Goal: Task Accomplishment & Management: Use online tool/utility

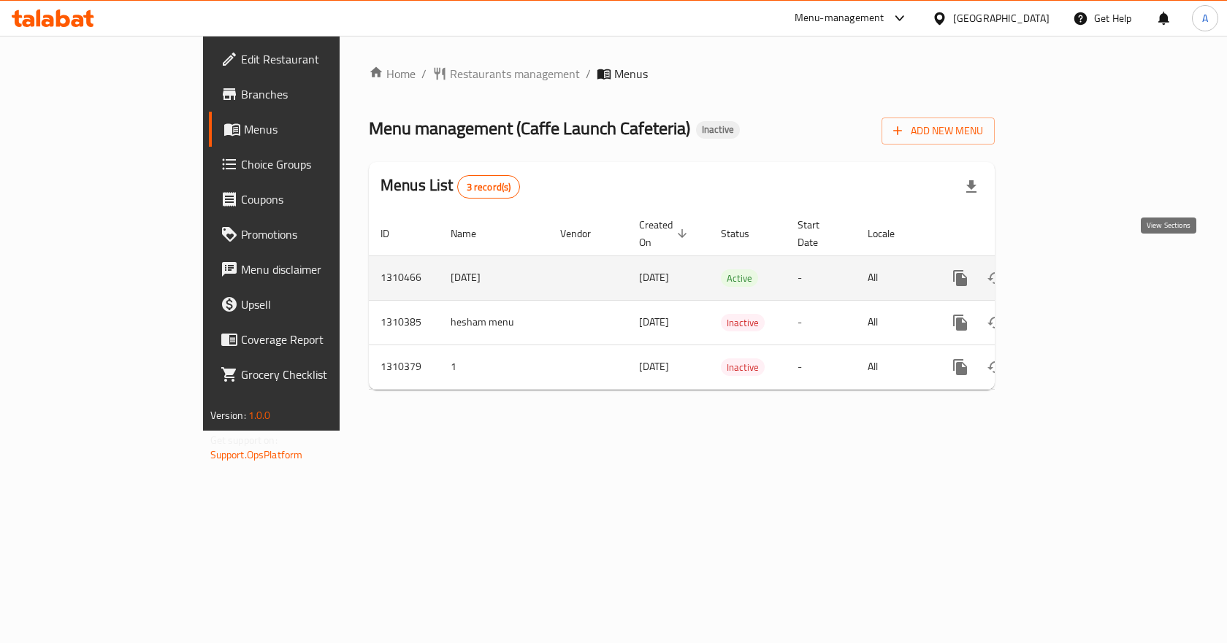
click at [1083, 264] on link "enhanced table" at bounding box center [1065, 278] width 35 height 35
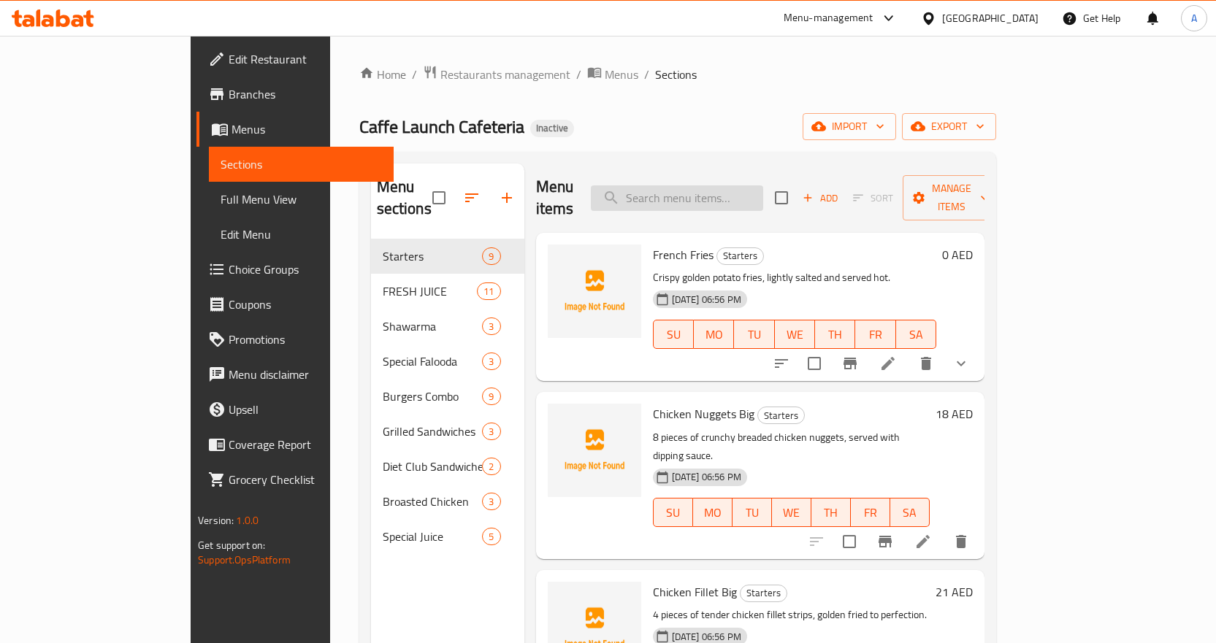
click at [763, 186] on input "search" at bounding box center [677, 198] width 172 height 26
paste input "50x50"
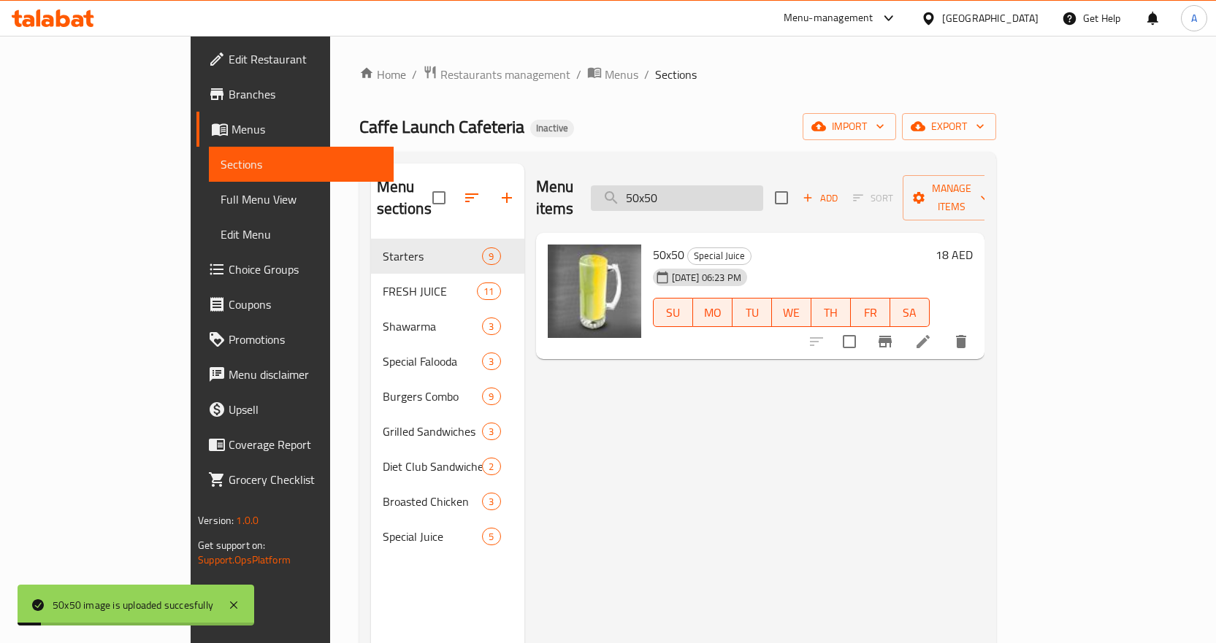
click at [763, 187] on input "50x50" at bounding box center [677, 198] width 172 height 26
paste input "ABOOD"
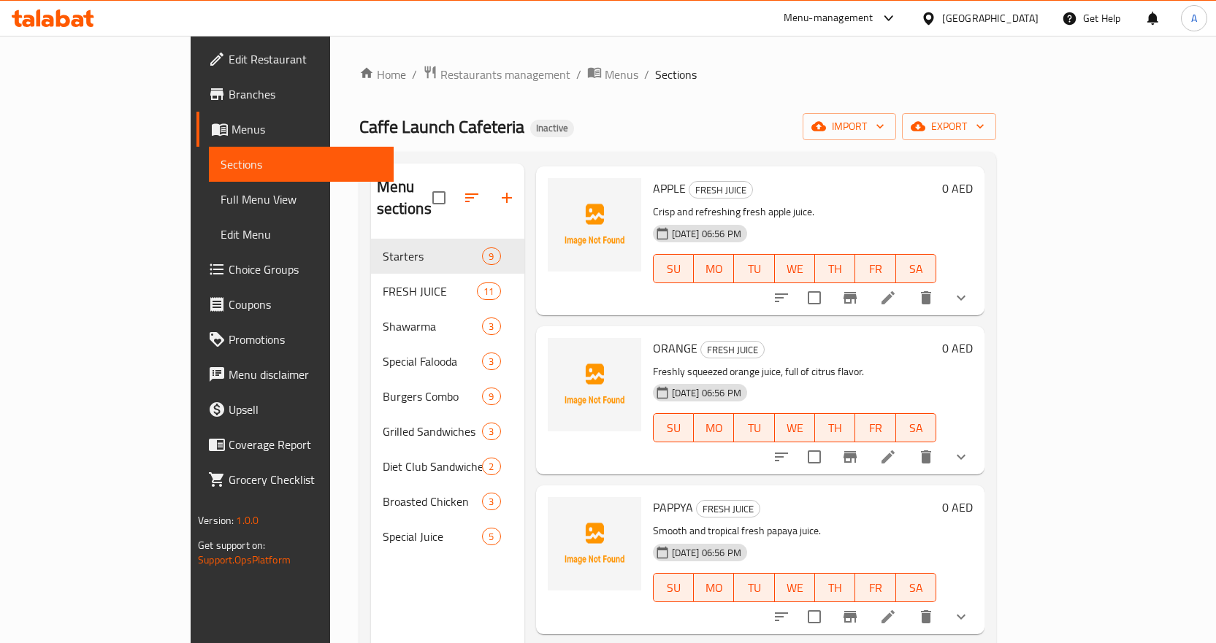
scroll to position [1898, 0]
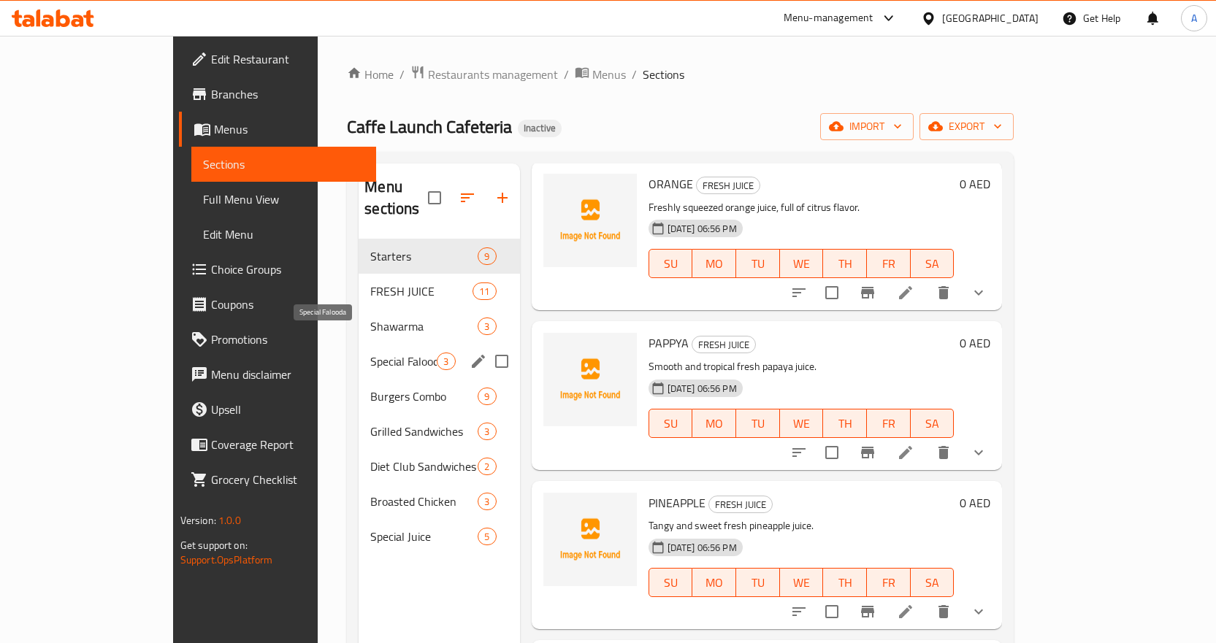
click at [370, 353] on span "Special Falooda" at bounding box center [403, 362] width 66 height 18
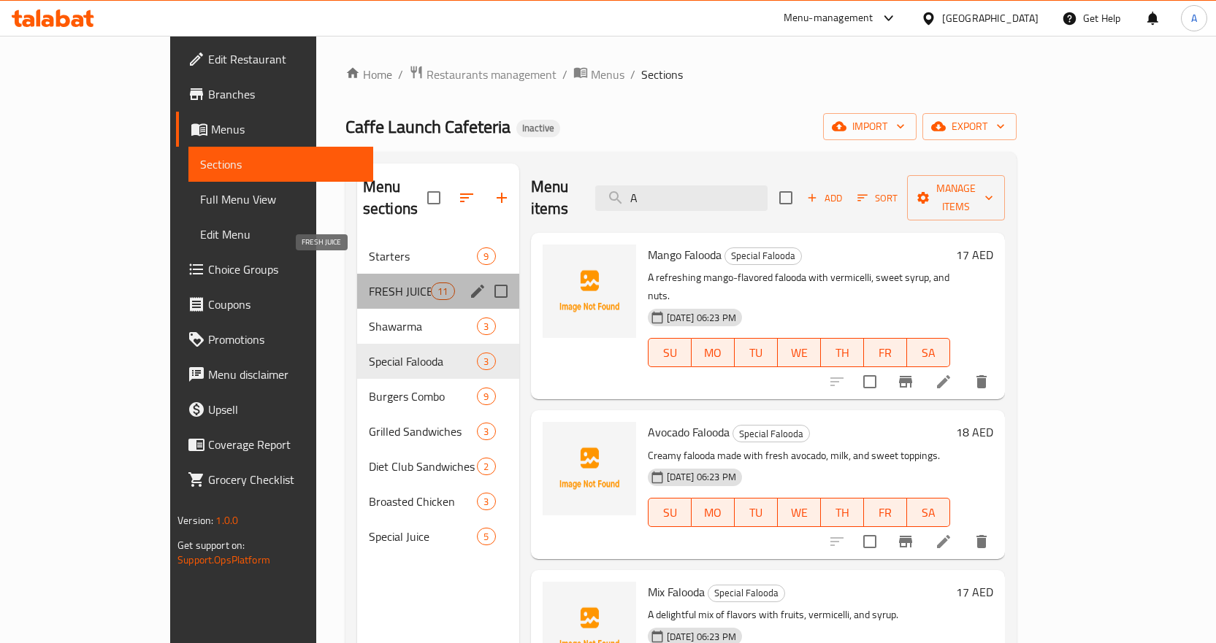
click at [369, 283] on span "FRESH JUICE" at bounding box center [400, 292] width 62 height 18
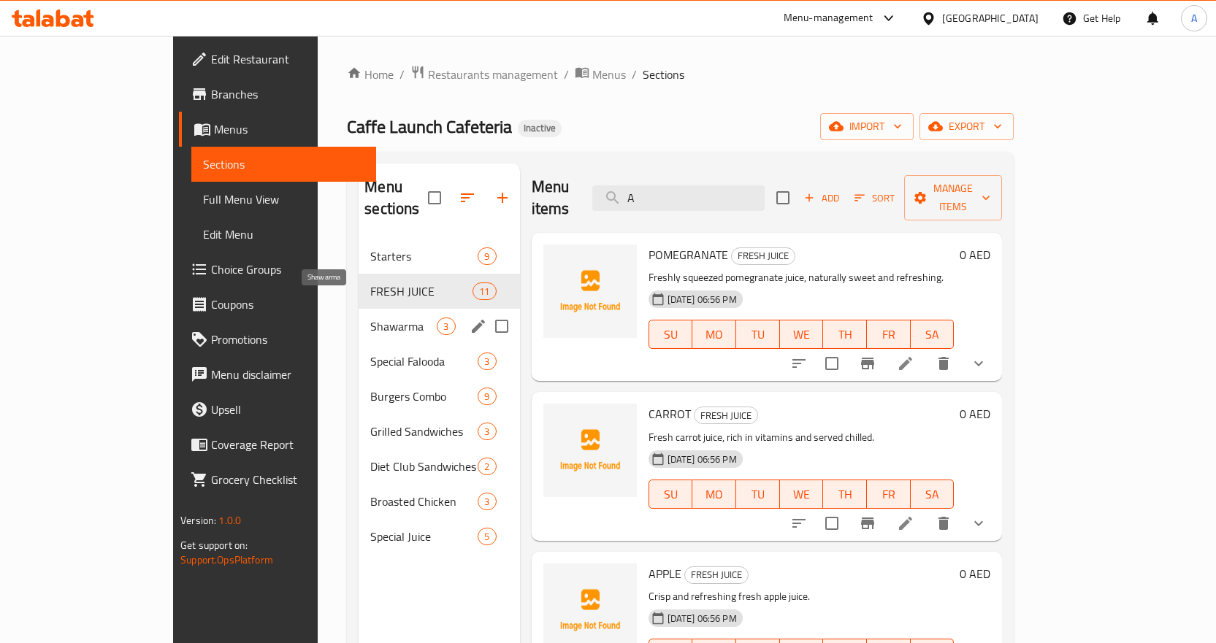
click at [370, 318] on span "Shawarma" at bounding box center [403, 327] width 66 height 18
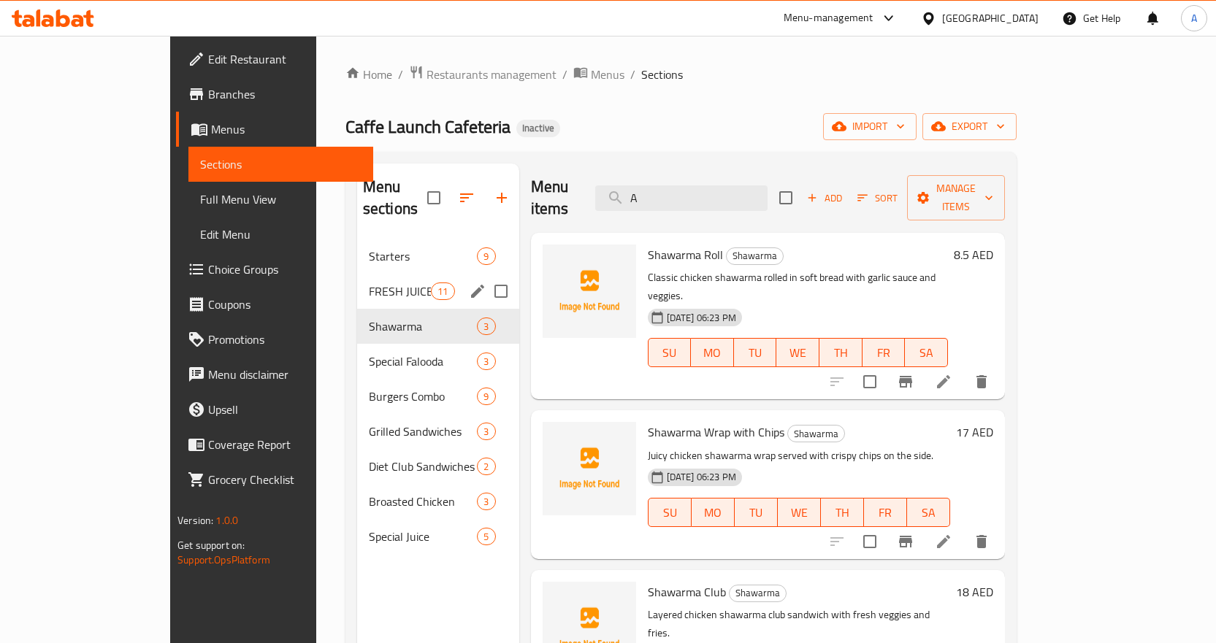
click at [357, 280] on div "FRESH JUICE 11" at bounding box center [438, 291] width 162 height 35
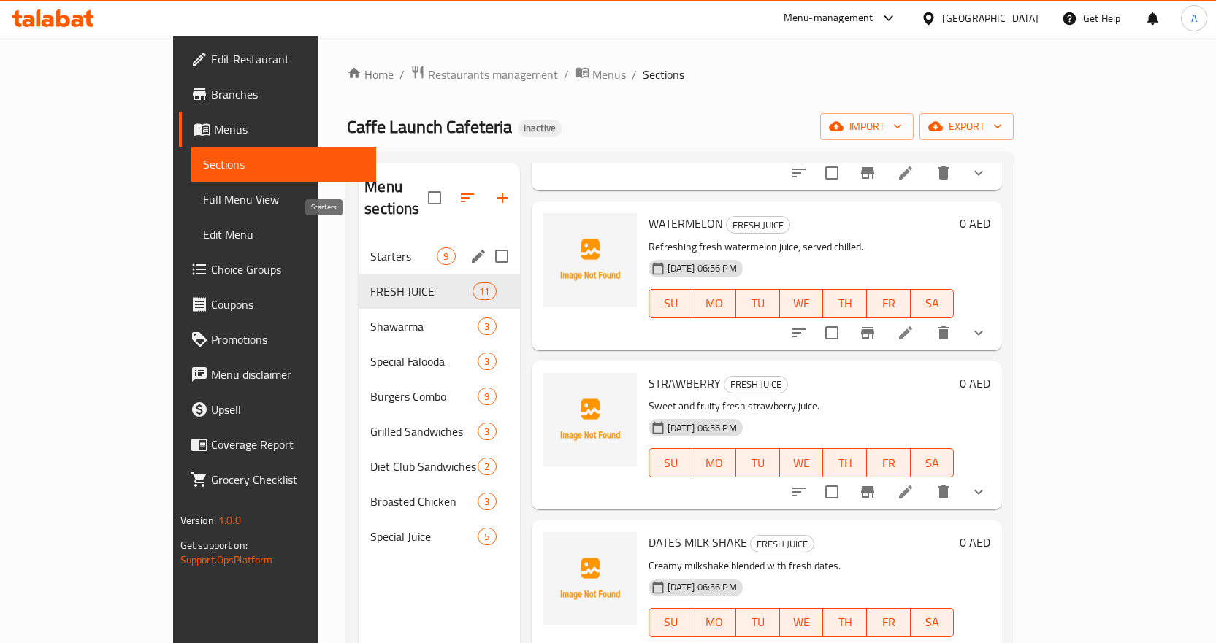
click at [370, 248] on span "Starters" at bounding box center [403, 257] width 66 height 18
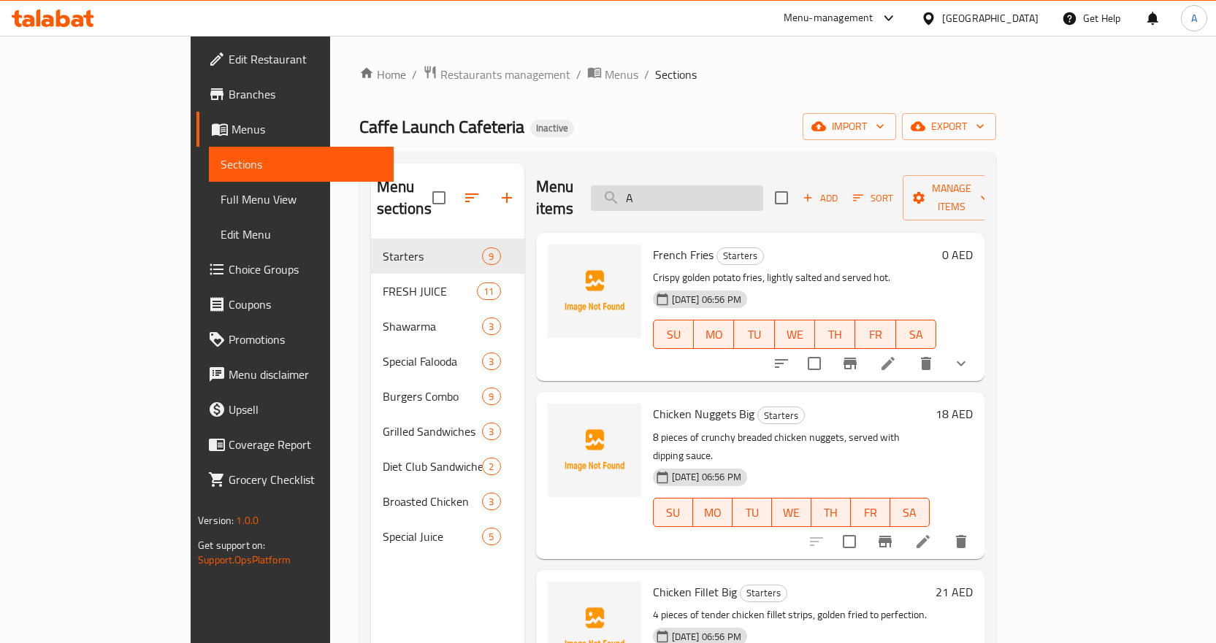
click at [763, 188] on input "A" at bounding box center [677, 198] width 172 height 26
paste input "pple"
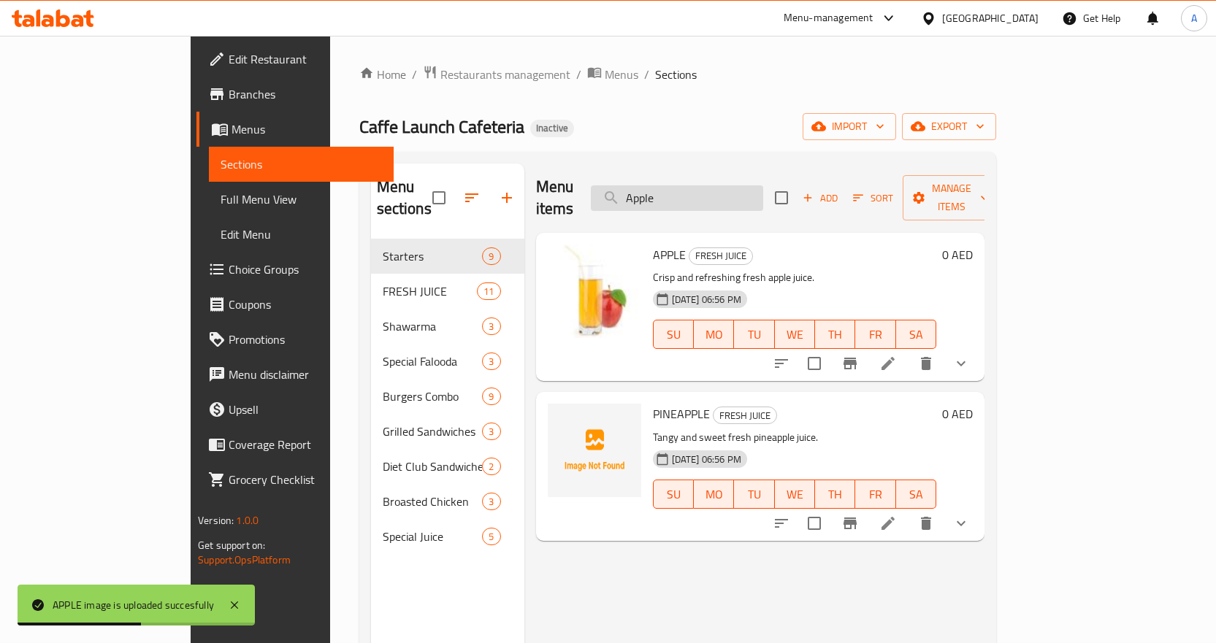
click at [763, 186] on input "Apple" at bounding box center [677, 198] width 172 height 26
paste input "rabiaFilletBurger_Dhs__1637842484835023003"
click at [763, 186] on input "ArabiaFilletBurger_Dhs__1637842484835023003" at bounding box center [677, 198] width 172 height 26
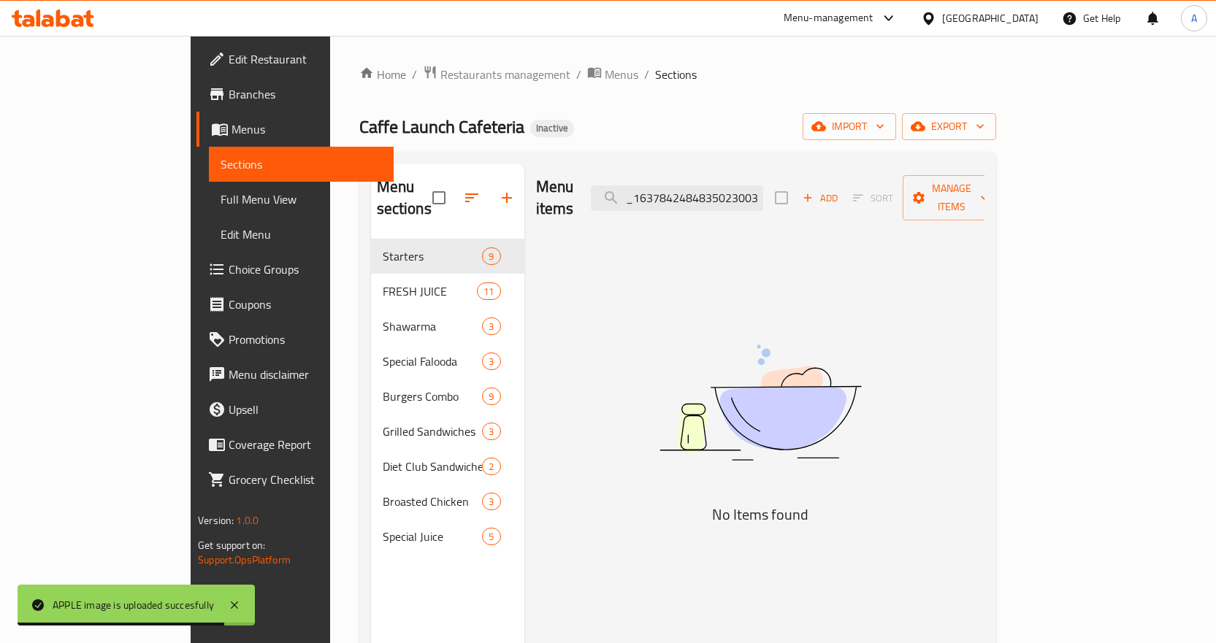
drag, startPoint x: 821, startPoint y: 187, endPoint x: 991, endPoint y: 183, distance: 169.4
click at [984, 183] on div "Menu items ArabiaFilletBurger_Dhs__1637842484835023003 Add Sort Manage items" at bounding box center [760, 198] width 448 height 69
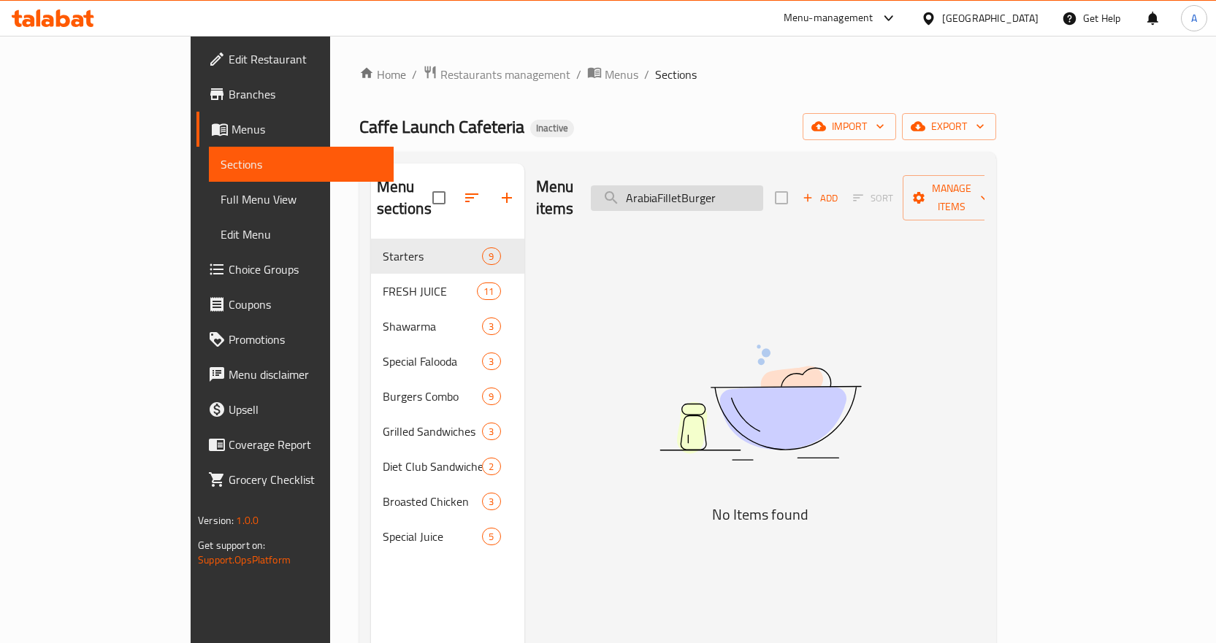
click at [749, 188] on input "ArabiaFilletBurger" at bounding box center [677, 198] width 172 height 26
click at [729, 185] on input "ArabiaFillet Burger" at bounding box center [677, 198] width 172 height 26
click at [726, 186] on input "ArabiaFillet Burger" at bounding box center [677, 198] width 172 height 26
click at [763, 188] on input "Arabia Fillet Burger" at bounding box center [677, 198] width 172 height 26
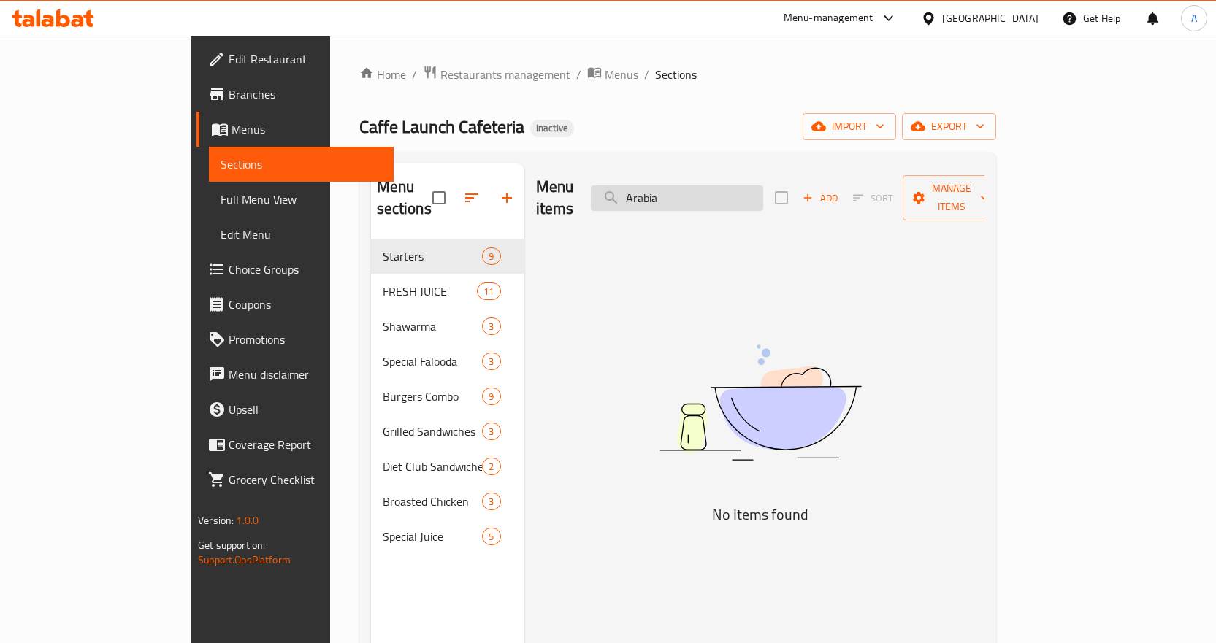
type input "Arabia"
click at [740, 186] on input "Arabia" at bounding box center [677, 198] width 172 height 26
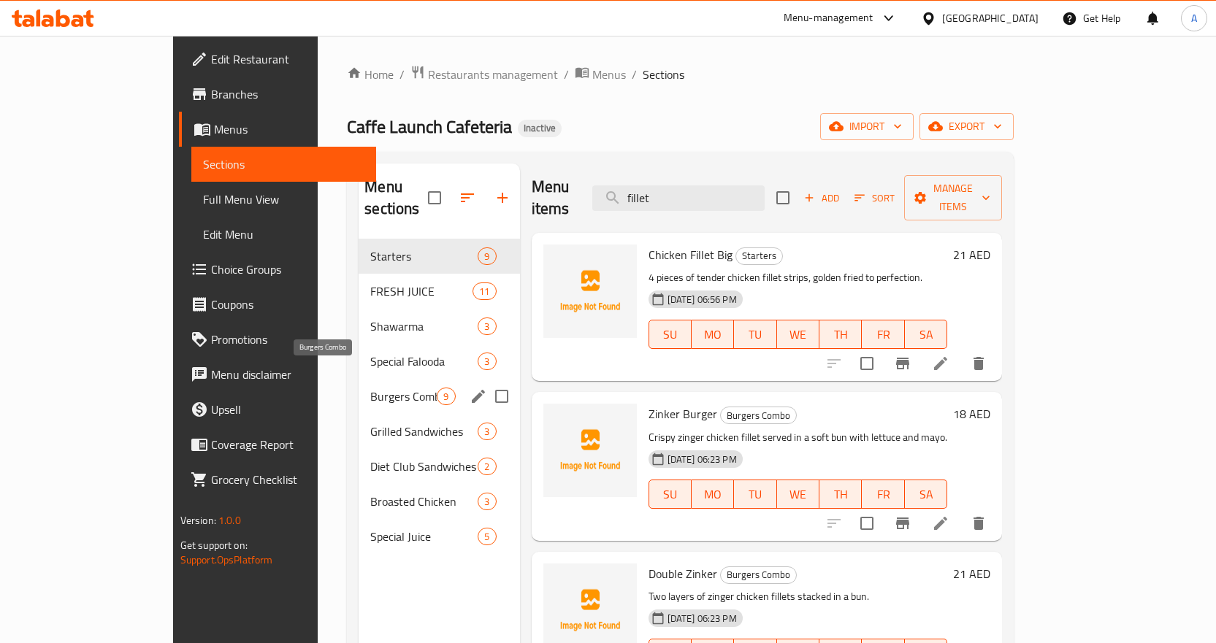
click at [370, 388] on span "Burgers Combo" at bounding box center [403, 397] width 66 height 18
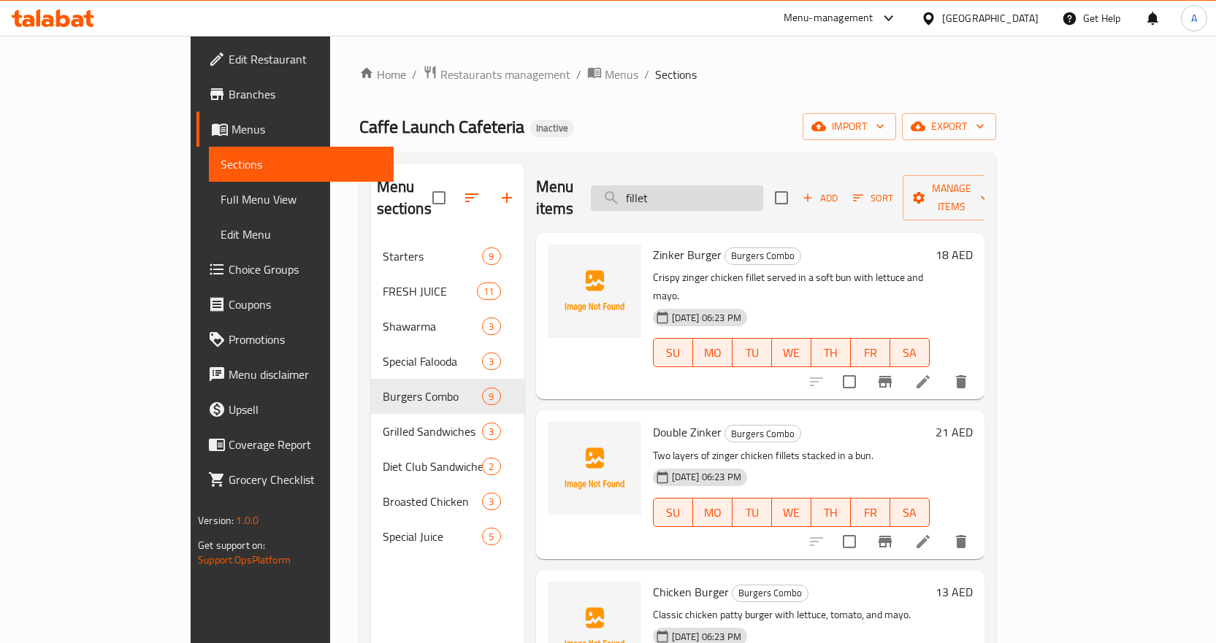
click at [705, 190] on input "fillet" at bounding box center [677, 198] width 172 height 26
paste input "Avocado Falooda"
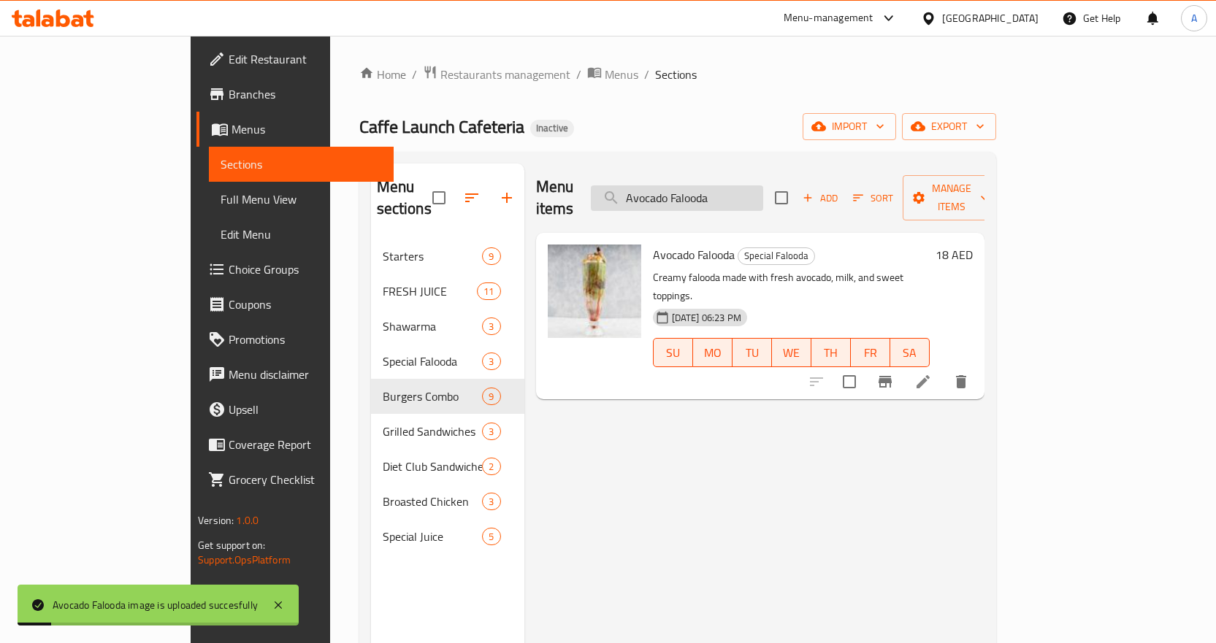
click at [763, 186] on input "Avocado Falooda" at bounding box center [677, 198] width 172 height 26
paste input "search"
click at [763, 186] on input "Avocado" at bounding box center [677, 198] width 172 height 26
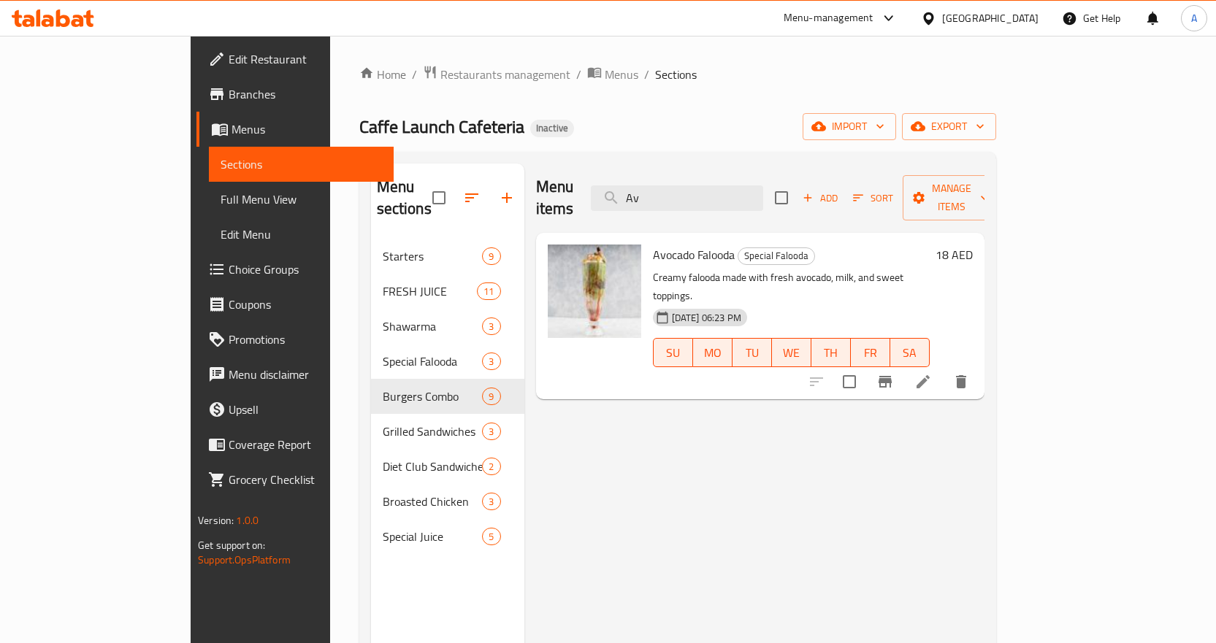
type input "A"
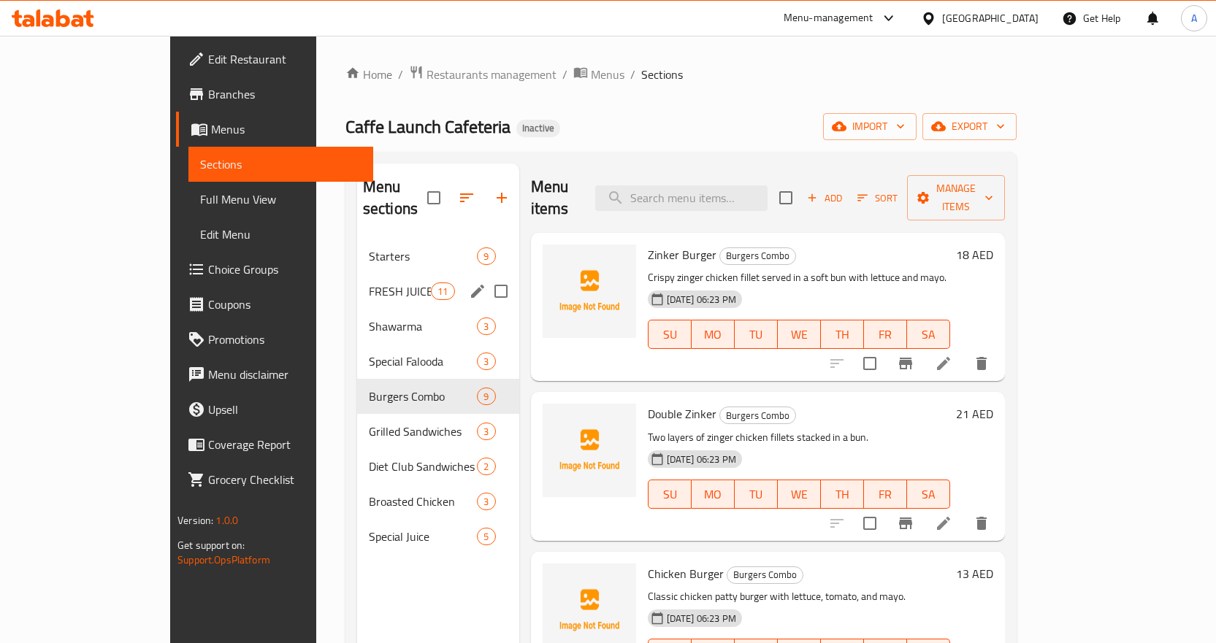
click at [369, 283] on span "FRESH JUICE" at bounding box center [400, 292] width 62 height 18
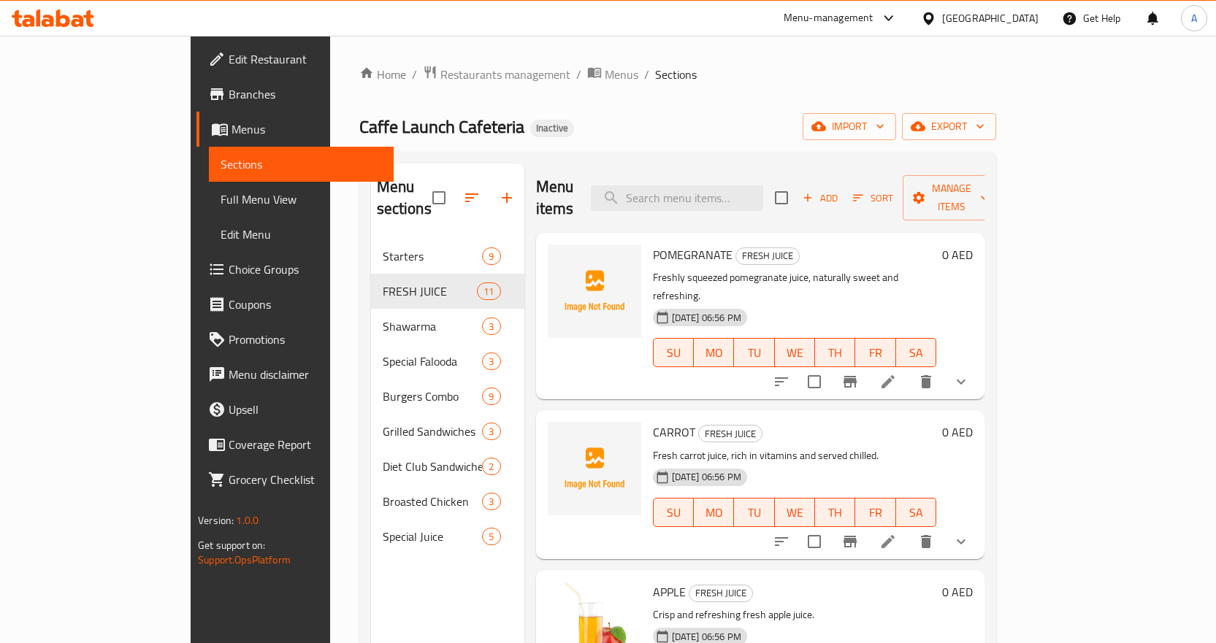
click at [779, 166] on div "Menu items Add Sort Manage items" at bounding box center [760, 198] width 448 height 69
click at [763, 185] on input "search" at bounding box center [677, 198] width 172 height 26
paste input "Badam Milk Shake"
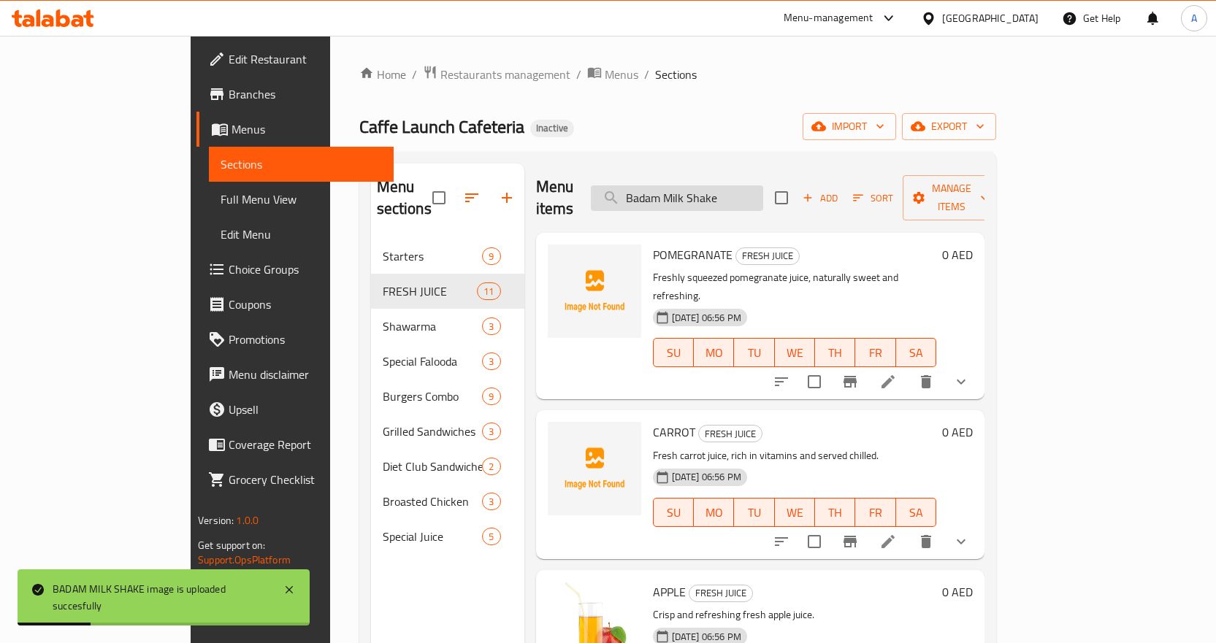
click at [763, 185] on input "Badam Milk Shake" at bounding box center [677, 198] width 172 height 26
paste input "utterfly Prawns"
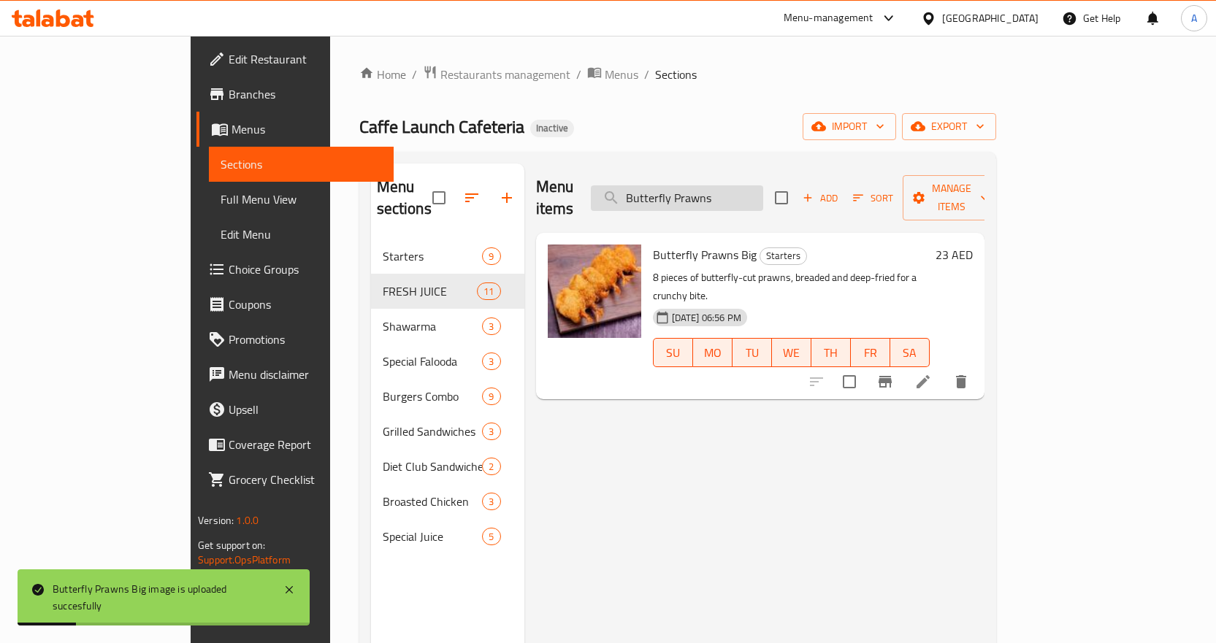
click at [763, 188] on input "Butterfly Prawns" at bounding box center [677, 198] width 172 height 26
paste input "Carrot"
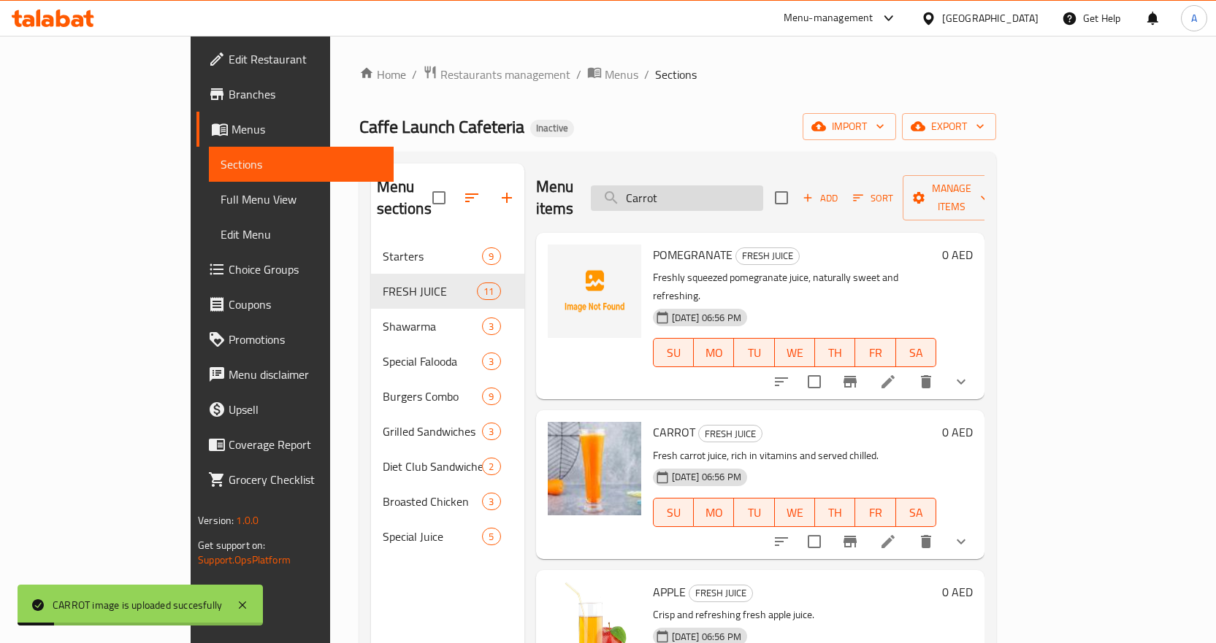
click at [744, 188] on input "Carrot" at bounding box center [677, 198] width 172 height 26
paste input "hicken Burger"
click at [744, 188] on input "Chicken Burger" at bounding box center [677, 198] width 172 height 26
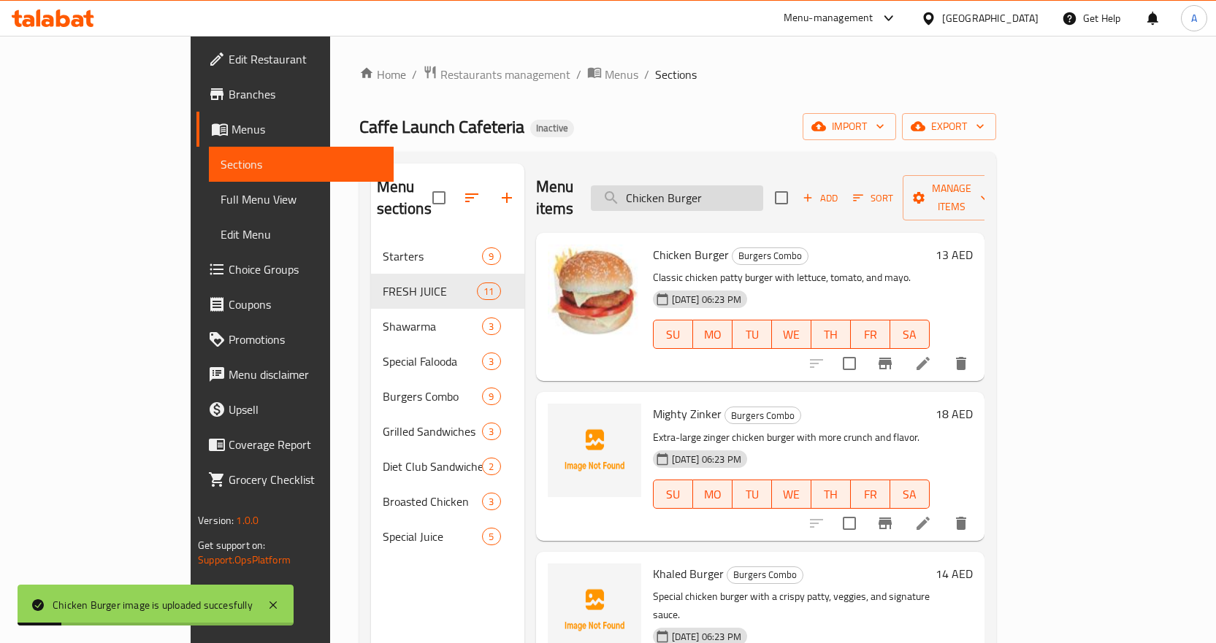
click at [763, 186] on input "Chicken Burger" at bounding box center [677, 198] width 172 height 26
paste input "Crispy"
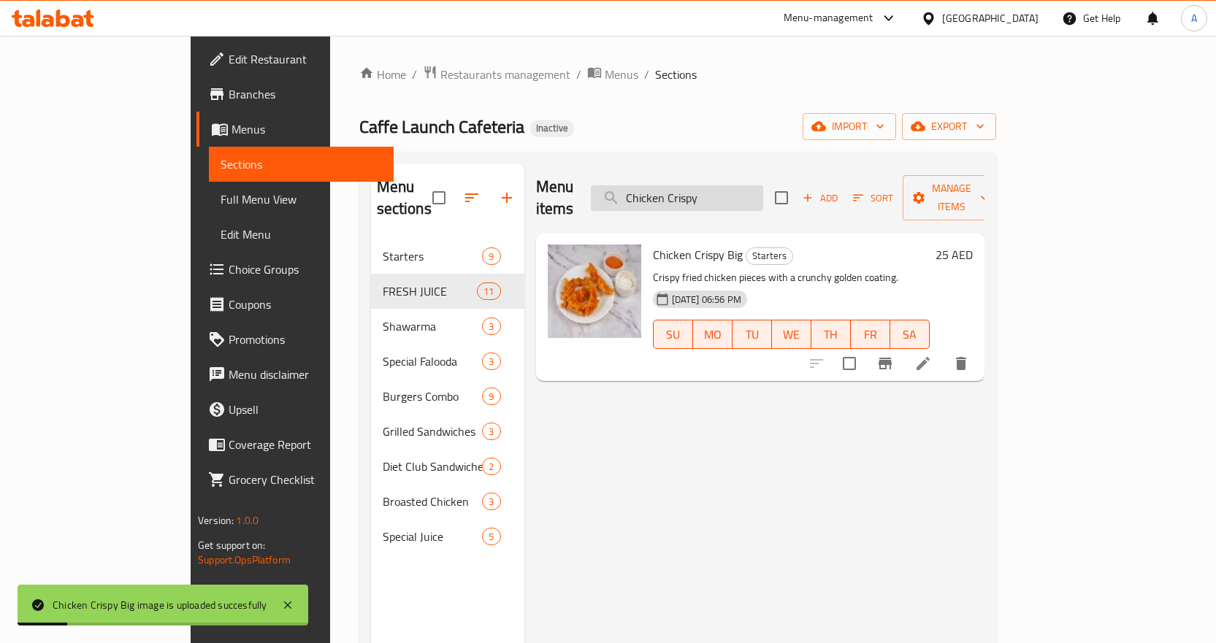
click at [763, 185] on input "Chicken Crispy" at bounding box center [677, 198] width 172 height 26
paste input "Fillet"
click at [763, 185] on input "Chicken Fillet" at bounding box center [677, 198] width 172 height 26
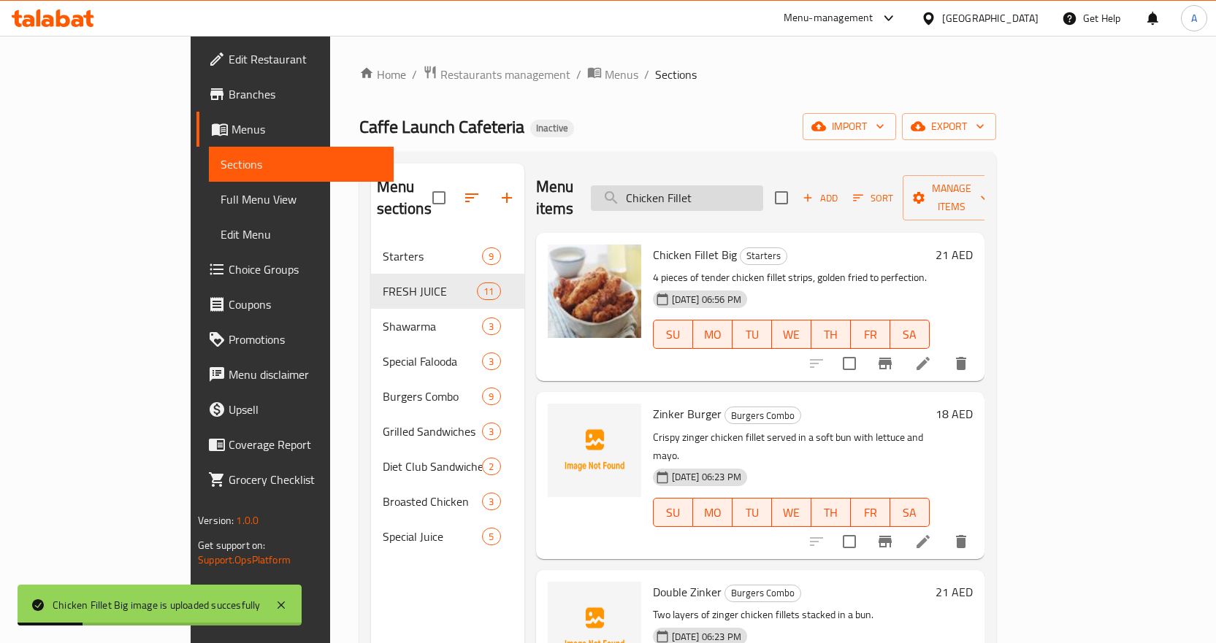
click at [746, 185] on input "Chicken Fillet" at bounding box center [677, 198] width 172 height 26
paste input "Nuggets_"
click at [746, 185] on input "Chicken Nuggets_" at bounding box center [677, 198] width 172 height 26
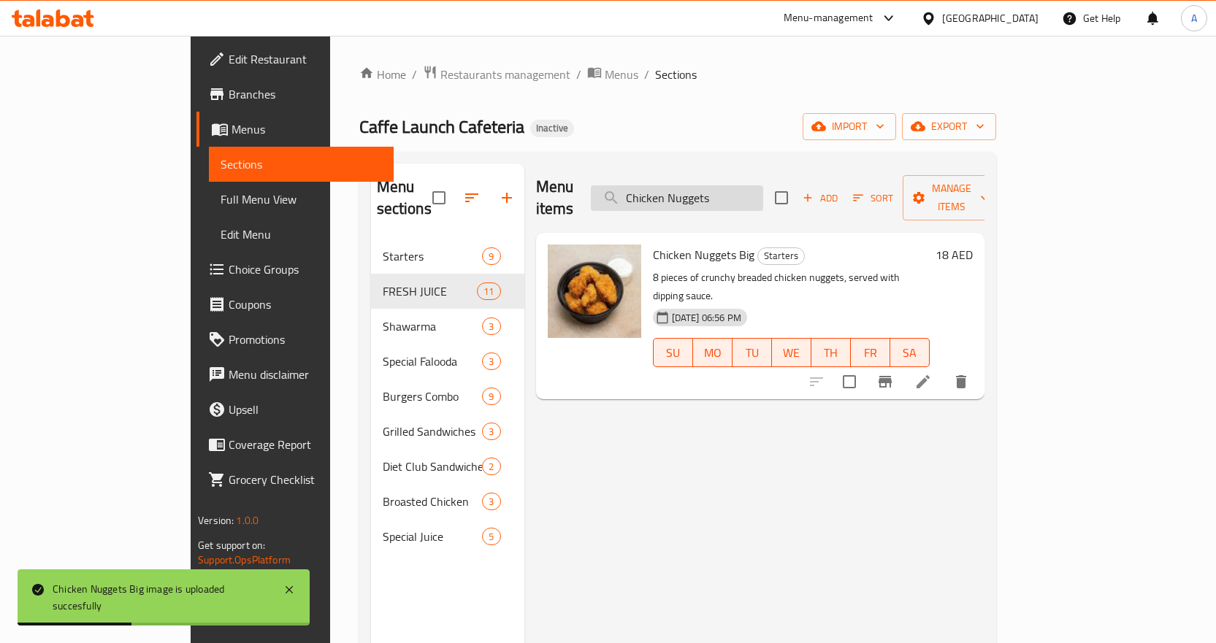
click at [763, 186] on input "Chicken Nuggets" at bounding box center [677, 198] width 172 height 26
paste input "Shawarma Club"
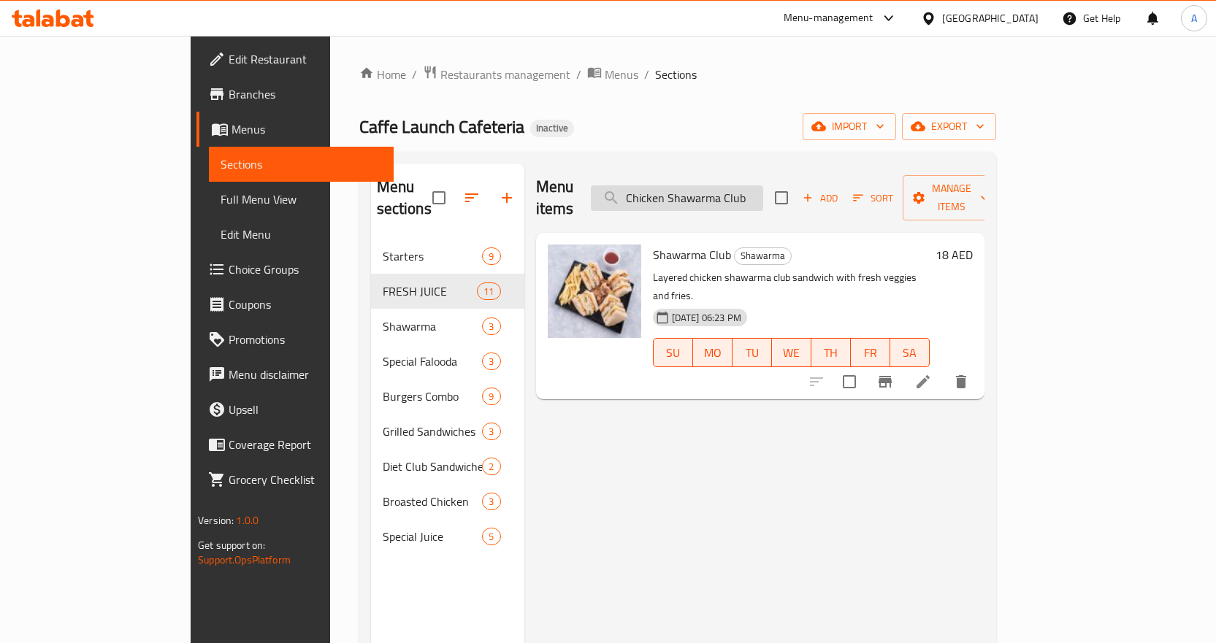
click at [763, 188] on input "Chicken Shawarma Club" at bounding box center [677, 198] width 172 height 26
paste input "Roll"
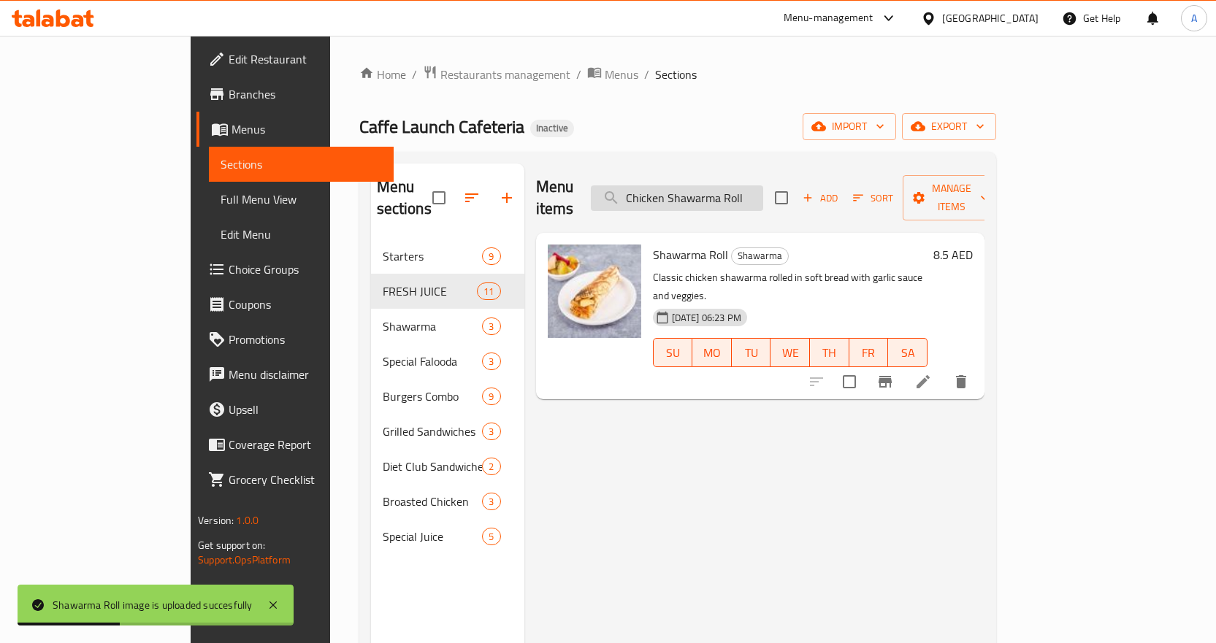
click at [750, 188] on input "Chicken Shawarma Roll" at bounding box center [677, 198] width 172 height 26
paste input "Wrap With Chips"
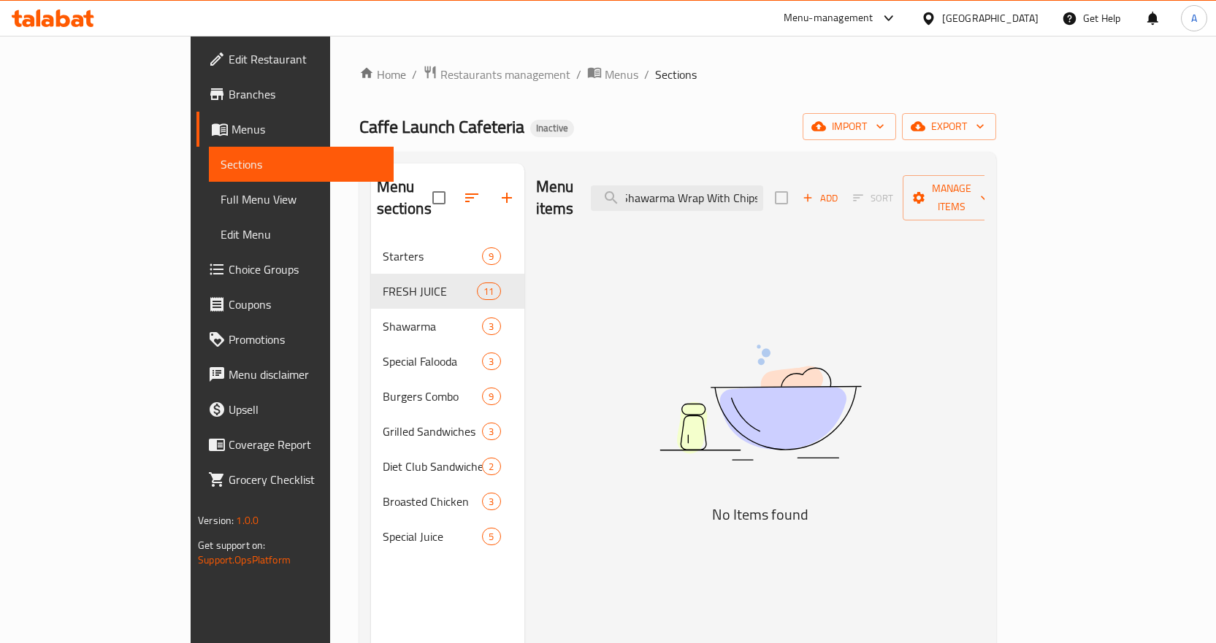
drag, startPoint x: 773, startPoint y: 183, endPoint x: 959, endPoint y: 185, distance: 185.5
click at [959, 185] on div "Menu items Chicken Shawarma Wrap With Chips Add Sort Manage items" at bounding box center [760, 198] width 448 height 69
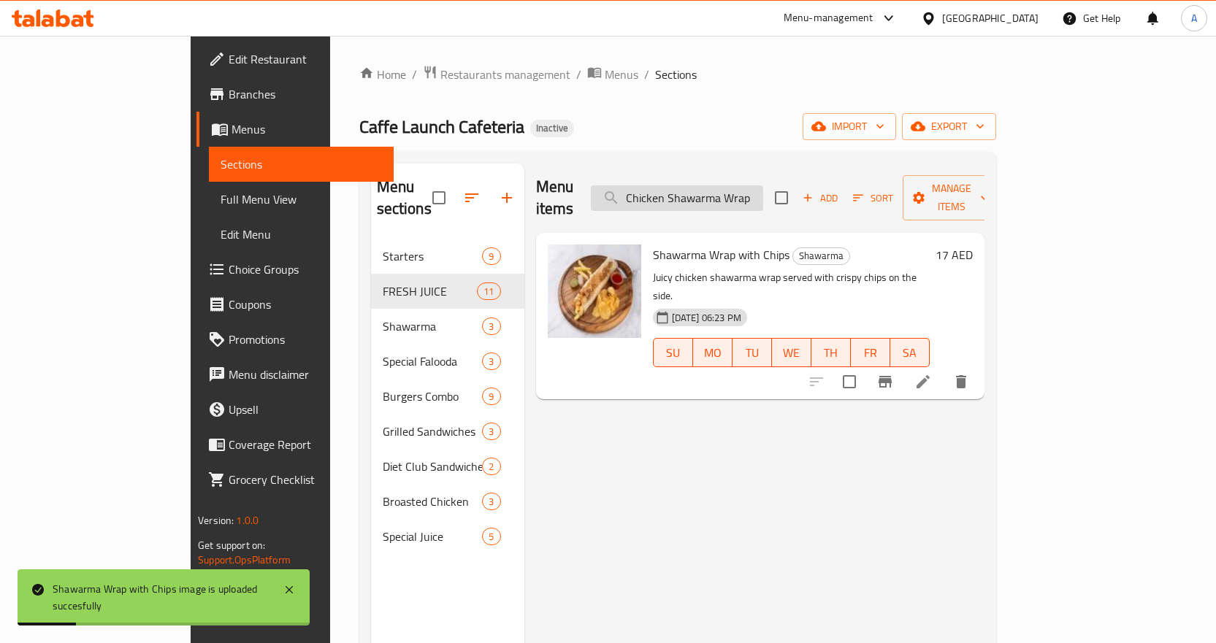
click at [763, 185] on input "Chicken Shawarma Wrap" at bounding box center [677, 198] width 172 height 26
paste input "Tandoori"
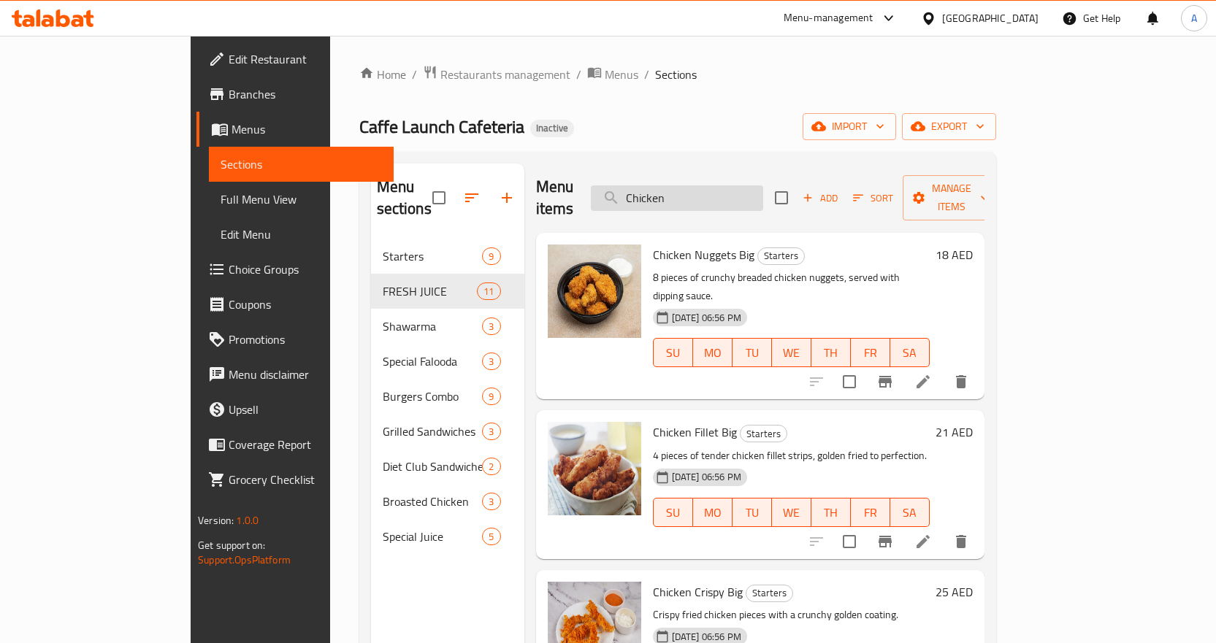
click at [763, 194] on input "Chicken" at bounding box center [677, 198] width 172 height 26
paste input "Tandoori"
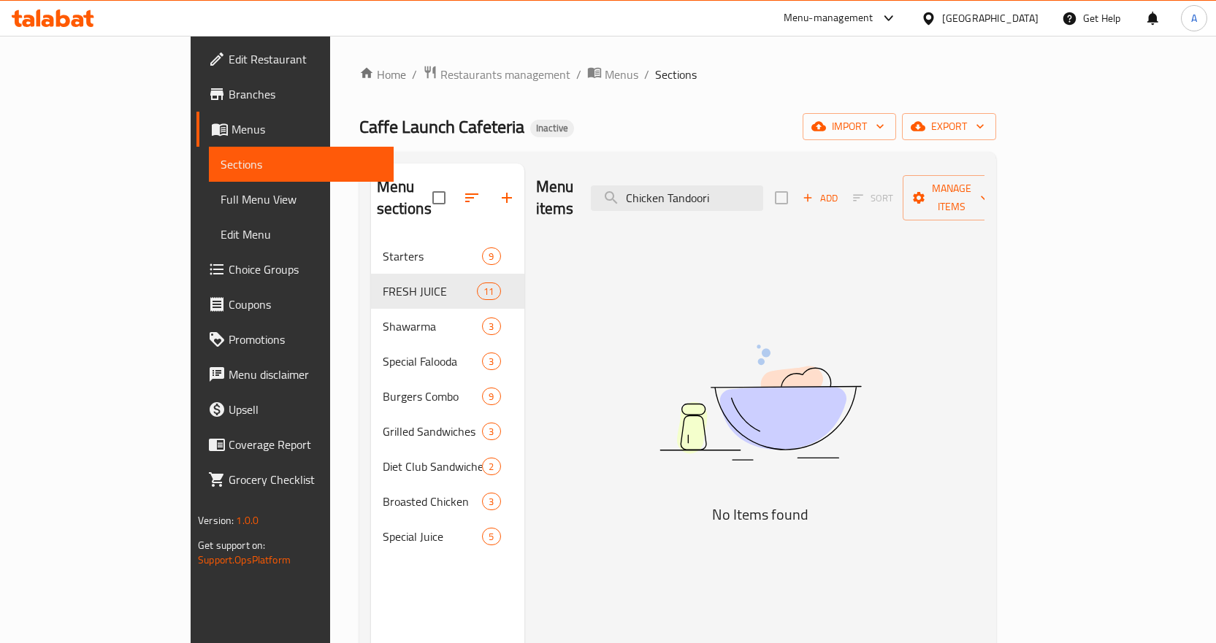
drag, startPoint x: 735, startPoint y: 186, endPoint x: 643, endPoint y: 192, distance: 92.9
click at [643, 192] on div "Menu items Chicken Tandoori Add Sort Manage items" at bounding box center [760, 198] width 448 height 69
type input "Tandoori"
click at [763, 193] on input "Tandoori" at bounding box center [677, 198] width 172 height 26
drag, startPoint x: 695, startPoint y: 186, endPoint x: 679, endPoint y: 189, distance: 16.3
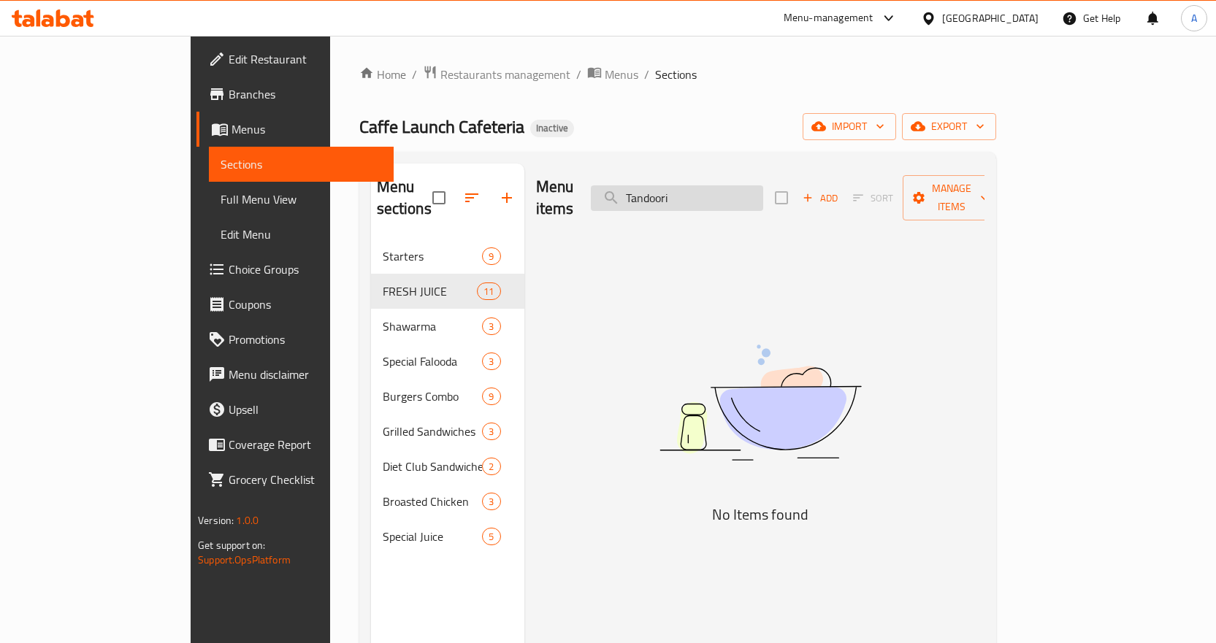
click at [679, 189] on input "Tandoori" at bounding box center [677, 198] width 172 height 26
click at [763, 185] on input "Tandoori" at bounding box center [677, 198] width 172 height 26
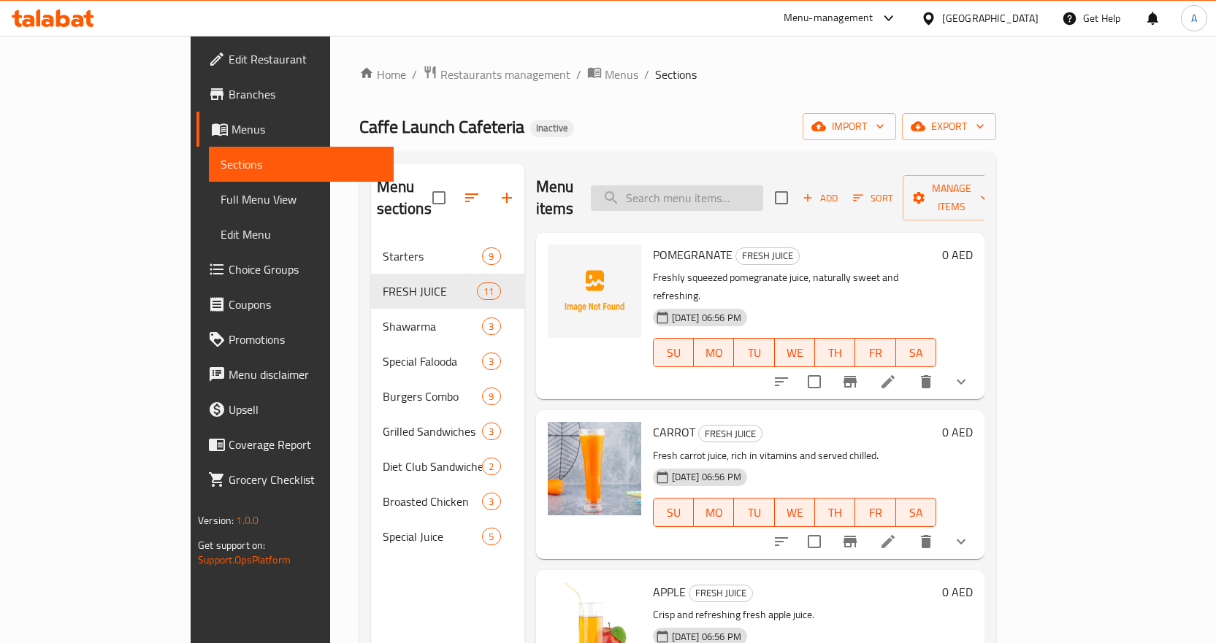
click at [728, 185] on input "search" at bounding box center [677, 198] width 172 height 26
paste input "Cocktail"
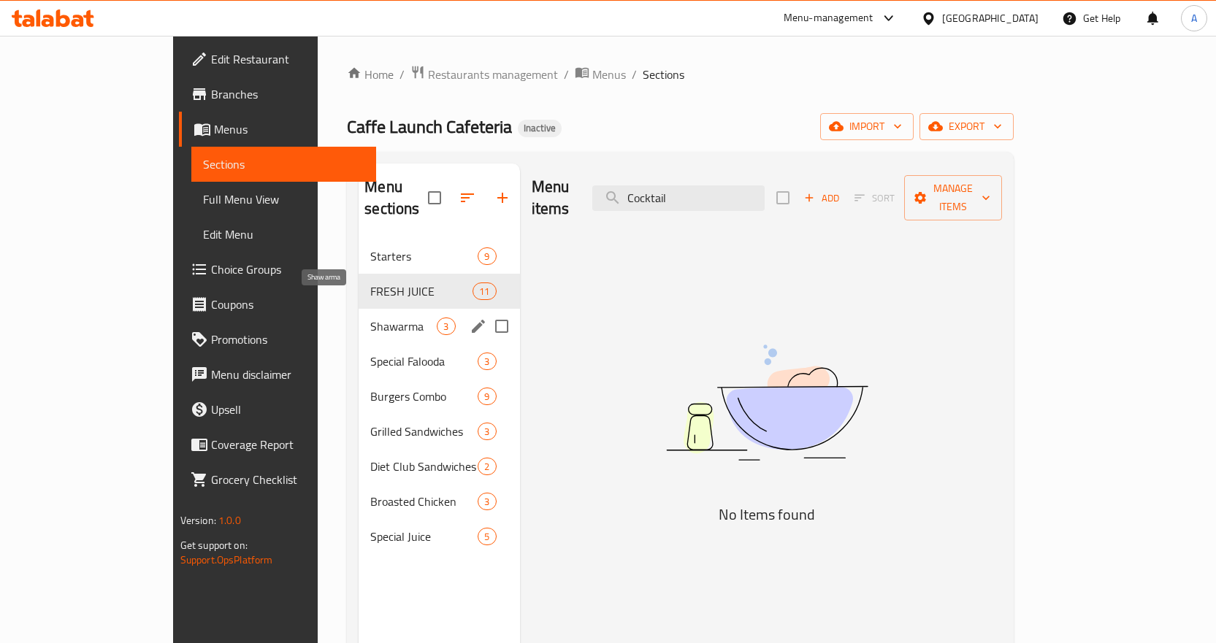
type input "Cocktail"
click at [370, 283] on span "FRESH JUICE" at bounding box center [421, 292] width 102 height 18
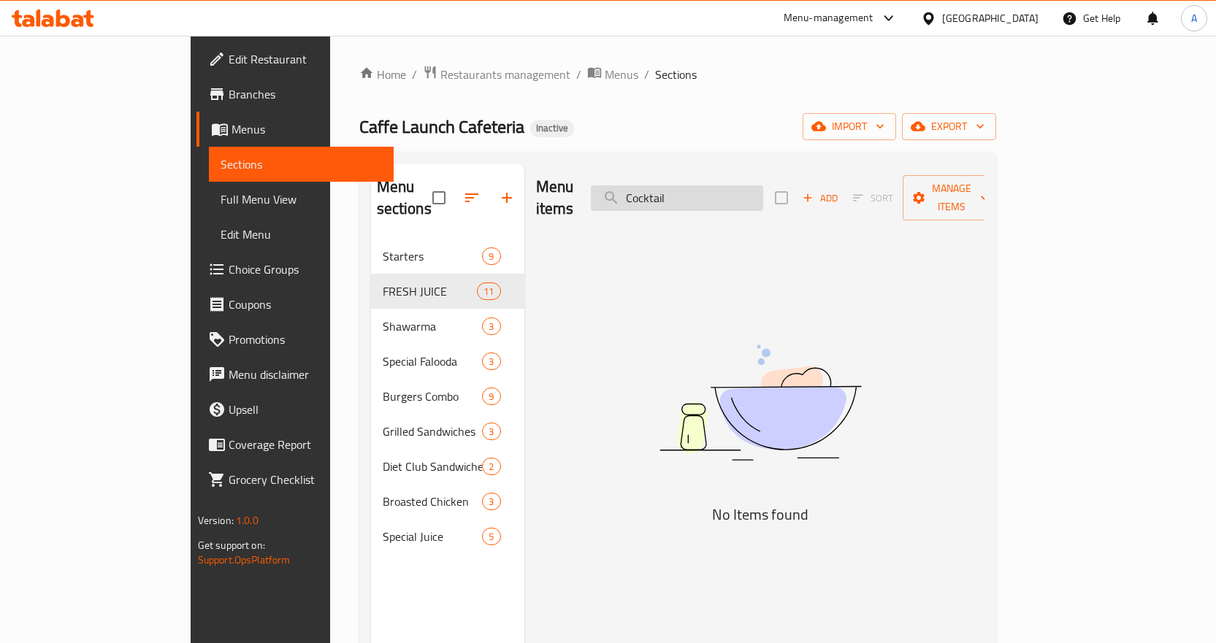
click at [735, 188] on input "Cocktail" at bounding box center [677, 198] width 172 height 26
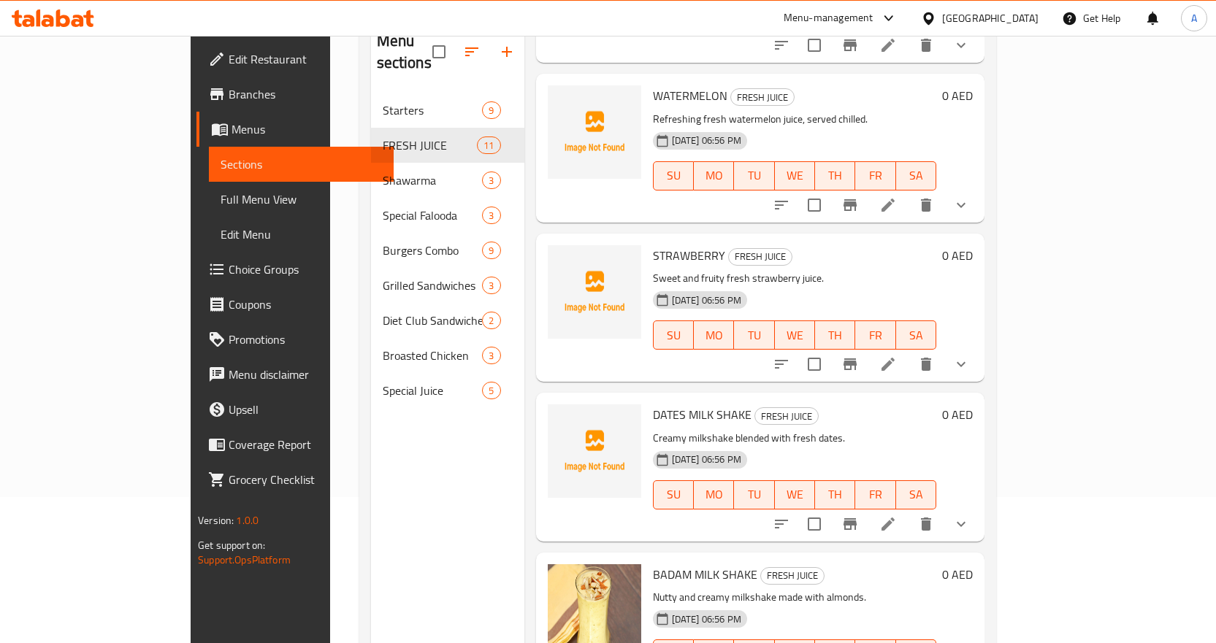
scroll to position [204, 0]
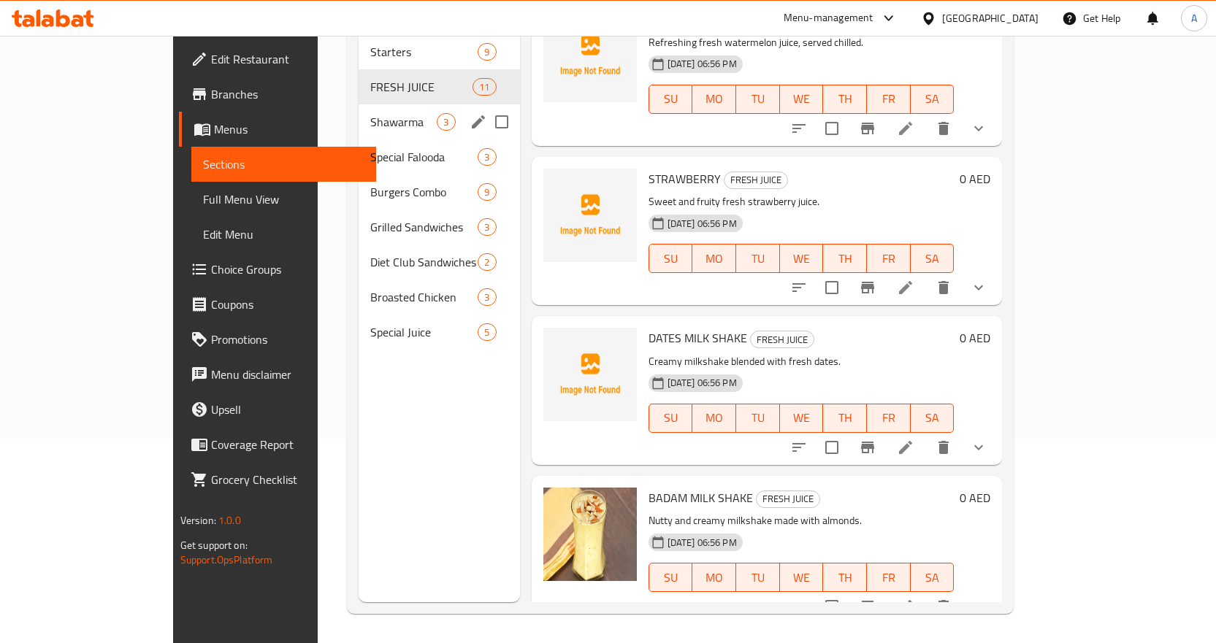
click at [370, 113] on span "Shawarma" at bounding box center [403, 122] width 66 height 18
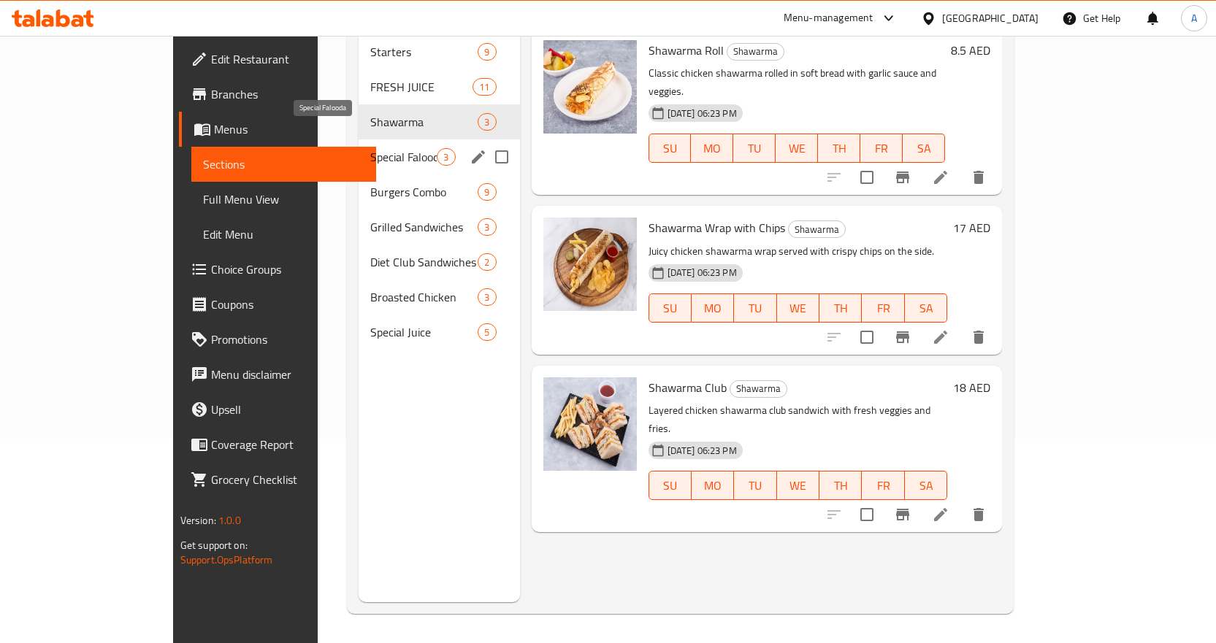
click at [370, 148] on span "Special Falooda" at bounding box center [403, 157] width 66 height 18
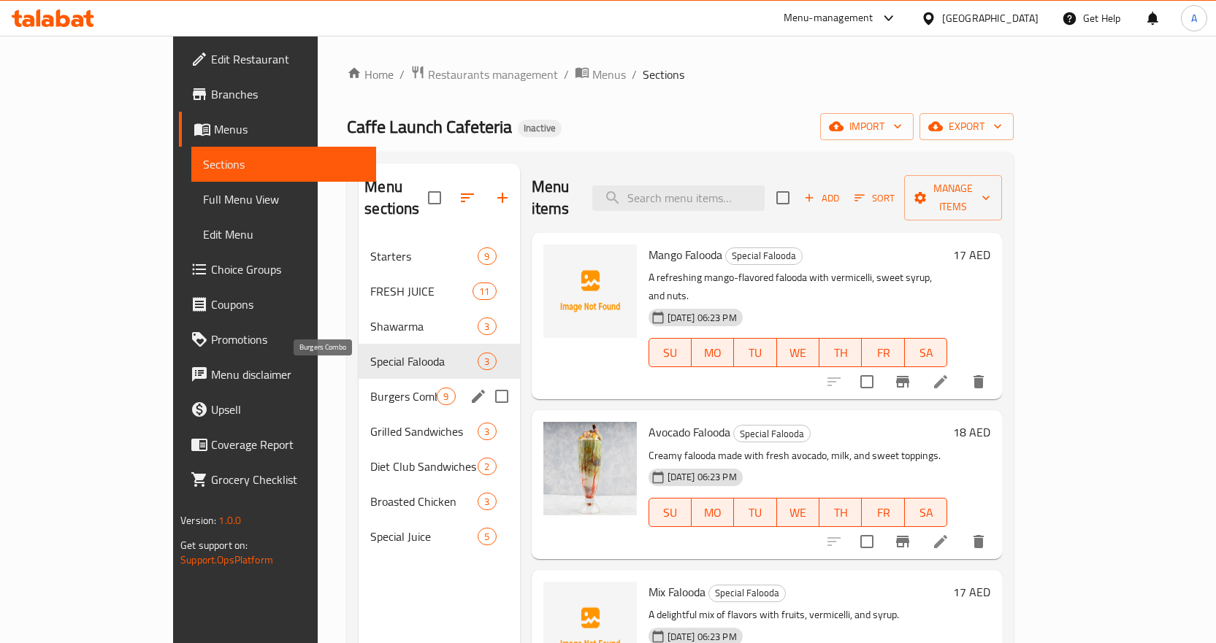
click at [370, 388] on span "Burgers Combo" at bounding box center [403, 397] width 66 height 18
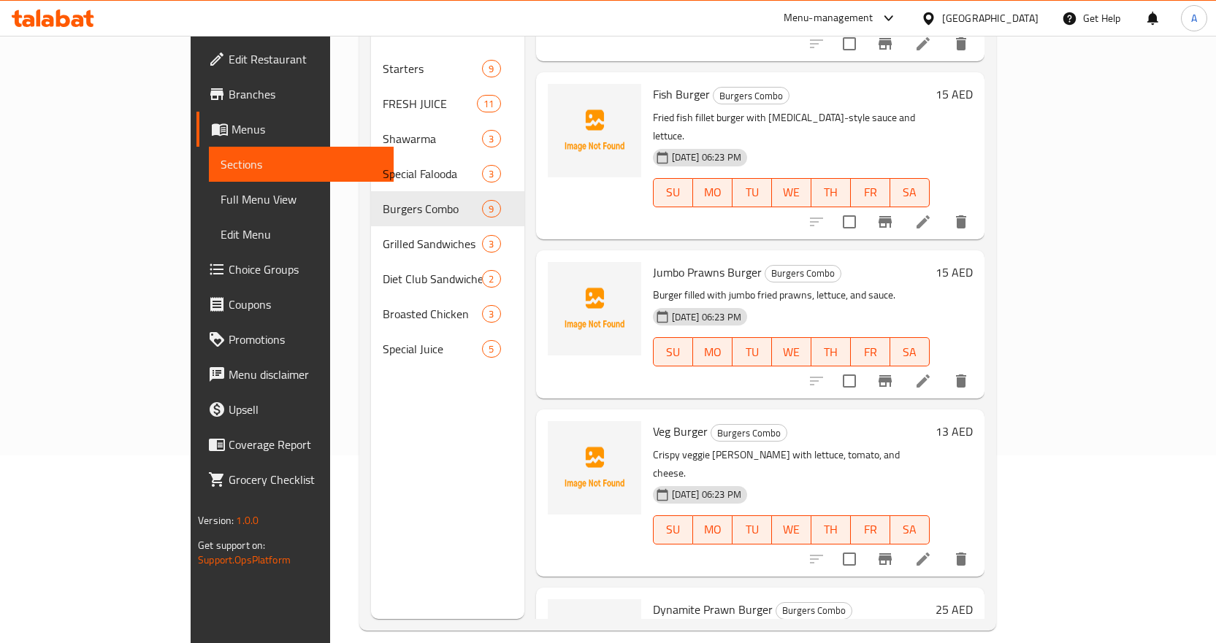
scroll to position [204, 0]
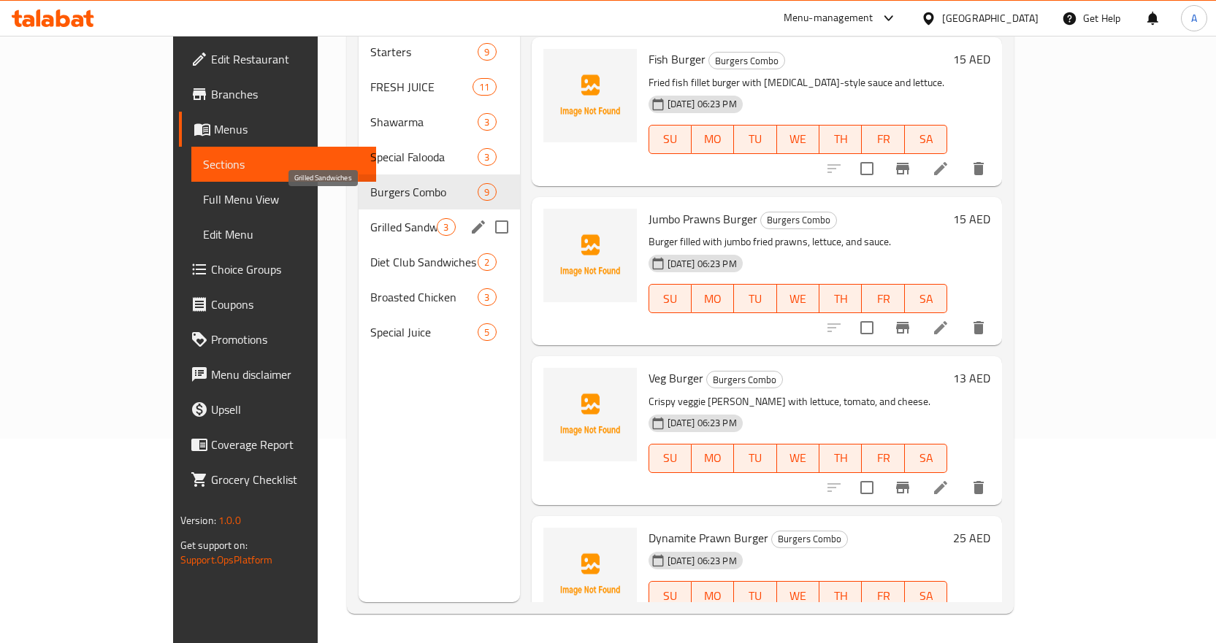
click at [370, 218] on span "Grilled Sandwiches" at bounding box center [403, 227] width 66 height 18
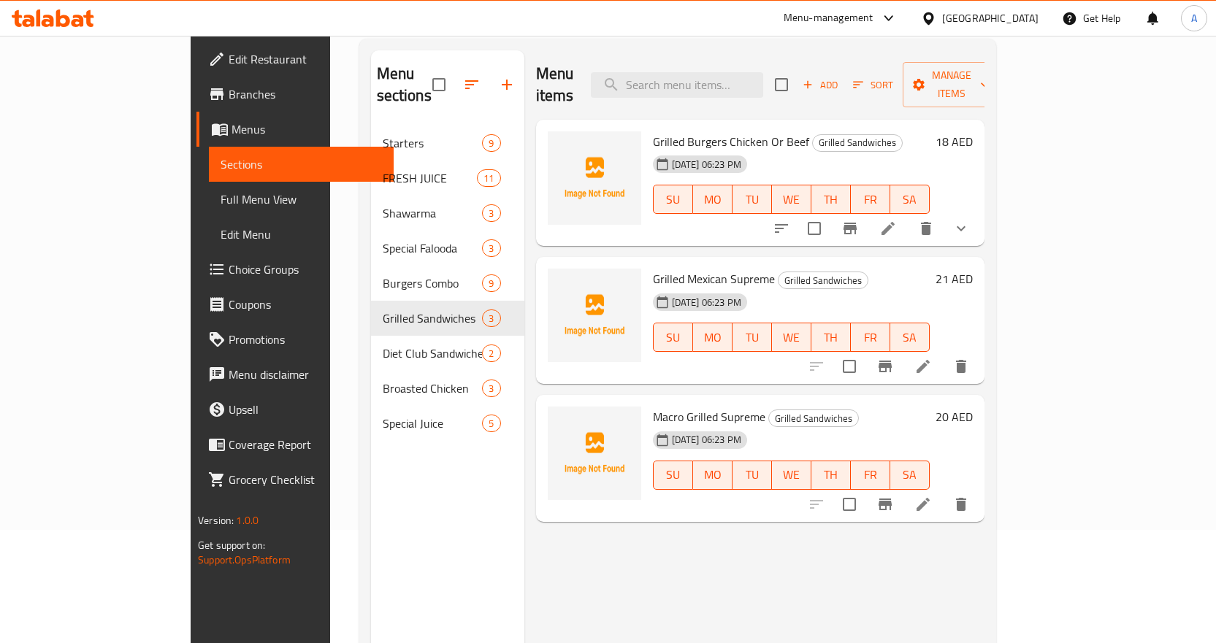
scroll to position [204, 0]
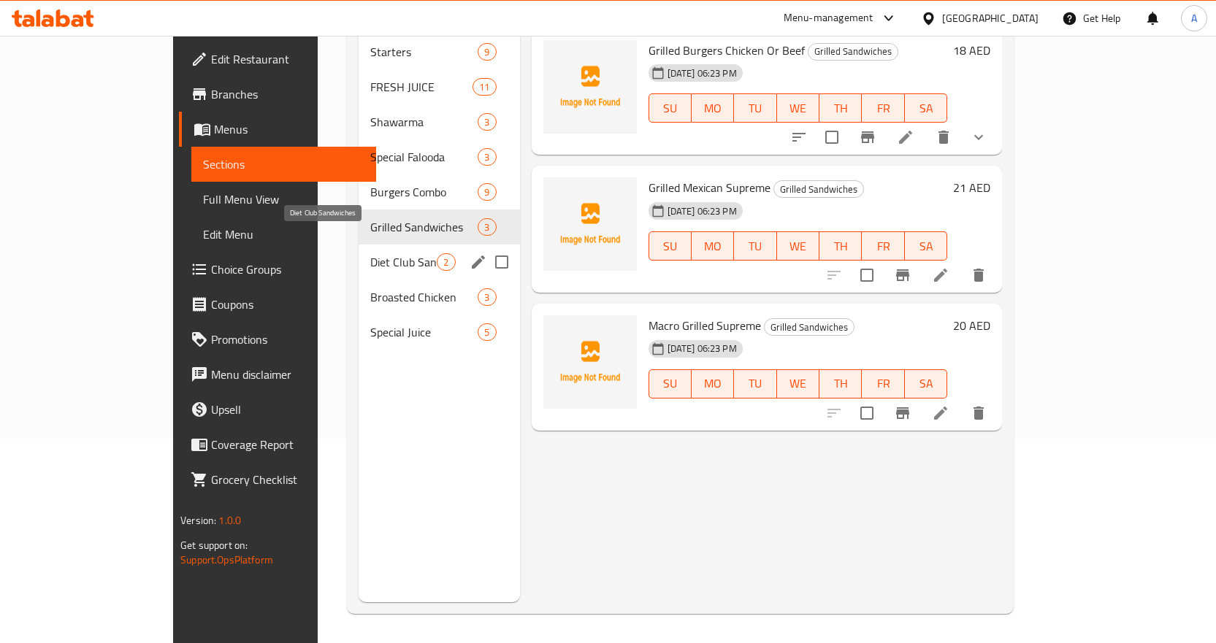
click at [370, 253] on span "Diet Club Sandwiches" at bounding box center [403, 262] width 66 height 18
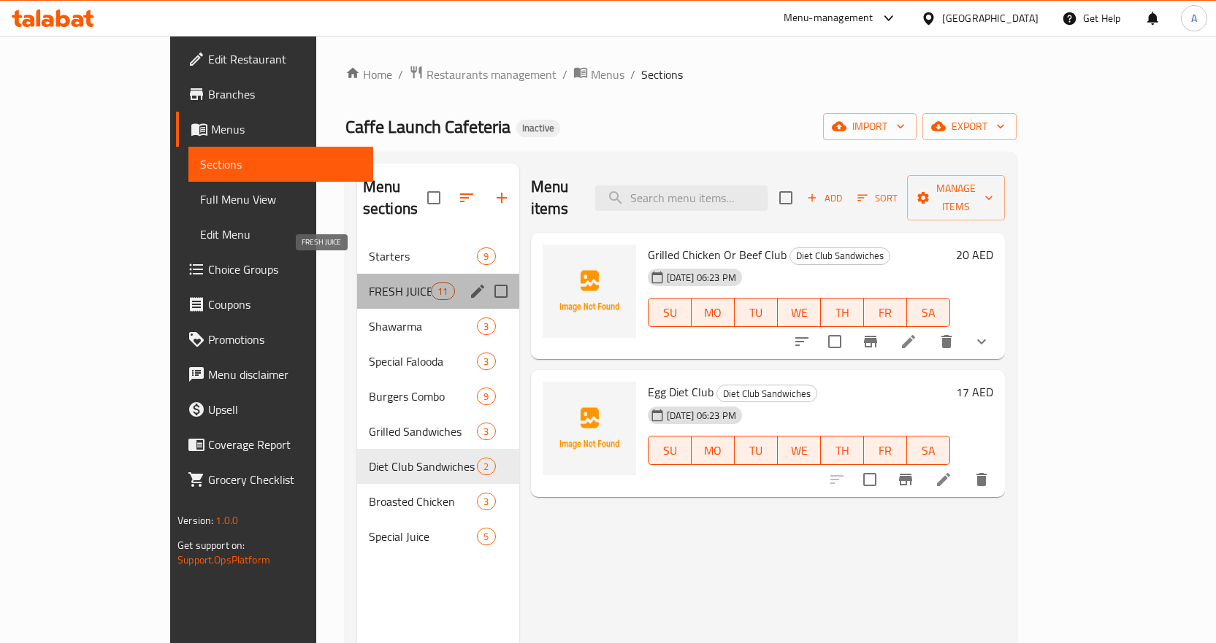
click at [369, 283] on span "FRESH JUICE" at bounding box center [400, 292] width 62 height 18
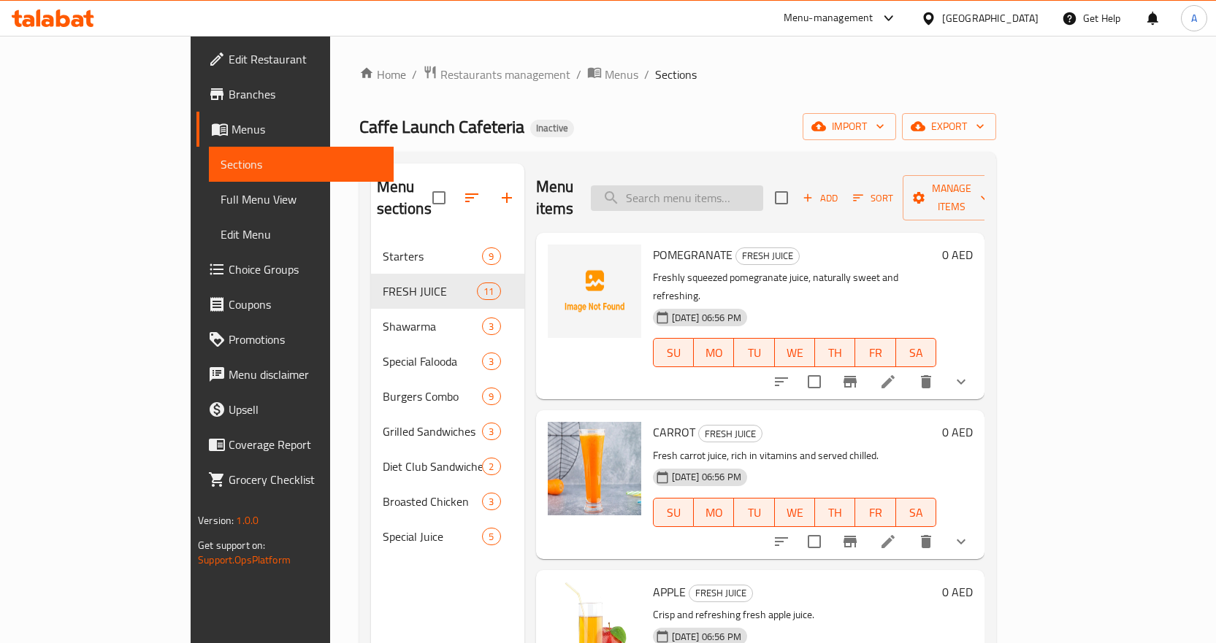
click at [763, 191] on input "search" at bounding box center [677, 198] width 172 height 26
paste input "Dates Milk Shake"
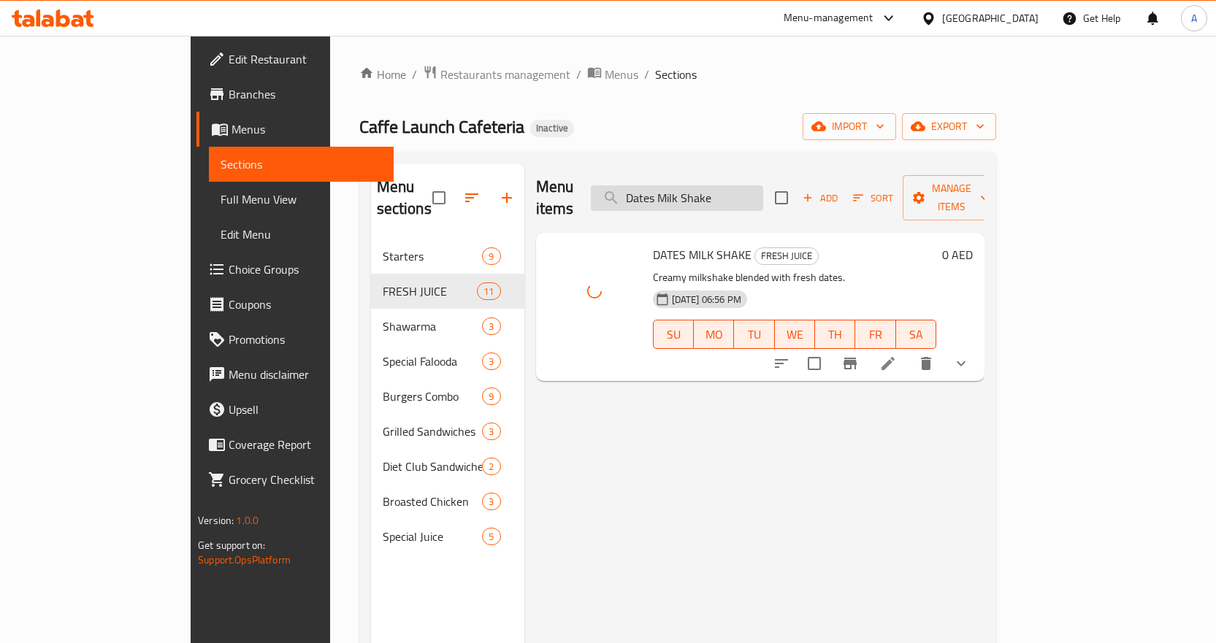
click at [763, 185] on input "Dates Milk Shake" at bounding box center [677, 198] width 172 height 26
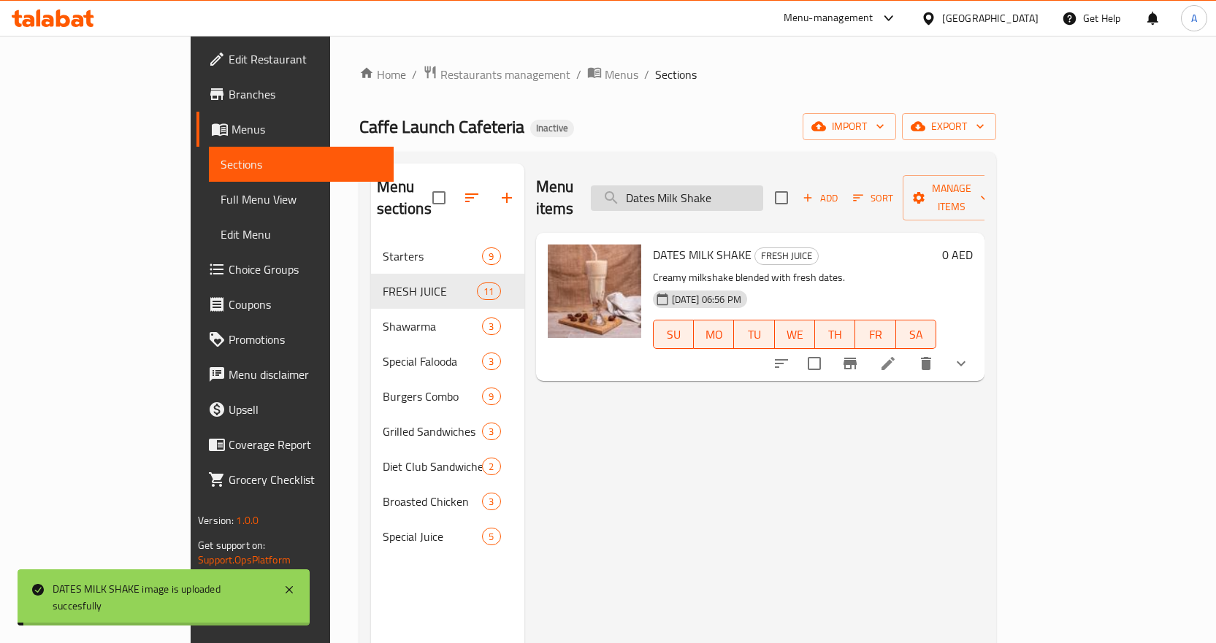
paste input "inner Meal"
click at [763, 185] on input "Dinner Meal" at bounding box center [677, 198] width 172 height 26
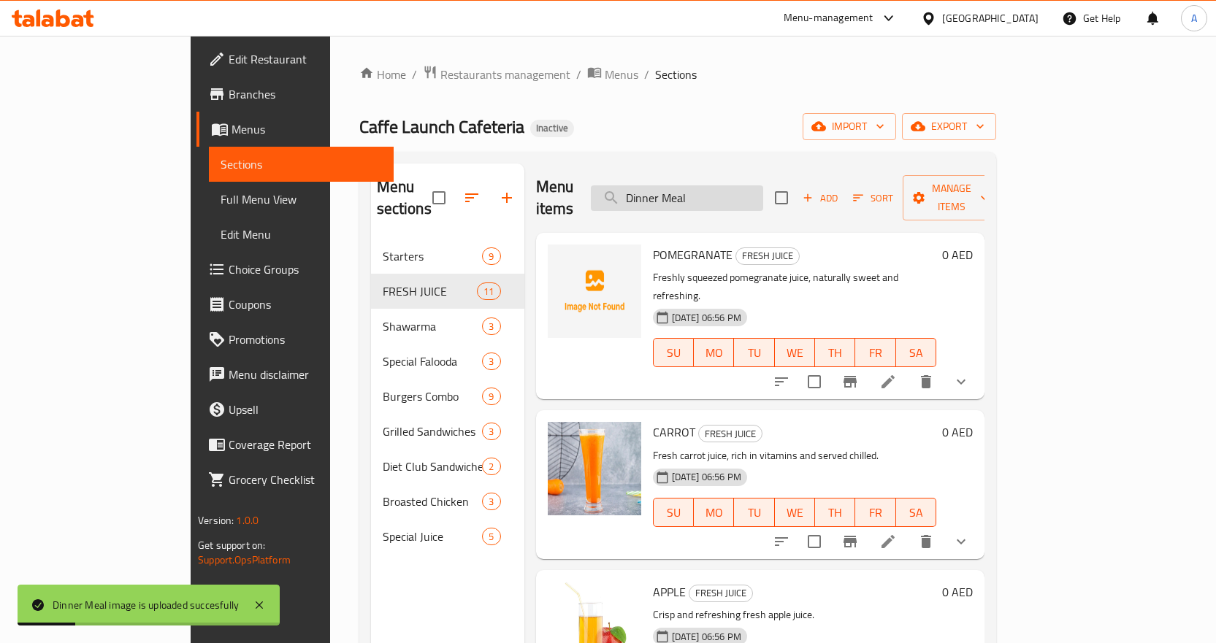
click at [763, 185] on input "Dinner Meal" at bounding box center [677, 198] width 172 height 26
paste input "ouble Zinger Chicken"
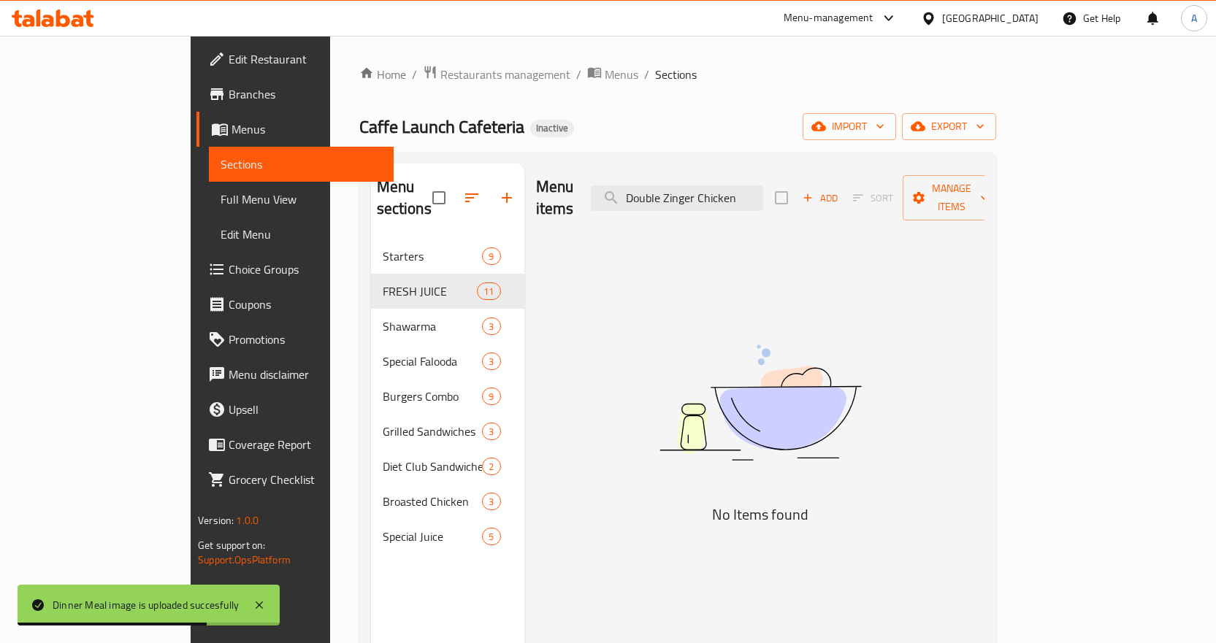
type input "Double Zinger Chicken"
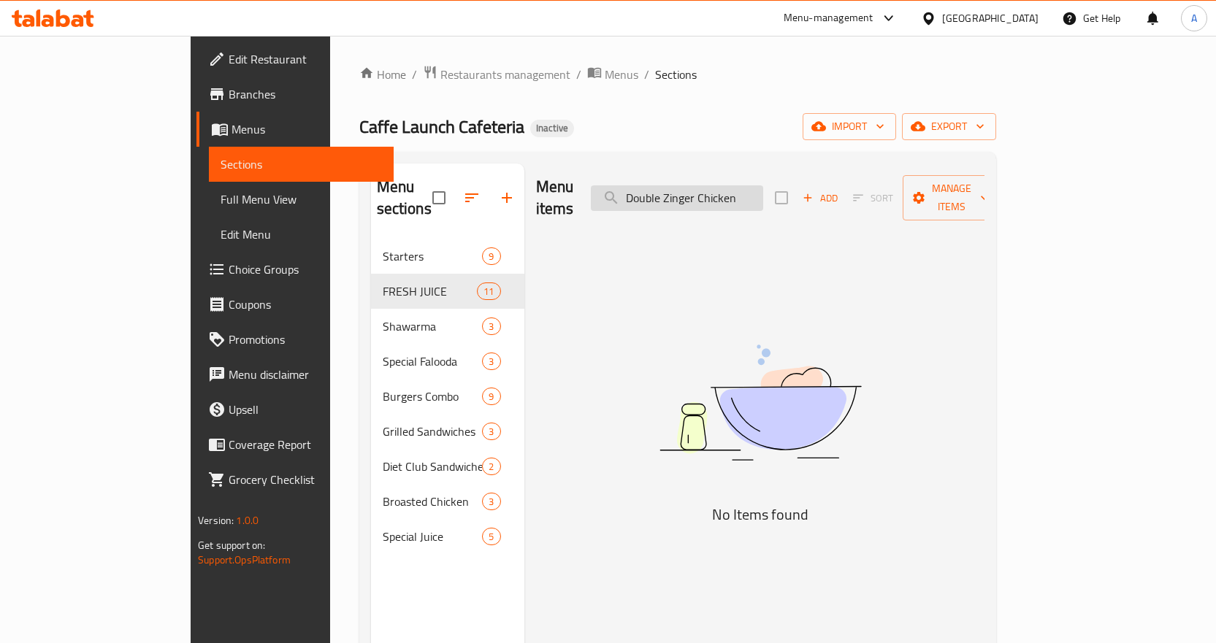
click at [743, 190] on input "Double Zinger Chicken" at bounding box center [677, 198] width 172 height 26
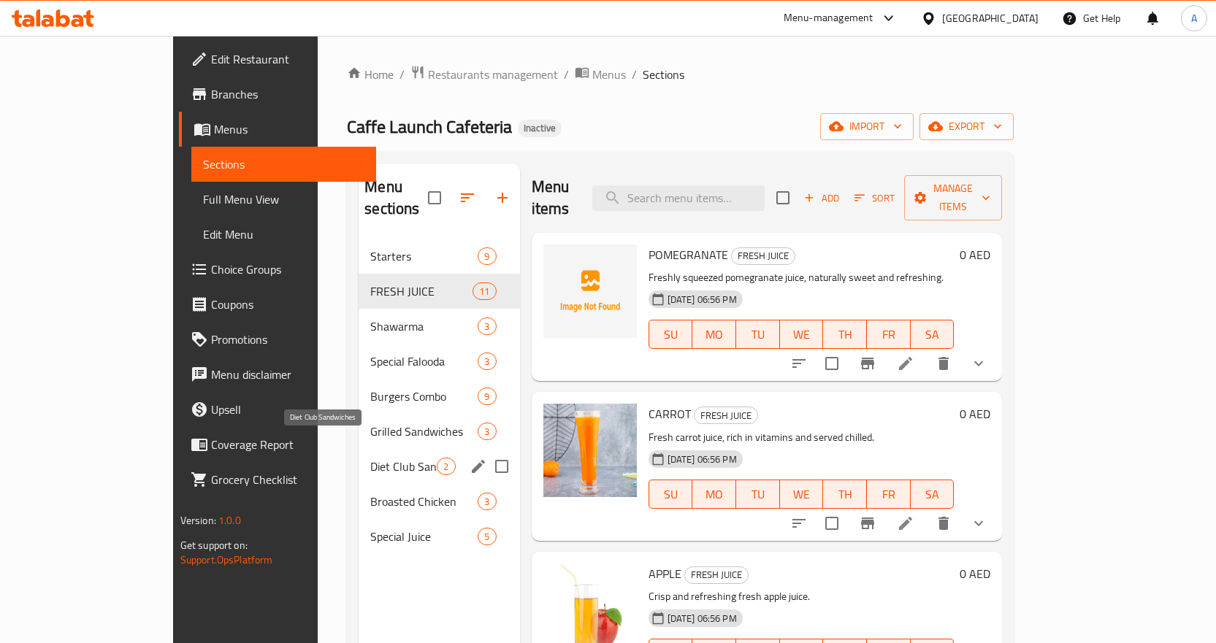
click at [370, 458] on span "Diet Club Sandwiches" at bounding box center [403, 467] width 66 height 18
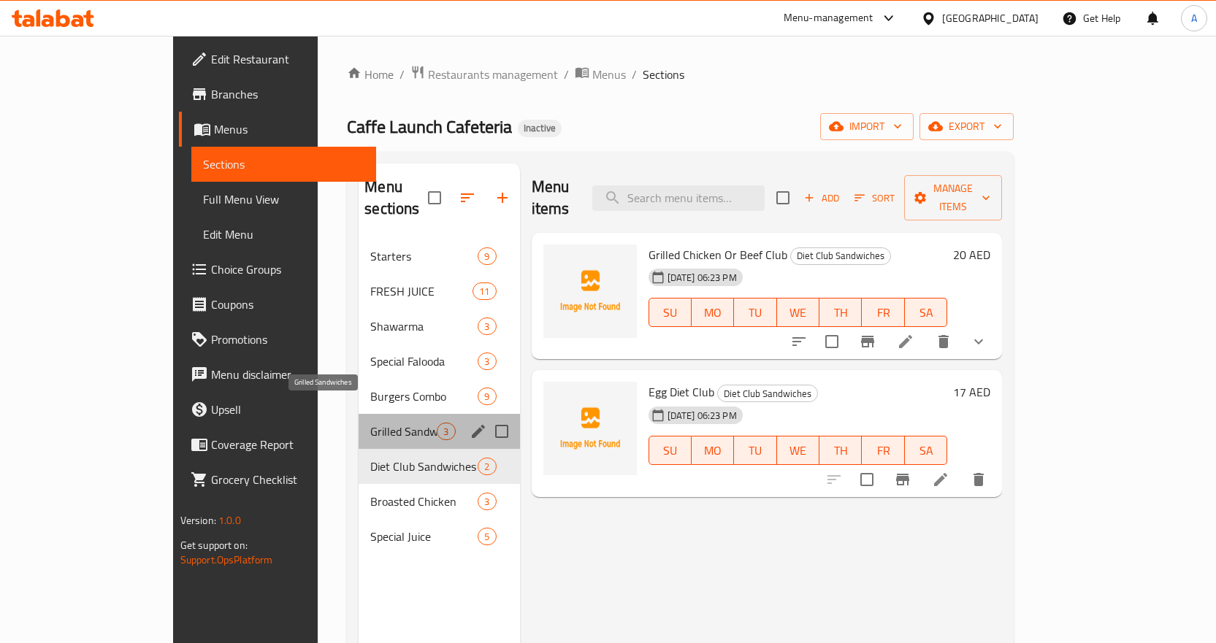
click at [370, 423] on span "Grilled Sandwiches" at bounding box center [403, 432] width 66 height 18
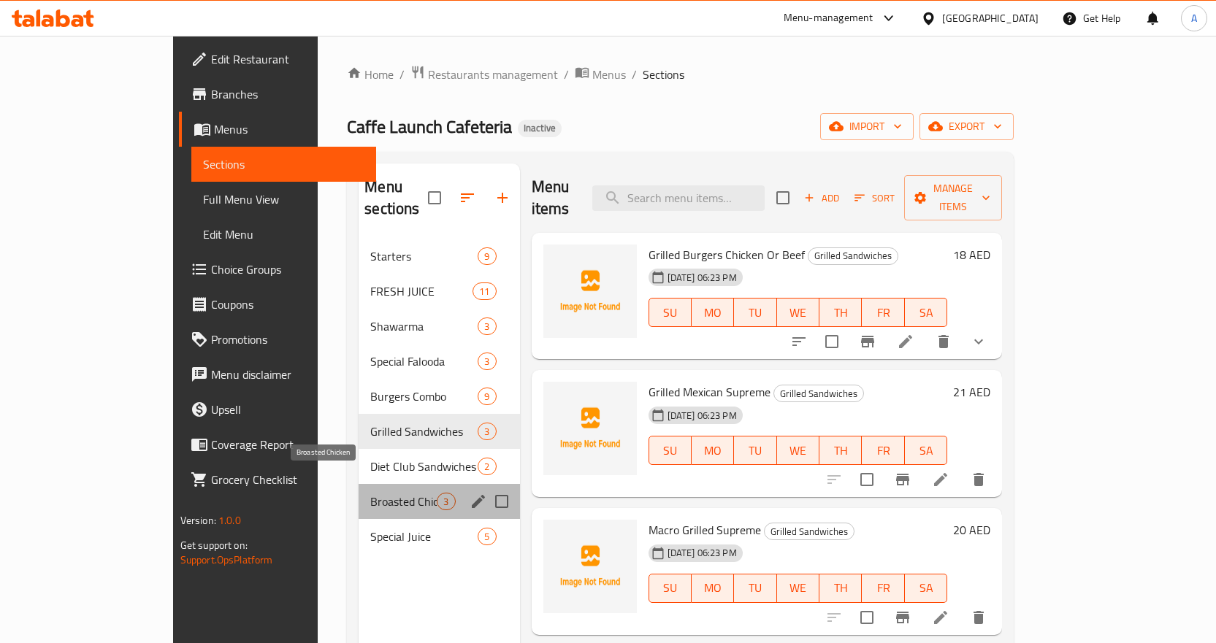
click at [370, 493] on span "Broasted Chicken" at bounding box center [403, 502] width 66 height 18
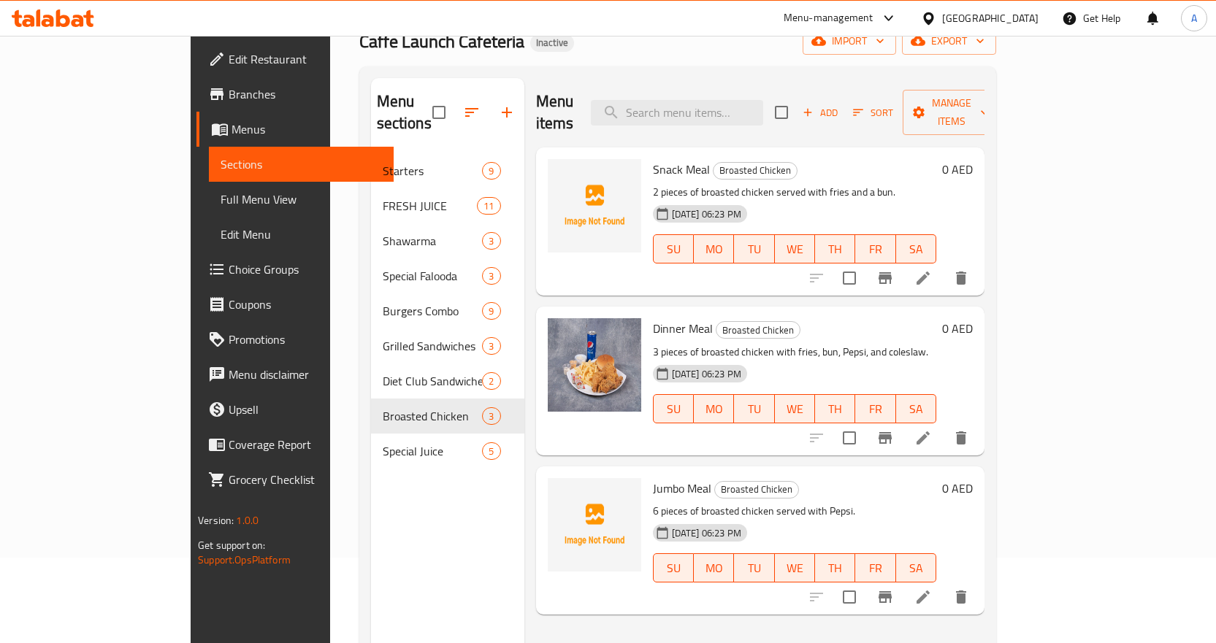
scroll to position [204, 0]
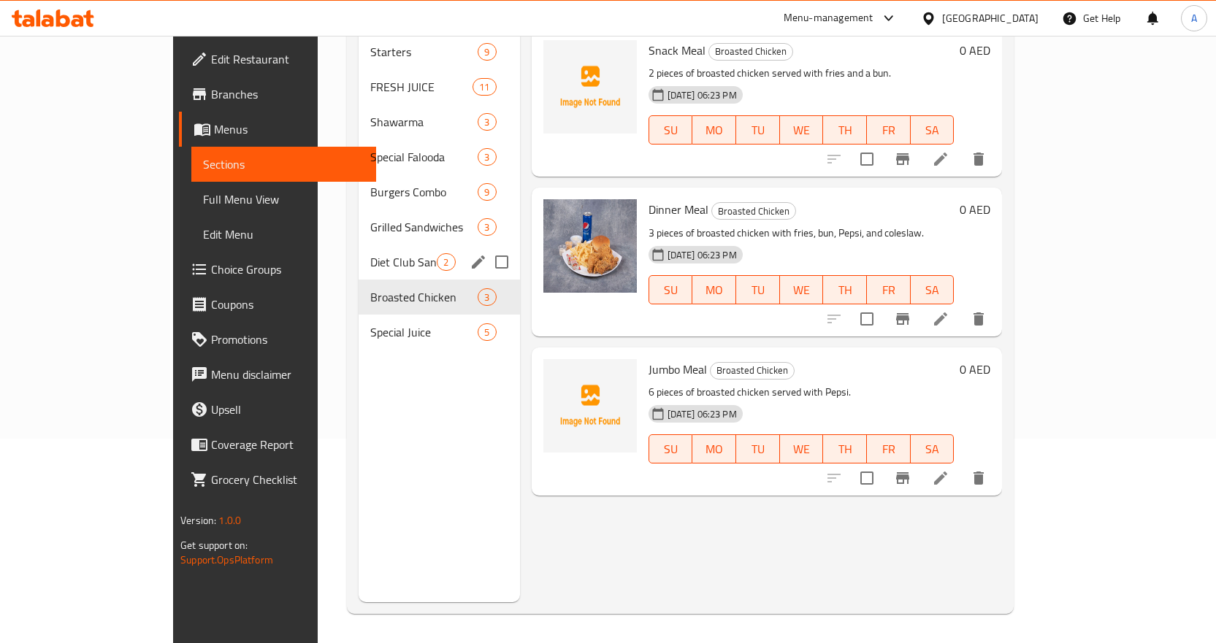
click at [370, 253] on span "Diet Club Sandwiches" at bounding box center [403, 262] width 66 height 18
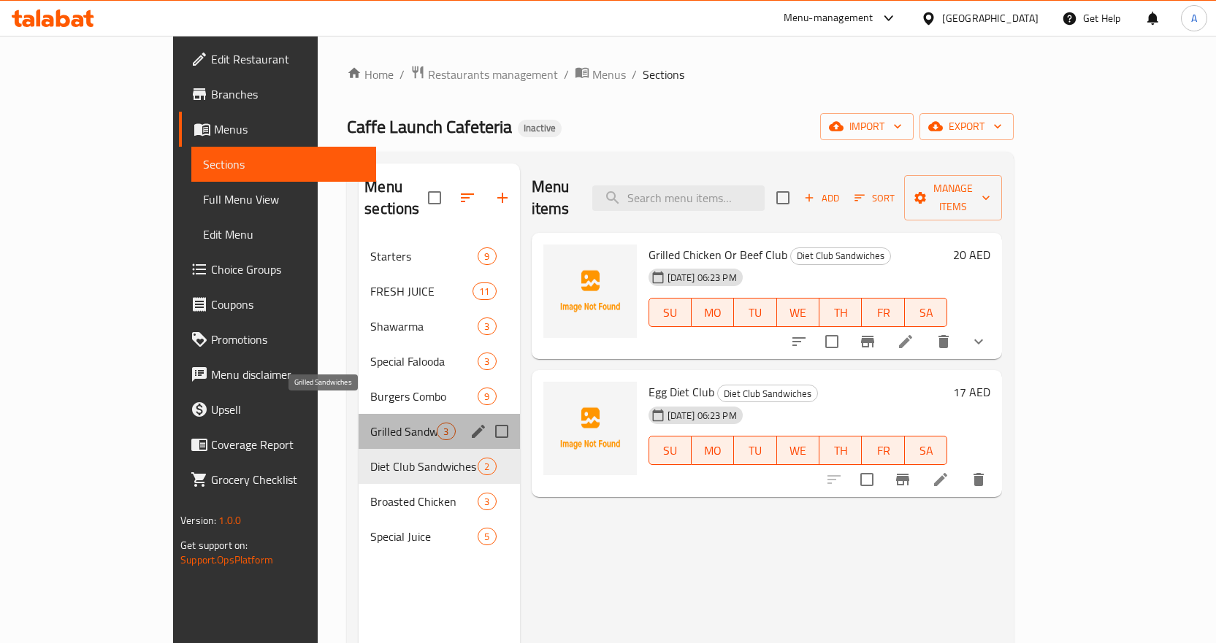
click at [370, 423] on span "Grilled Sandwiches" at bounding box center [403, 432] width 66 height 18
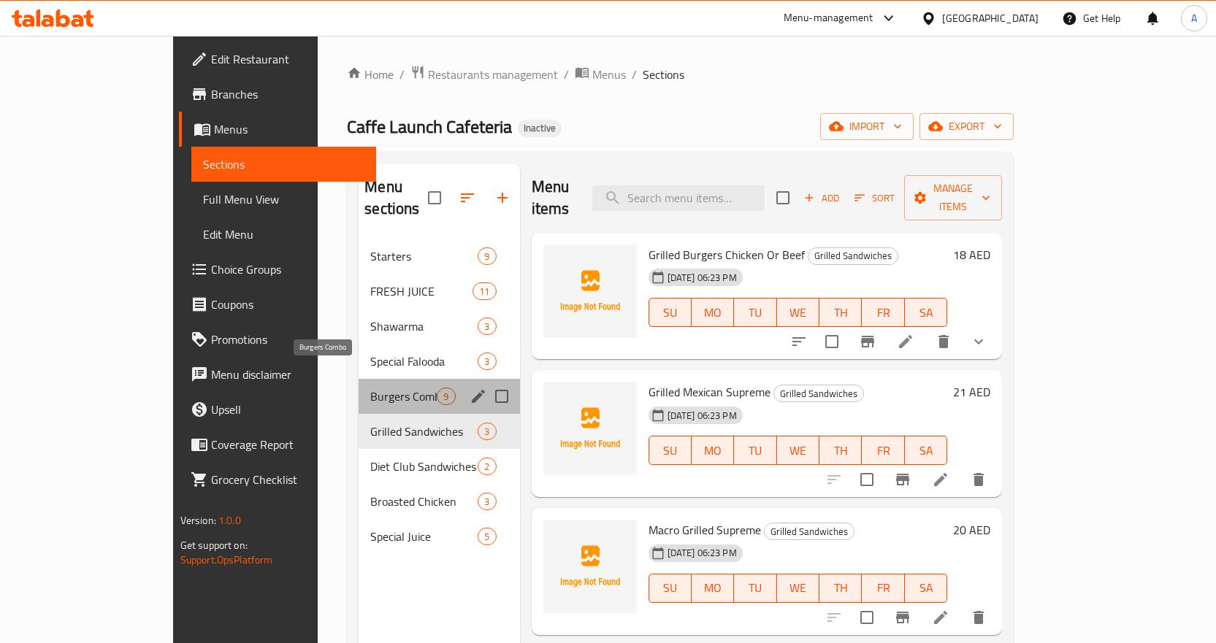
click at [370, 388] on span "Burgers Combo" at bounding box center [403, 397] width 66 height 18
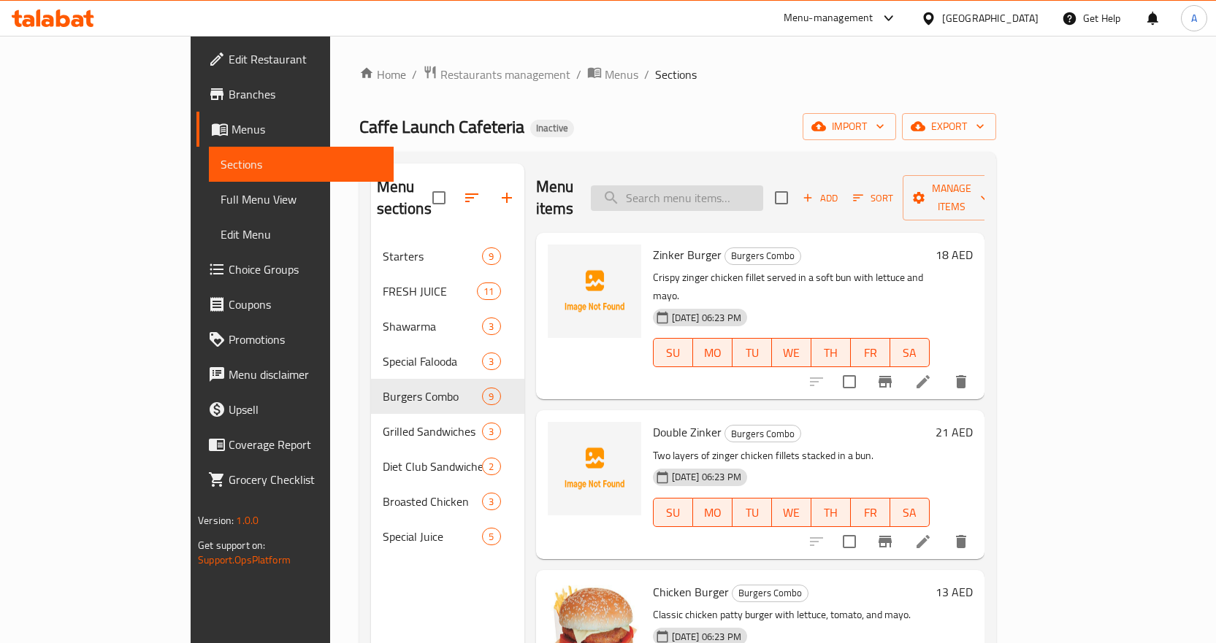
click at [763, 185] on input "search" at bounding box center [677, 198] width 172 height 26
paste input "Dinner Meal"
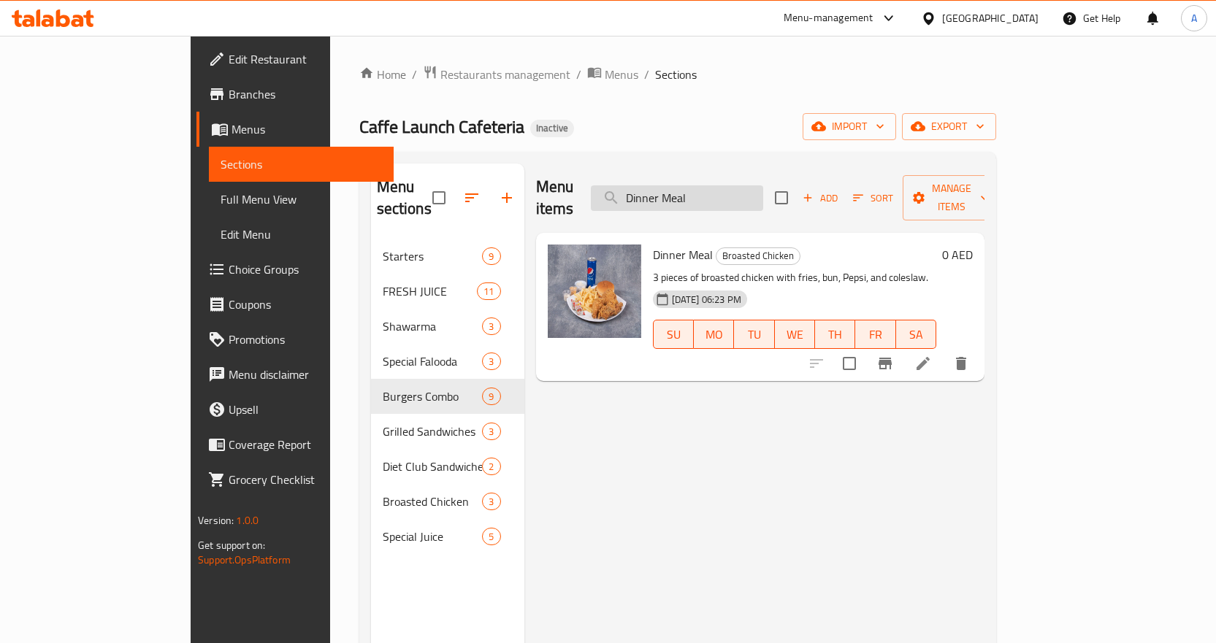
click at [757, 185] on input "Dinner Meal" at bounding box center [677, 198] width 172 height 26
paste input "ouble Zinger Chicken"
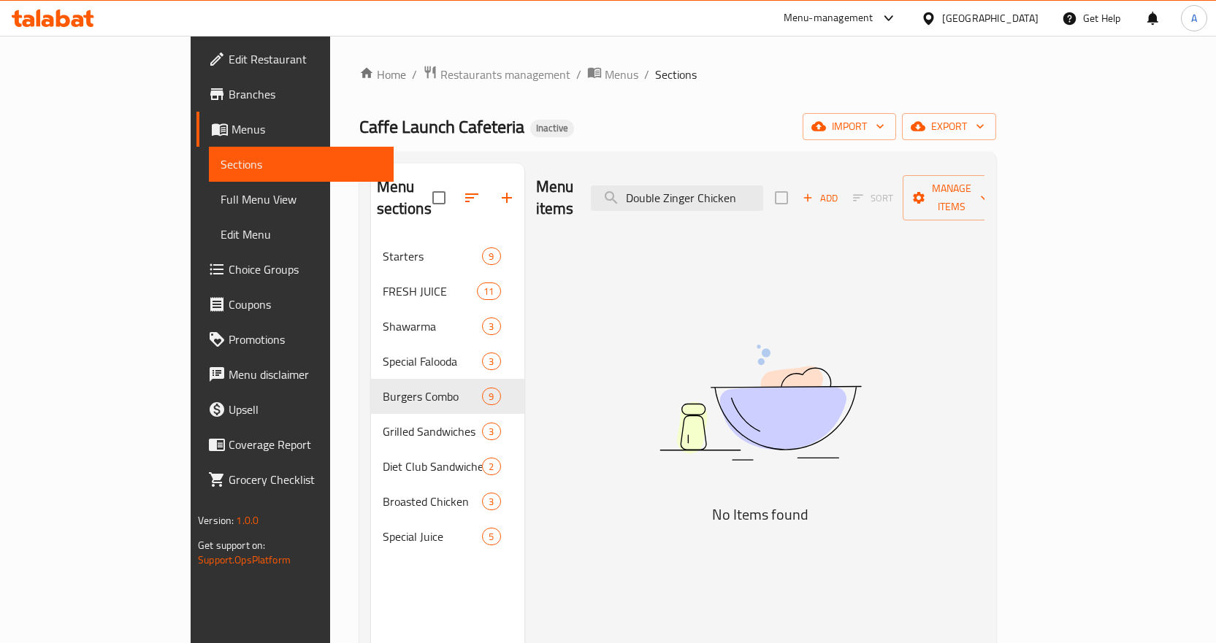
drag, startPoint x: 732, startPoint y: 186, endPoint x: 637, endPoint y: 196, distance: 95.5
click at [637, 196] on div "Menu items Double Zinger Chicken Add Sort Manage items" at bounding box center [760, 198] width 448 height 69
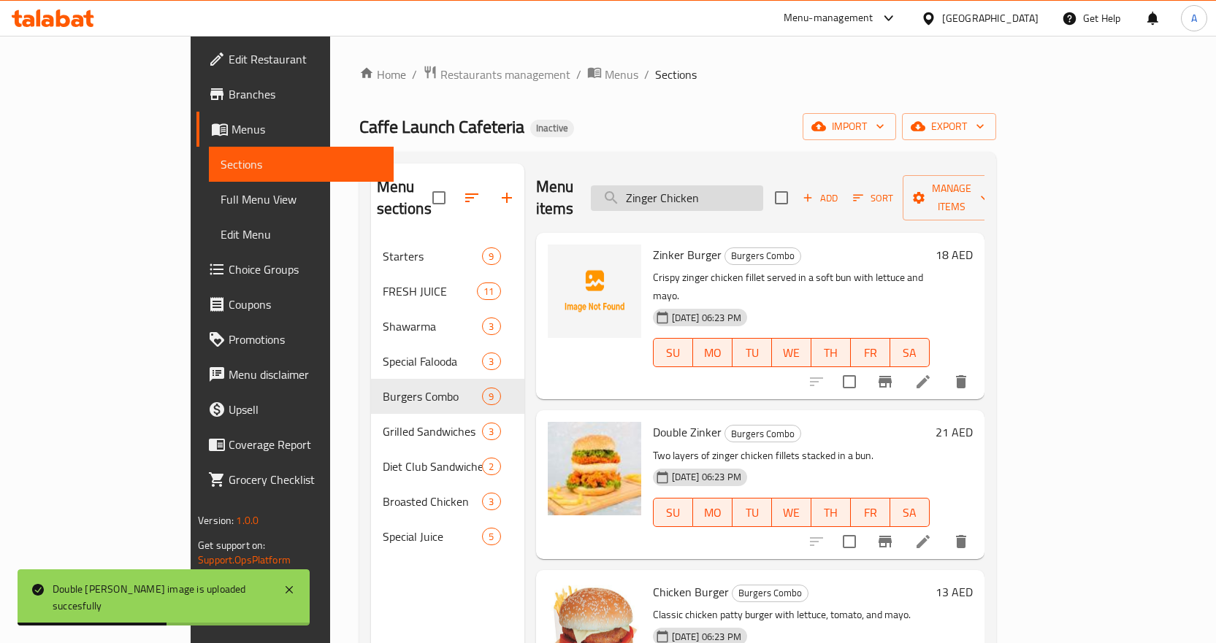
click at [763, 196] on input "Zinger Chicken" at bounding box center [677, 198] width 172 height 26
paste input "Dynamite"
click at [763, 196] on input "Dynamite Chicken" at bounding box center [677, 198] width 172 height 26
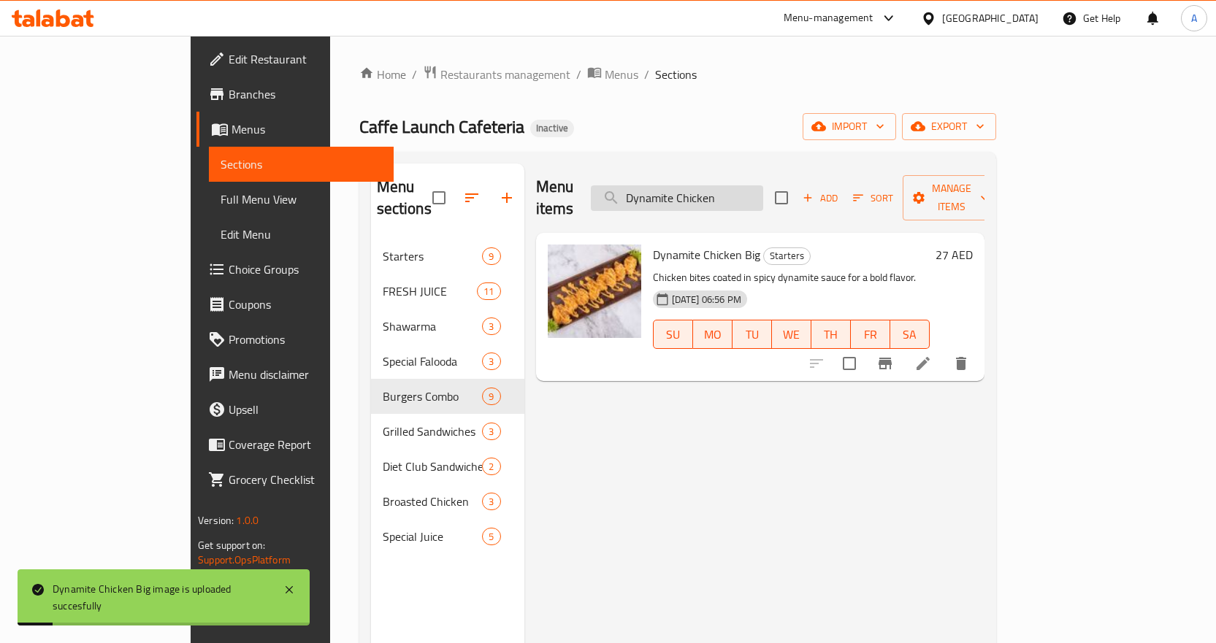
click at [763, 187] on input "Dynamite Chicken" at bounding box center [677, 198] width 172 height 26
paste input "YNAMITE PRAWNS BURGER"
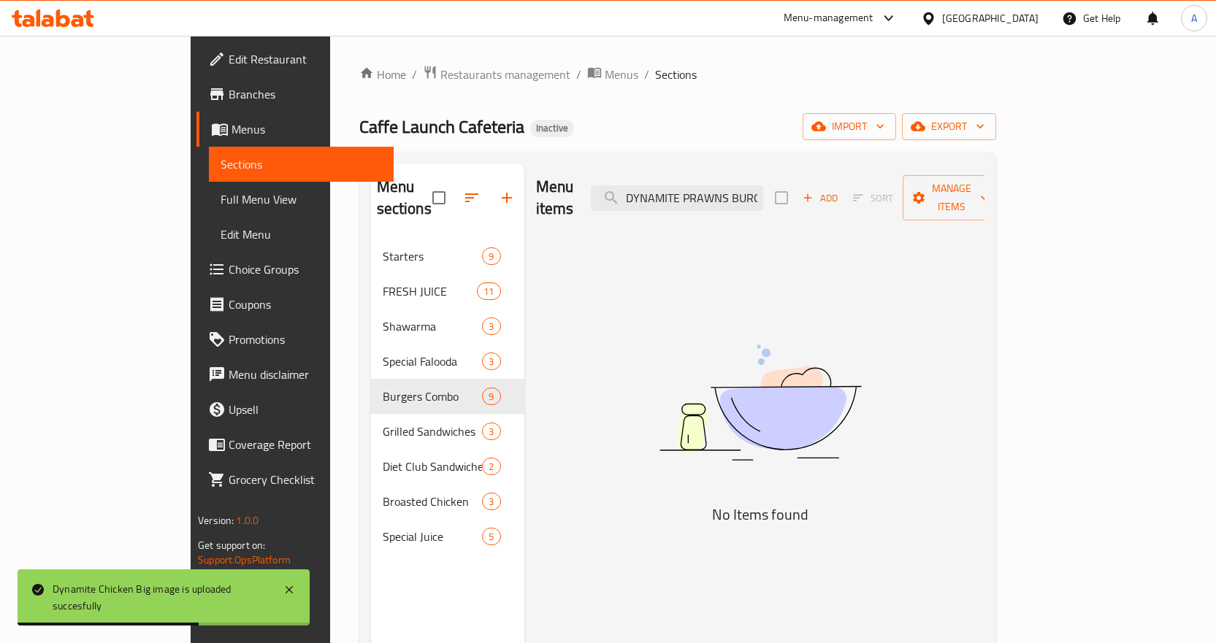
drag, startPoint x: 732, startPoint y: 188, endPoint x: 603, endPoint y: 207, distance: 130.0
click at [603, 207] on div "Menu items DYNAMITE PRAWNS BURGER Add Sort Manage items" at bounding box center [760, 198] width 448 height 69
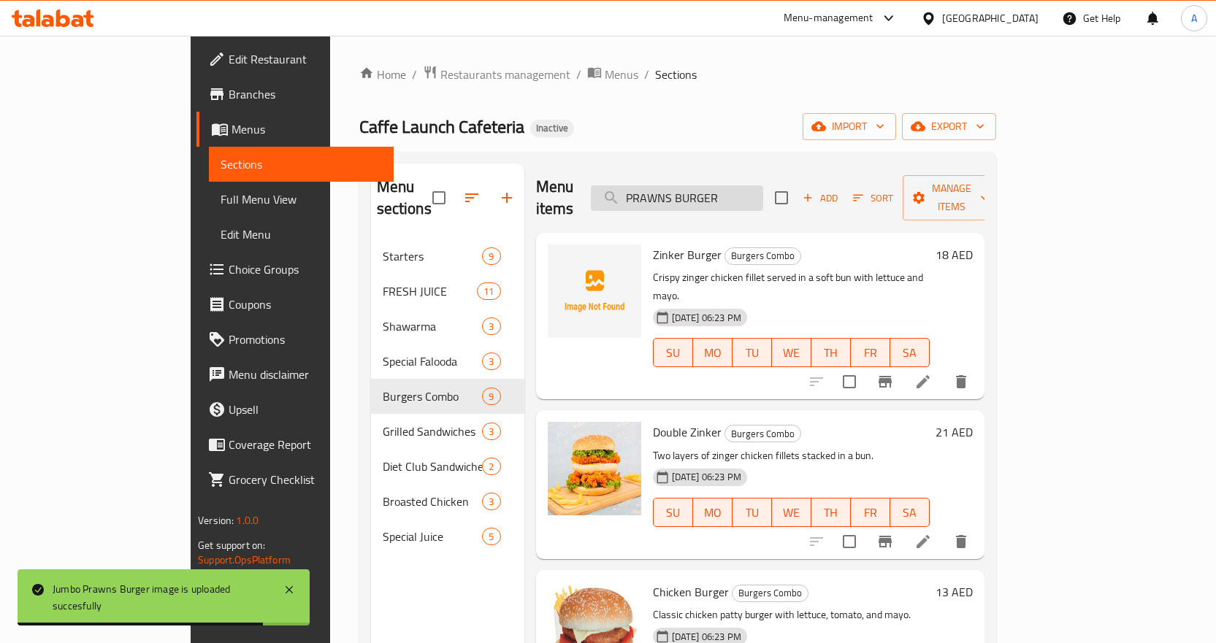
click at [734, 191] on input "PRAWNS BURGER" at bounding box center [677, 198] width 172 height 26
paste input "DynamiteShrimp"
click at [734, 191] on input "DynamiteShrimp" at bounding box center [677, 198] width 172 height 26
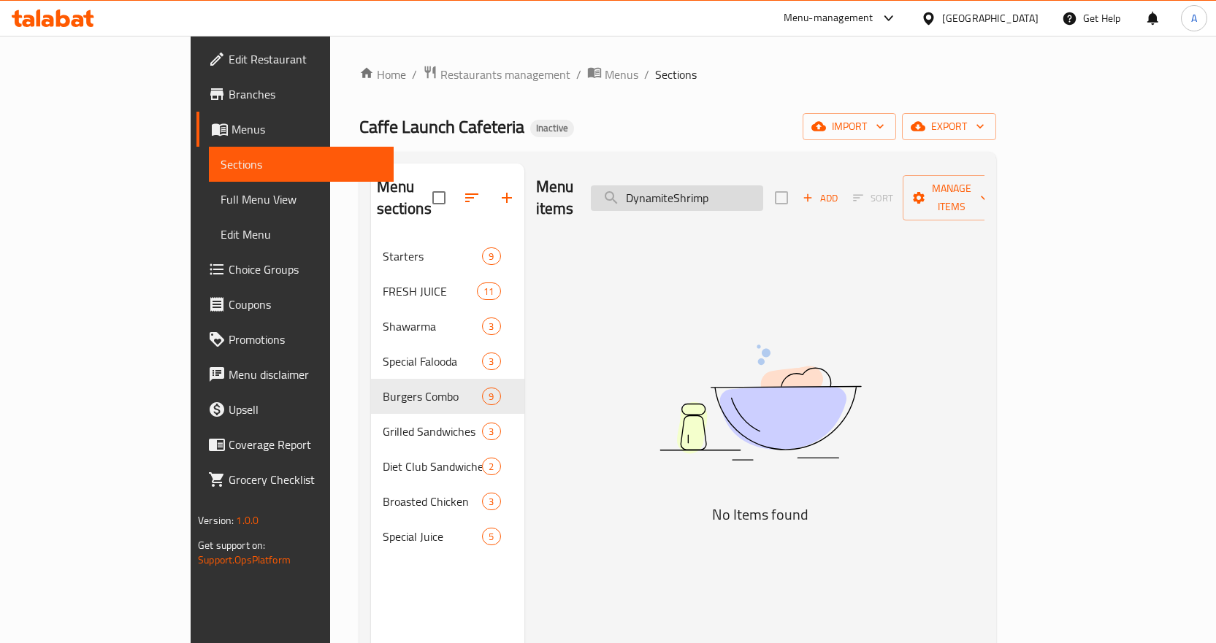
click at [744, 185] on input "DynamiteShrimp" at bounding box center [677, 198] width 172 height 26
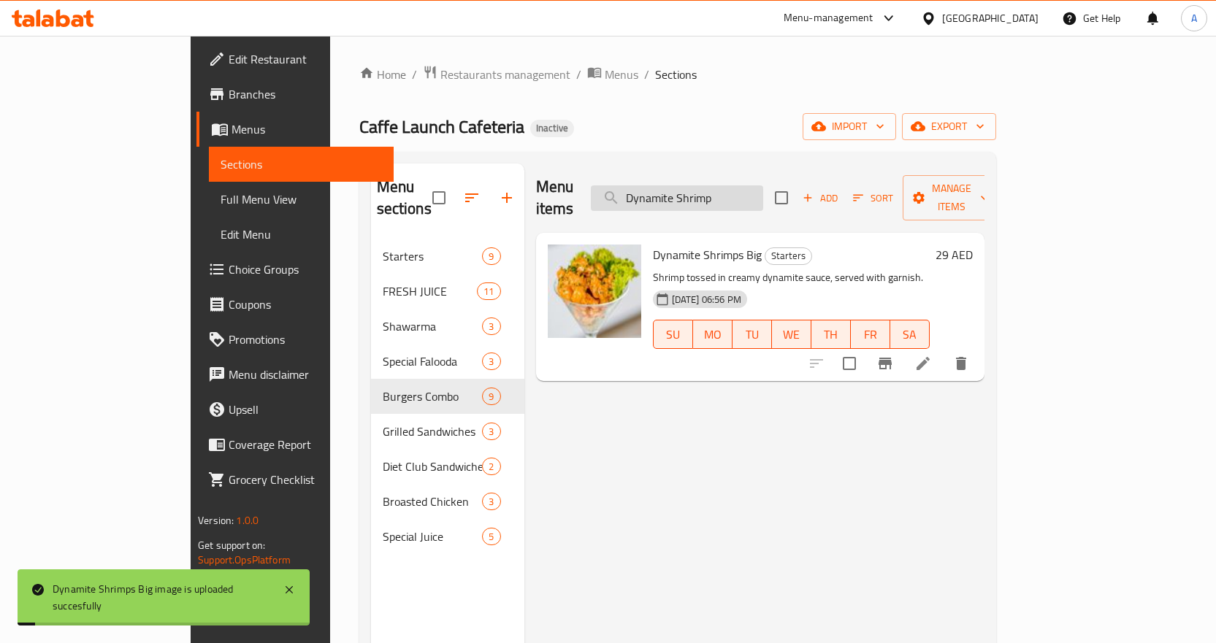
click at [751, 185] on input "Dynamite Shrimp" at bounding box center [677, 198] width 172 height 26
paste input "Egg Club"
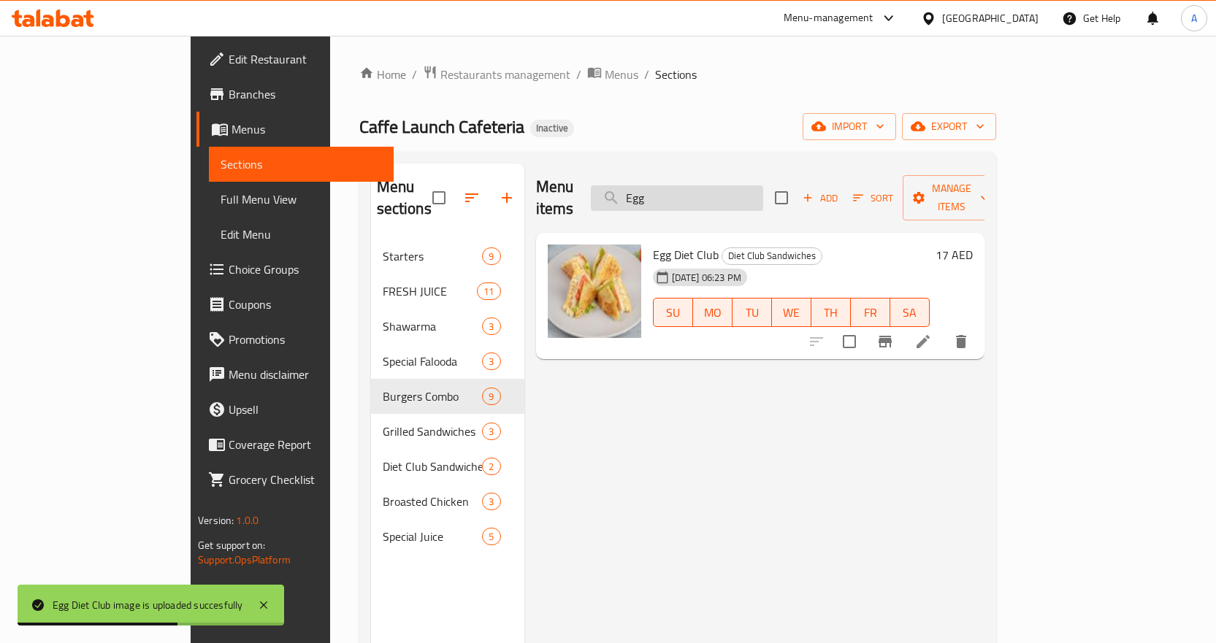
click at [724, 185] on input "Egg" at bounding box center [677, 198] width 172 height 26
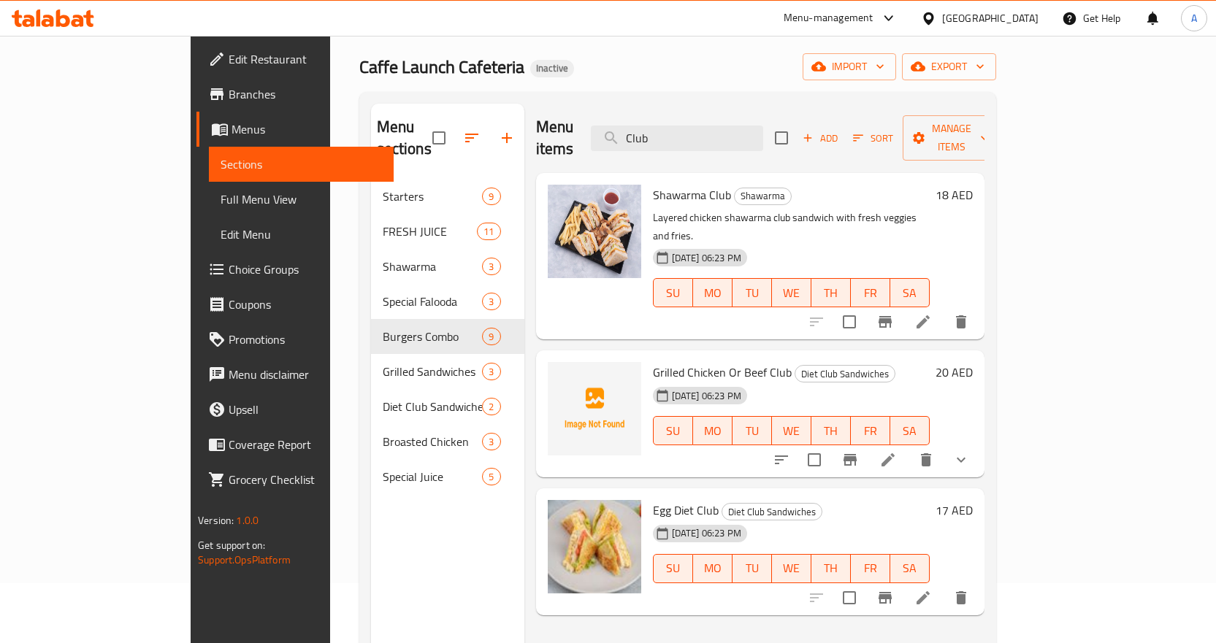
scroll to position [58, 0]
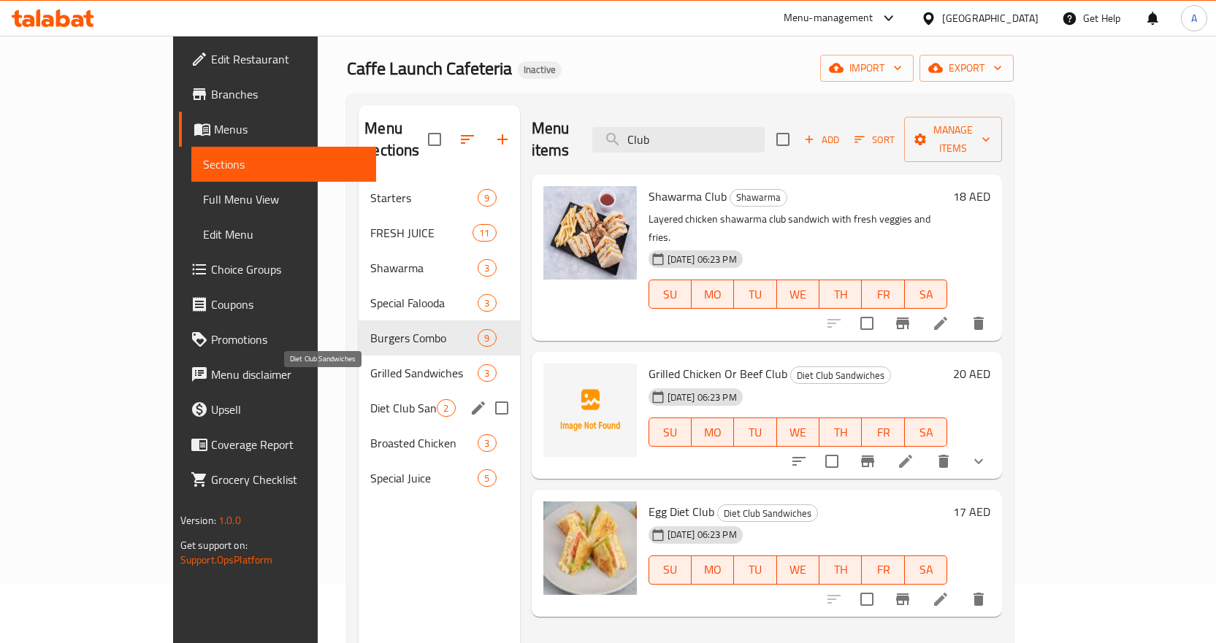
click at [370, 399] on span "Diet Club Sandwiches" at bounding box center [403, 408] width 66 height 18
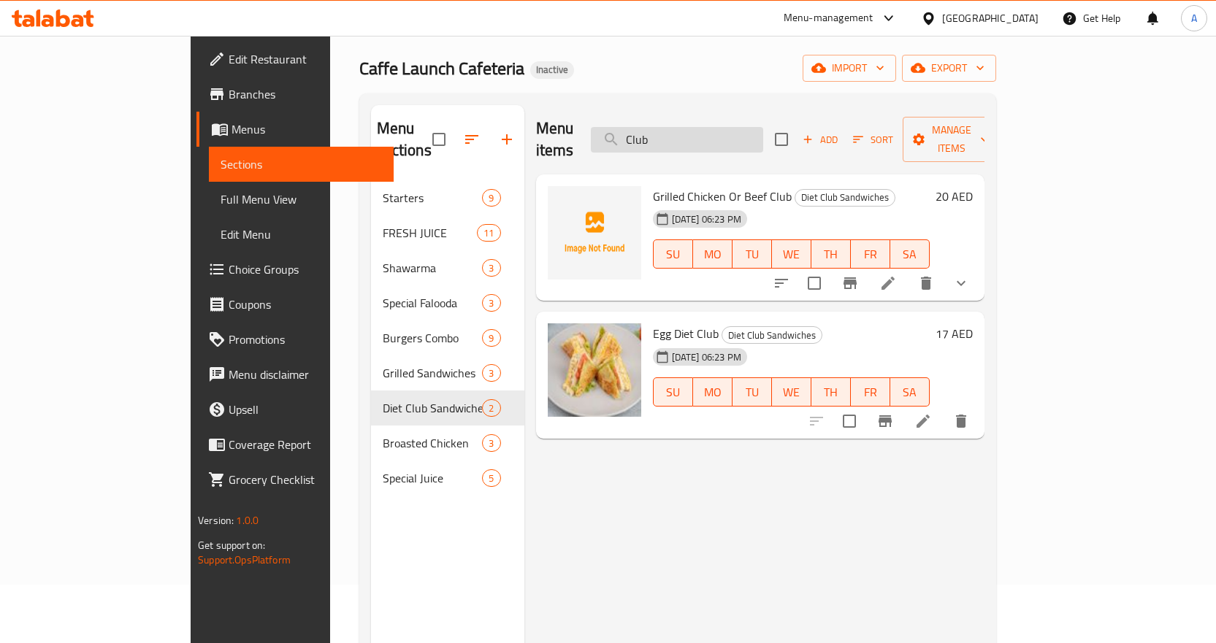
click at [713, 134] on input "Club" at bounding box center [677, 140] width 172 height 26
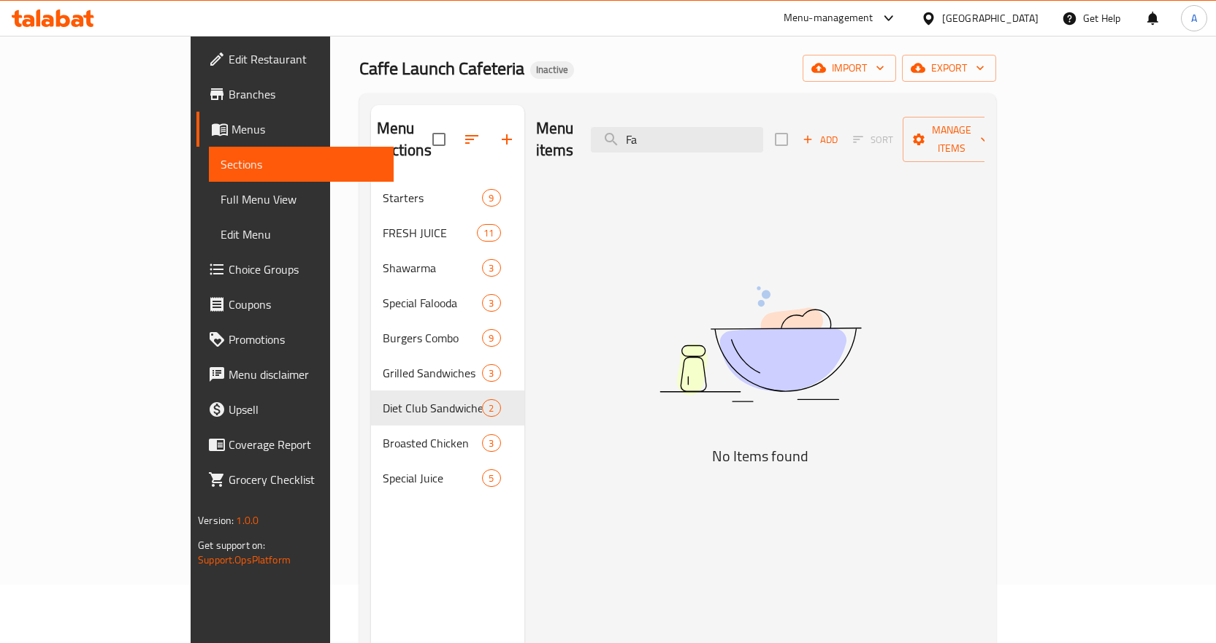
type input "F"
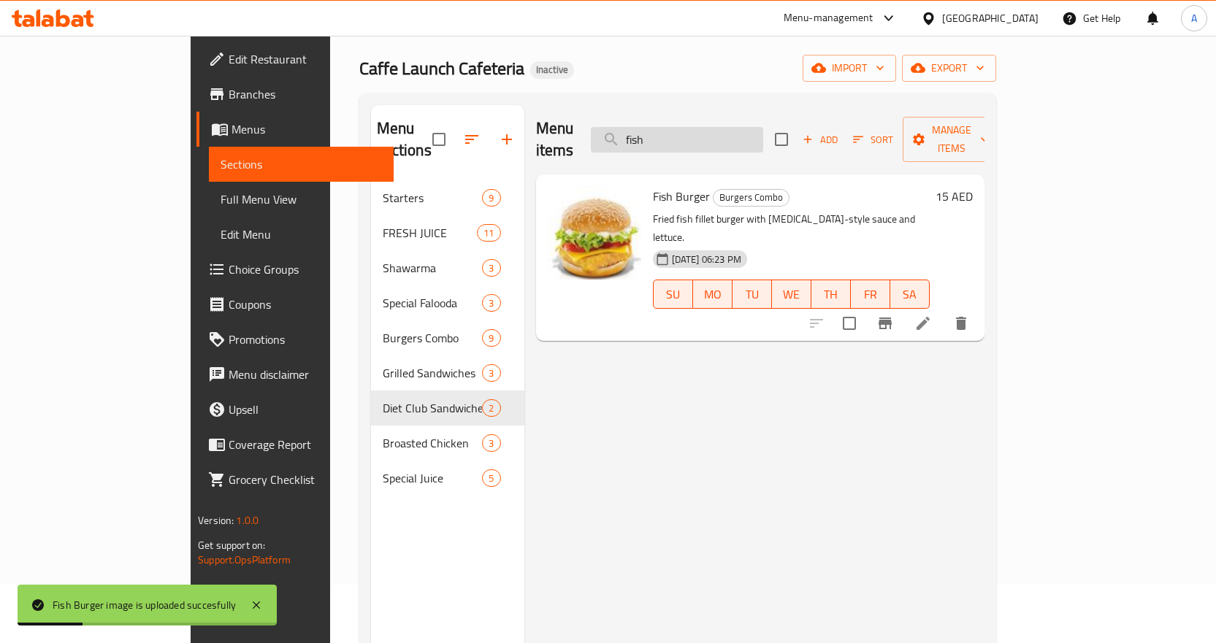
click at [763, 127] on input "fish" at bounding box center [677, 140] width 172 height 26
paste input "French Fries"
click at [763, 127] on input "fish" at bounding box center [677, 140] width 172 height 26
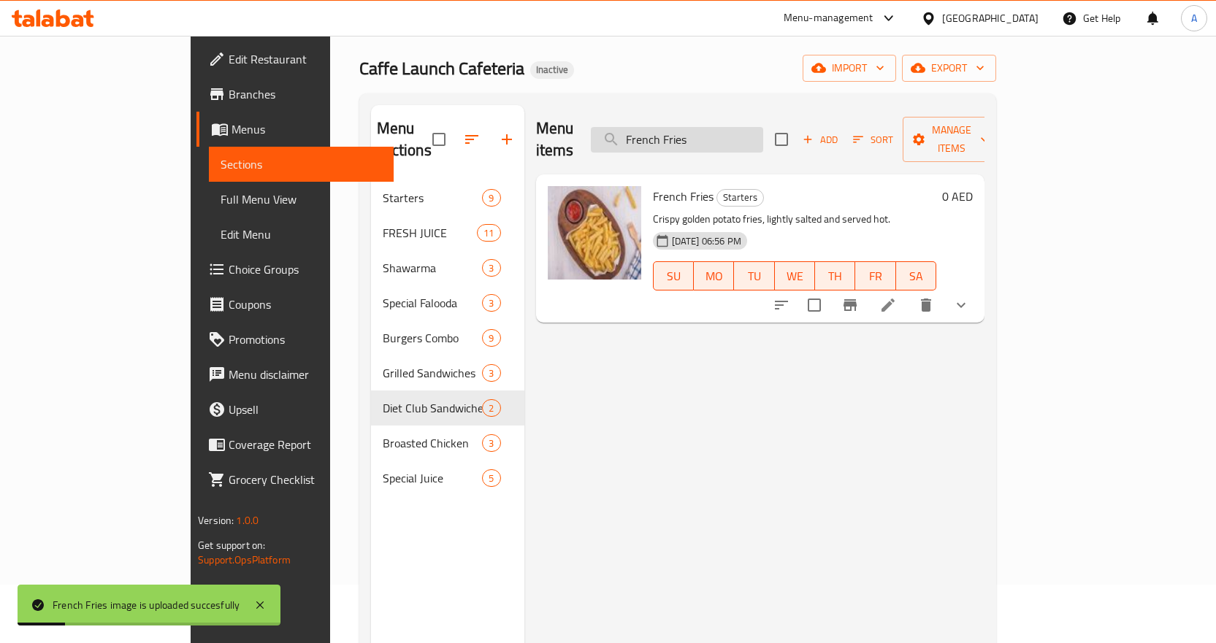
click at [763, 133] on input "French Fries" at bounding box center [677, 140] width 172 height 26
paste input "[PERSON_NAME]"
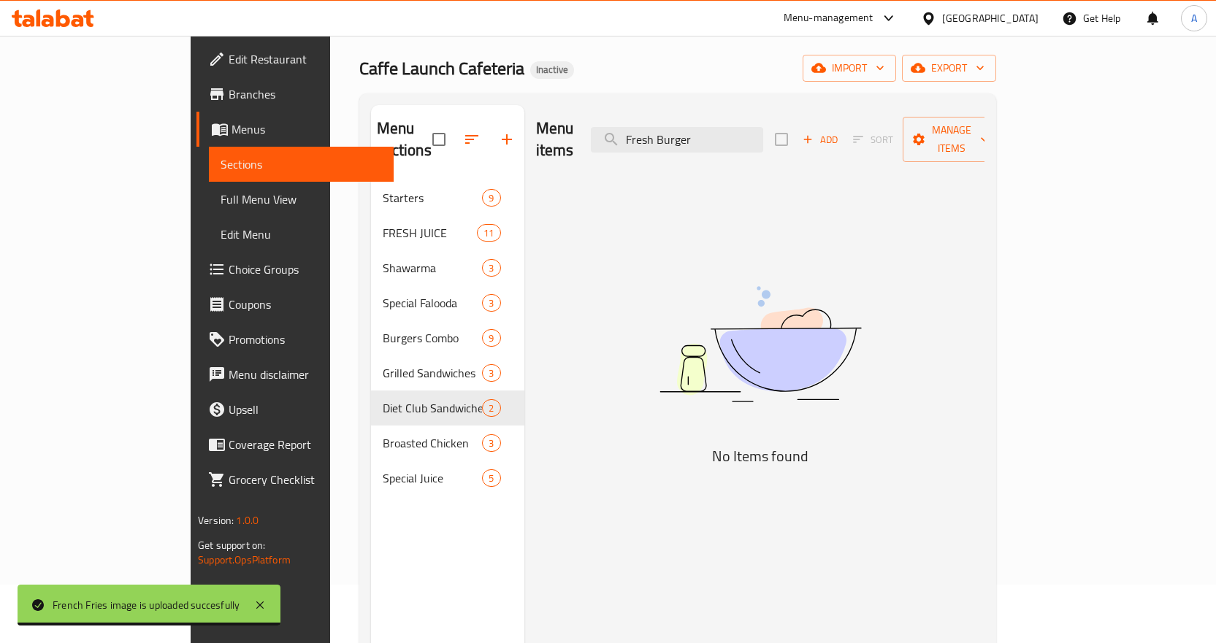
drag, startPoint x: 727, startPoint y: 124, endPoint x: 571, endPoint y: 147, distance: 158.0
click at [571, 147] on div "Menu items Fresh Burger Add Sort Manage items" at bounding box center [760, 139] width 448 height 69
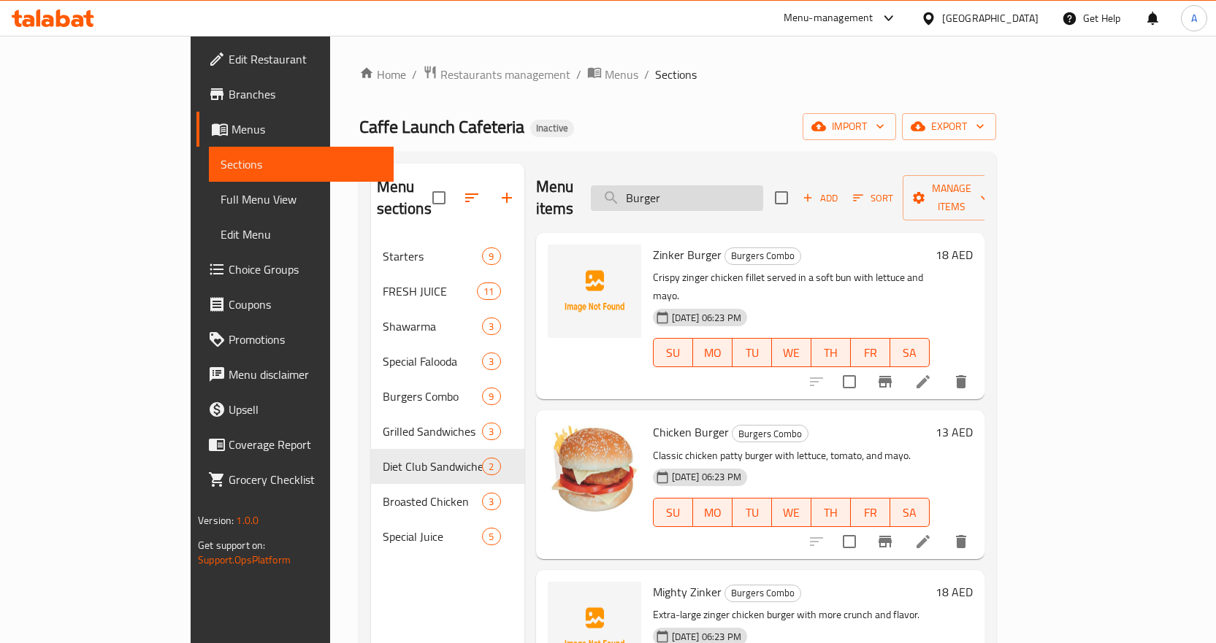
click at [759, 193] on input "Burger" at bounding box center [677, 198] width 172 height 26
paste input "Fresh Double"
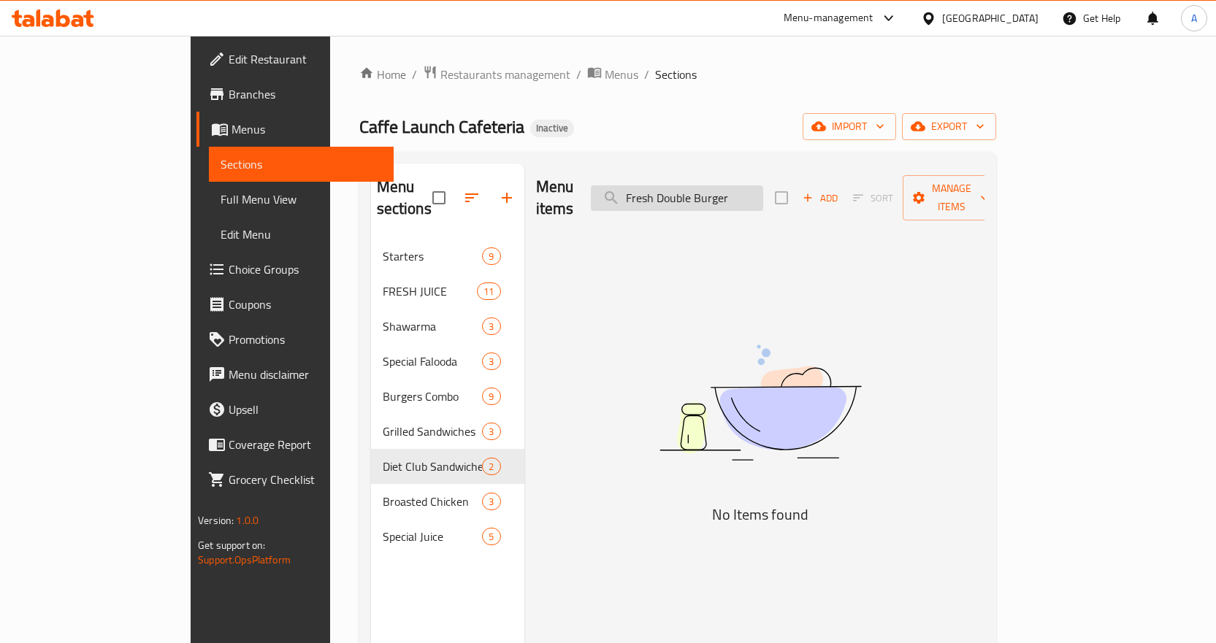
click at [718, 186] on input "Fresh Double Burger" at bounding box center [677, 198] width 172 height 26
paste input "Grilled"
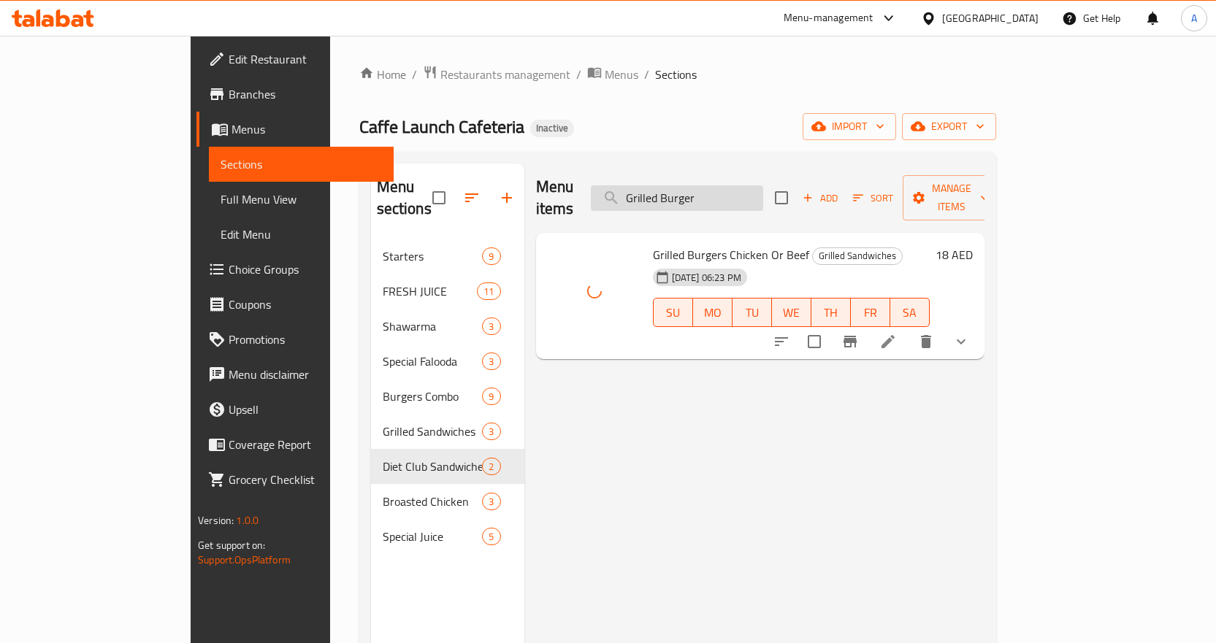
click at [763, 185] on input "Grilled Burger" at bounding box center [677, 198] width 172 height 26
paste input "Club"
type input "Grilled Club"
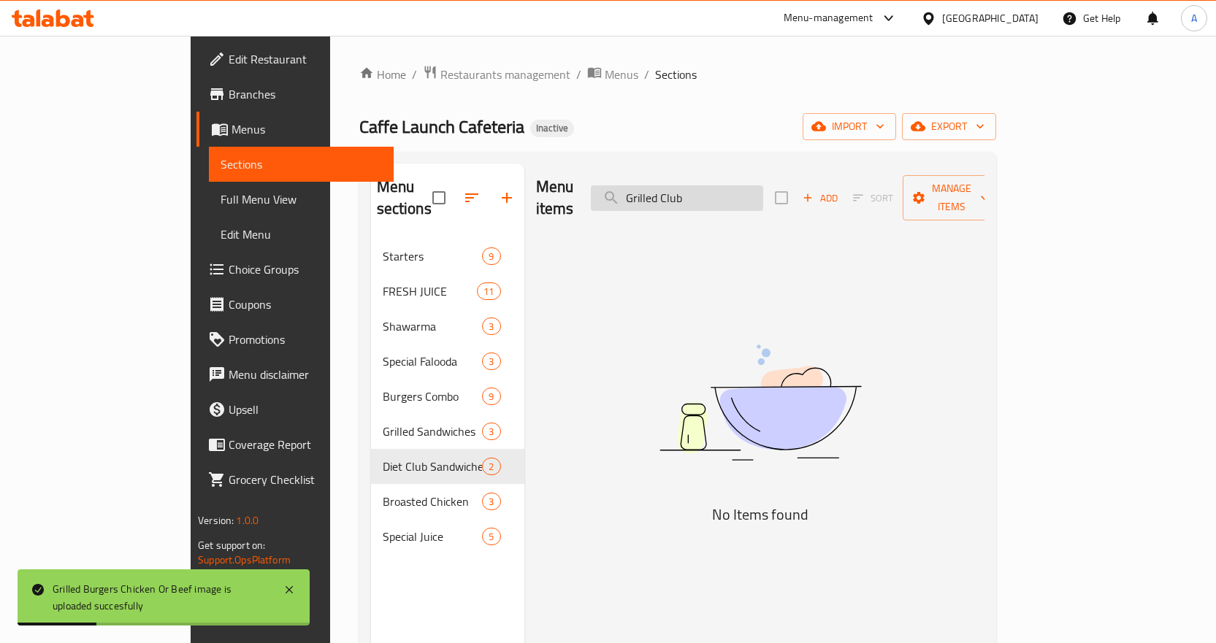
click at [733, 191] on input "Grilled Club" at bounding box center [677, 198] width 172 height 26
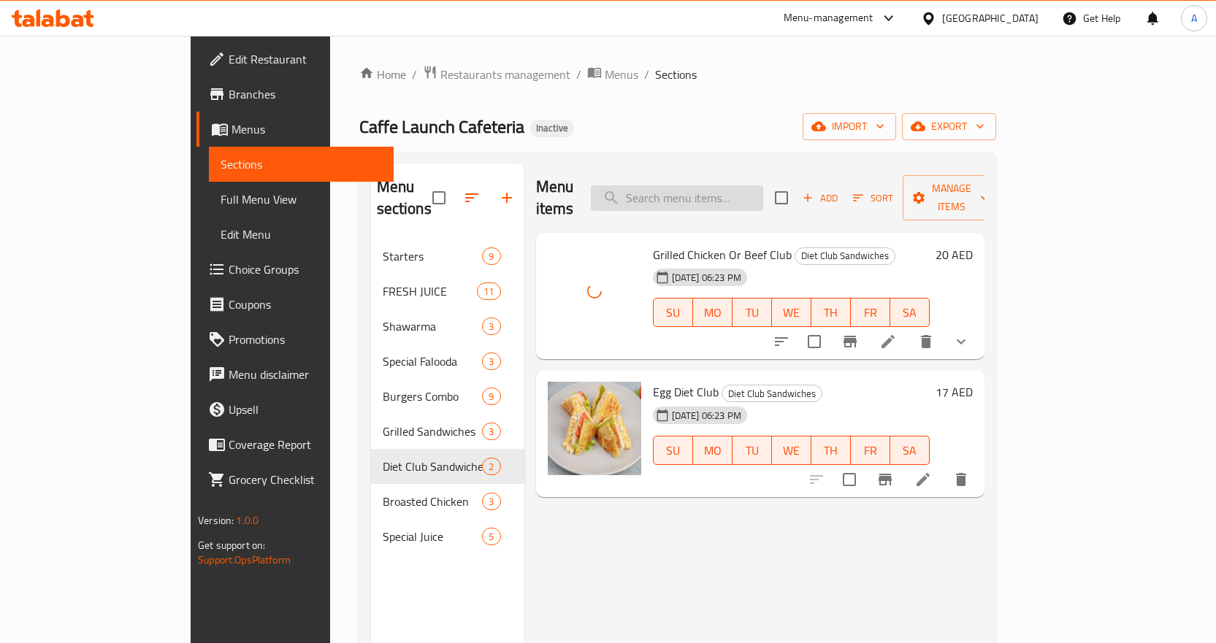
click at [763, 189] on input "search" at bounding box center [677, 198] width 172 height 26
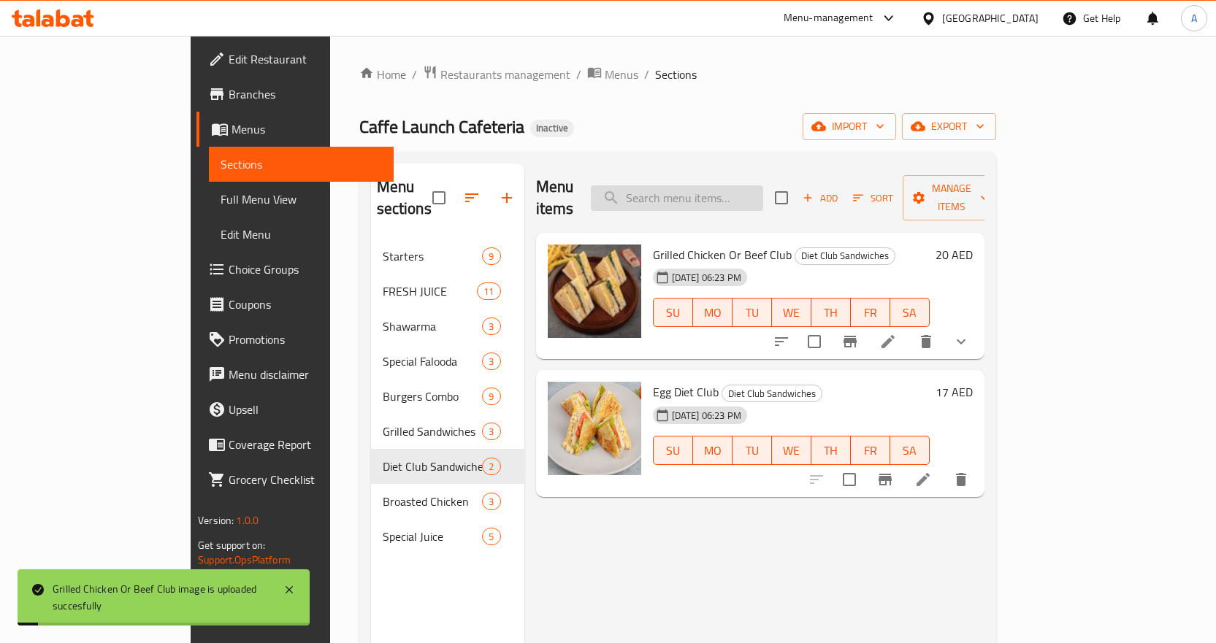
paste input "Hotdog Wrap_"
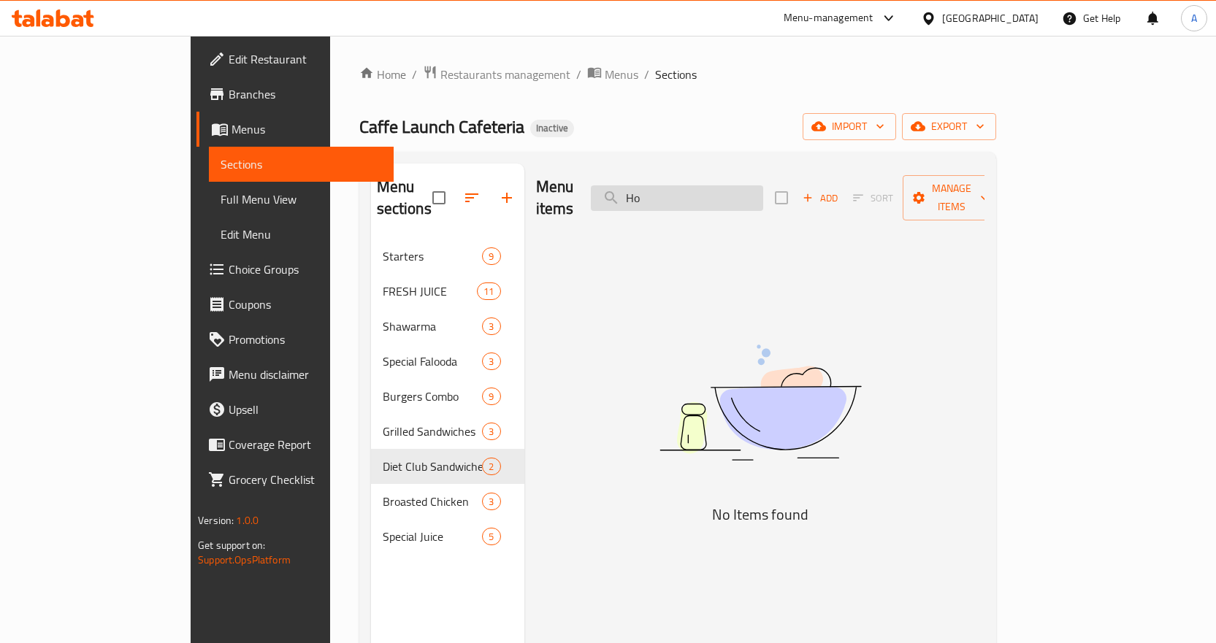
type input "H"
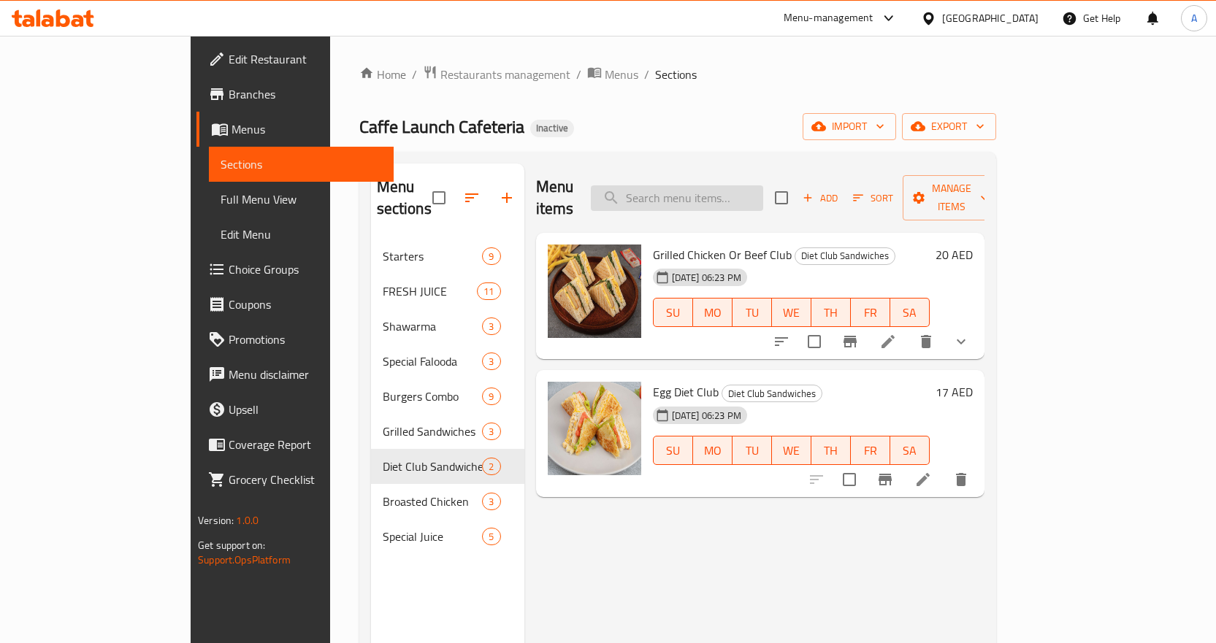
click at [763, 192] on input "search" at bounding box center [677, 198] width 172 height 26
click at [970, 333] on icon "show more" at bounding box center [961, 342] width 18 height 18
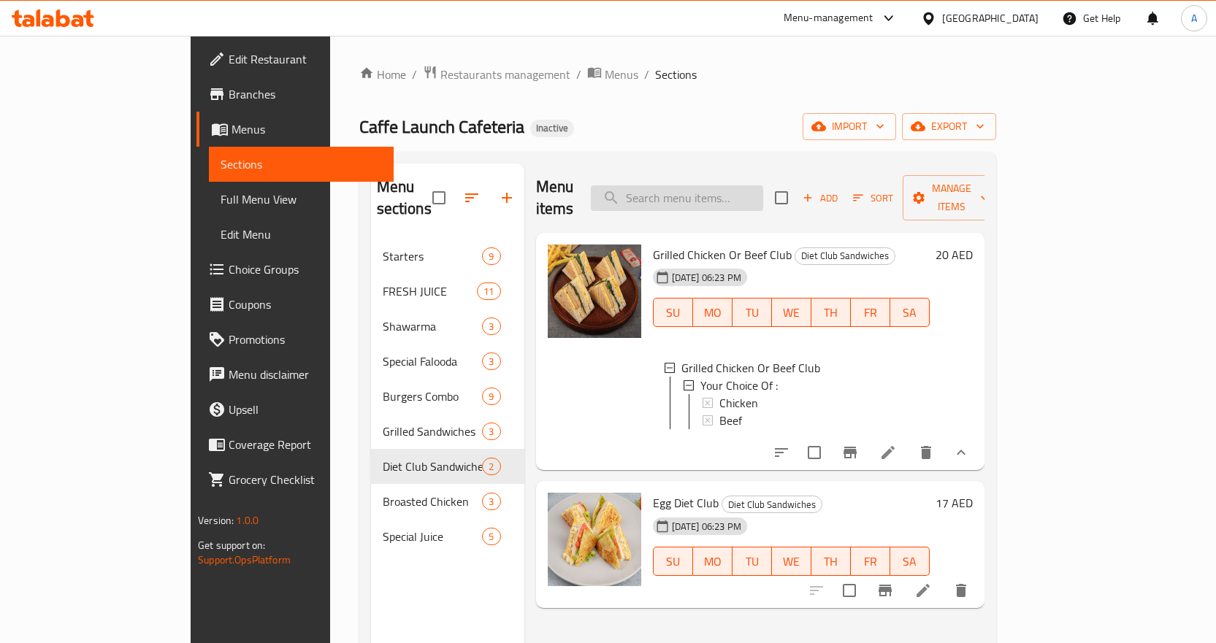
click at [757, 185] on input "search" at bounding box center [677, 198] width 172 height 26
paste input "Hotdog Wrap_"
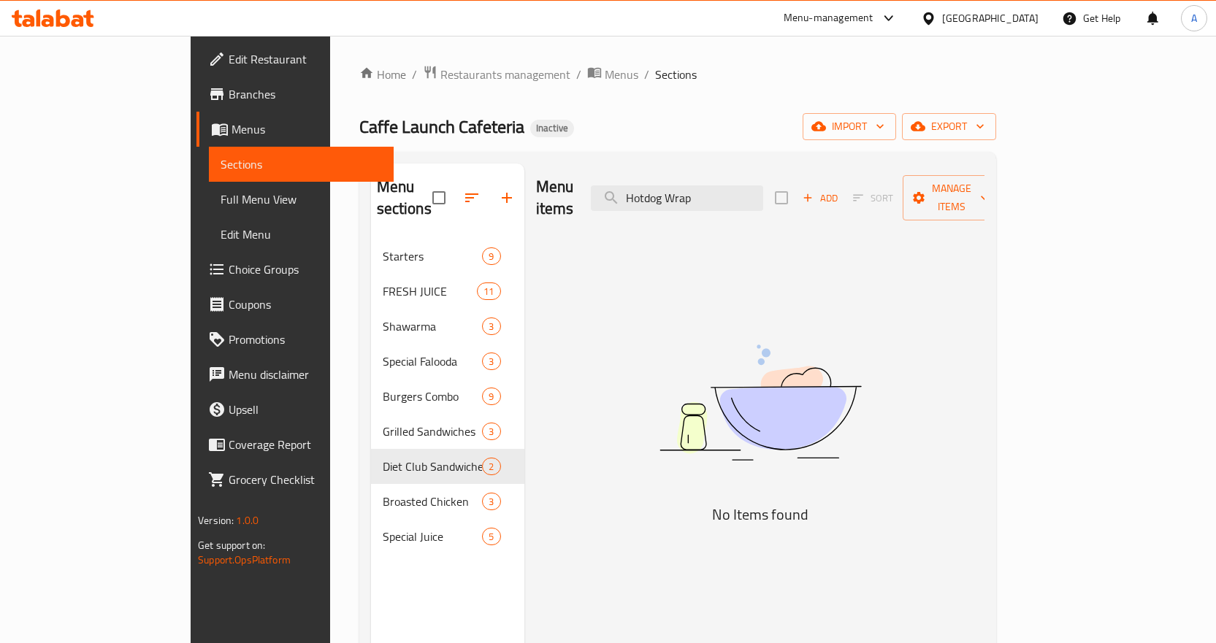
drag, startPoint x: 732, startPoint y: 188, endPoint x: 625, endPoint y: 202, distance: 107.5
click at [625, 202] on div "Menu items Hotdog Wrap Add Sort Manage items" at bounding box center [760, 198] width 448 height 69
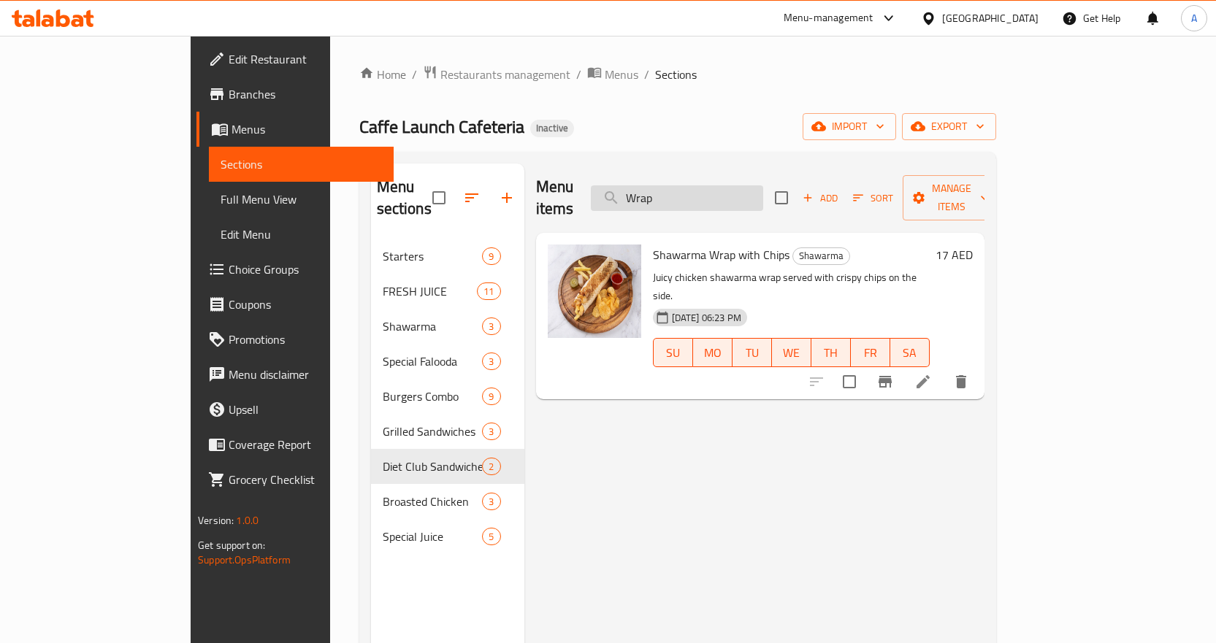
click at [726, 188] on input "Wrap" at bounding box center [677, 198] width 172 height 26
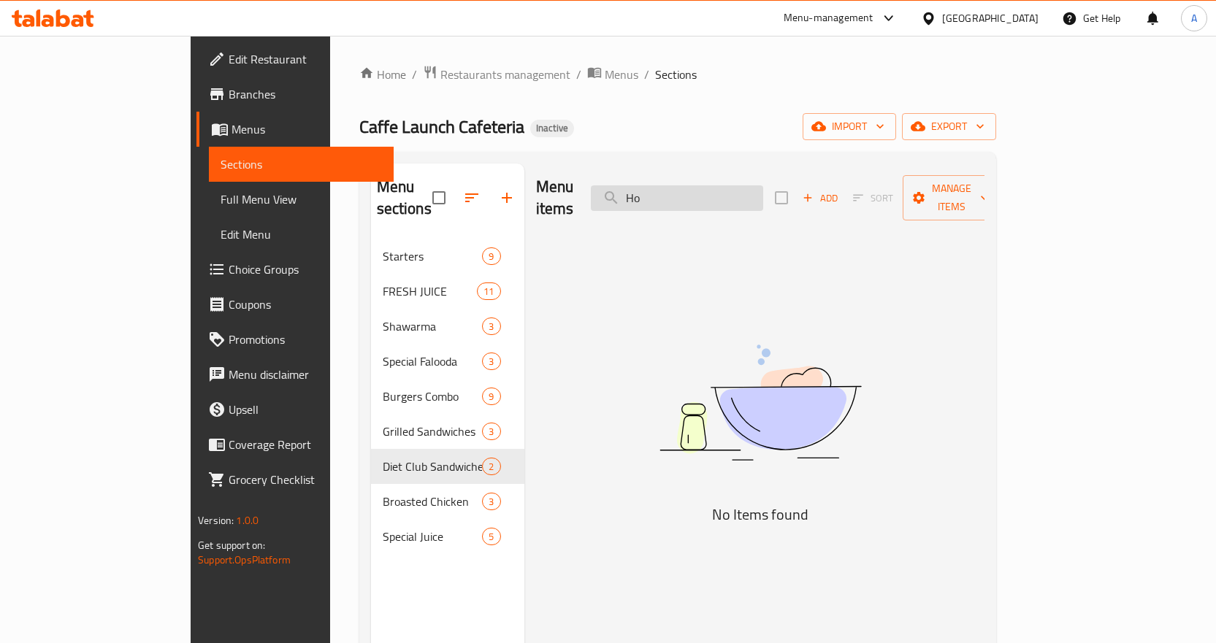
type input "H"
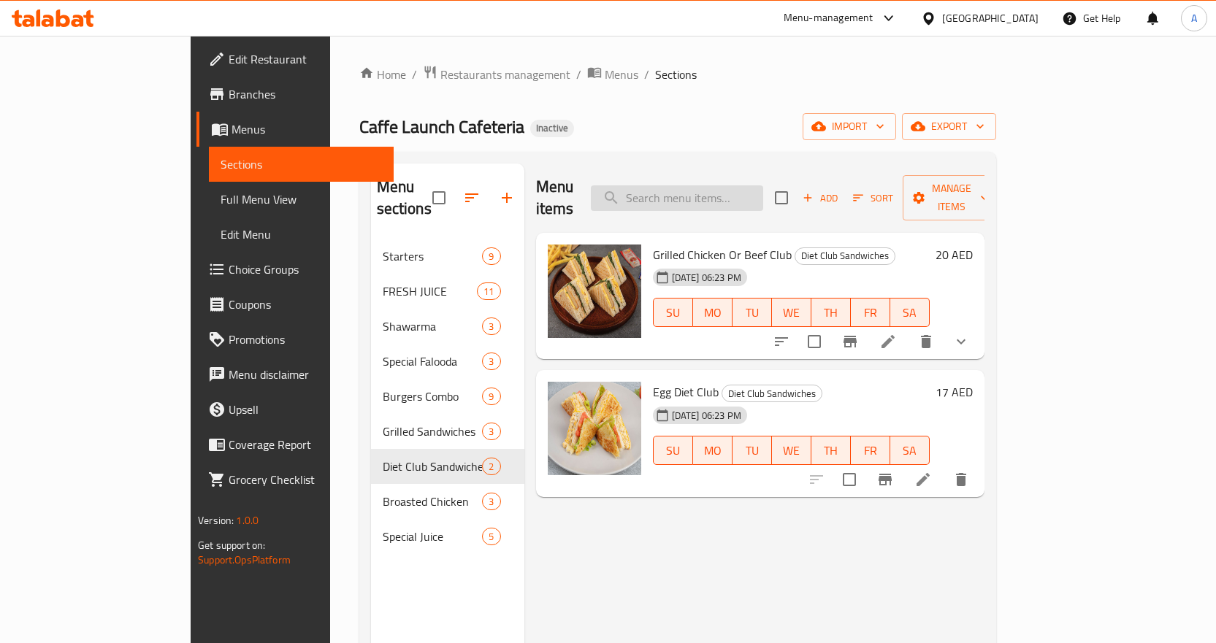
click at [763, 188] on input "search" at bounding box center [677, 198] width 172 height 26
paste input "Jumbo Meal"
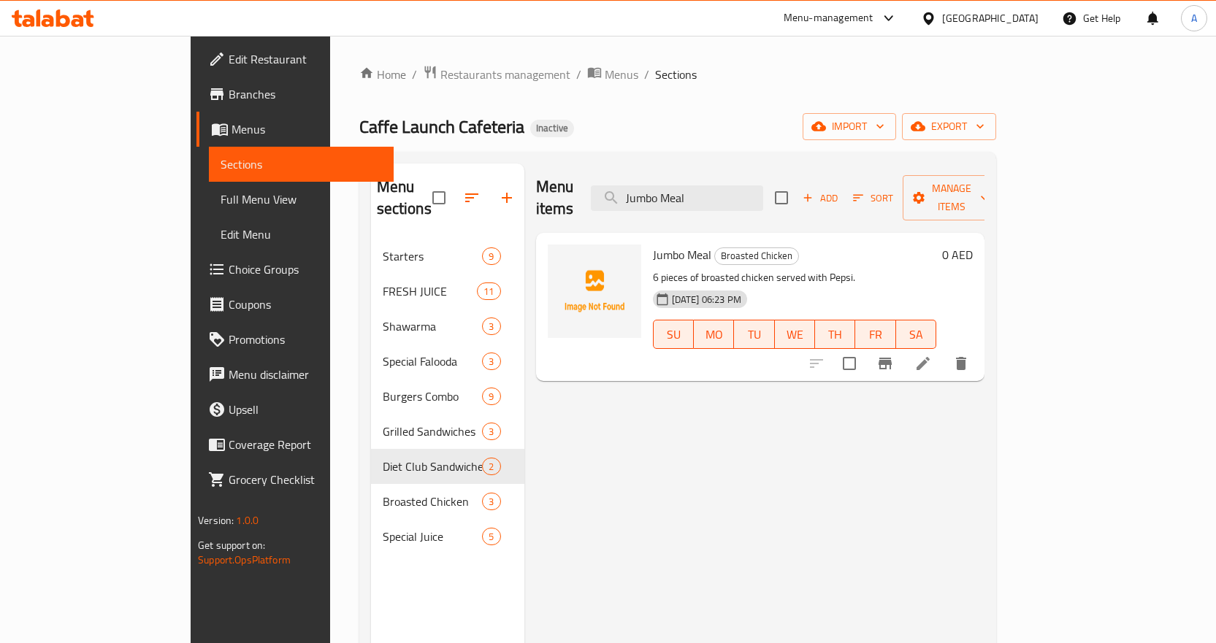
click at [653, 244] on span "Jumbo Meal" at bounding box center [682, 255] width 58 height 22
copy h6 "Jumbo Meal"
click at [984, 530] on div "Menu items Jumbo Meal Add Sort Manage items Jumbo Meal Broasted Chicken 6 piece…" at bounding box center [754, 485] width 460 height 643
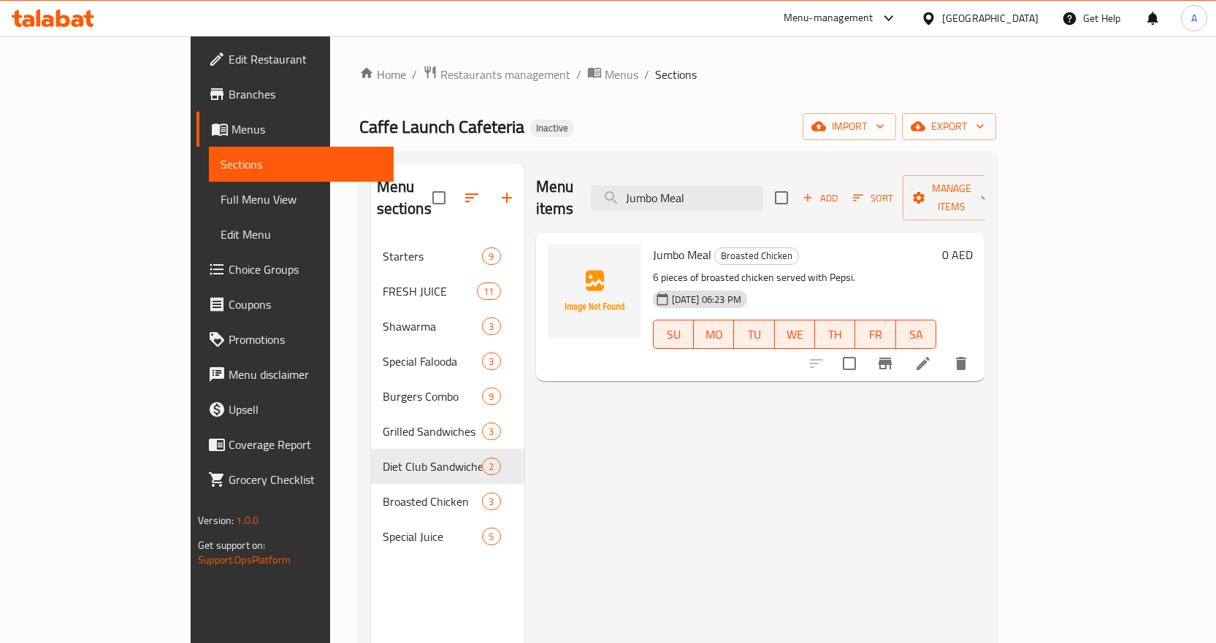
drag, startPoint x: 891, startPoint y: 425, endPoint x: 943, endPoint y: 418, distance: 53.1
click at [896, 426] on div "Menu items Jumbo Meal Add Sort Manage items Jumbo Meal Broasted Chicken 6 piece…" at bounding box center [754, 485] width 460 height 643
drag, startPoint x: 769, startPoint y: 202, endPoint x: 775, endPoint y: 189, distance: 14.7
click at [769, 202] on div "Menu items Jumbo Meal Add Sort Manage items" at bounding box center [760, 198] width 448 height 69
click at [763, 188] on input "Jumbo Meal" at bounding box center [677, 198] width 172 height 26
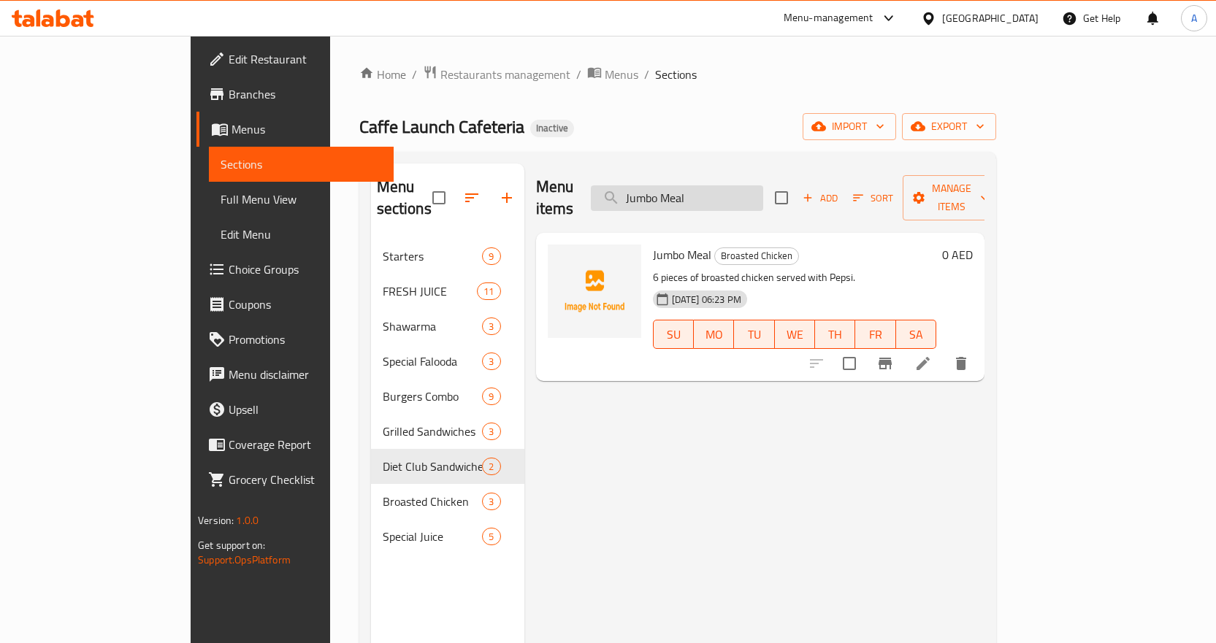
click at [763, 188] on input "Jumbo Meal" at bounding box center [677, 198] width 172 height 26
paste input "Prawns Burger Combo"
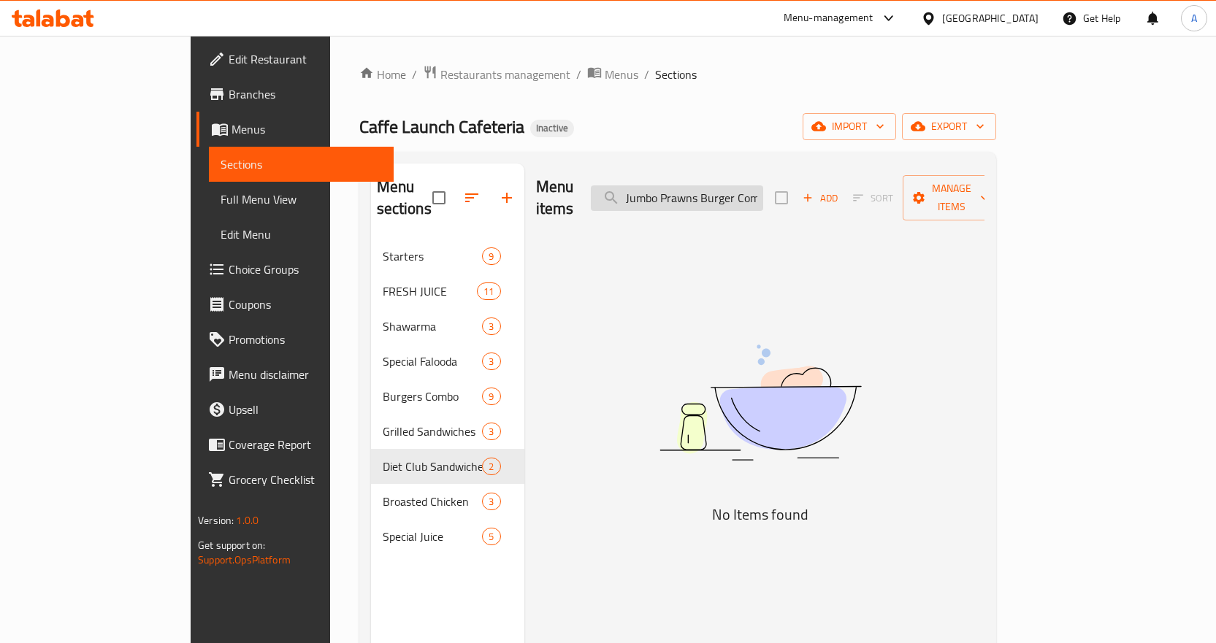
drag, startPoint x: 729, startPoint y: 188, endPoint x: 713, endPoint y: 188, distance: 16.8
click at [664, 185] on input "Jumbo Prawns Burger Combo" at bounding box center [677, 198] width 172 height 26
click at [735, 189] on input "Jumbo Prawns Burger Combo" at bounding box center [677, 198] width 172 height 26
drag, startPoint x: 765, startPoint y: 185, endPoint x: 637, endPoint y: 196, distance: 128.9
click at [637, 196] on div "Menu items Jumbo Prawns Burger Combo Add Sort Manage items" at bounding box center [760, 198] width 448 height 69
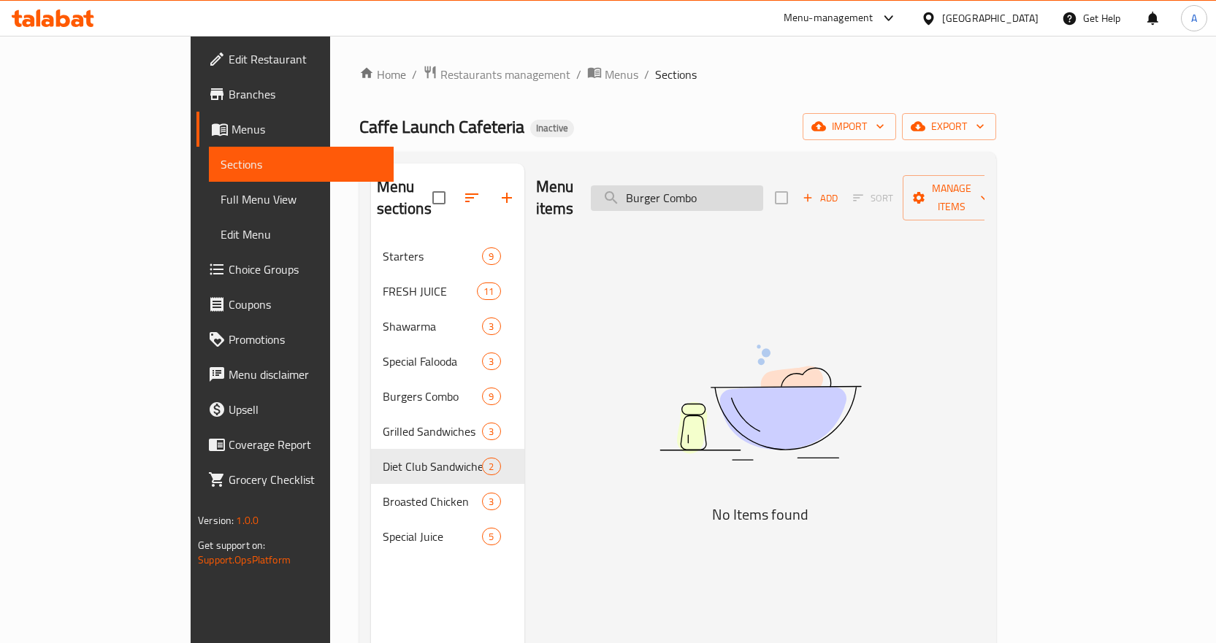
click at [700, 187] on input "Burger Combo" at bounding box center [677, 198] width 172 height 26
drag, startPoint x: 733, startPoint y: 184, endPoint x: 649, endPoint y: 202, distance: 85.8
click at [649, 202] on div "Menu items Burger Combo Add Sort Manage items" at bounding box center [760, 198] width 448 height 69
type input "Combo"
click at [734, 158] on div "Menu sections Starters 9 FRESH JUICE 11 Shawarma 3 Special Falooda 3 Burgers Co…" at bounding box center [677, 485] width 637 height 667
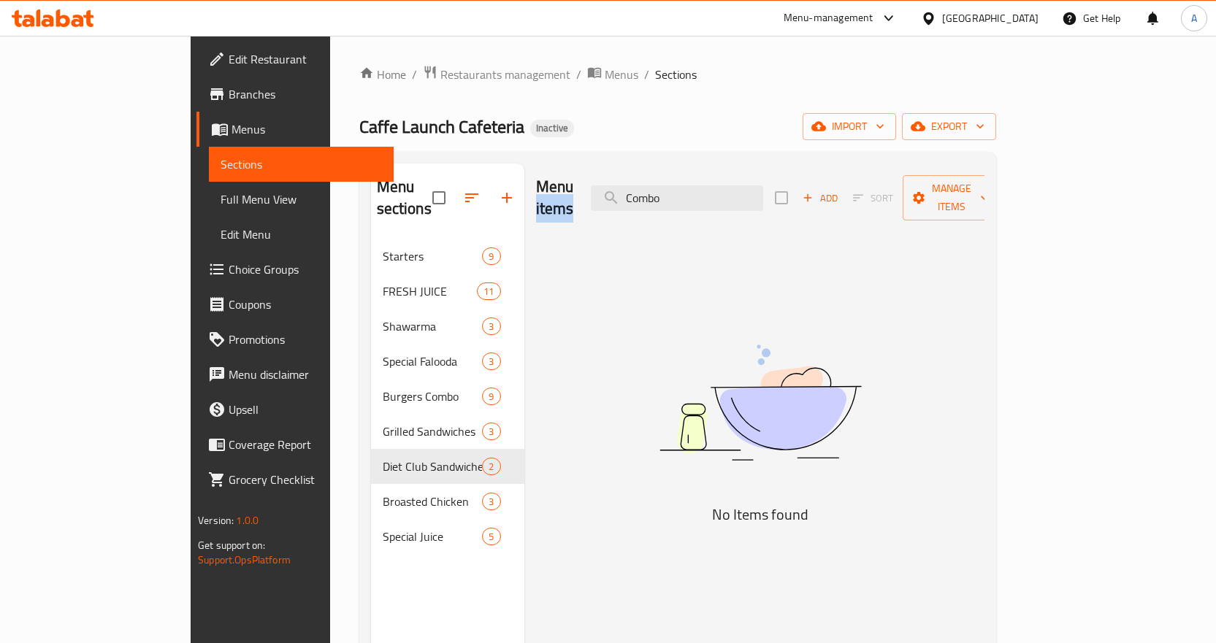
click at [734, 158] on div "Menu sections Starters 9 FRESH JUICE 11 Shawarma 3 Special Falooda 3 Burgers Co…" at bounding box center [677, 485] width 637 height 667
click at [684, 191] on input "Combo" at bounding box center [677, 198] width 172 height 26
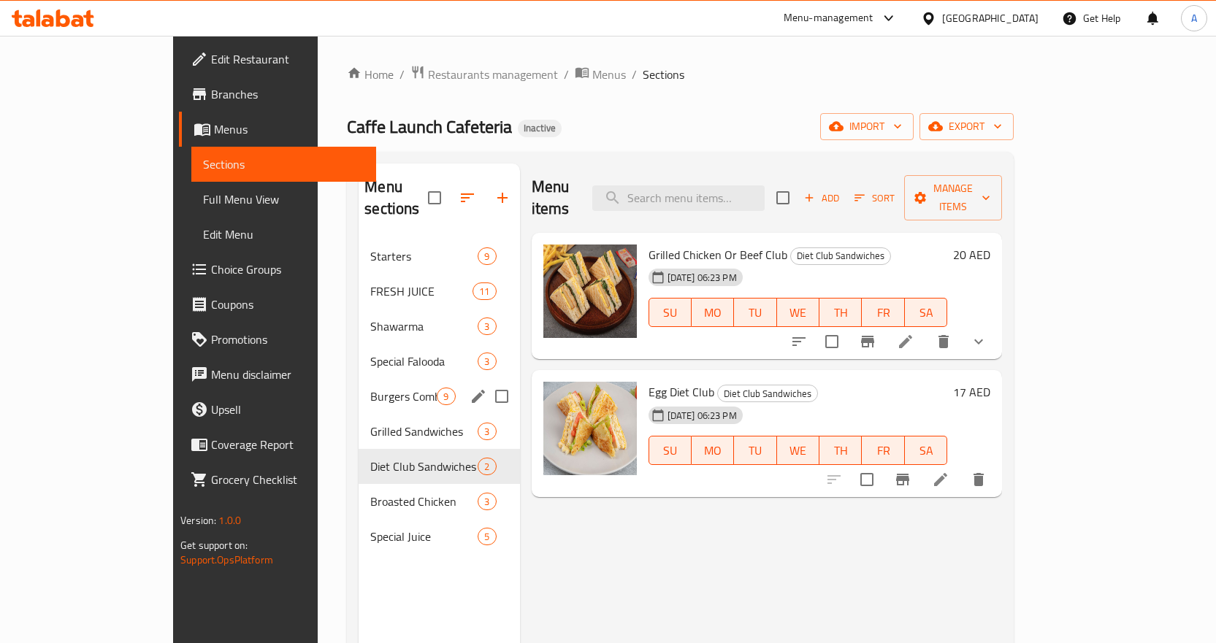
click at [370, 388] on span "Burgers Combo" at bounding box center [403, 397] width 66 height 18
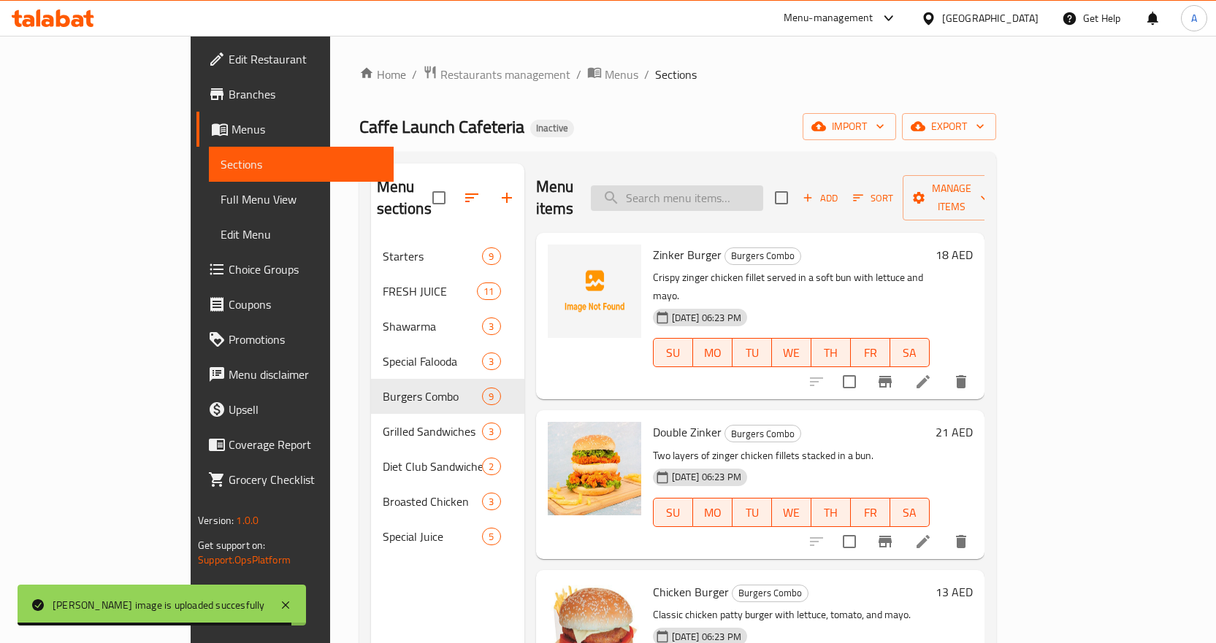
click at [763, 192] on input "search" at bounding box center [677, 198] width 172 height 26
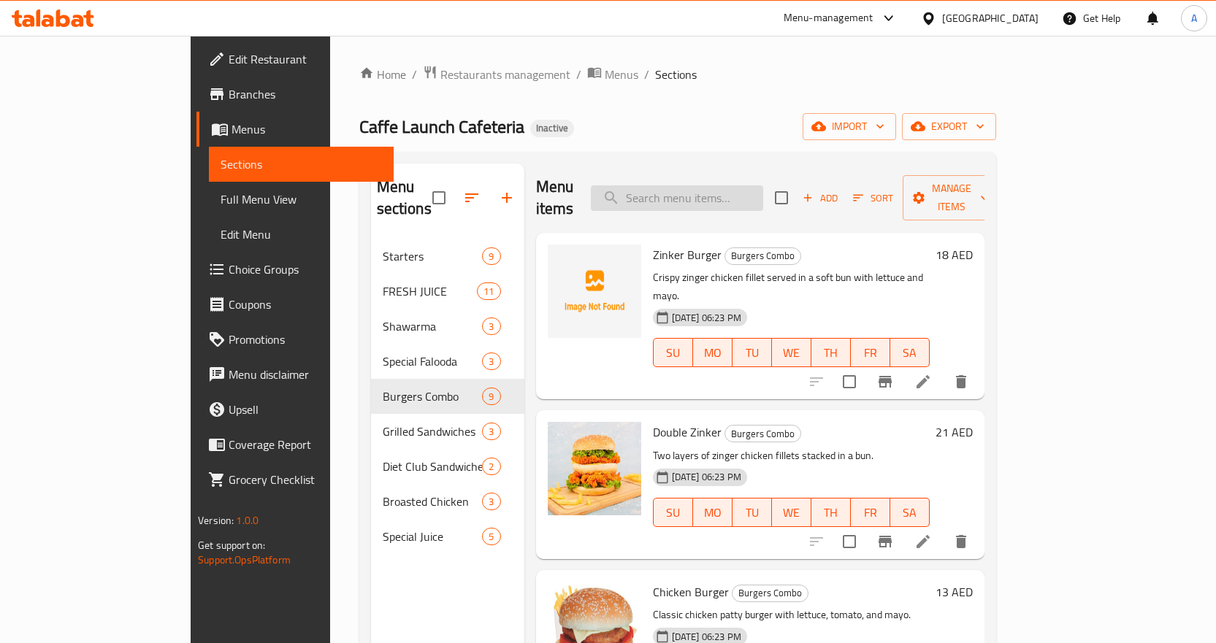
paste input "Kitkat"
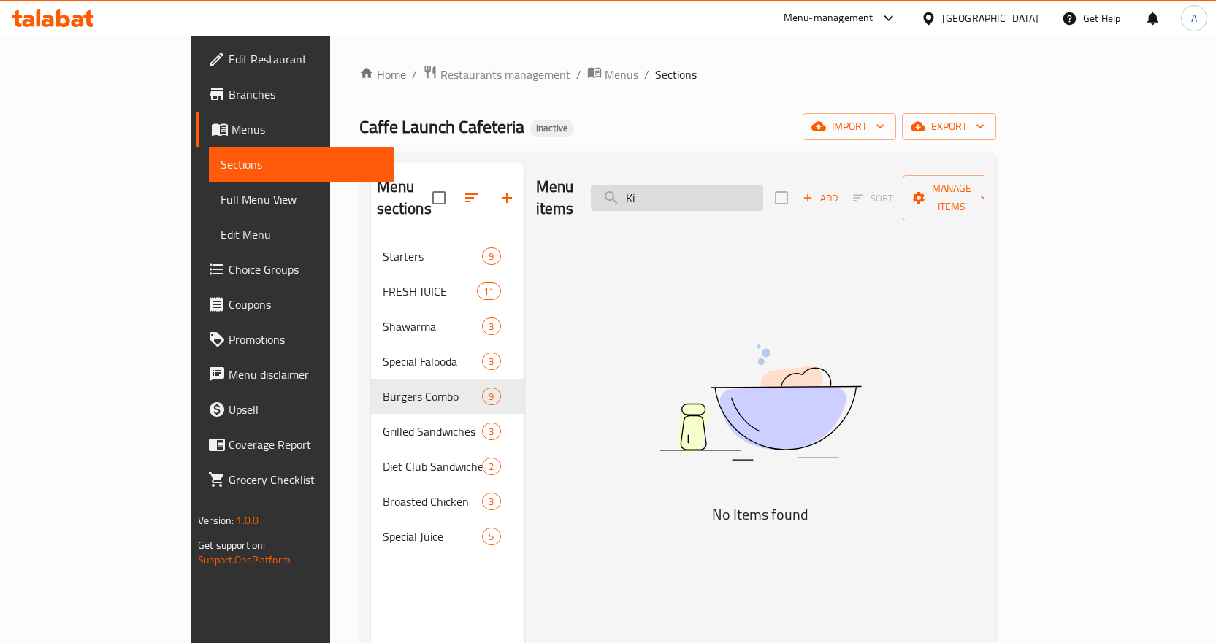
type input "K"
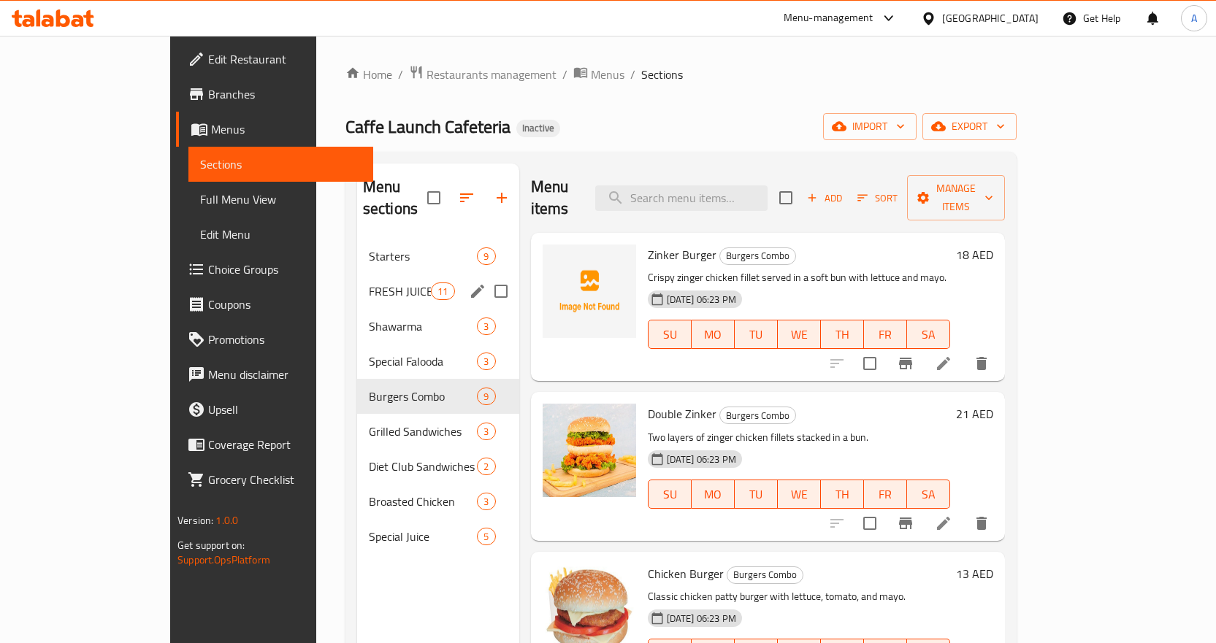
click at [369, 283] on span "FRESH JUICE" at bounding box center [400, 292] width 62 height 18
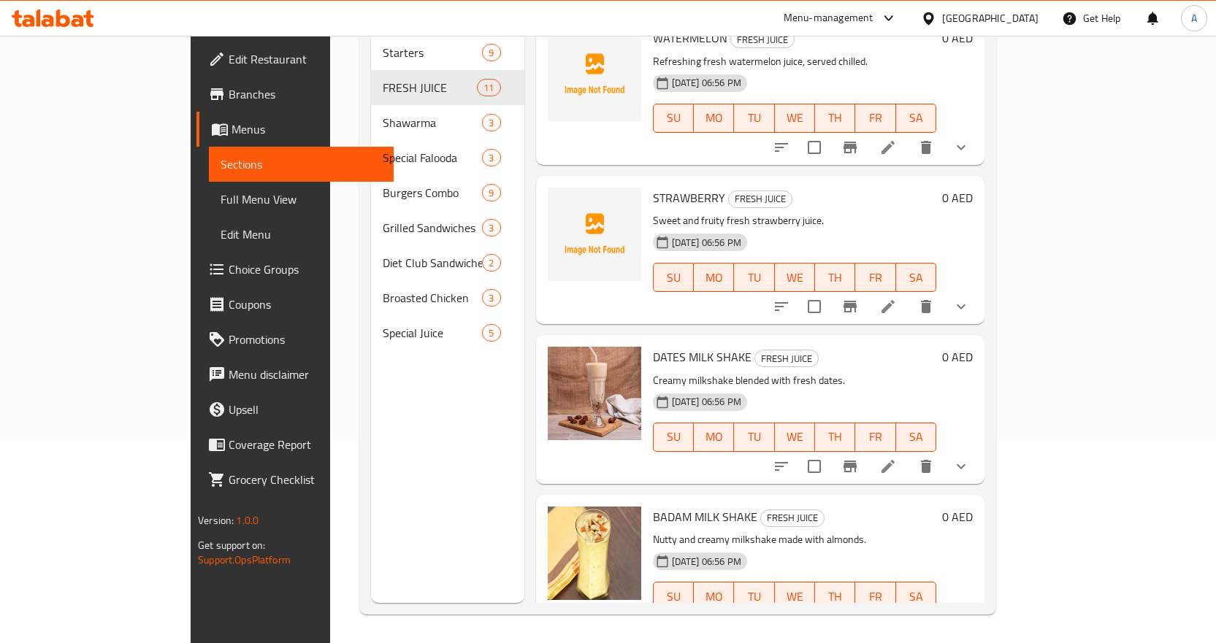
scroll to position [204, 0]
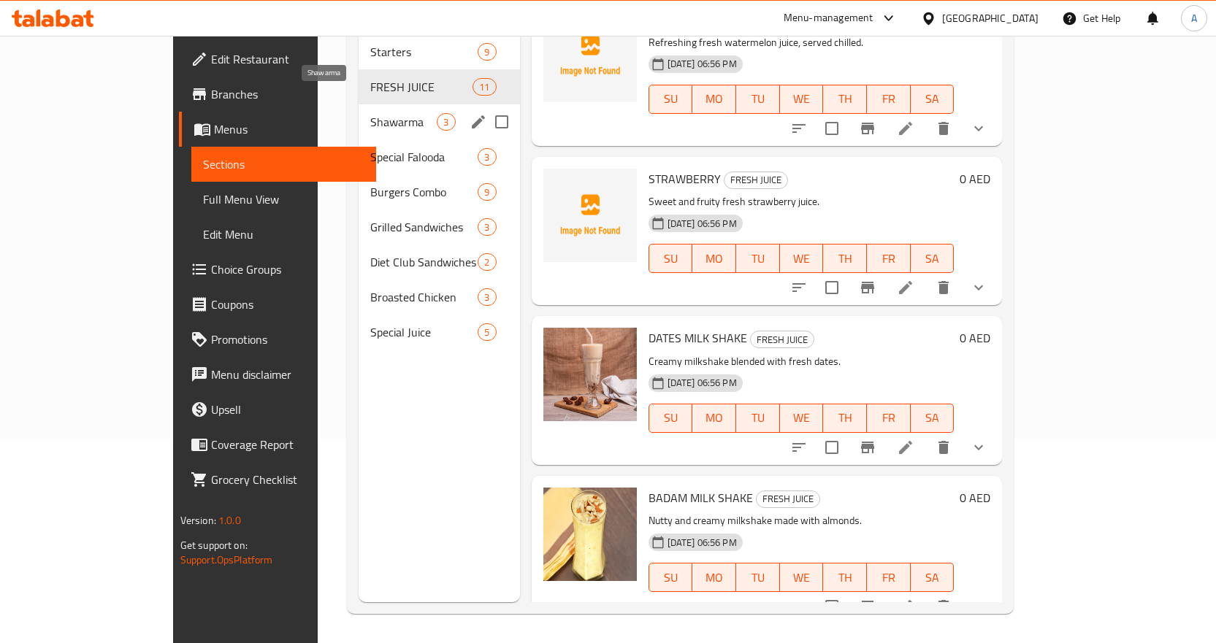
click at [370, 113] on span "Shawarma" at bounding box center [403, 122] width 66 height 18
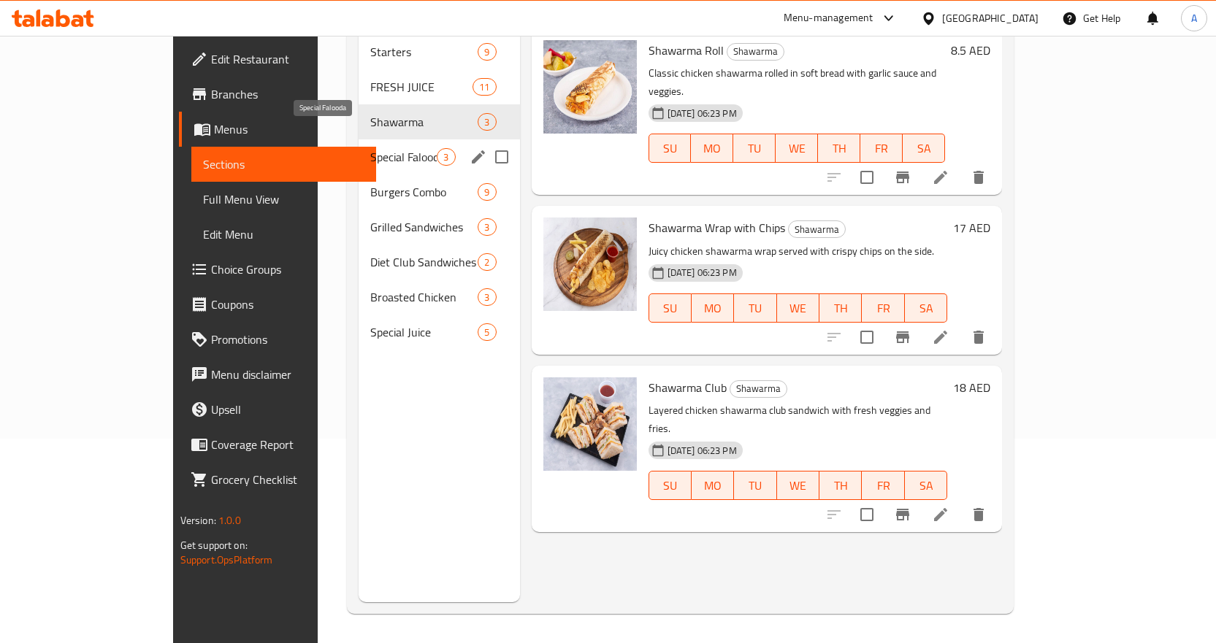
click at [370, 148] on span "Special Falooda" at bounding box center [403, 157] width 66 height 18
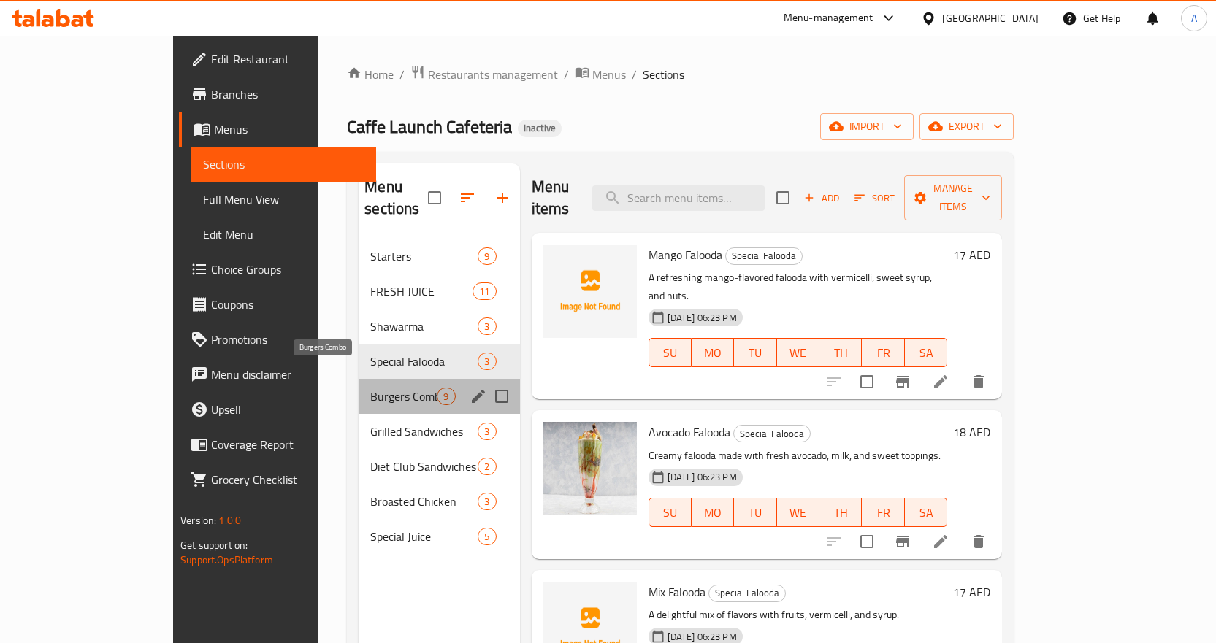
click at [370, 388] on span "Burgers Combo" at bounding box center [403, 397] width 66 height 18
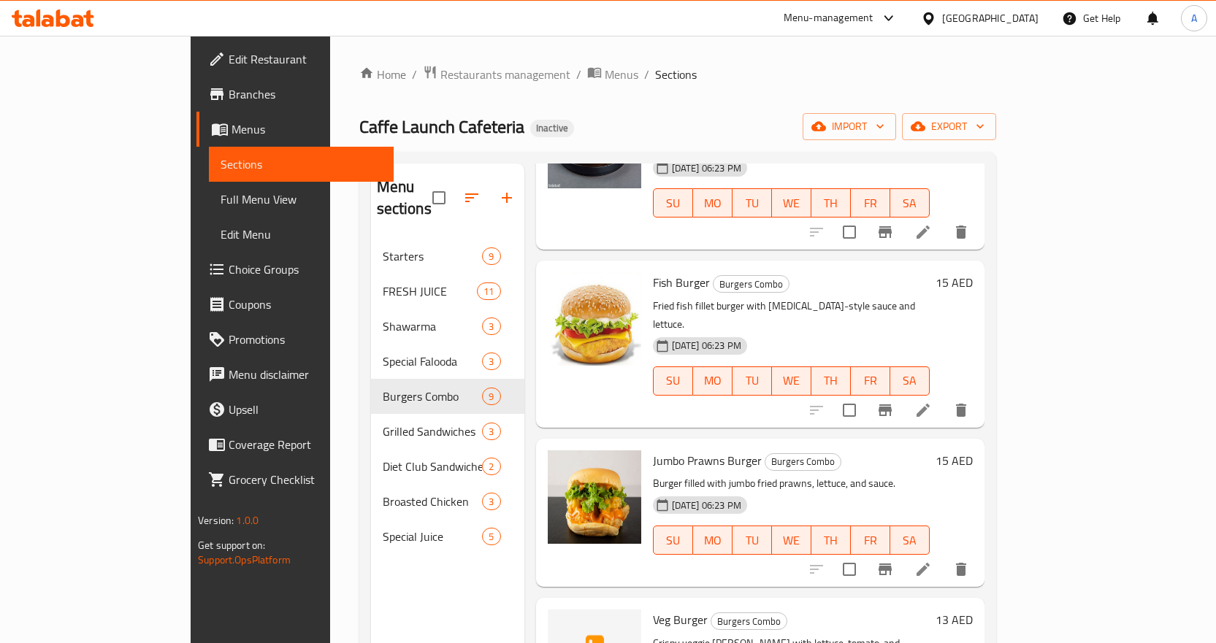
scroll to position [807, 0]
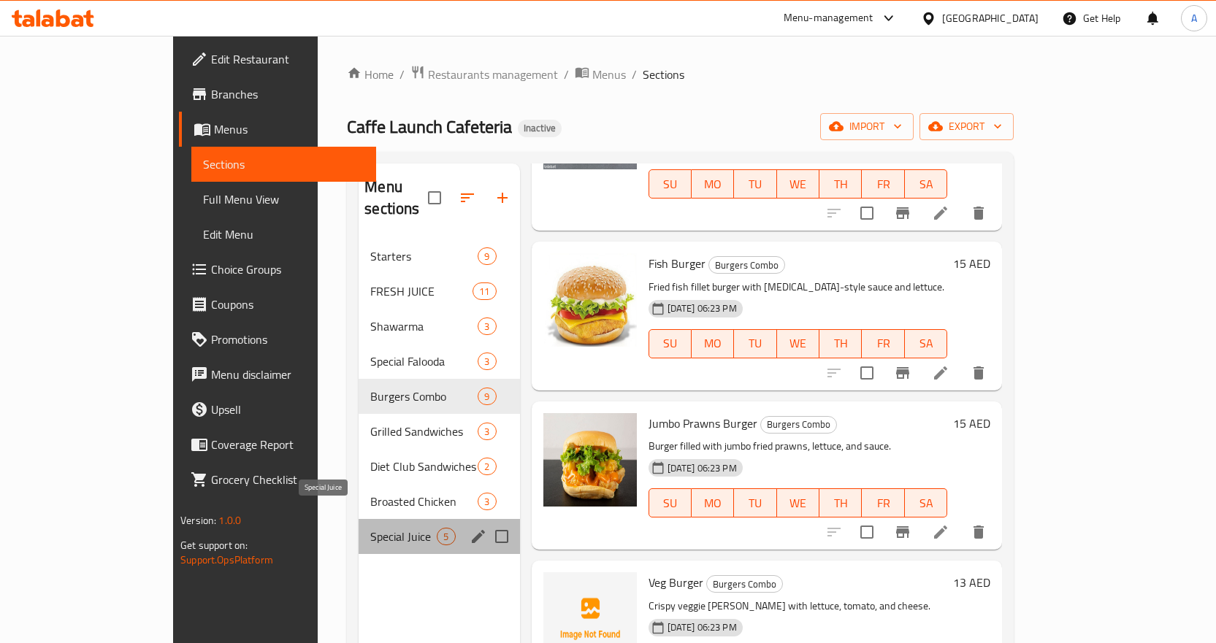
click at [370, 528] on span "Special Juice" at bounding box center [403, 537] width 66 height 18
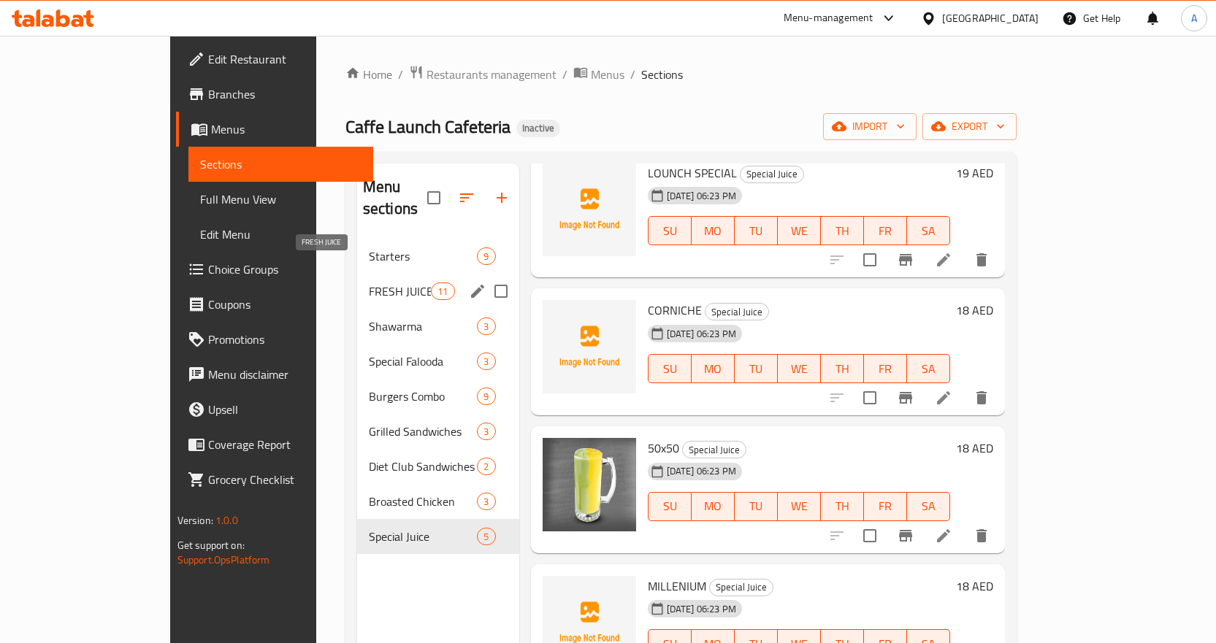
click at [369, 283] on span "FRESH JUICE" at bounding box center [400, 292] width 62 height 18
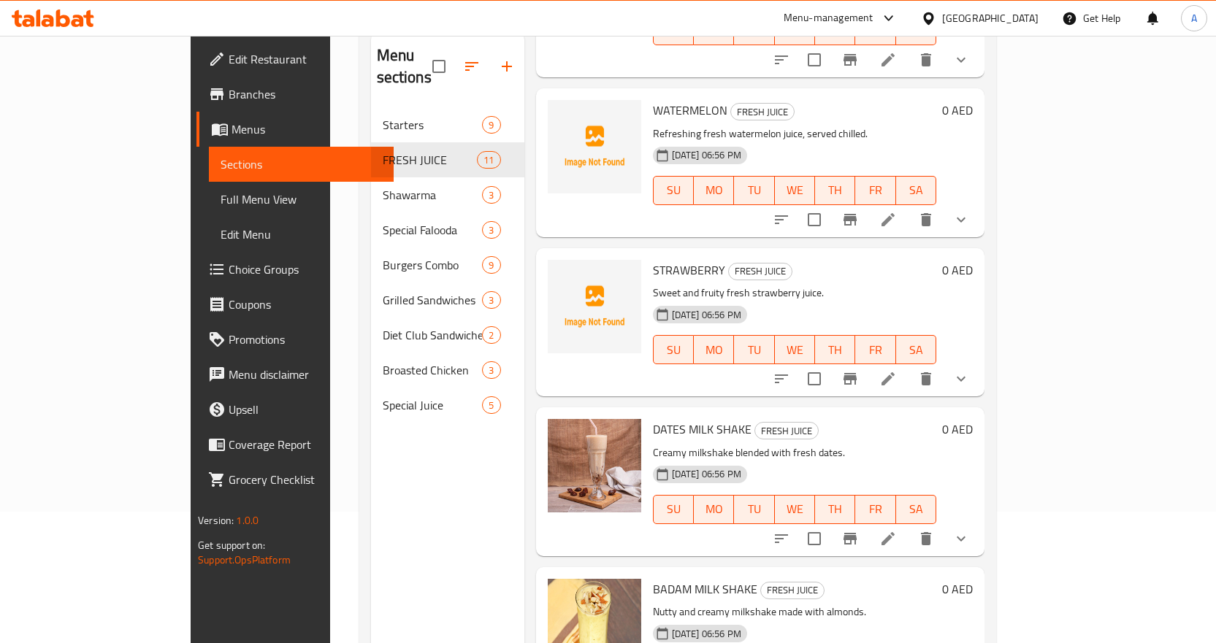
scroll to position [204, 0]
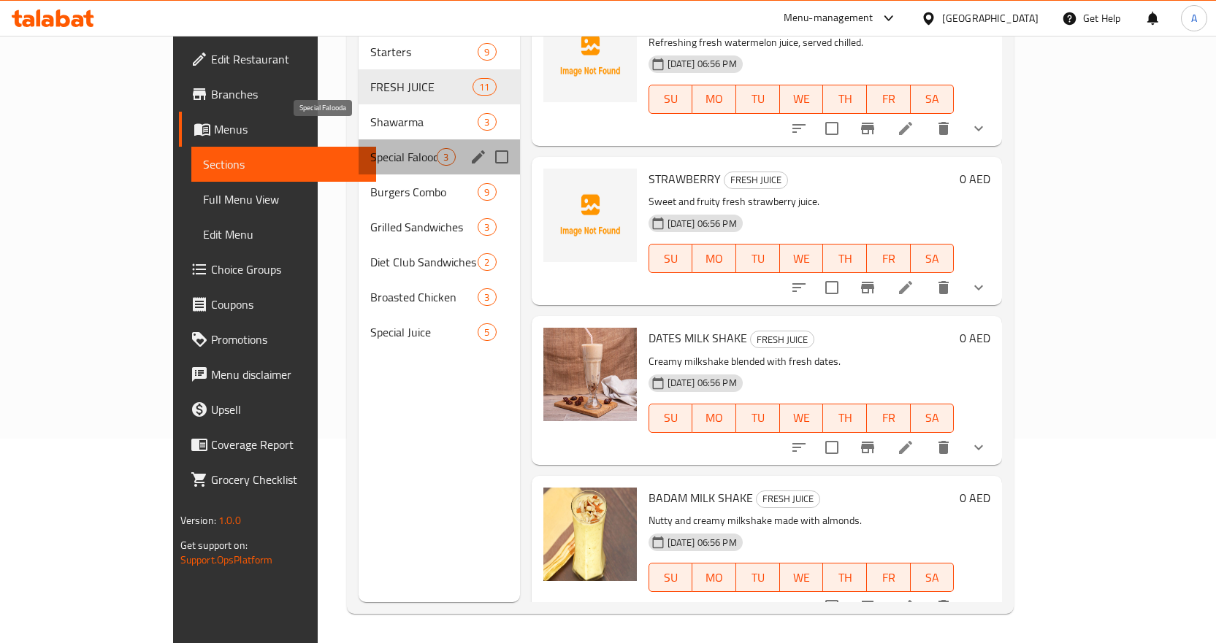
click at [370, 148] on span "Special Falooda" at bounding box center [403, 157] width 66 height 18
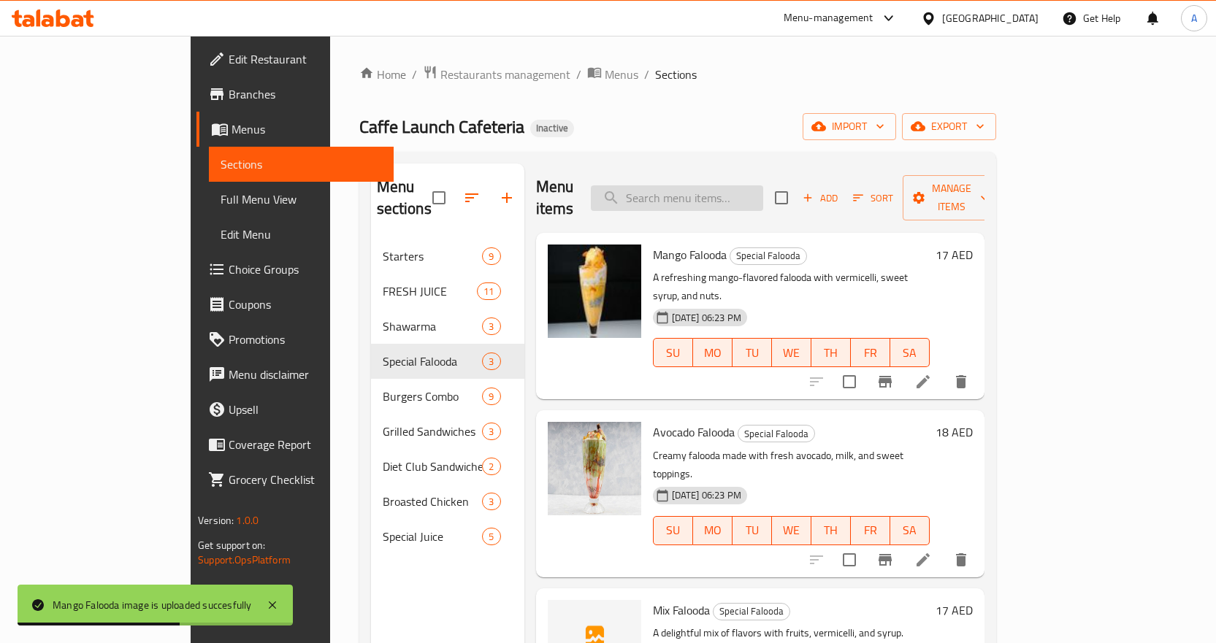
click at [763, 185] on input "search" at bounding box center [677, 198] width 172 height 26
paste input "Mango"
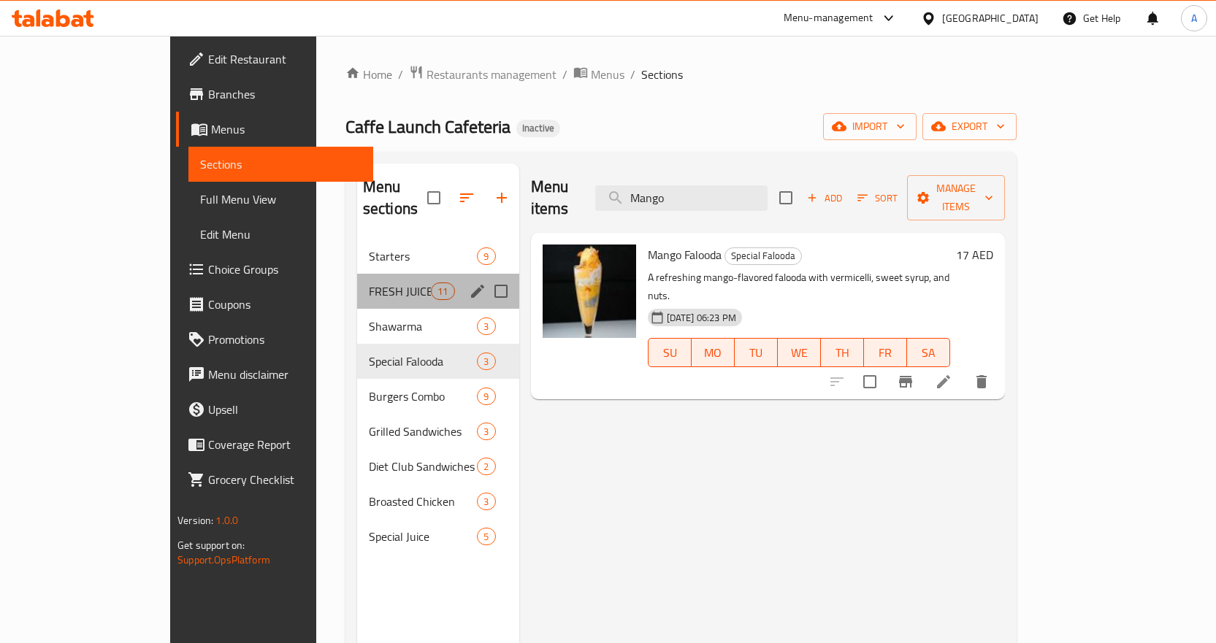
click at [369, 283] on span "FRESH JUICE" at bounding box center [400, 292] width 62 height 18
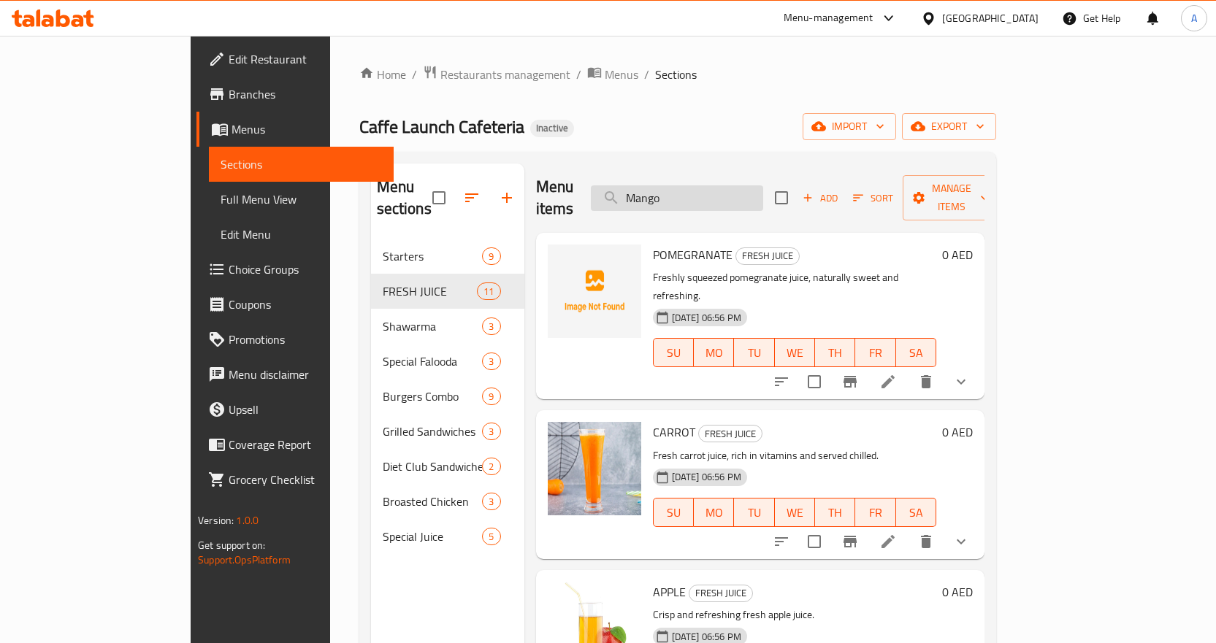
click at [763, 185] on input "Mango" at bounding box center [677, 198] width 172 height 26
paste input "ighty Zinger Chicken"
click at [763, 185] on input "Mango" at bounding box center [677, 198] width 172 height 26
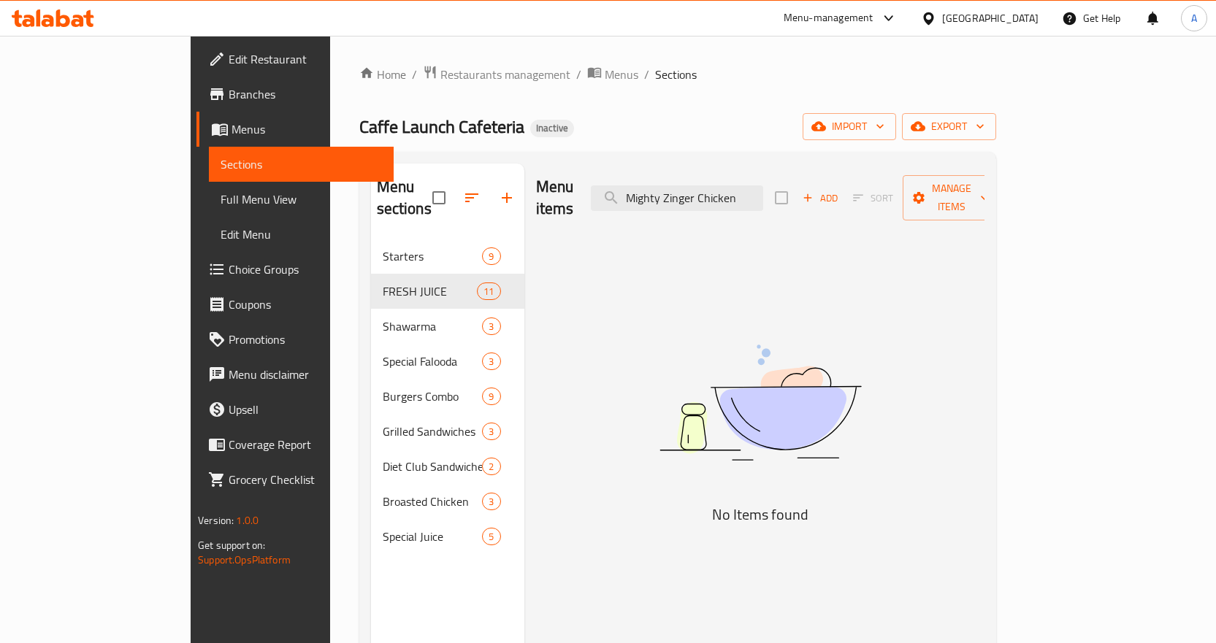
drag, startPoint x: 766, startPoint y: 190, endPoint x: 857, endPoint y: 188, distance: 91.3
click at [857, 188] on div "Menu items Mighty Zinger Chicken Add Sort Manage items" at bounding box center [760, 198] width 448 height 69
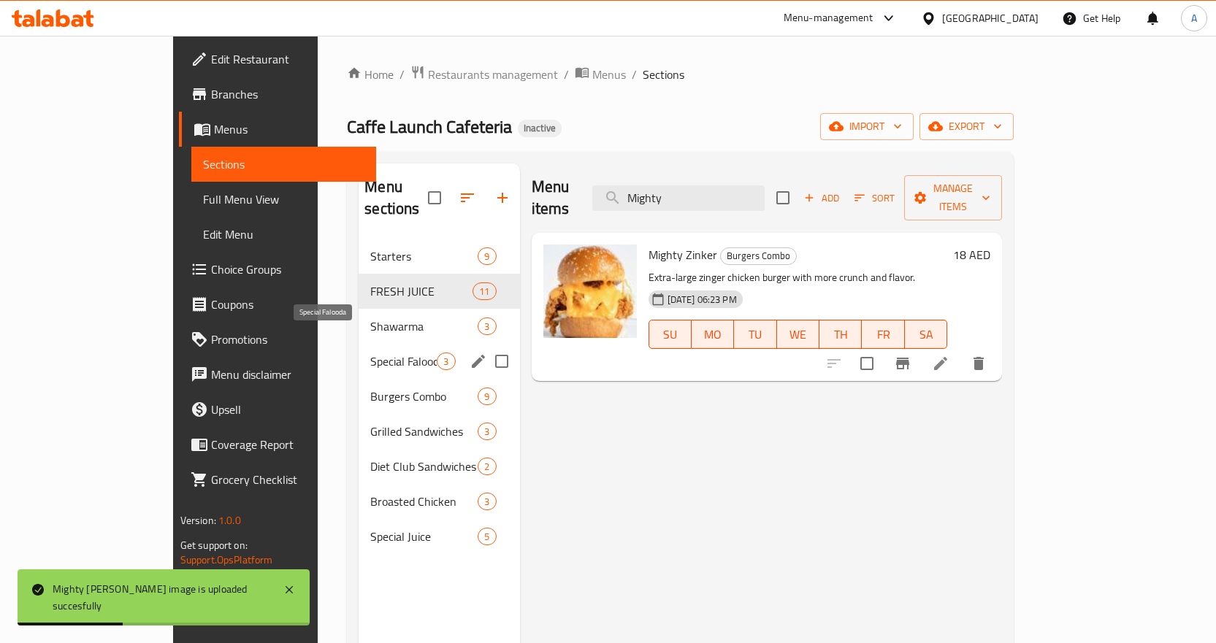
click at [370, 353] on span "Special Falooda" at bounding box center [403, 362] width 66 height 18
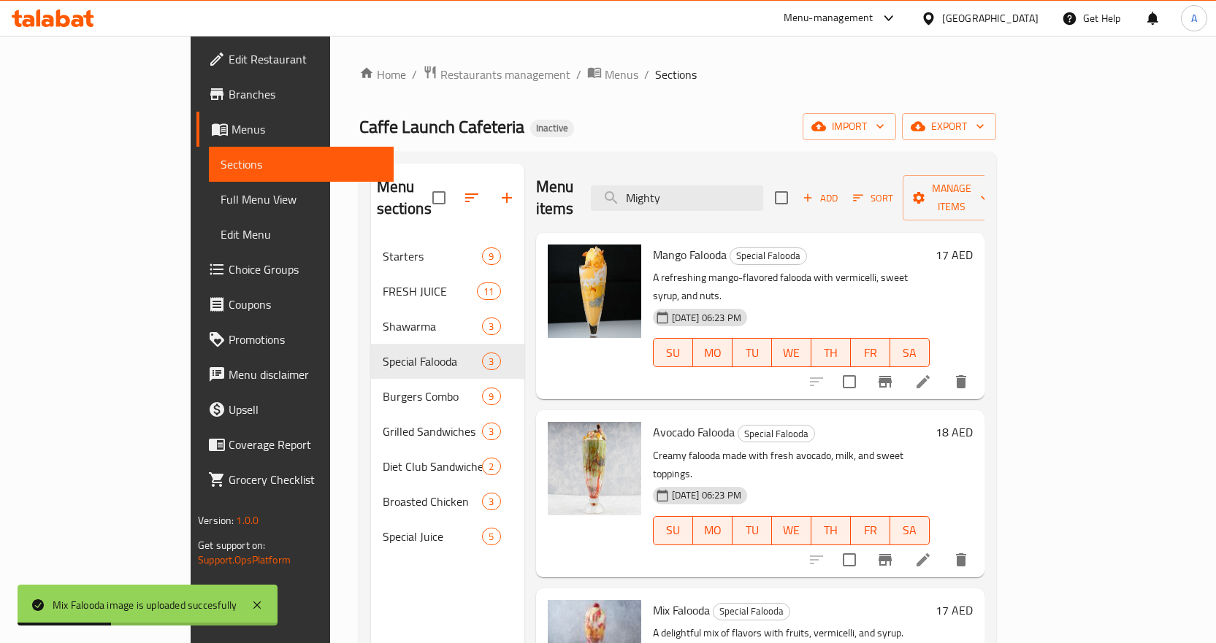
click at [785, 167] on div "Menu items Mighty Add Sort Manage items" at bounding box center [760, 198] width 448 height 69
click at [778, 204] on div "Menu items Mighty Add Sort Manage items" at bounding box center [760, 198] width 448 height 69
click at [763, 191] on input "Mighty" at bounding box center [677, 198] width 172 height 26
paste input "ozzarella Sticks_"
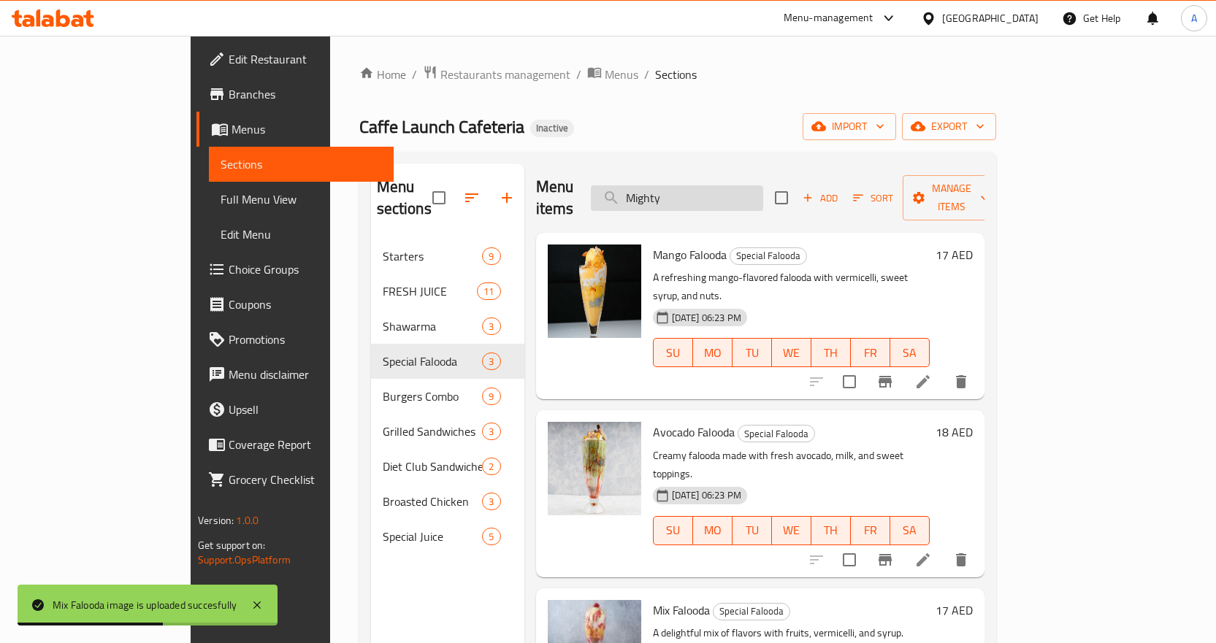
click at [763, 191] on input "Mighty" at bounding box center [677, 198] width 172 height 26
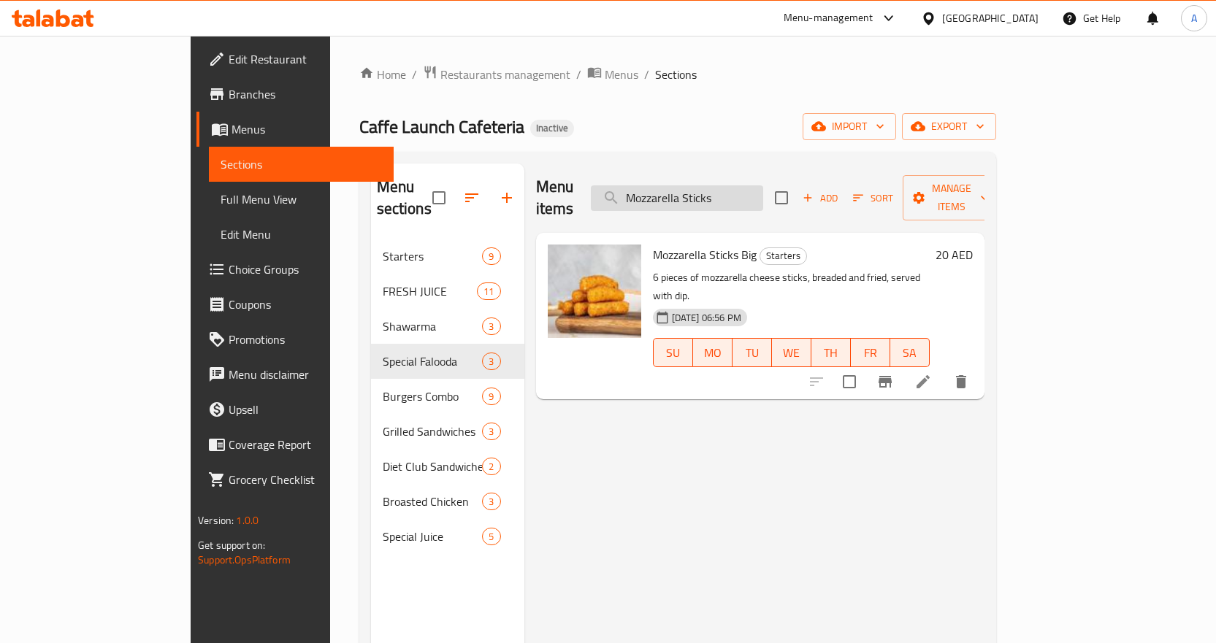
click at [735, 185] on input "Mozzarella Sticks" at bounding box center [677, 198] width 172 height 26
paste input "Nutella"
click at [735, 185] on input "Nutella" at bounding box center [677, 198] width 172 height 26
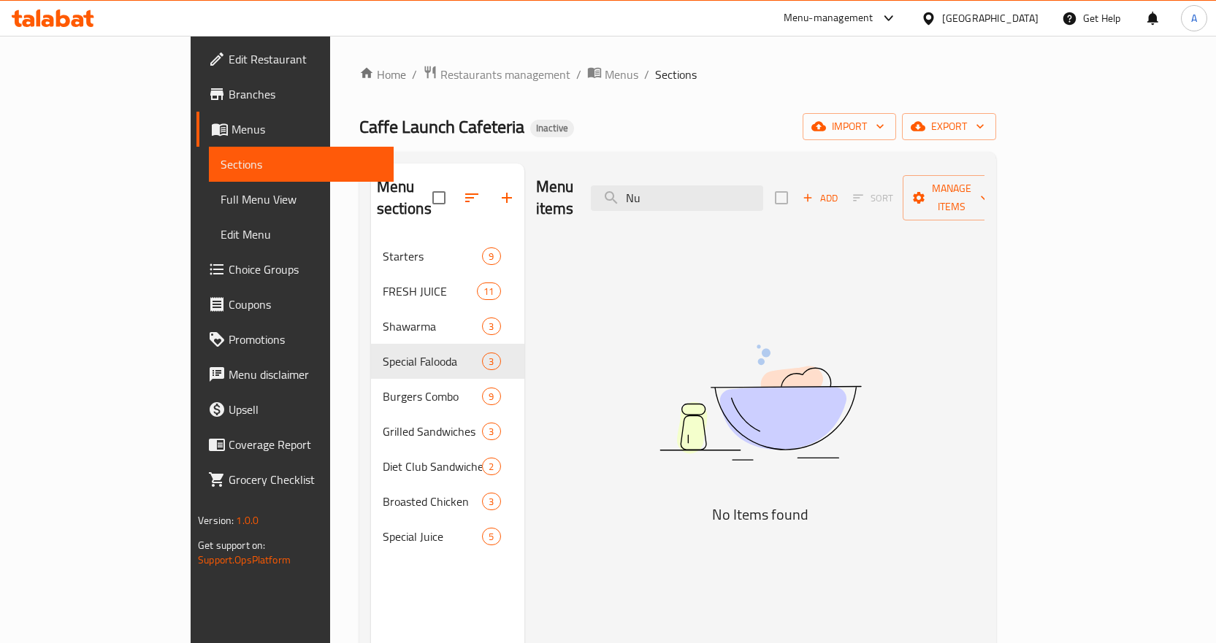
type input "N"
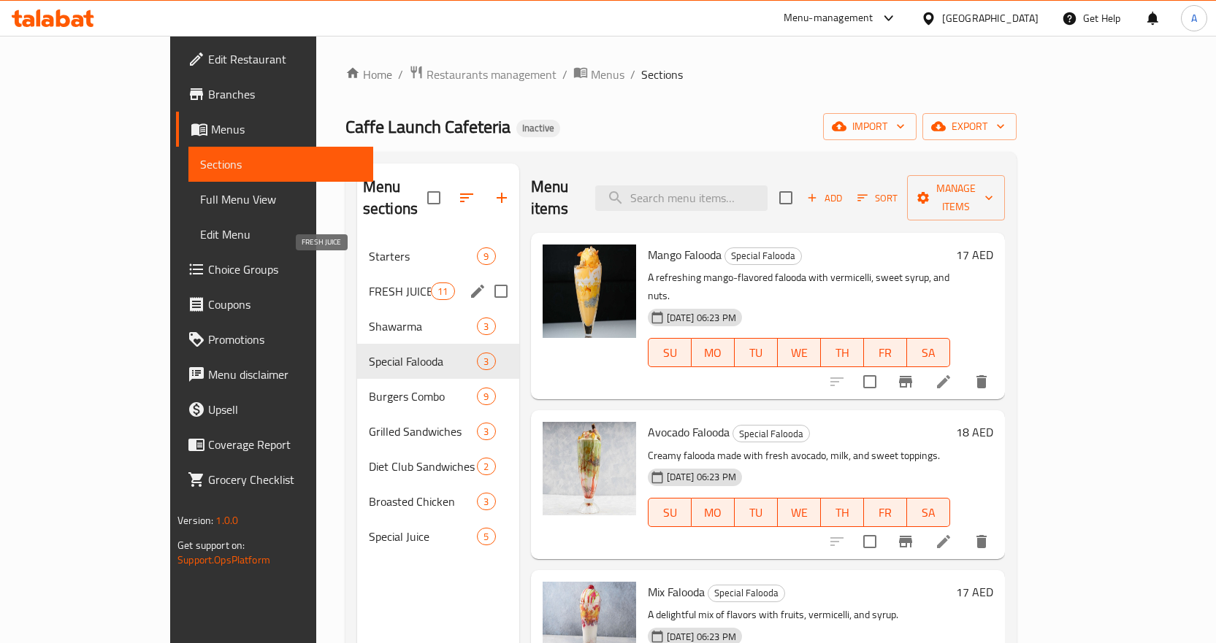
click at [369, 283] on span "FRESH JUICE" at bounding box center [400, 292] width 62 height 18
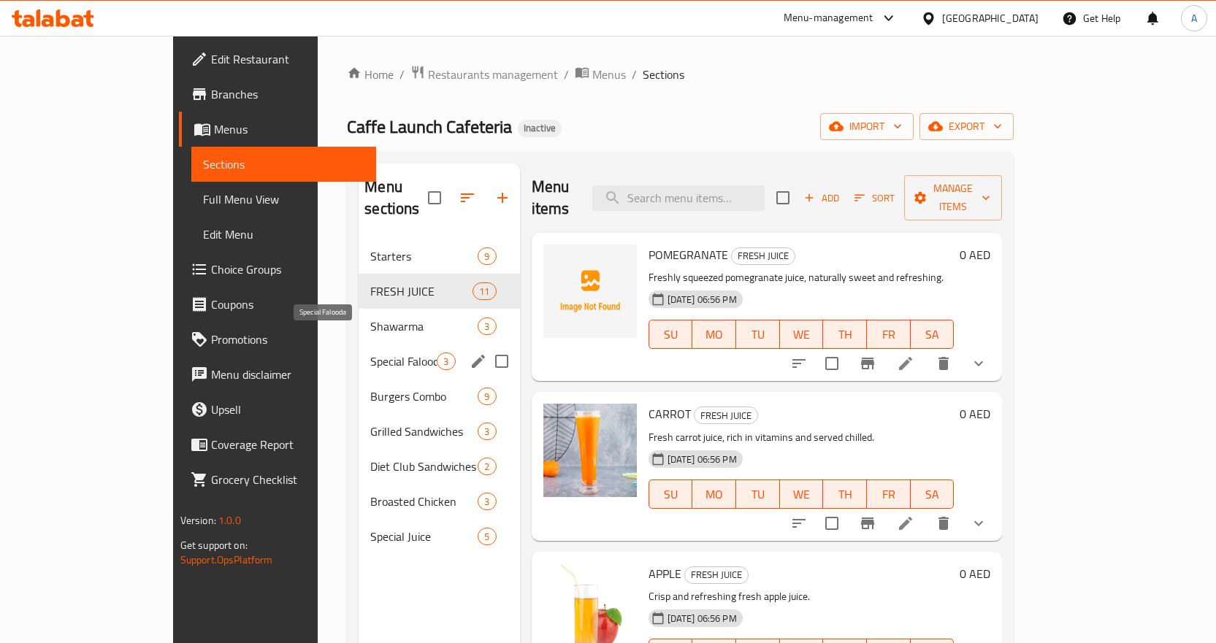
click at [370, 353] on span "Special Falooda" at bounding box center [403, 362] width 66 height 18
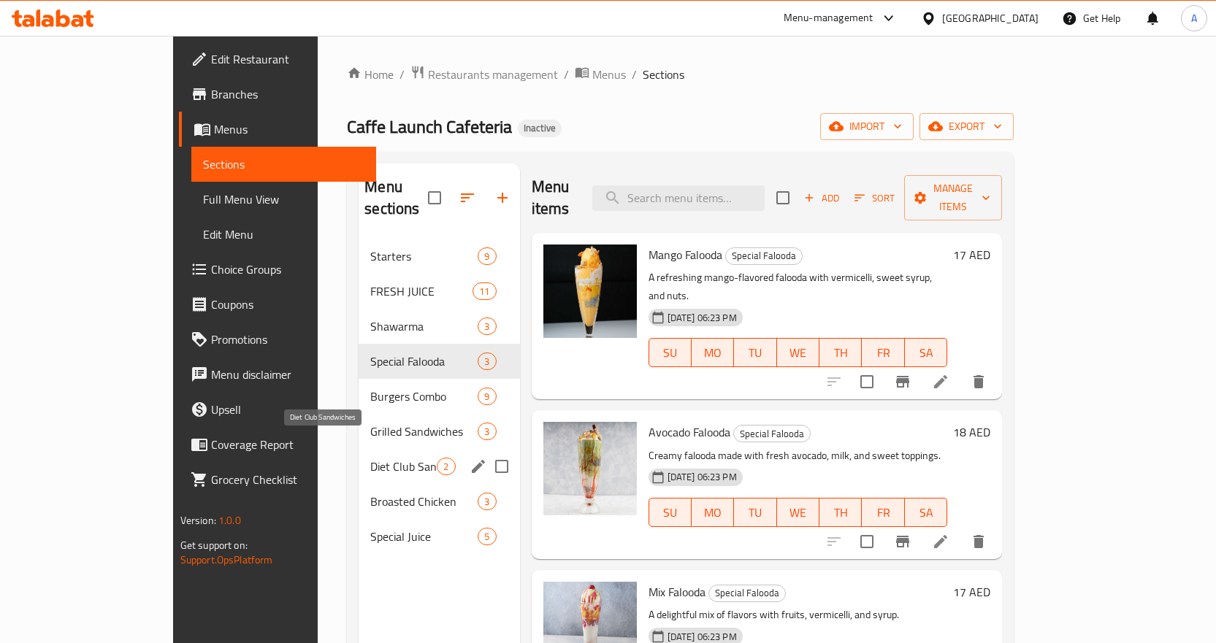
click at [370, 458] on span "Diet Club Sandwiches" at bounding box center [403, 467] width 66 height 18
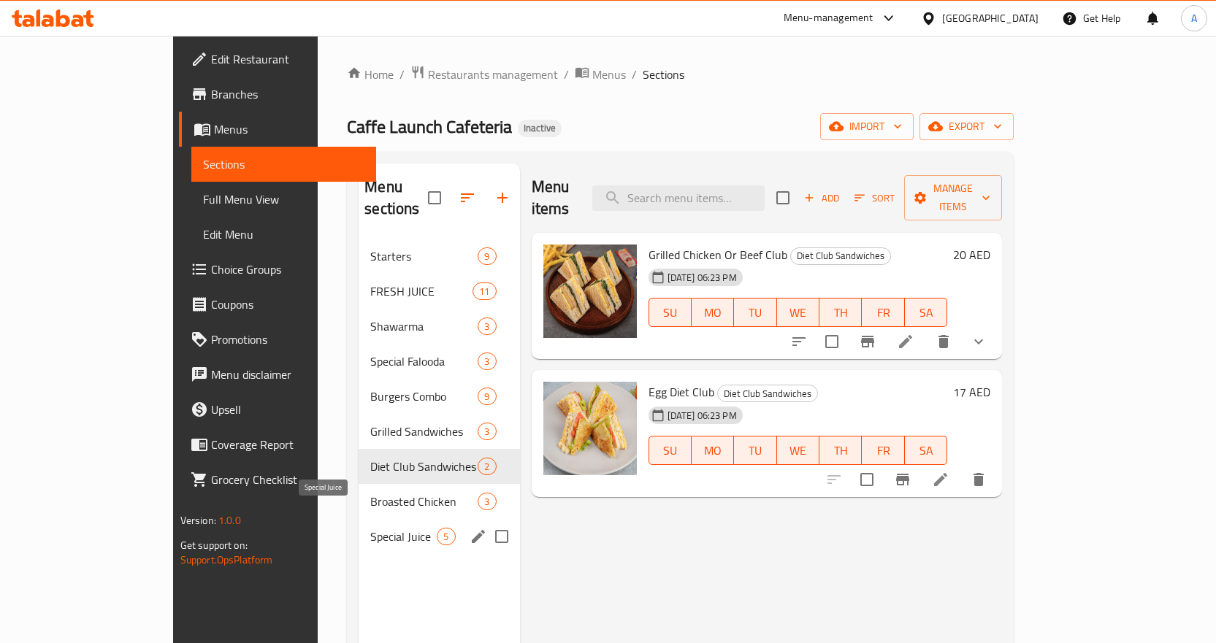
click at [370, 528] on span "Special Juice" at bounding box center [403, 537] width 66 height 18
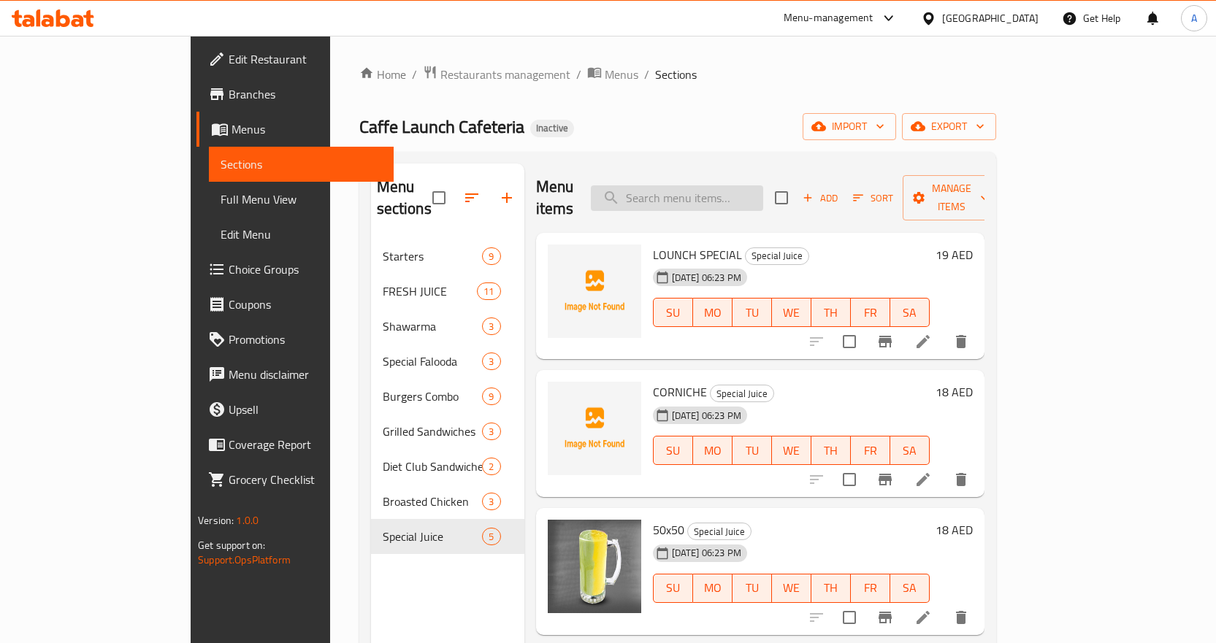
click at [754, 193] on input "search" at bounding box center [677, 198] width 172 height 26
paste input "Orange"
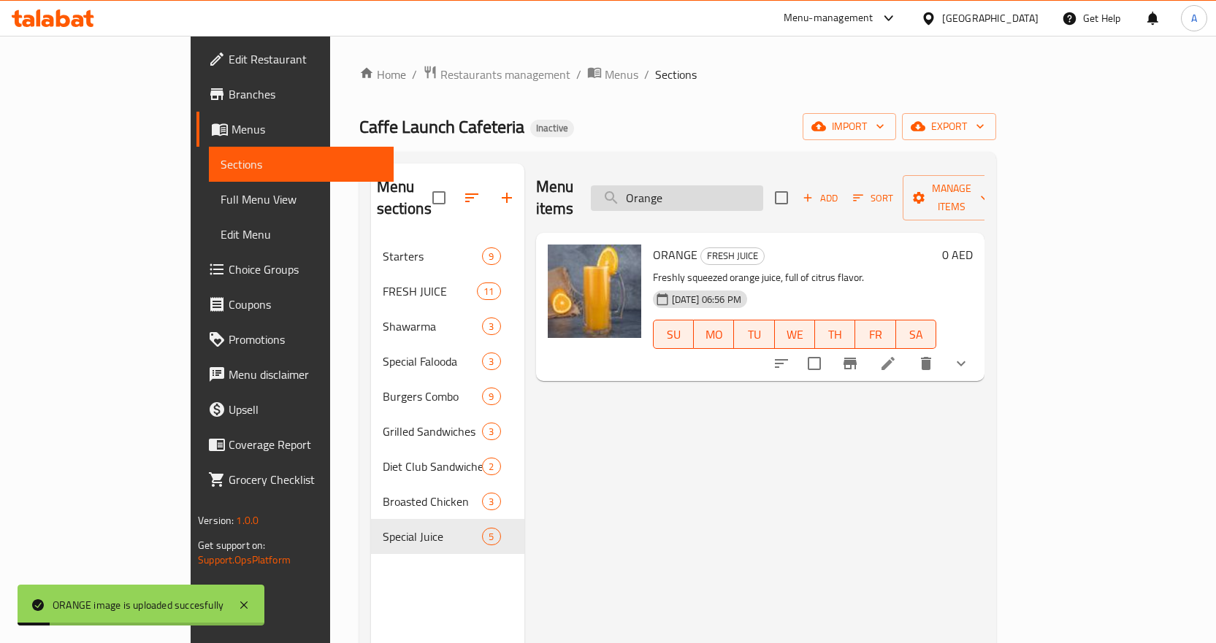
click at [763, 185] on input "Orange" at bounding box center [677, 198] width 172 height 26
paste input "Papaya"
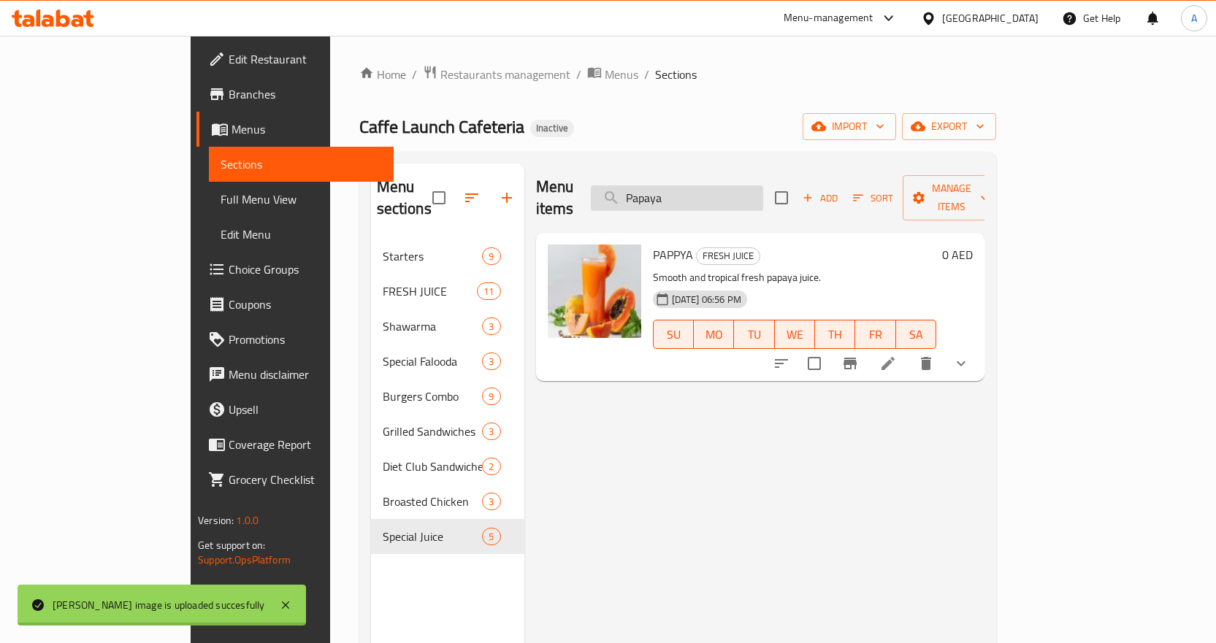
click at [756, 185] on input "Papaya" at bounding box center [677, 198] width 172 height 26
paste input "ssion Fruit Mix"
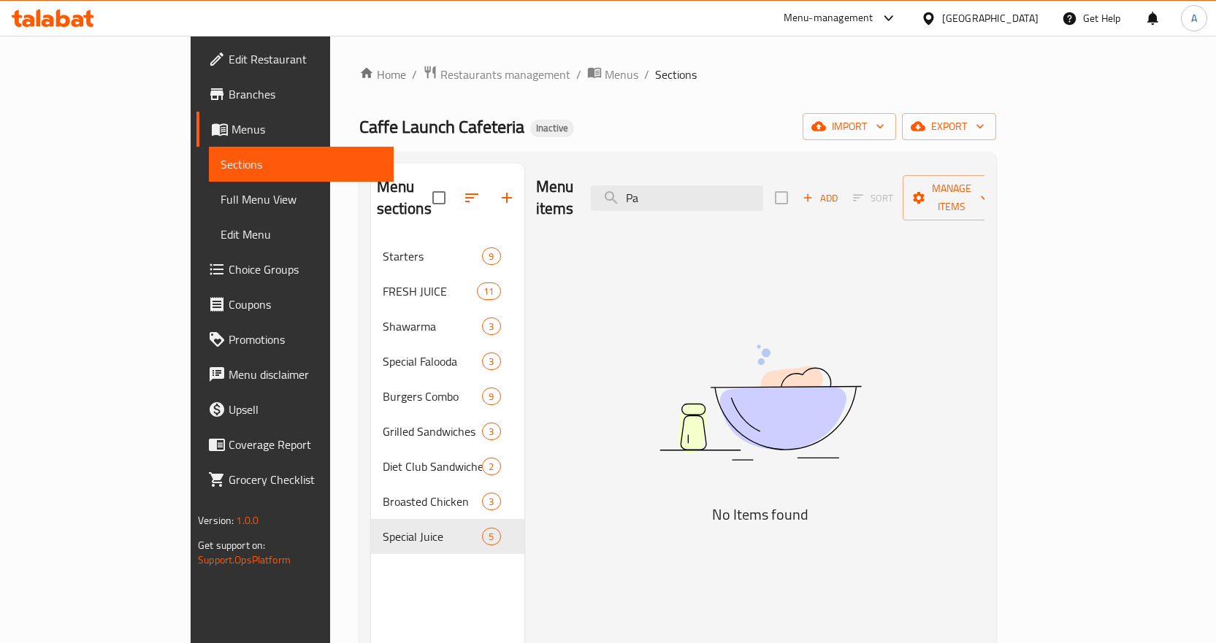
type input "P"
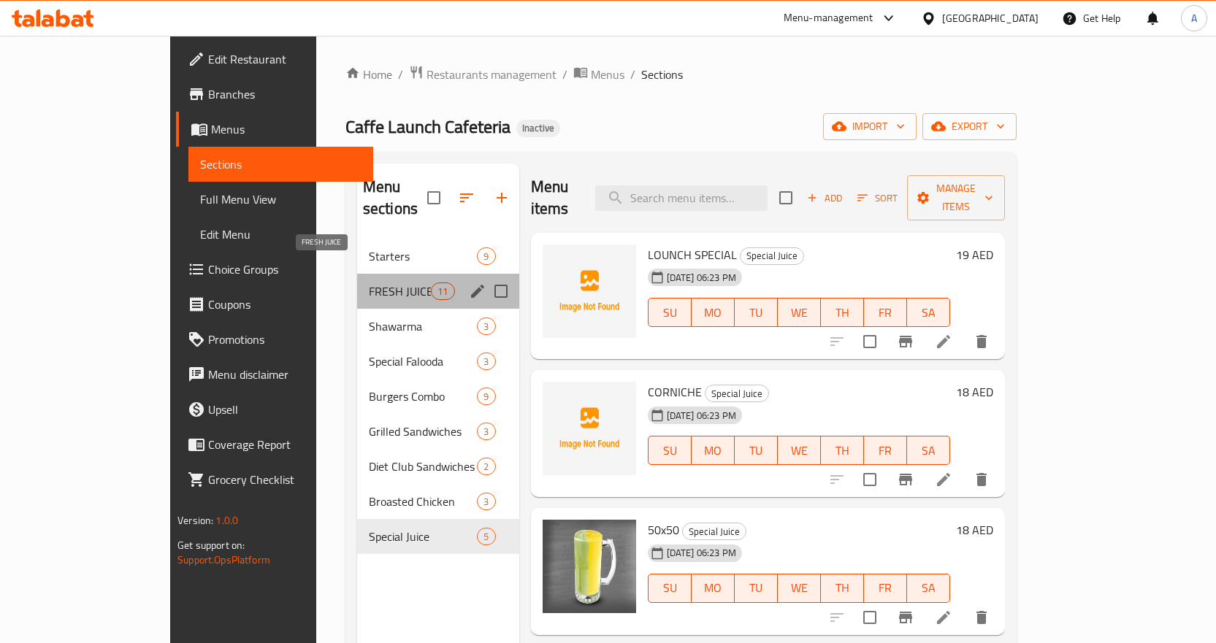
click at [369, 283] on span "FRESH JUICE" at bounding box center [400, 292] width 62 height 18
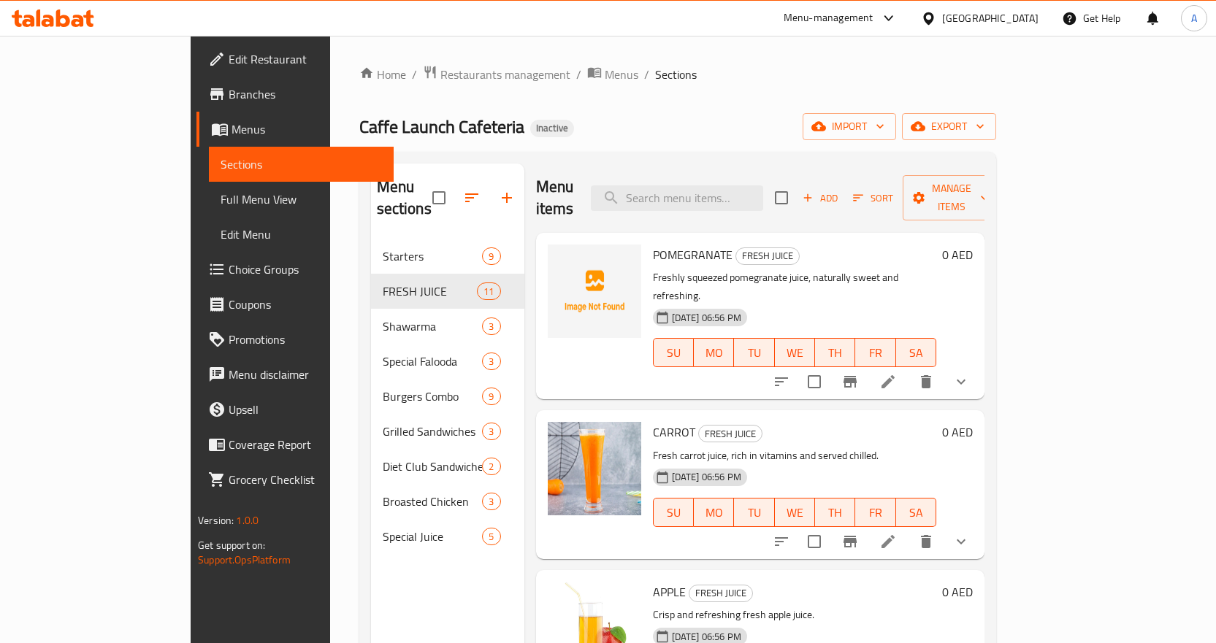
click at [670, 244] on span "POMEGRANATE" at bounding box center [693, 255] width 80 height 22
copy h6 "POMEGRANATE"
click at [710, 269] on p "Freshly squeezed pomegranate juice, naturally sweet and refreshing." at bounding box center [794, 287] width 283 height 37
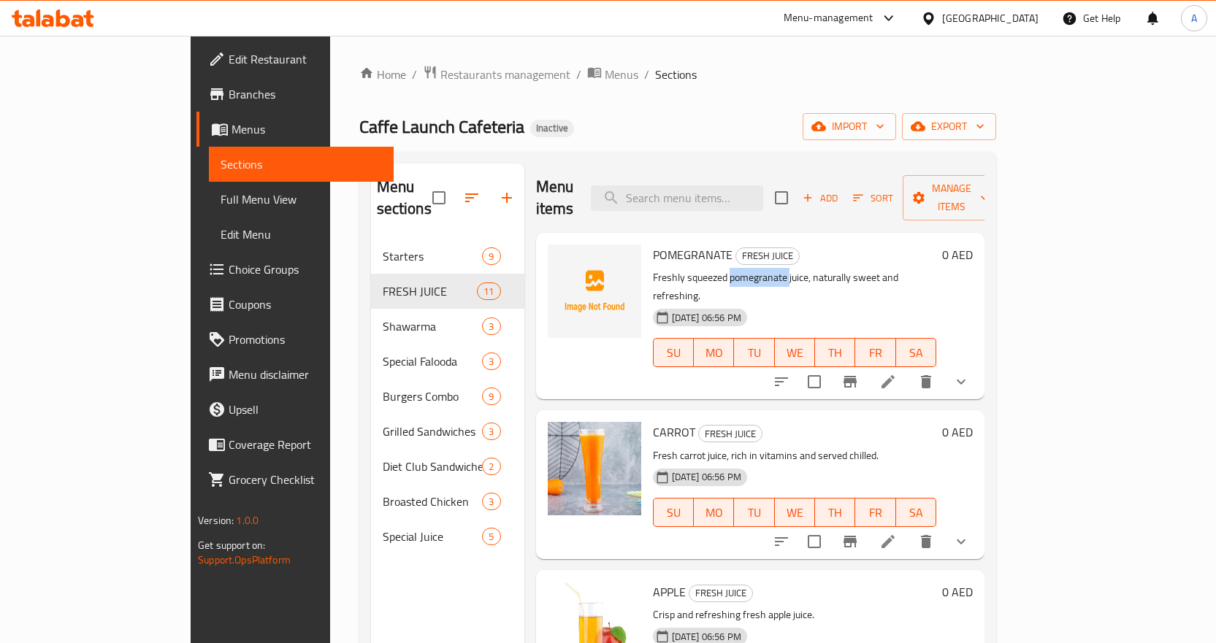
click at [710, 269] on p "Freshly squeezed pomegranate juice, naturally sweet and refreshing." at bounding box center [794, 287] width 283 height 37
copy p "pomegranate"
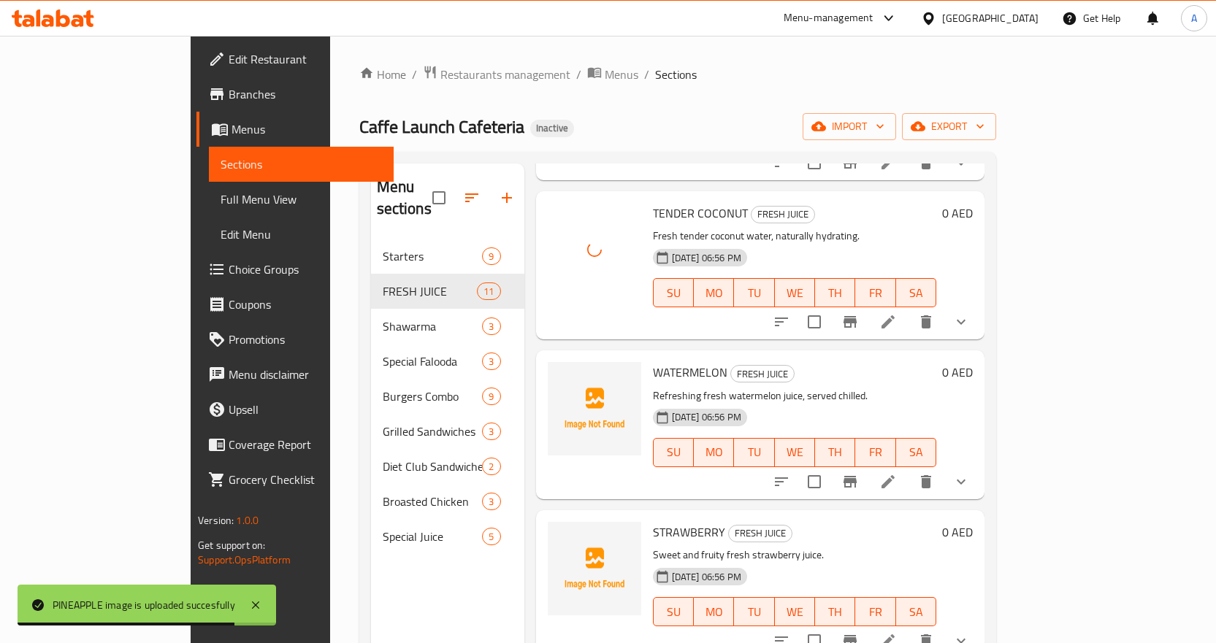
scroll to position [1022, 0]
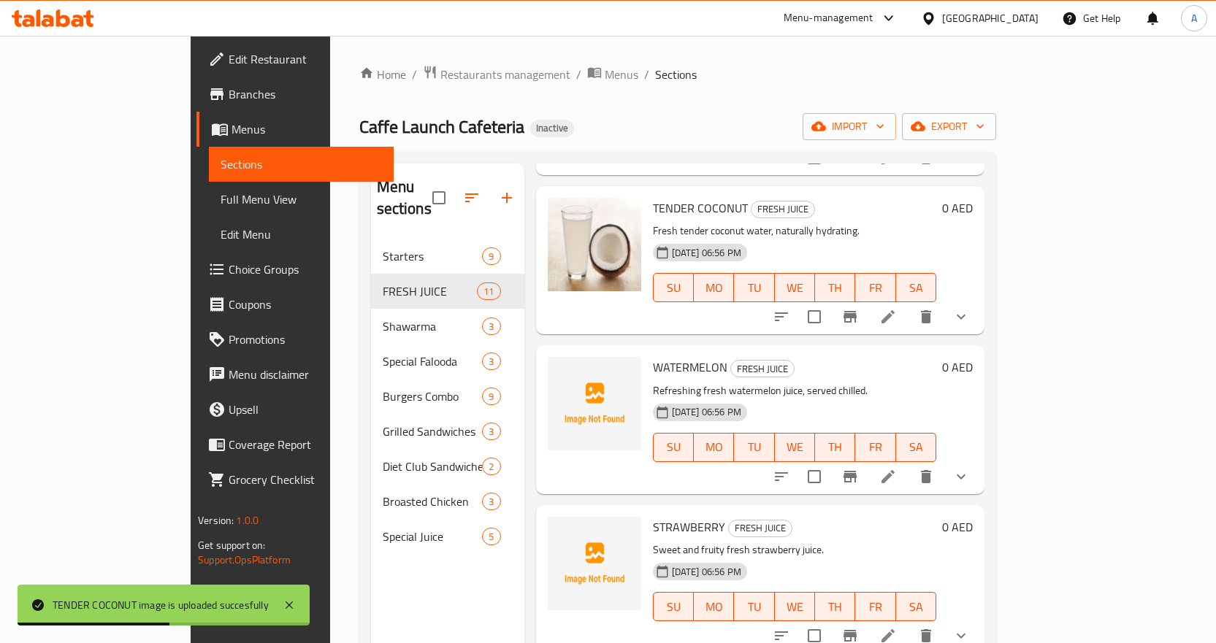
click at [653, 356] on span "WATERMELON" at bounding box center [690, 367] width 74 height 22
copy h6 "WATERMELON"
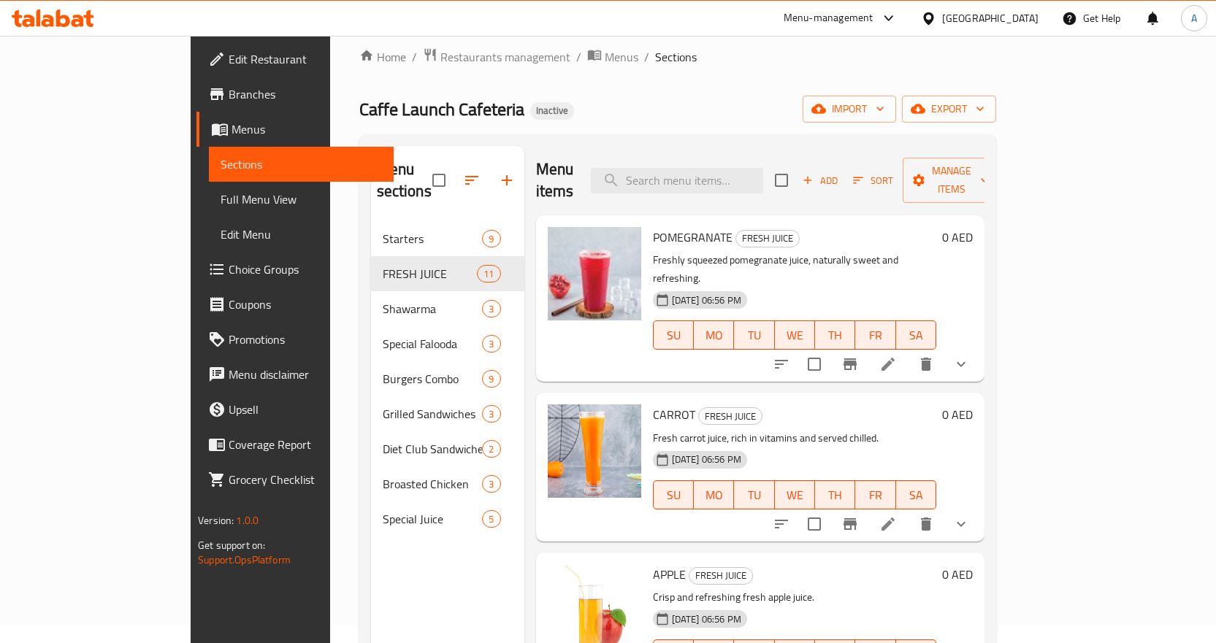
scroll to position [0, 0]
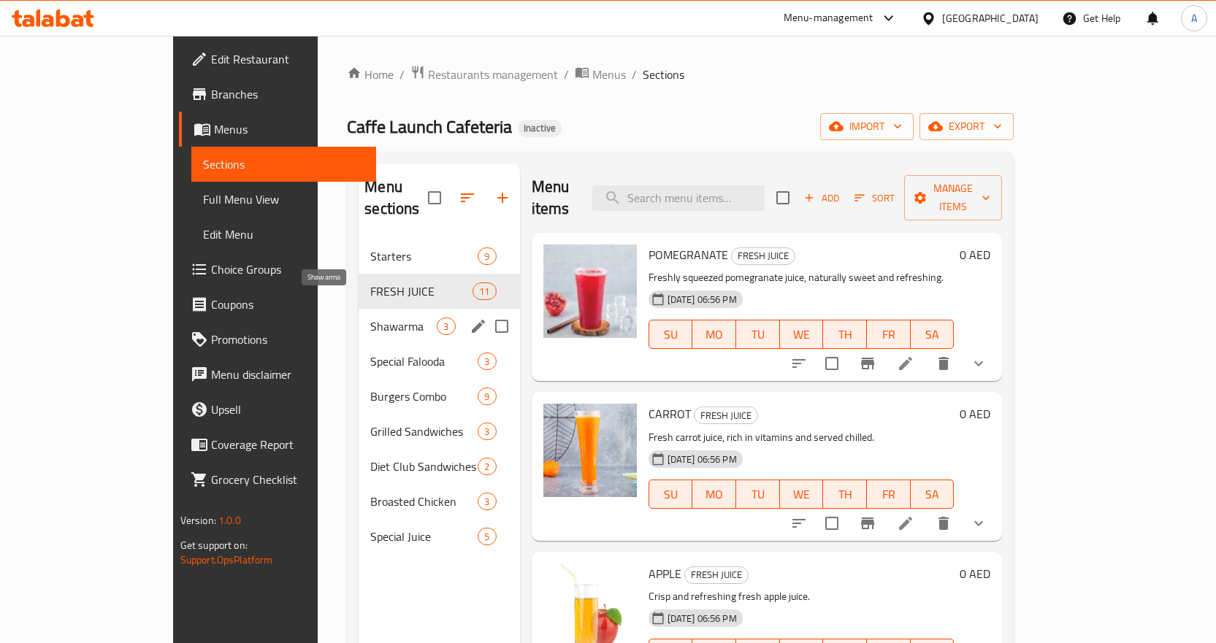
click at [370, 318] on span "Shawarma" at bounding box center [403, 327] width 66 height 18
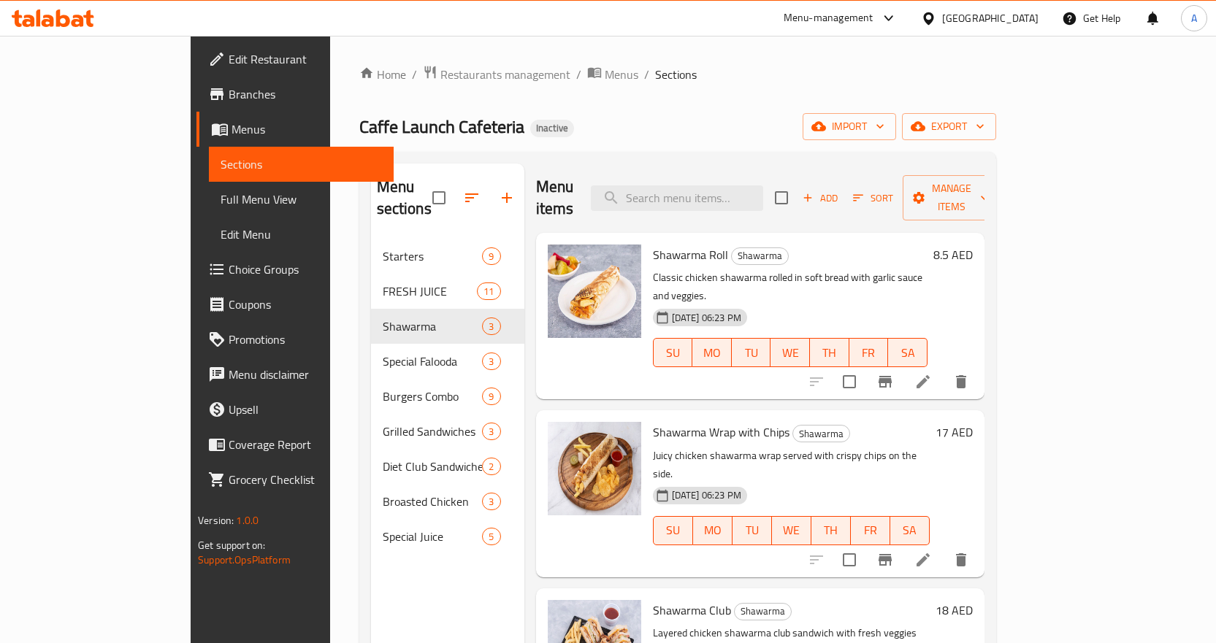
scroll to position [204, 0]
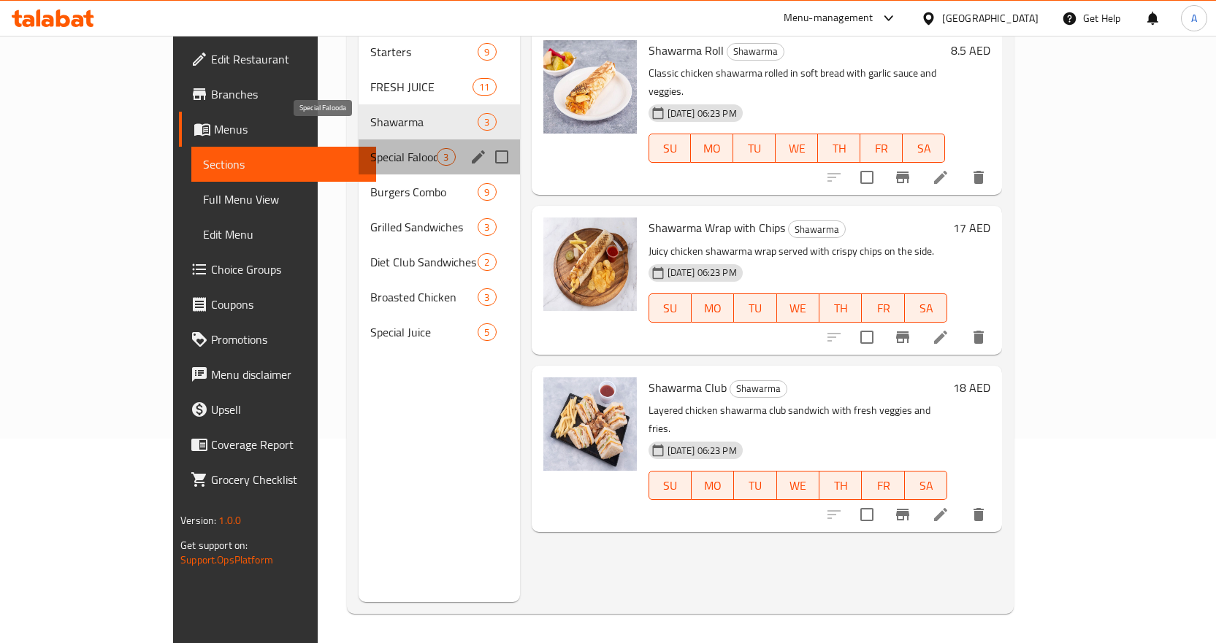
click at [370, 148] on span "Special Falooda" at bounding box center [403, 157] width 66 height 18
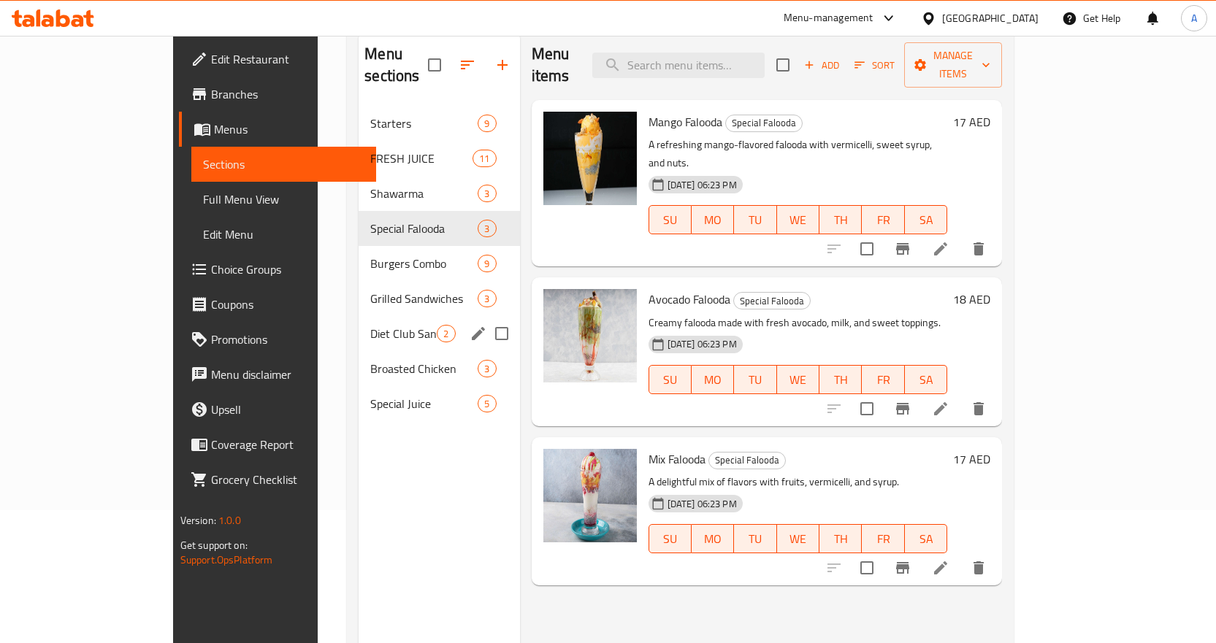
scroll to position [146, 0]
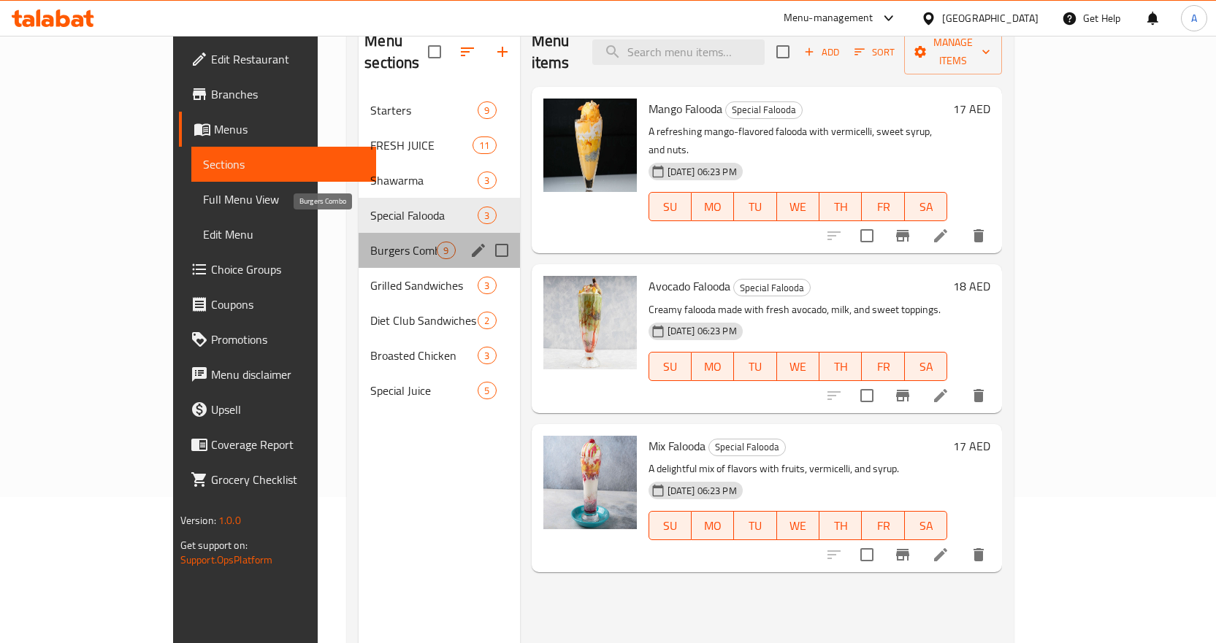
click at [370, 242] on span "Burgers Combo" at bounding box center [403, 251] width 66 height 18
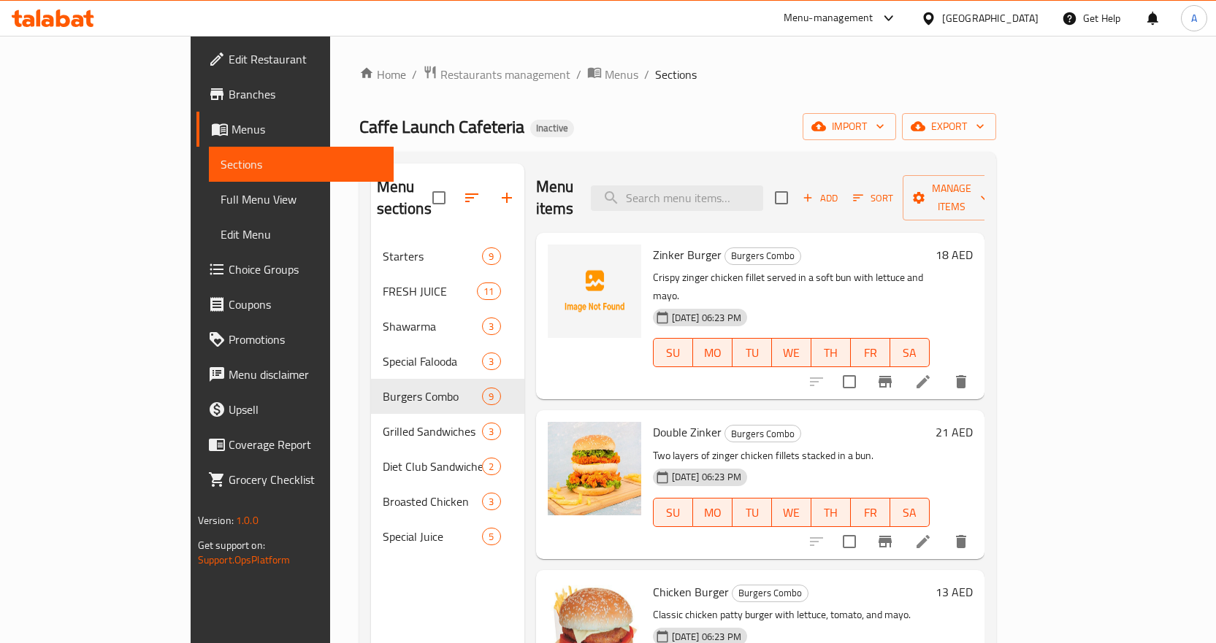
click at [653, 244] on span "Zinker Burger" at bounding box center [687, 255] width 69 height 22
copy h6 "Zinker Burger"
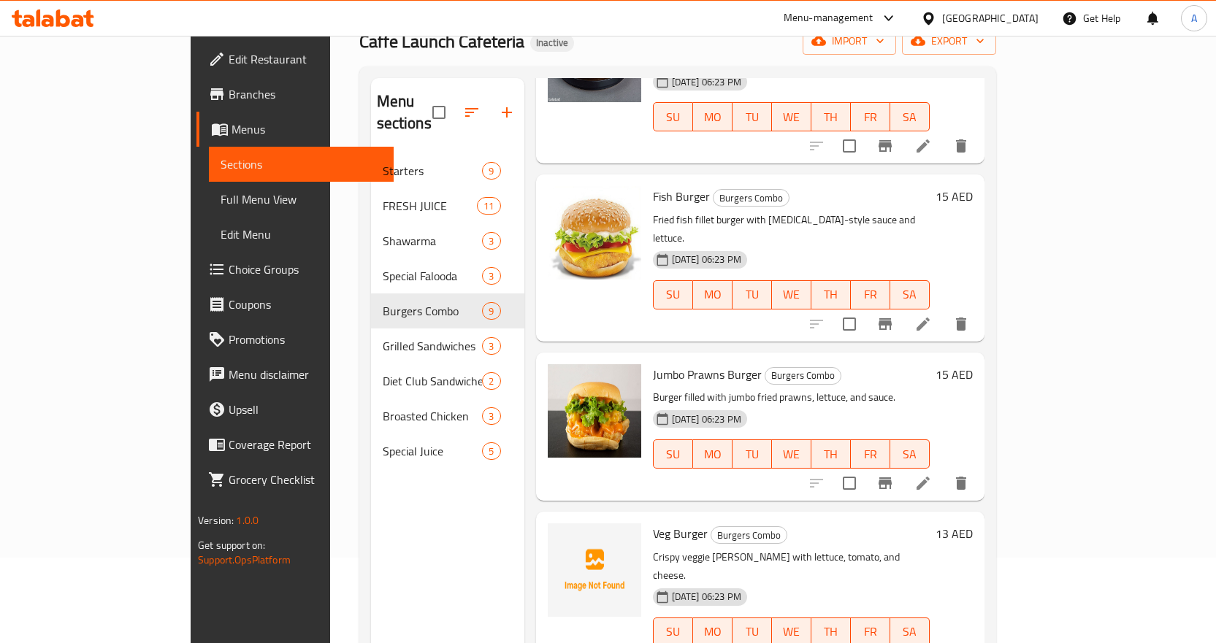
scroll to position [204, 0]
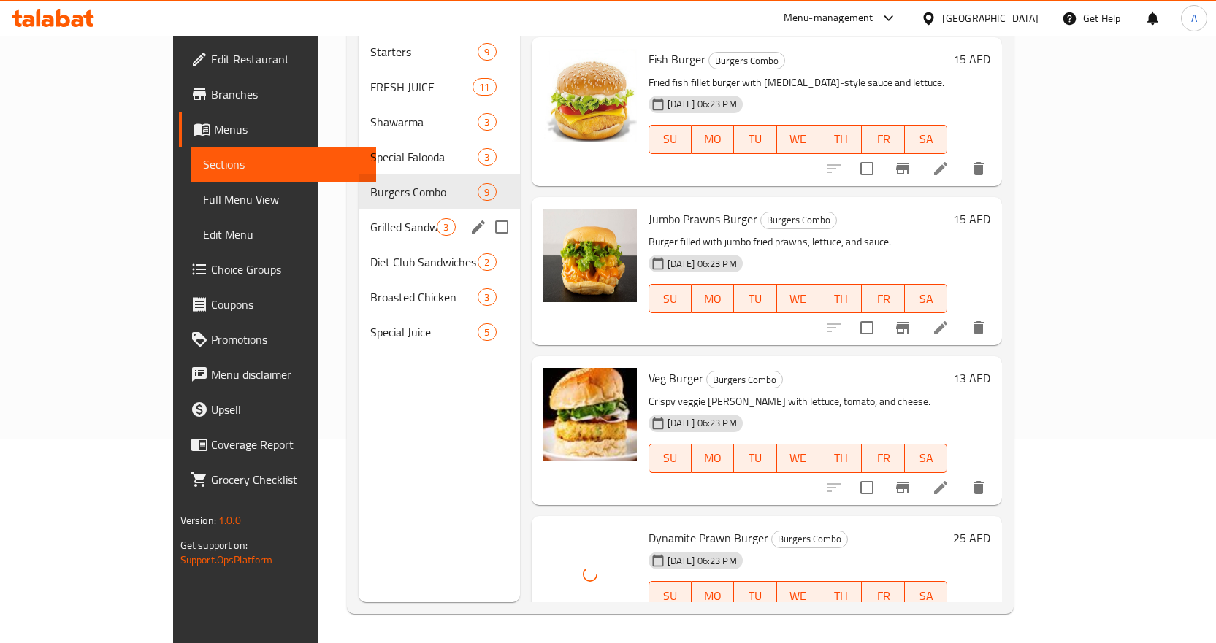
click at [370, 218] on span "Grilled Sandwiches" at bounding box center [403, 227] width 66 height 18
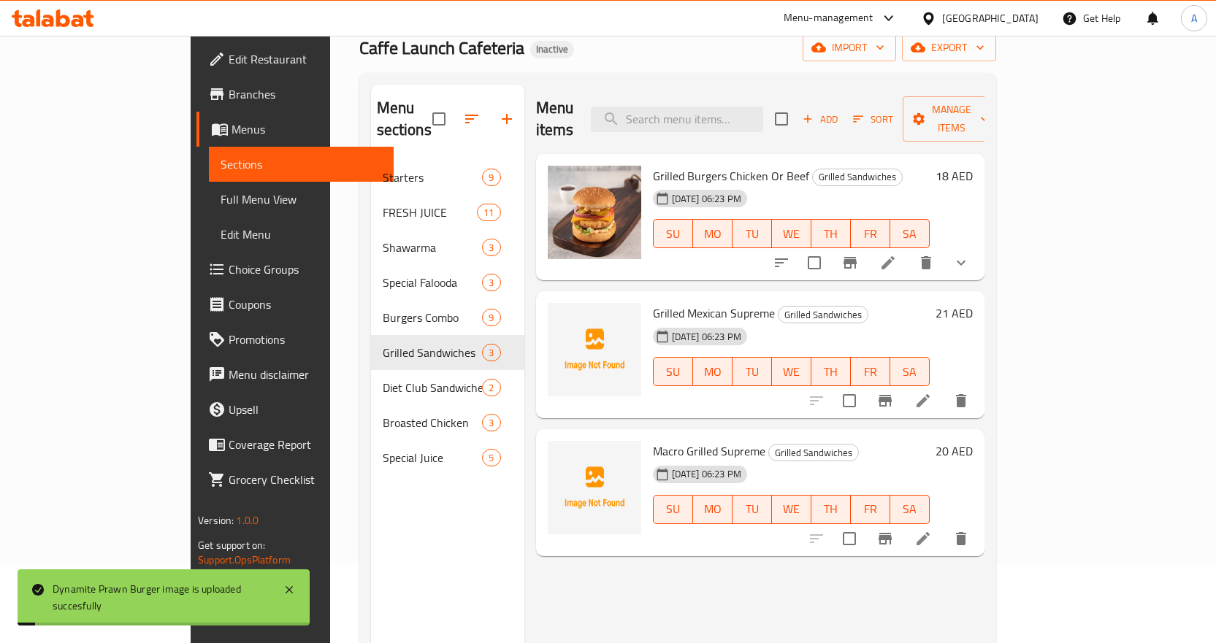
scroll to position [146, 0]
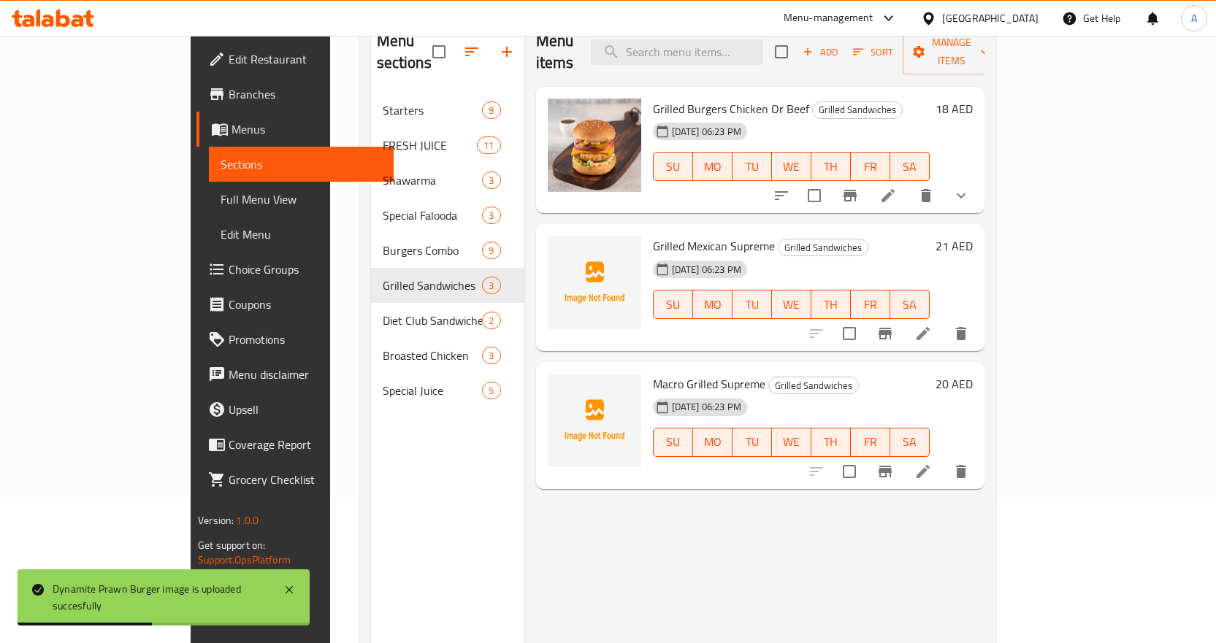
click at [667, 235] on span "Grilled Mexican Supreme" at bounding box center [714, 246] width 122 height 22
click at [700, 235] on span "Grilled Mexican Supreme" at bounding box center [714, 246] width 122 height 22
copy h6 "Supreme"
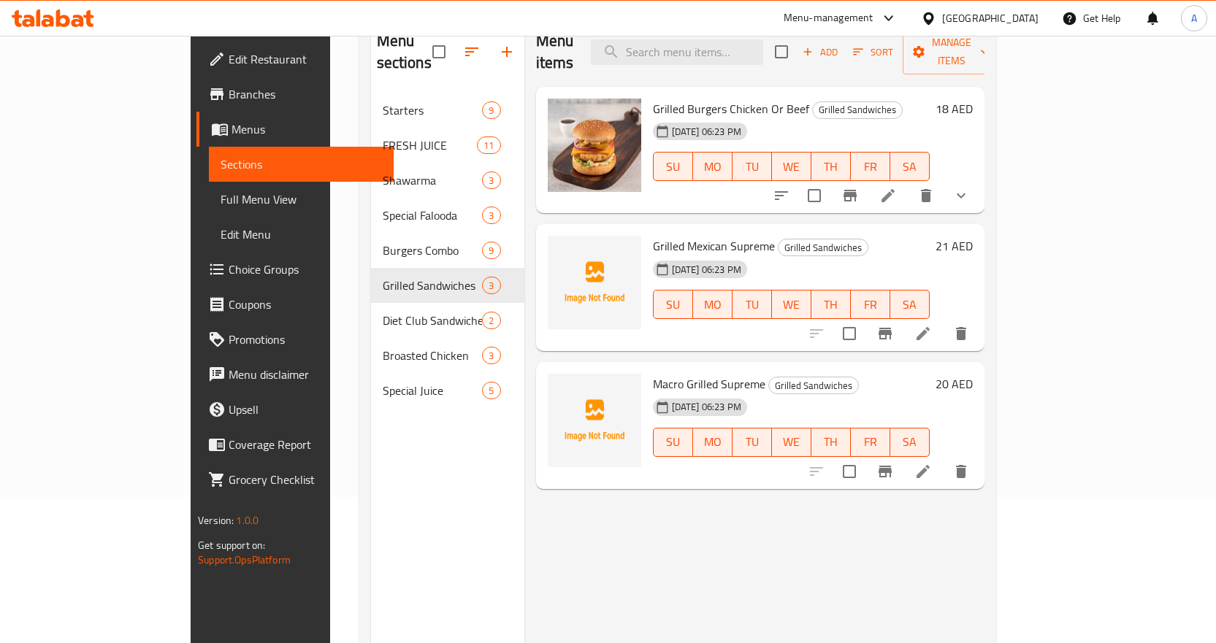
click at [647, 255] on div "[DATE] 06:23 PM" at bounding box center [683, 269] width 72 height 29
click at [653, 235] on span "Grilled Mexican Supreme" at bounding box center [714, 246] width 122 height 22
copy span "Grilled"
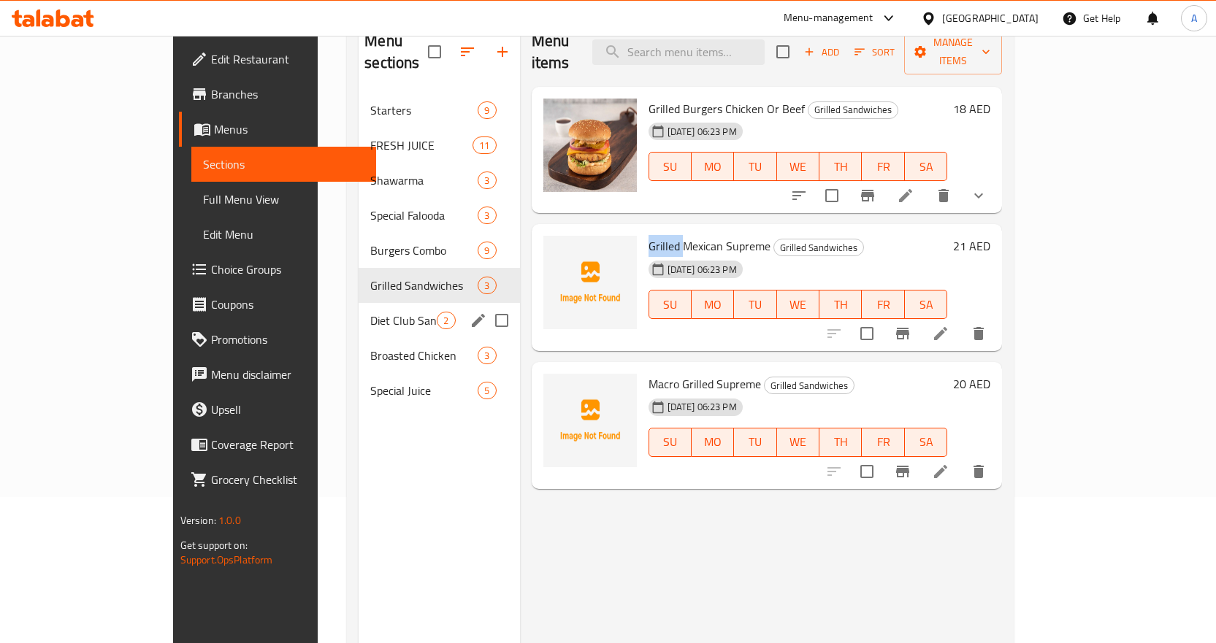
click at [370, 312] on span "Diet Club Sandwiches" at bounding box center [403, 321] width 66 height 18
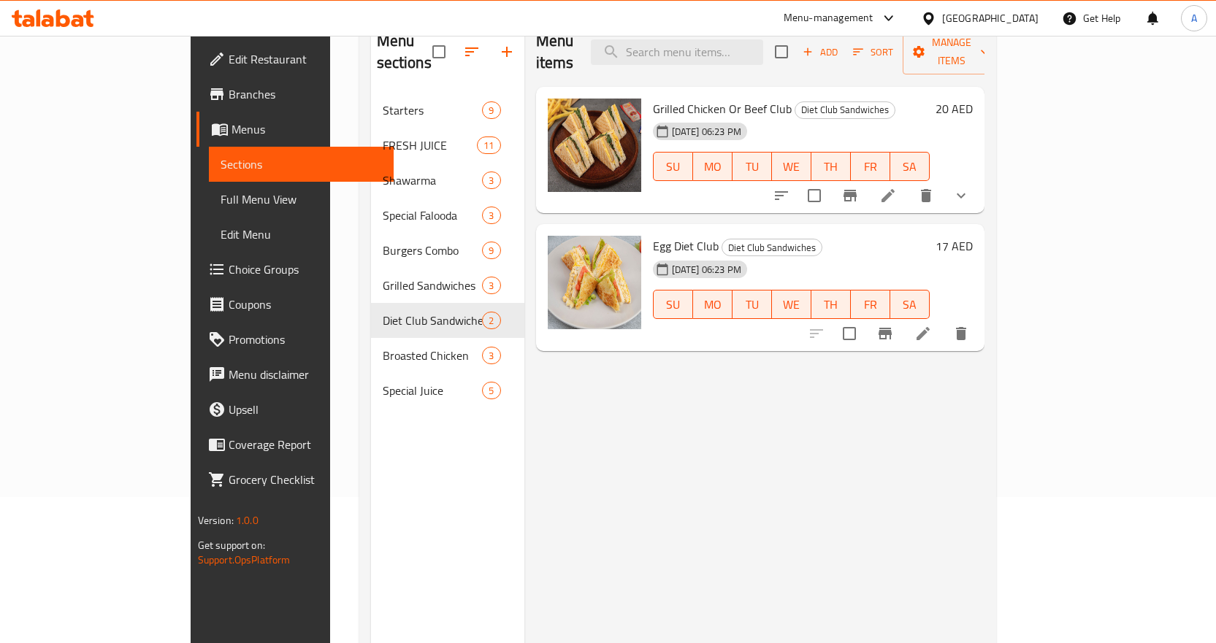
scroll to position [73, 0]
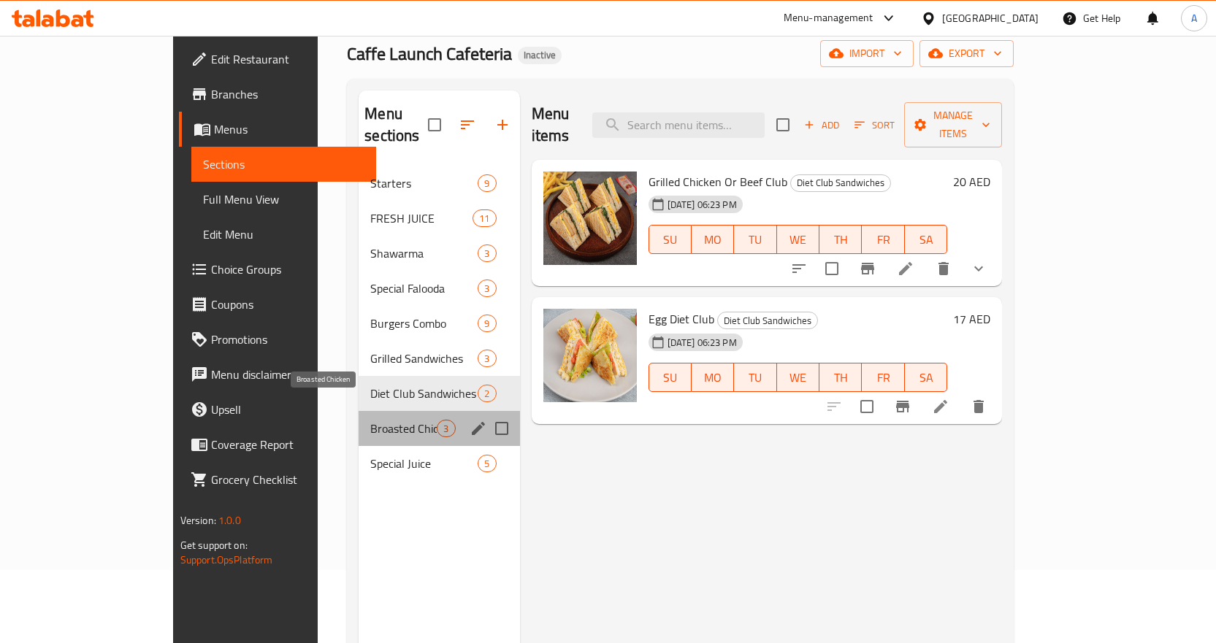
click at [370, 420] on span "Broasted Chicken" at bounding box center [403, 429] width 66 height 18
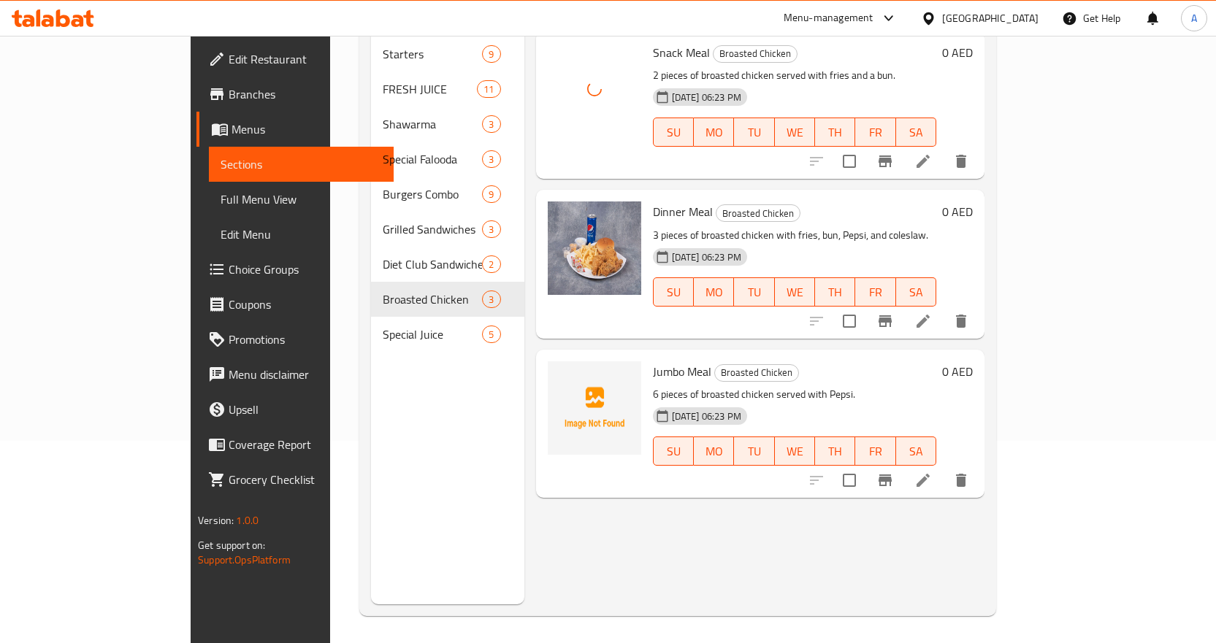
scroll to position [204, 0]
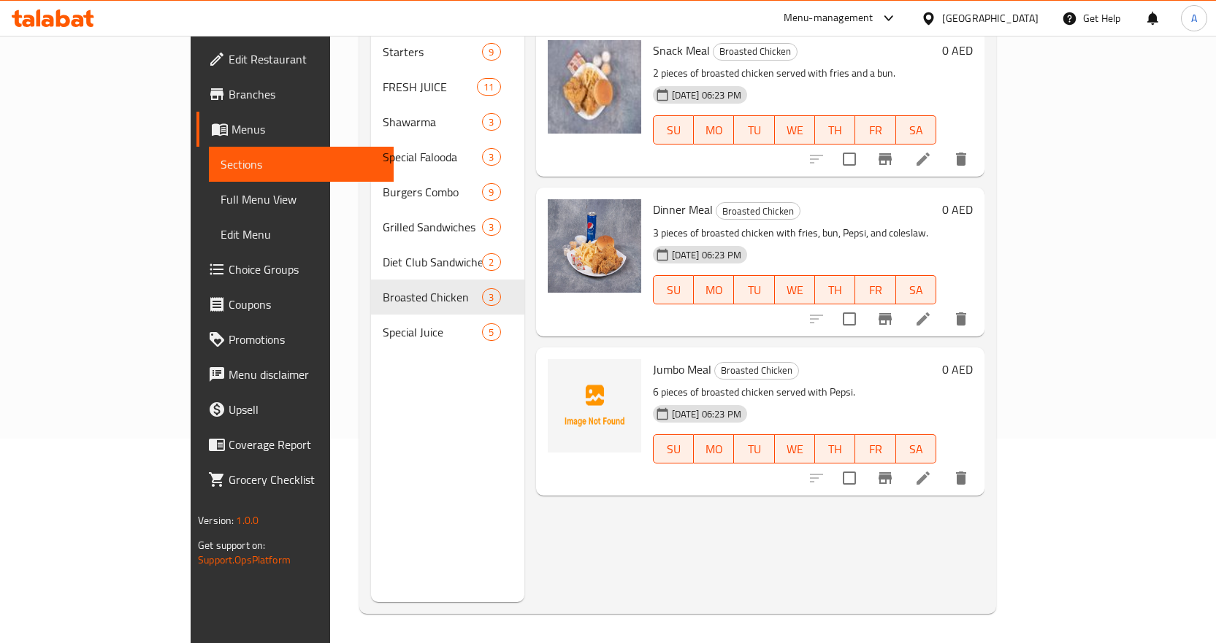
click at [923, 529] on div "Menu items Add Sort Manage items Snack Meal Broasted Chicken 2 pieces of broast…" at bounding box center [754, 280] width 460 height 643
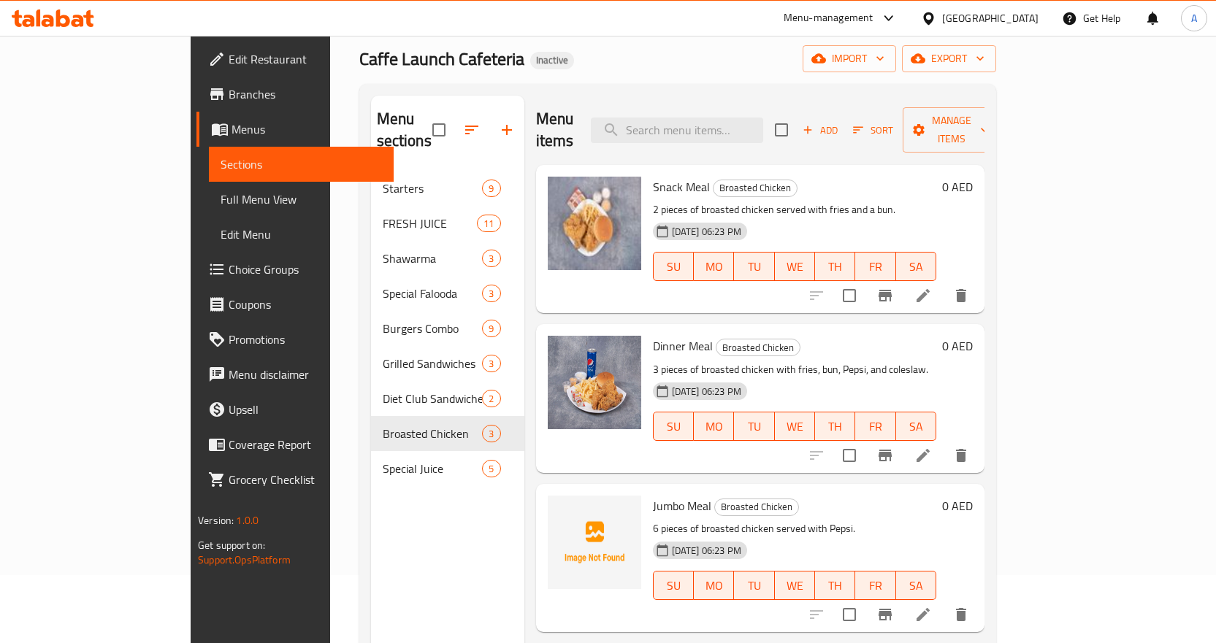
scroll to position [146, 0]
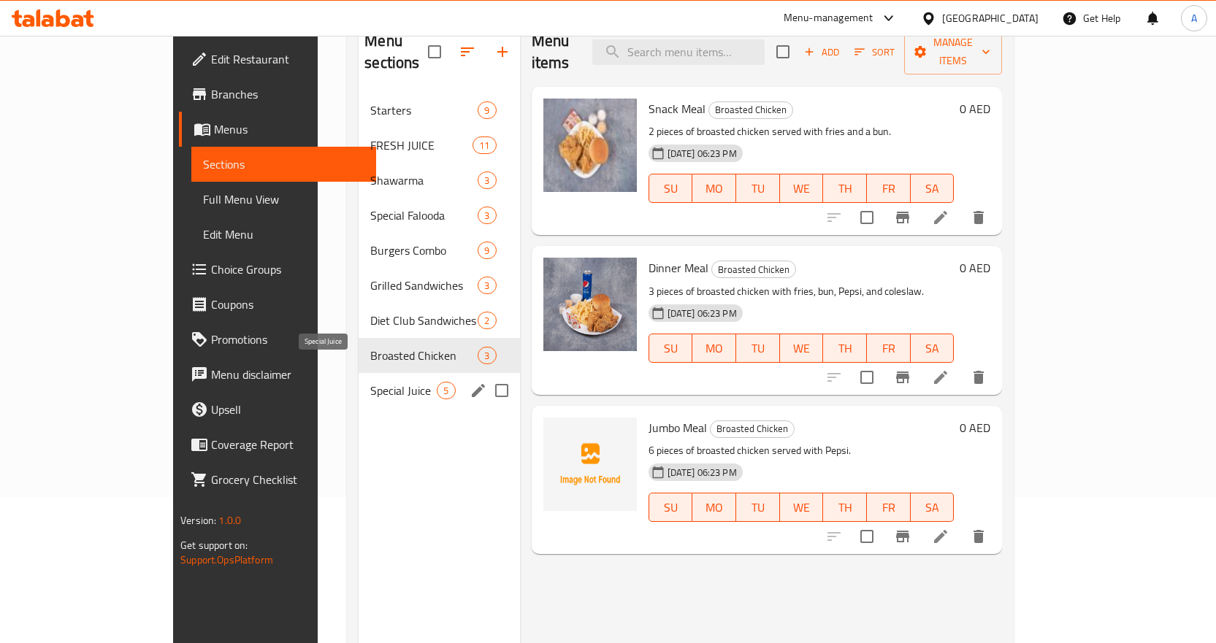
click at [370, 382] on span "Special Juice" at bounding box center [403, 391] width 66 height 18
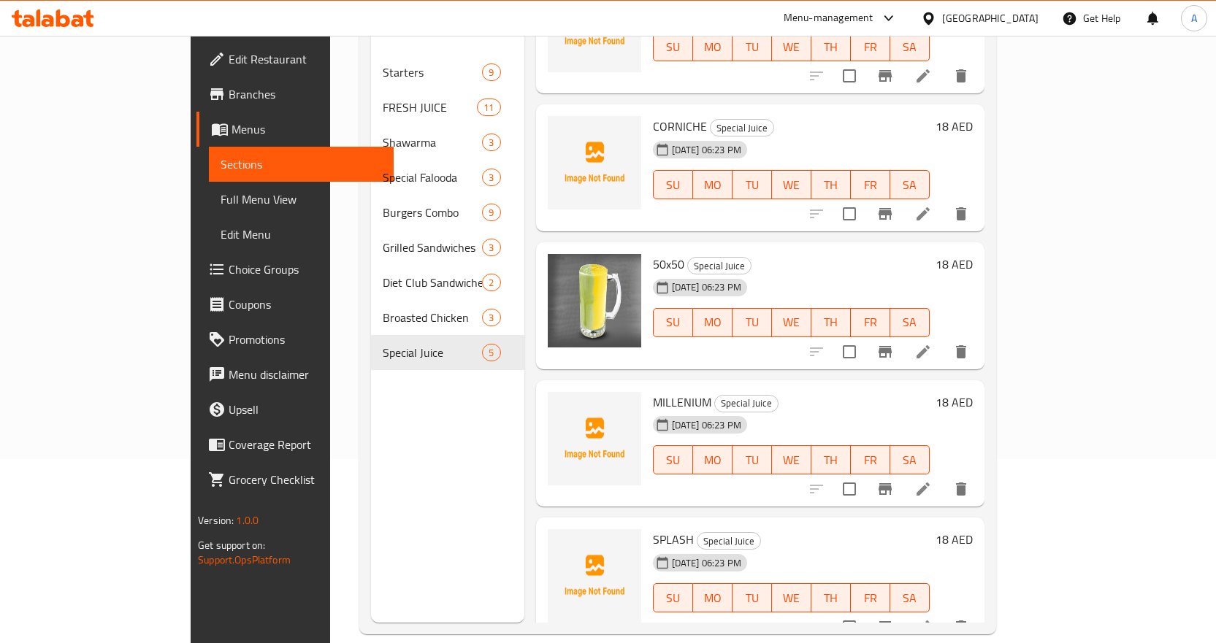
scroll to position [204, 0]
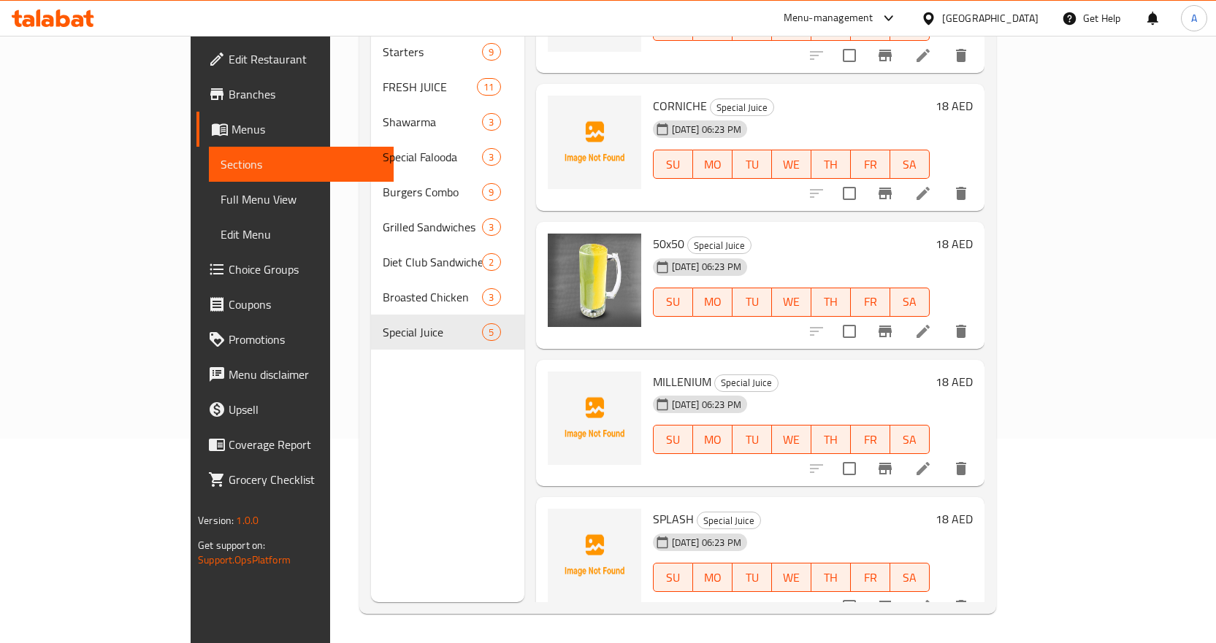
click at [805, 503] on div "SPLASH Special Juice [DATE] 06:23 PM SU MO TU WE TH FR SA" at bounding box center [791, 560] width 288 height 115
click at [653, 508] on span "SPLASH" at bounding box center [673, 519] width 41 height 22
copy h6 "SPLASH"
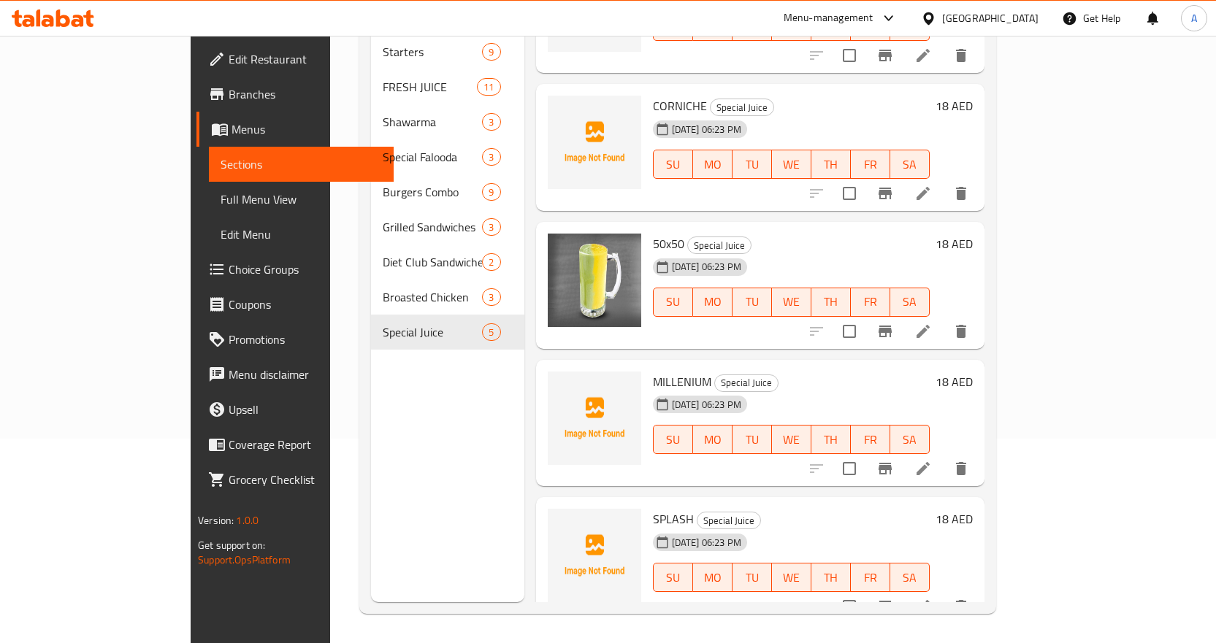
click at [653, 371] on span "MILLENIUM" at bounding box center [682, 382] width 58 height 22
copy h6 "MILLENIUM"
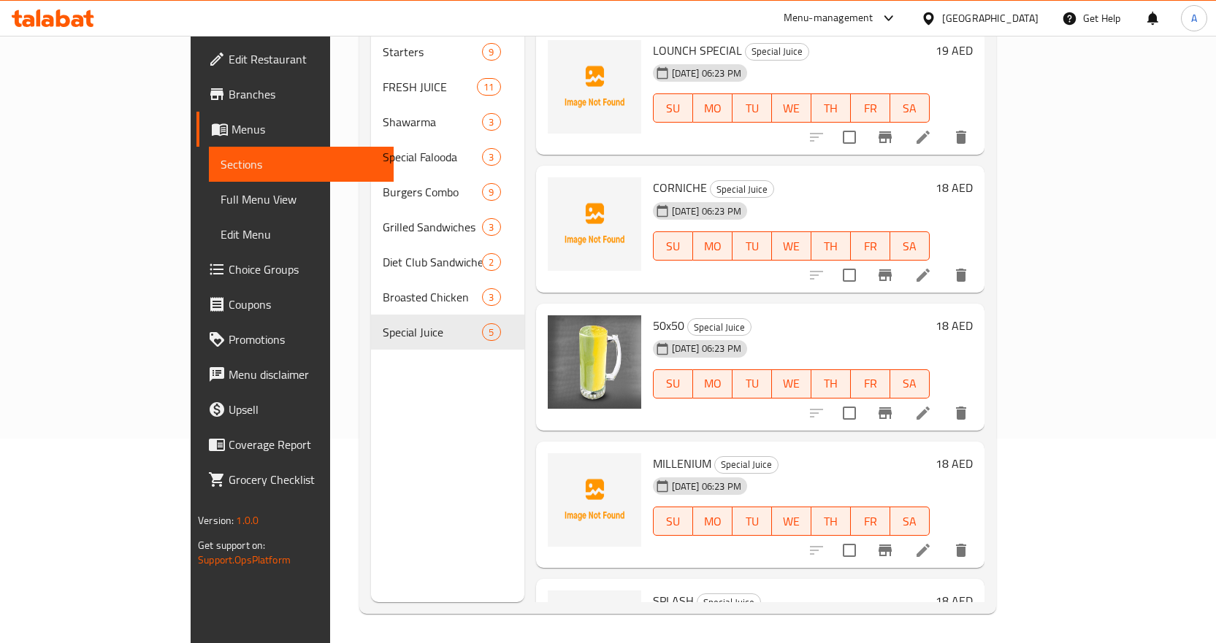
click at [653, 177] on span "CORNICHE" at bounding box center [680, 188] width 54 height 22
copy h6 "CORNICHE"
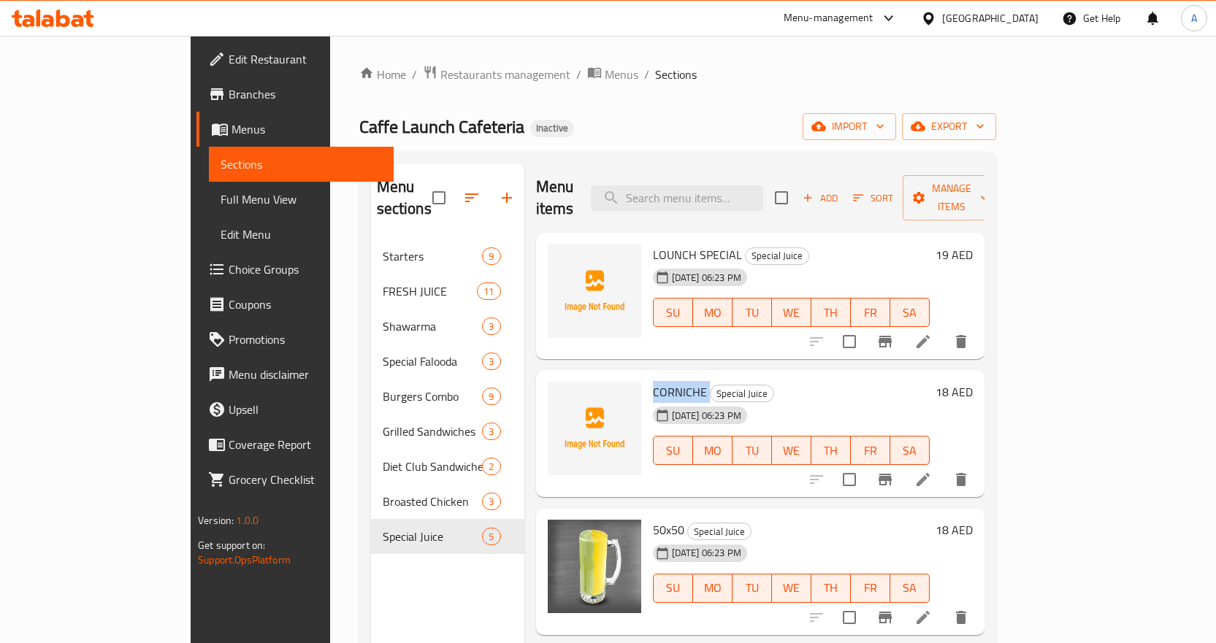
click at [663, 244] on span "LOUNCH SPECIAL" at bounding box center [697, 255] width 89 height 22
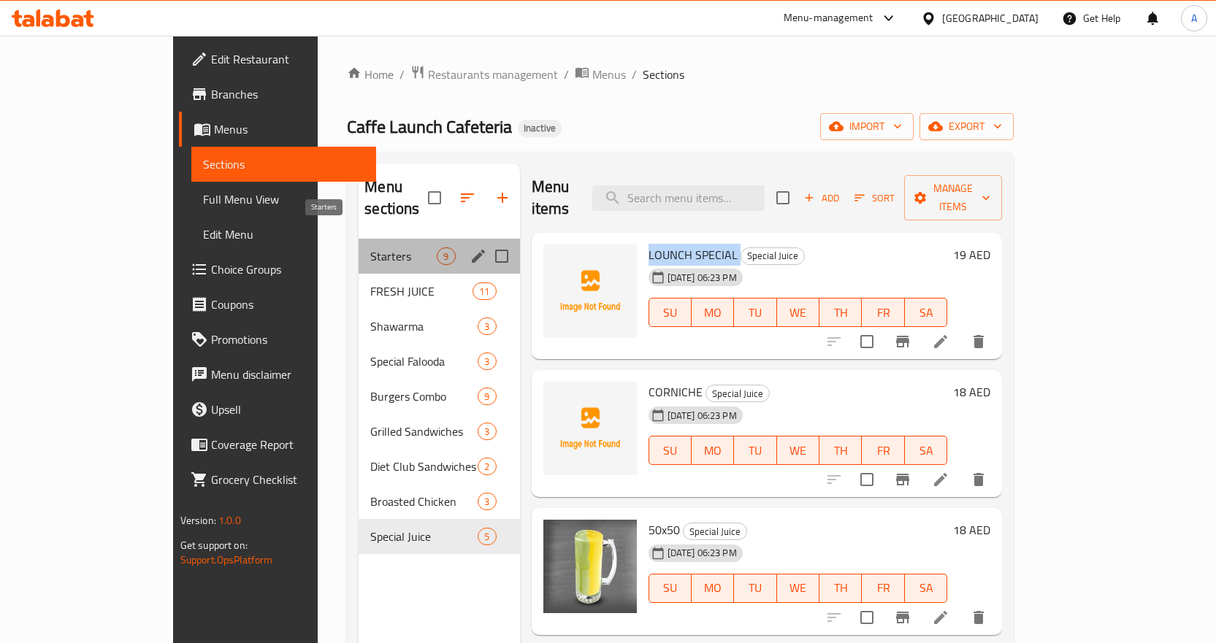
click at [370, 248] on span "Starters" at bounding box center [403, 257] width 66 height 18
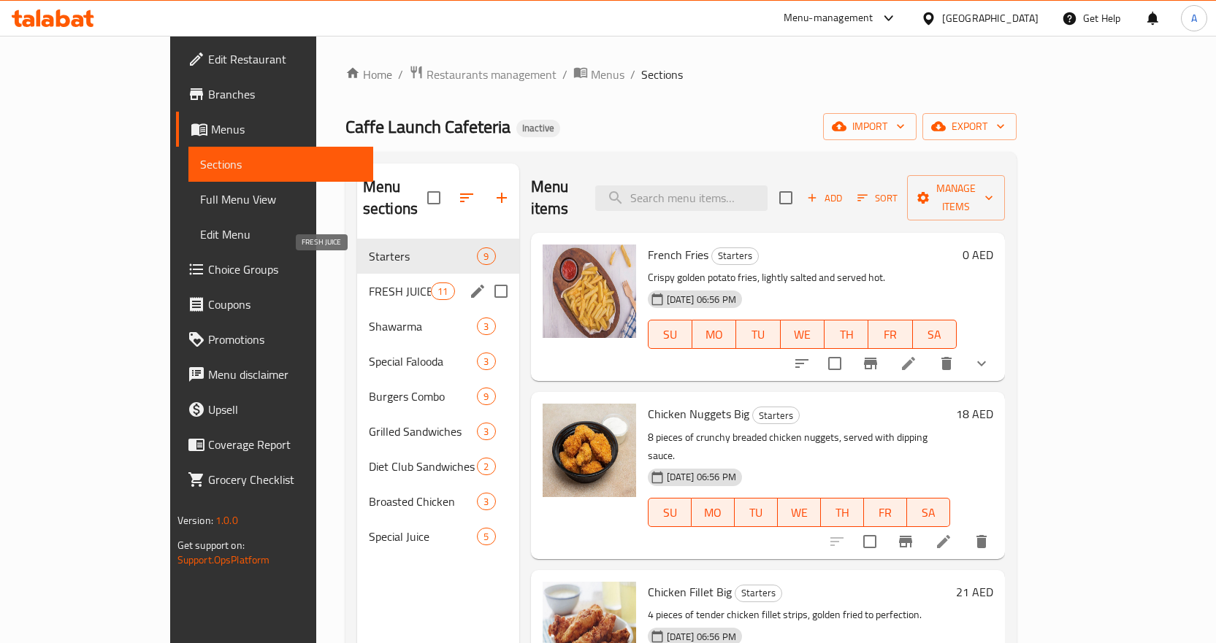
click at [369, 283] on span "FRESH JUICE" at bounding box center [400, 292] width 62 height 18
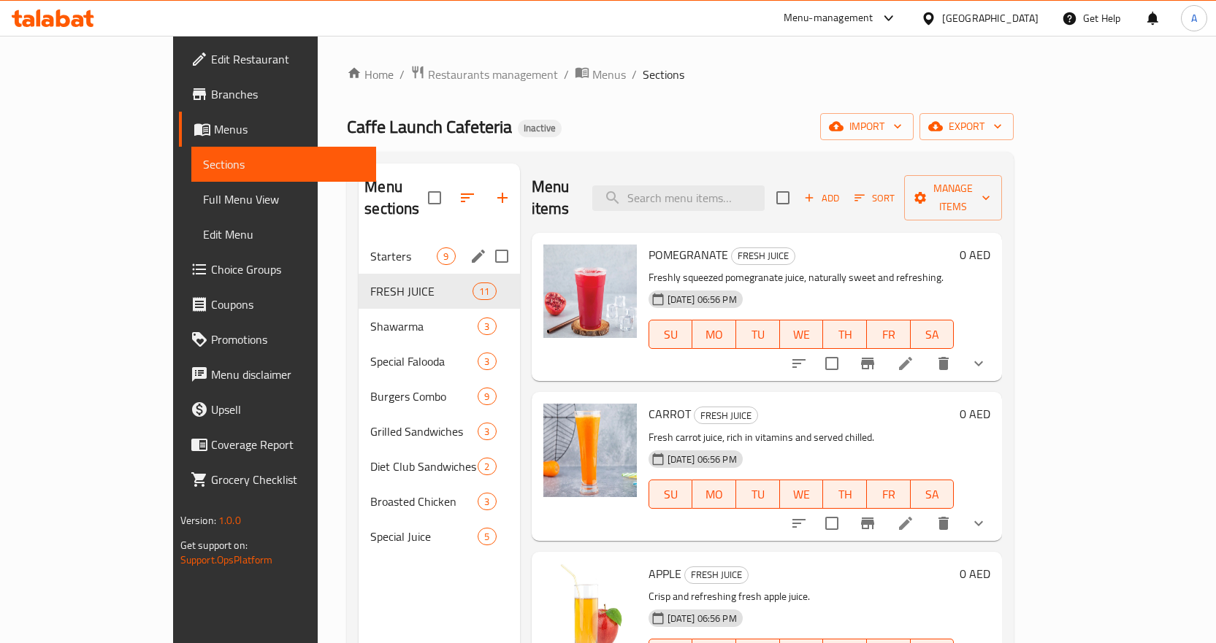
click at [370, 248] on span "Starters" at bounding box center [403, 257] width 66 height 18
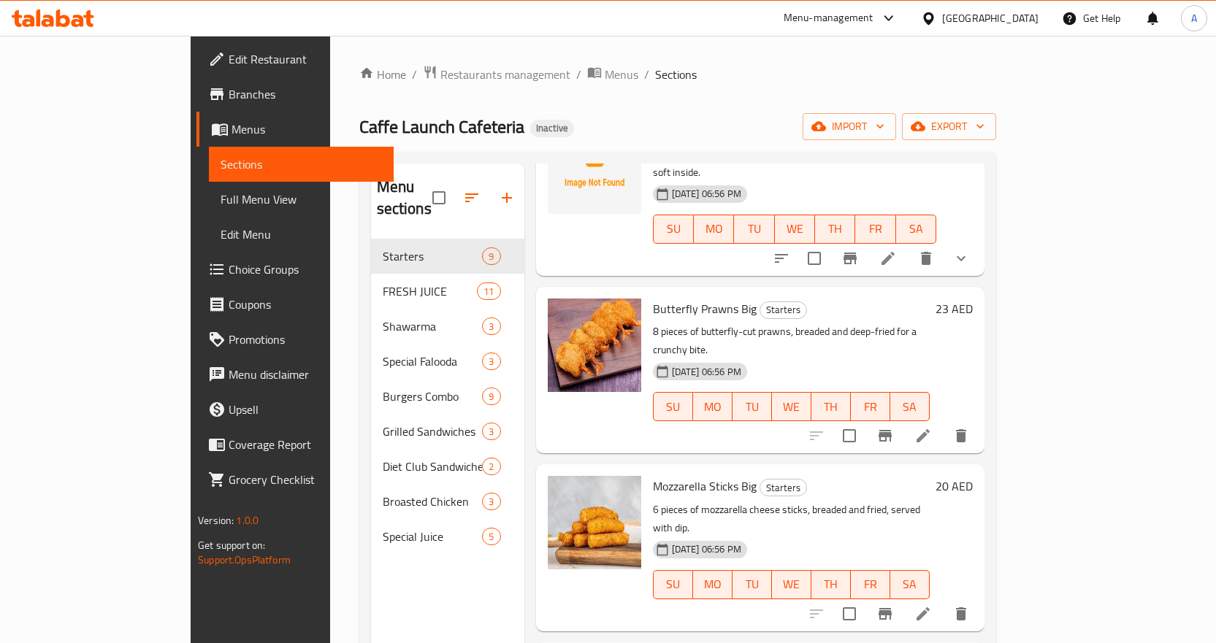
scroll to position [391, 0]
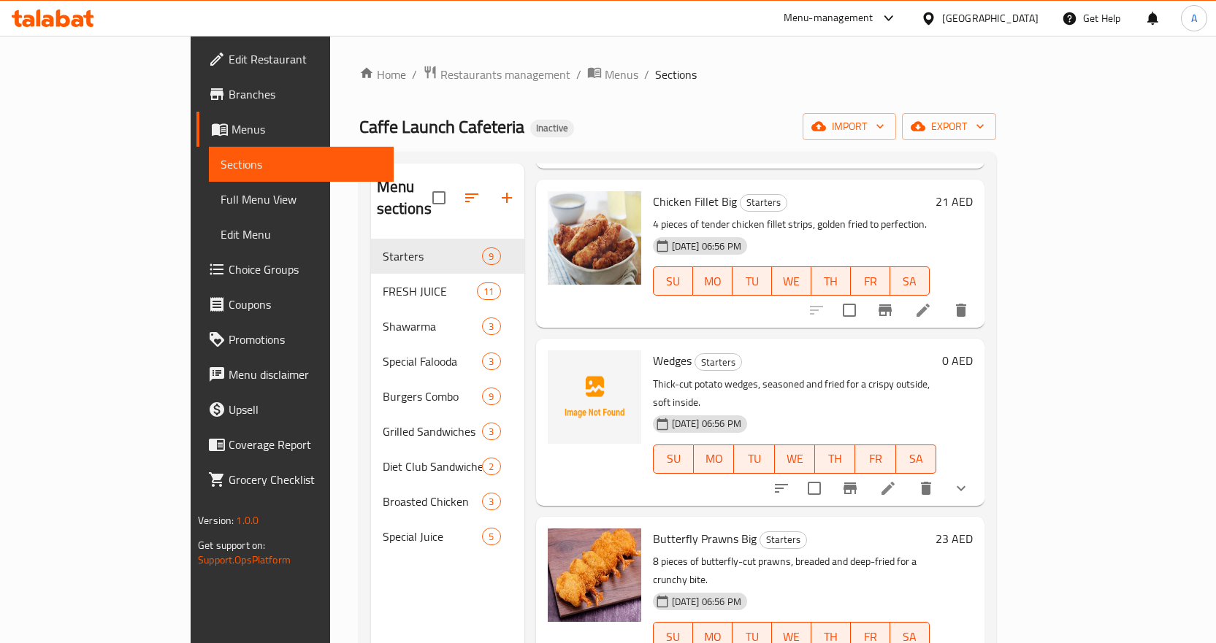
click at [653, 350] on span "Wedges" at bounding box center [672, 361] width 39 height 22
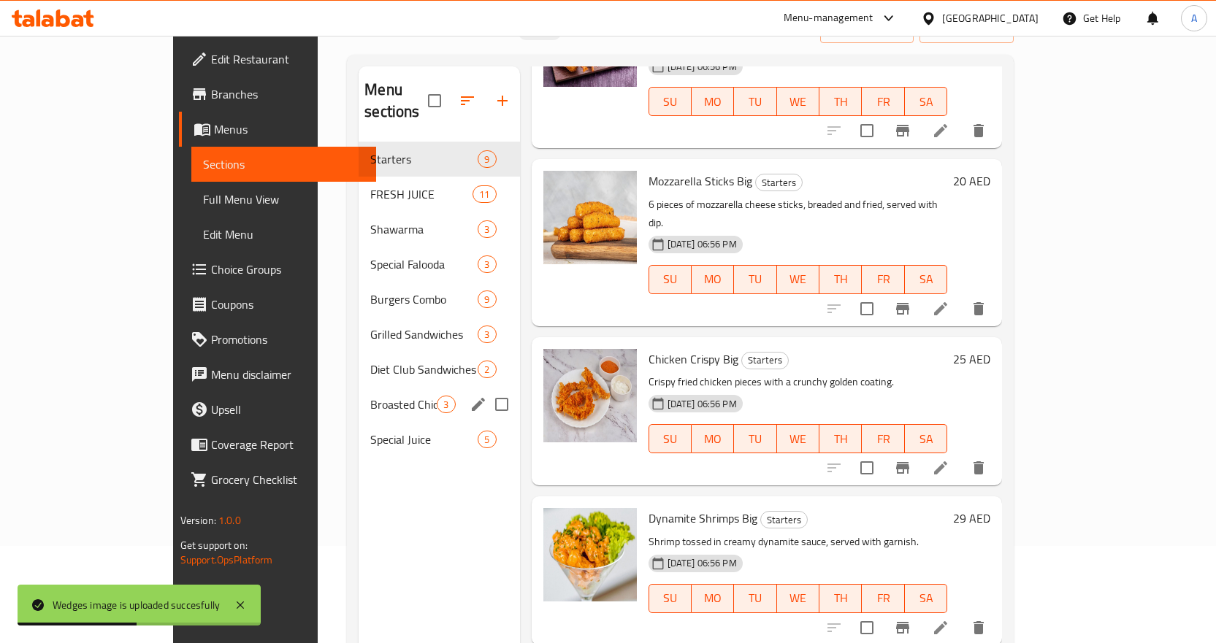
scroll to position [0, 0]
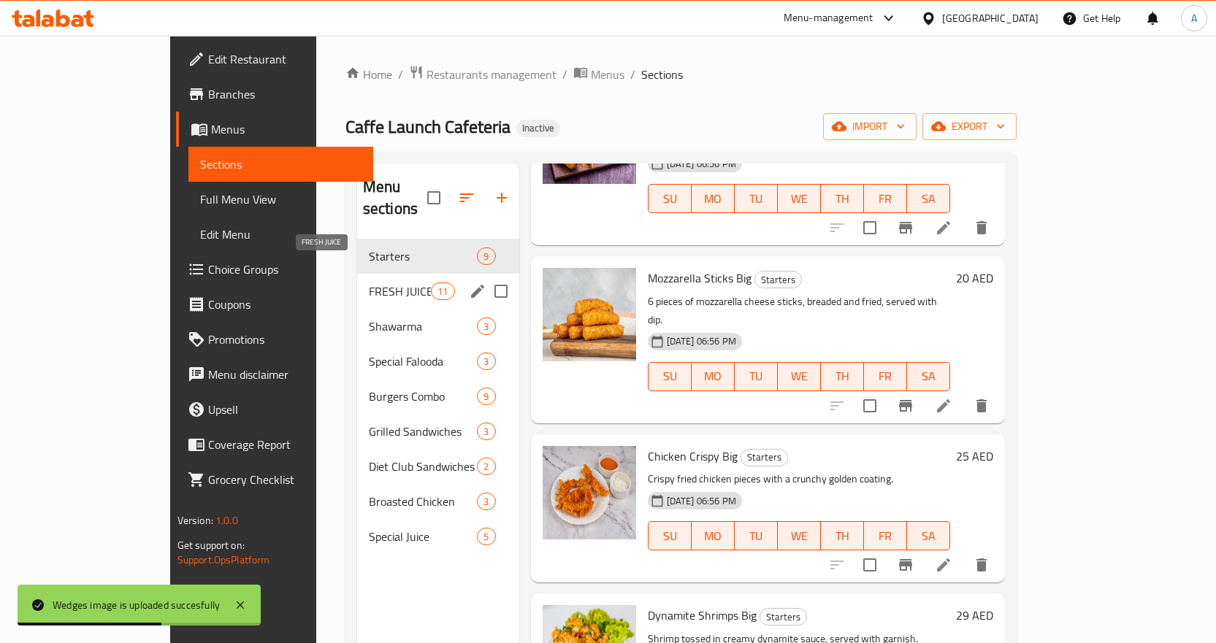
click at [357, 274] on div "FRESH JUICE 11" at bounding box center [438, 291] width 162 height 35
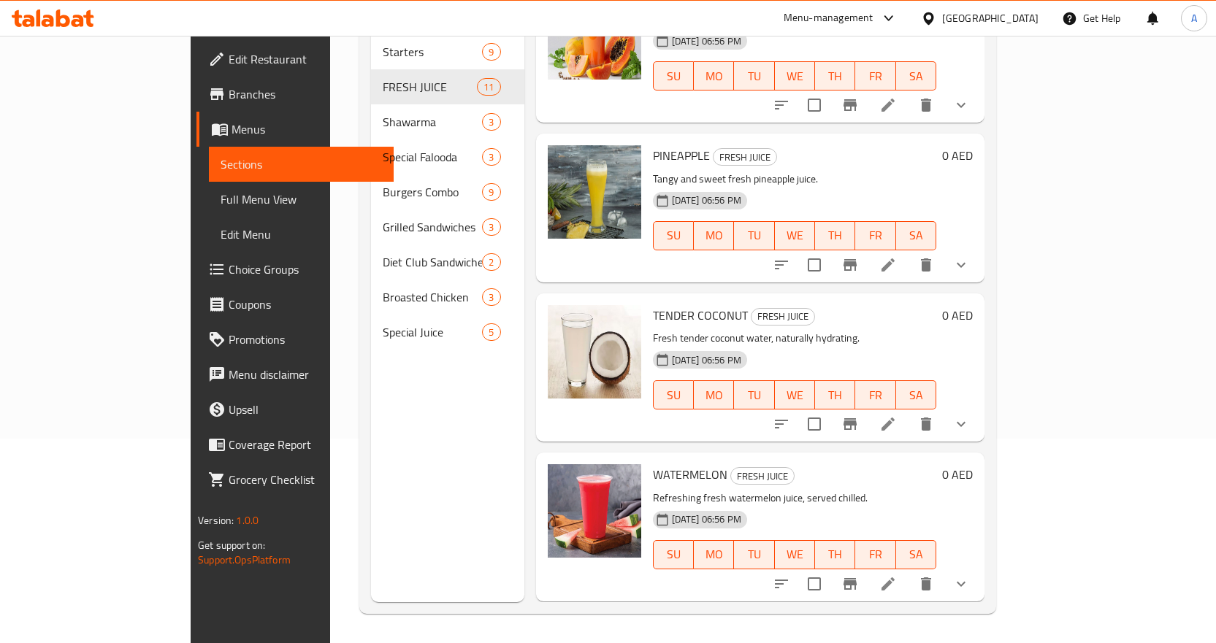
scroll to position [710, 0]
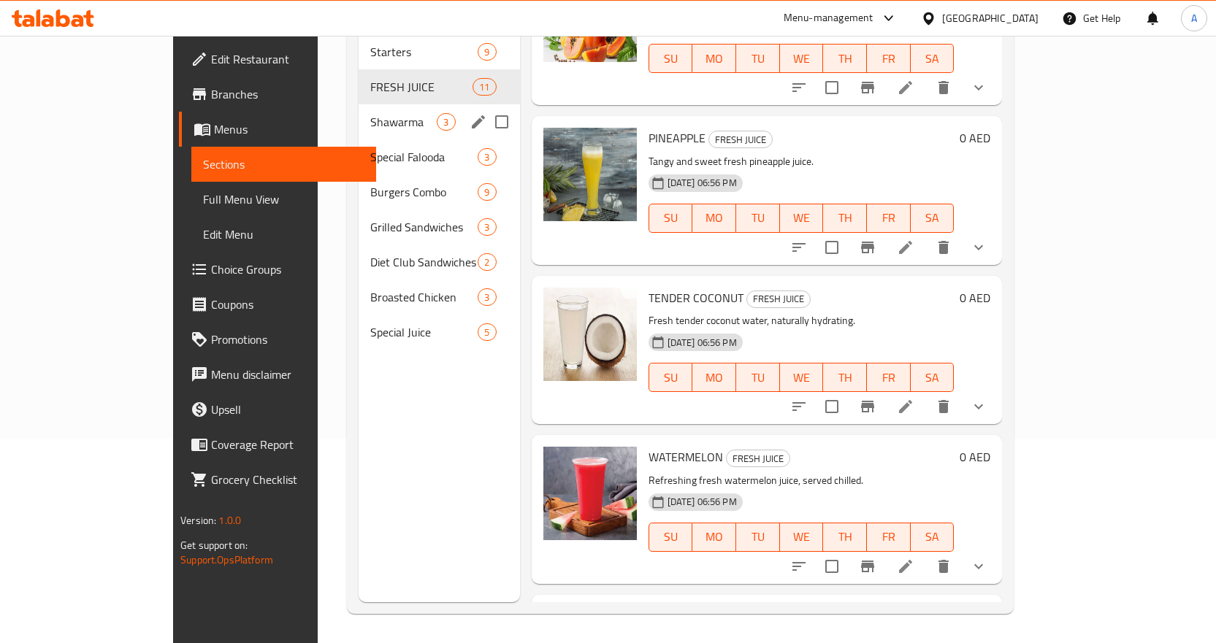
click at [370, 113] on span "Shawarma" at bounding box center [403, 122] width 66 height 18
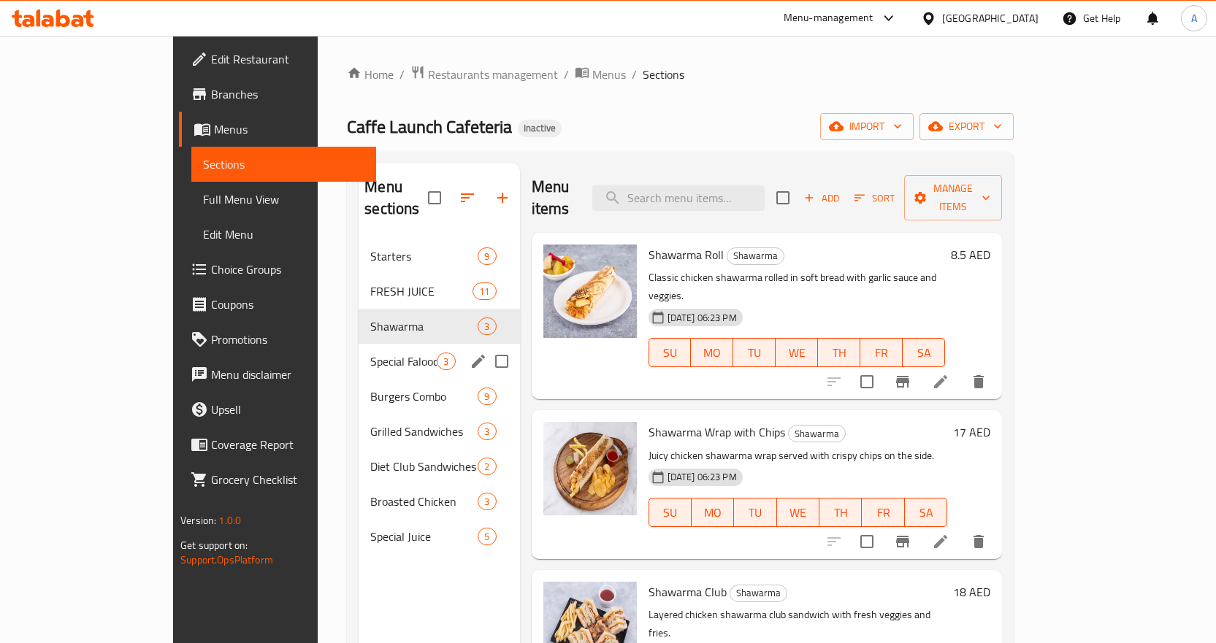
click at [370, 353] on span "Special Falooda" at bounding box center [403, 362] width 66 height 18
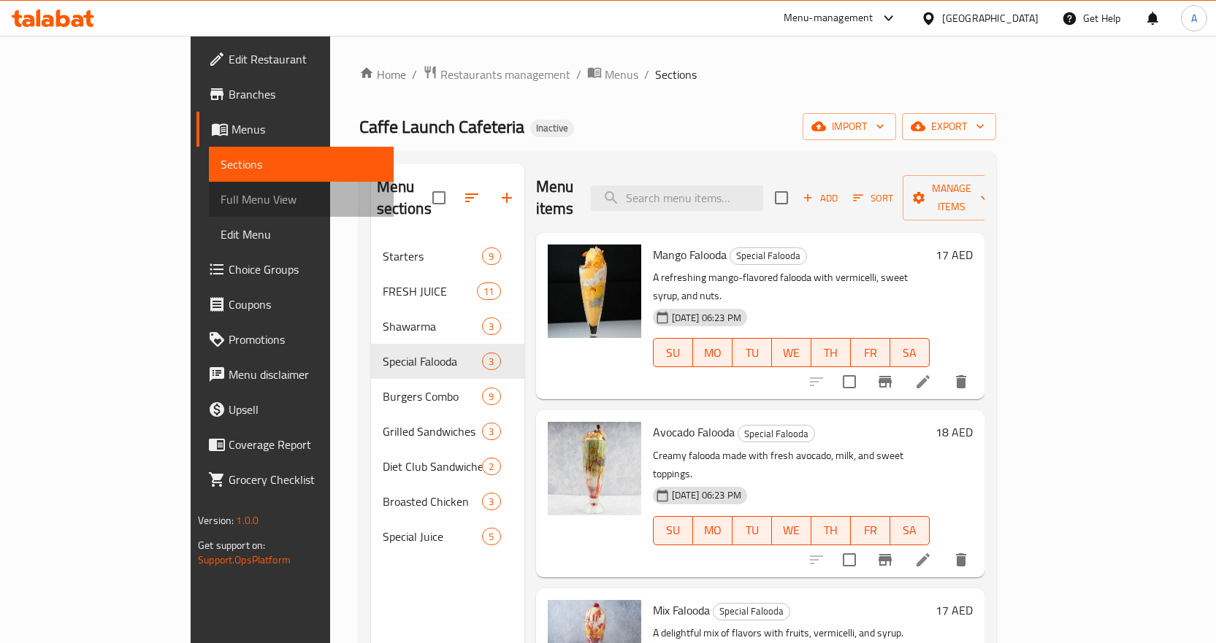
click at [221, 202] on span "Full Menu View" at bounding box center [301, 200] width 161 height 18
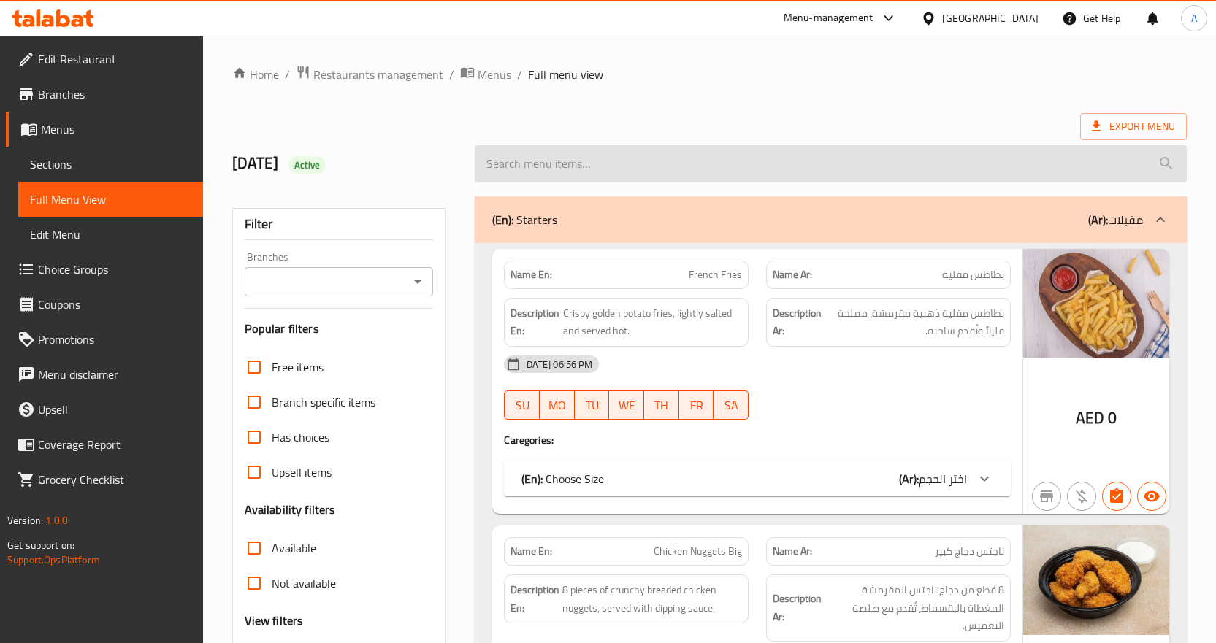
scroll to position [365, 0]
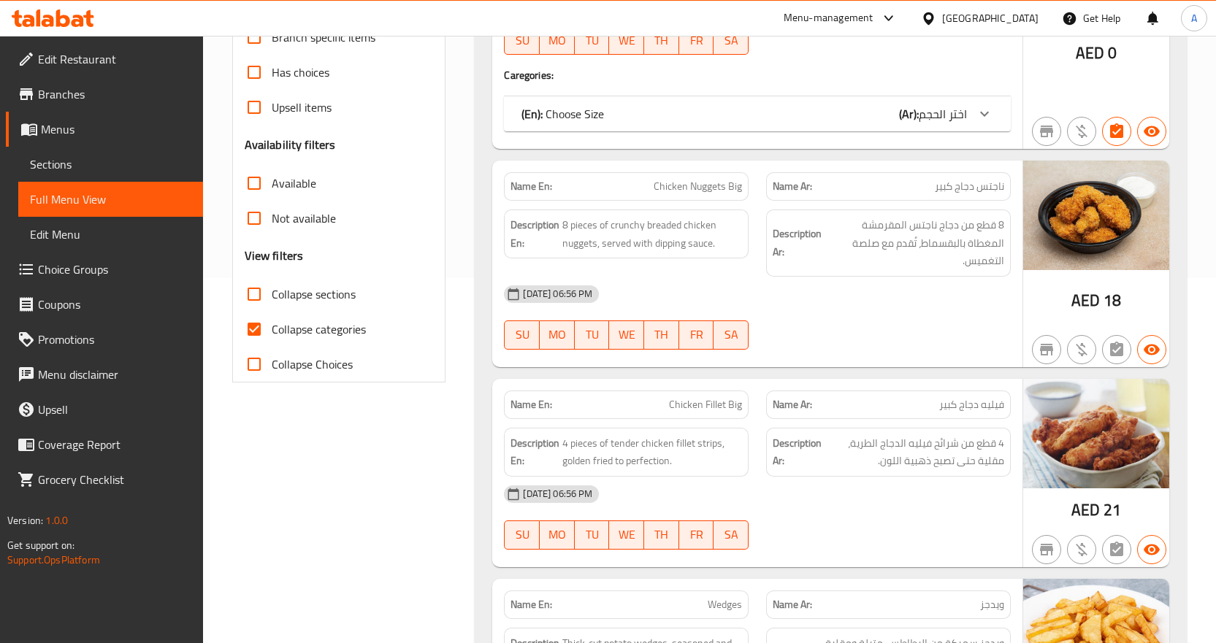
drag, startPoint x: 255, startPoint y: 322, endPoint x: 364, endPoint y: 304, distance: 111.0
click at [255, 323] on input "Collapse categories" at bounding box center [254, 329] width 35 height 35
checkbox input "false"
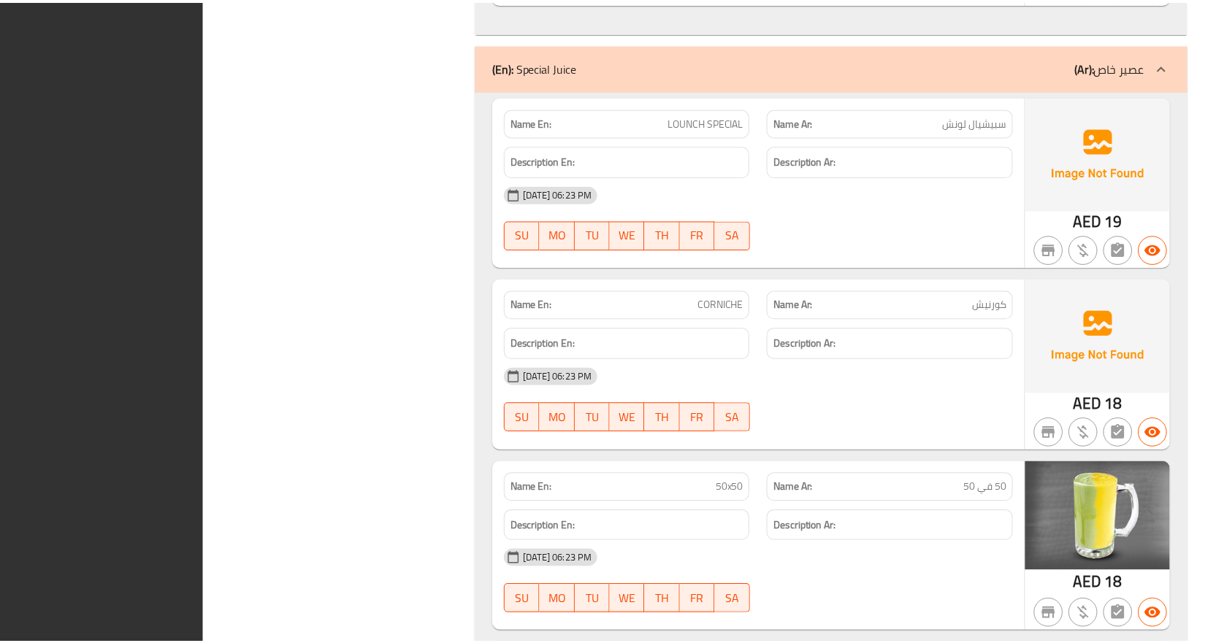
scroll to position [13322, 0]
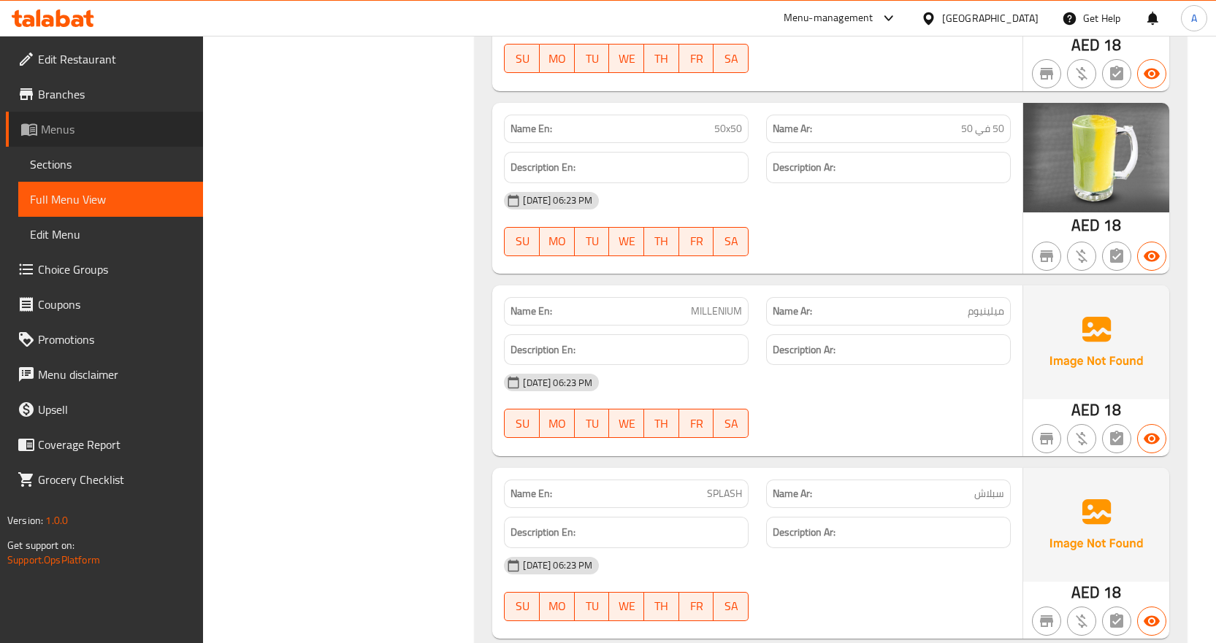
click at [87, 119] on link "Menus" at bounding box center [104, 129] width 197 height 35
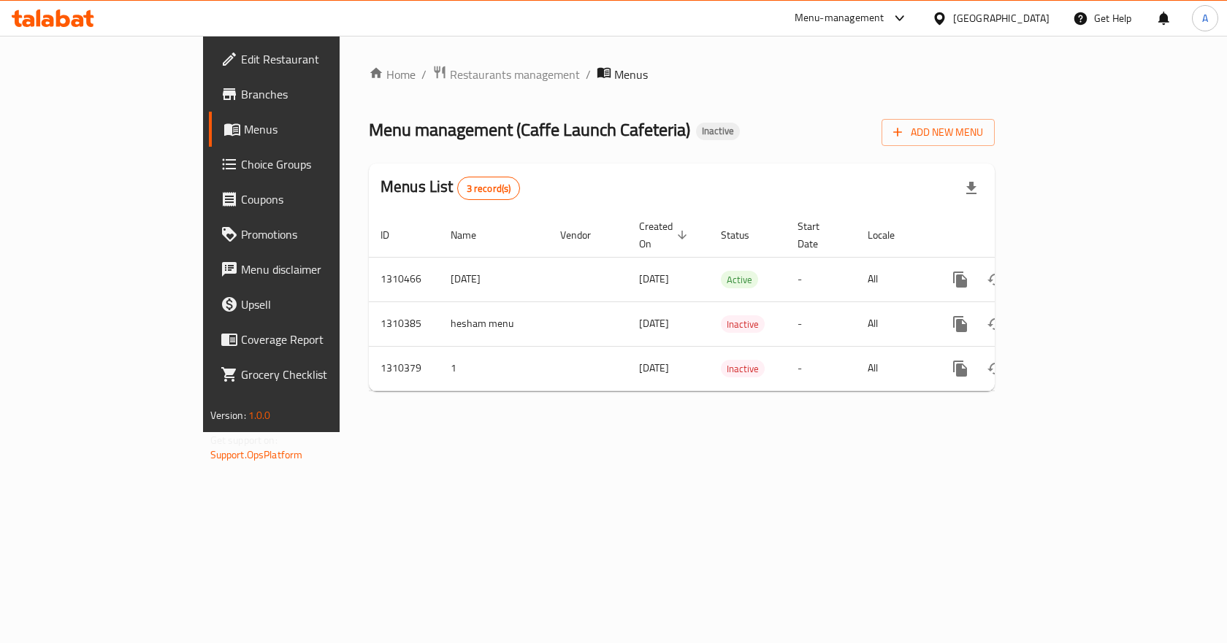
click at [209, 82] on link "Branches" at bounding box center [308, 94] width 199 height 35
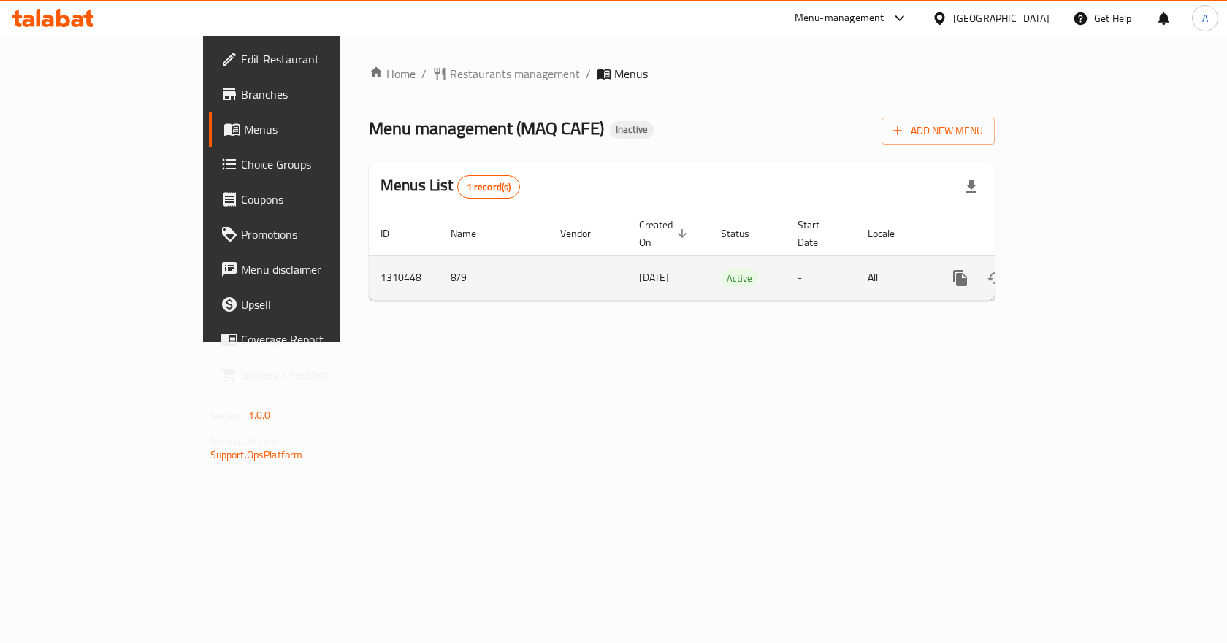
click at [1072, 272] on icon "enhanced table" at bounding box center [1065, 278] width 13 height 13
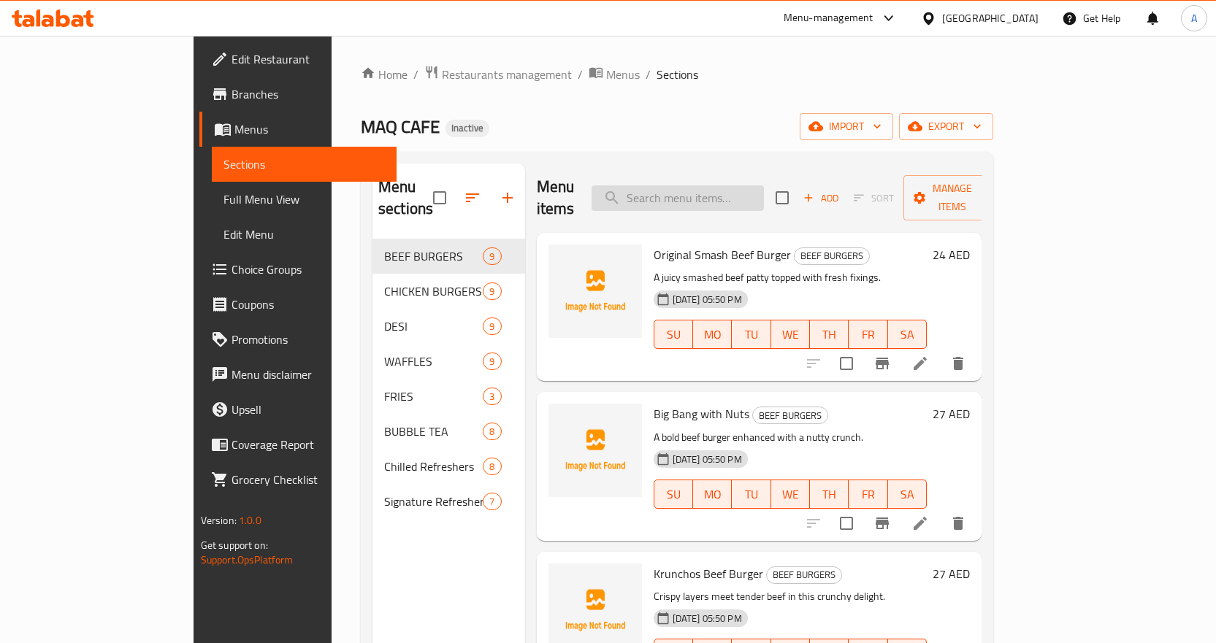
click at [764, 188] on input "search" at bounding box center [677, 198] width 172 height 26
paste input "A. Original Smash Beef Burger"
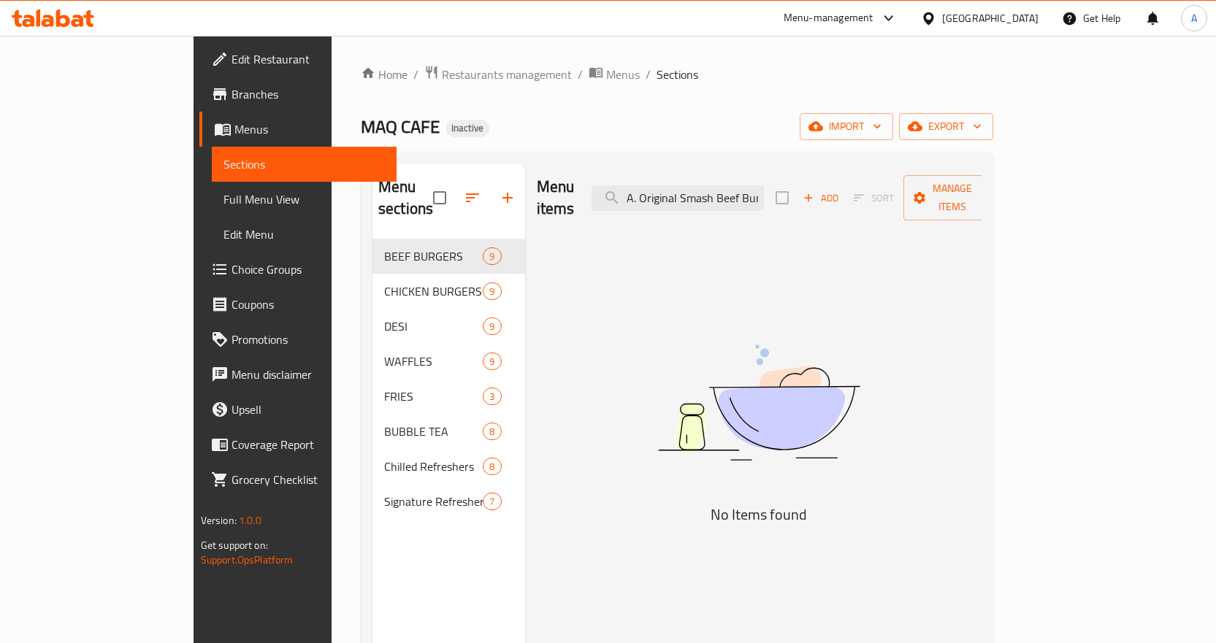
drag, startPoint x: 754, startPoint y: 187, endPoint x: 629, endPoint y: 194, distance: 125.1
click at [629, 194] on div "Menu items A. Original Smash Beef Burger Add Sort Manage items" at bounding box center [759, 198] width 445 height 69
click at [710, 193] on input "A. Original Smash Beef Burger" at bounding box center [677, 198] width 172 height 26
drag, startPoint x: 708, startPoint y: 187, endPoint x: 671, endPoint y: 193, distance: 37.8
click at [671, 193] on input "A. Original Smash Beef Burger" at bounding box center [677, 198] width 172 height 26
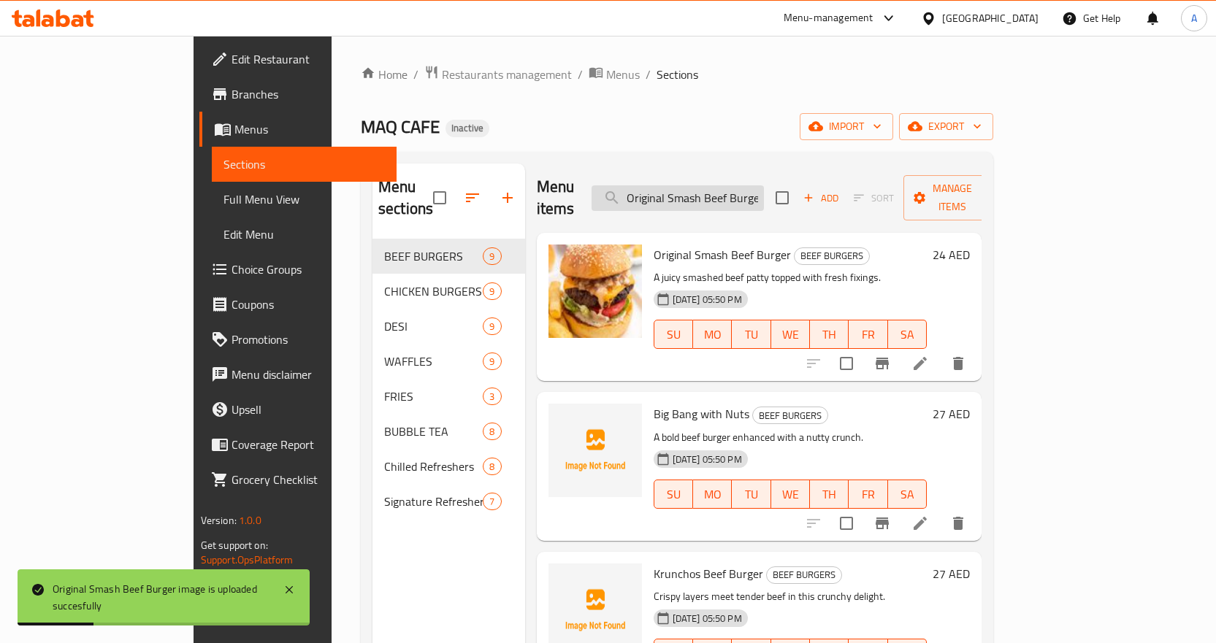
click at [764, 185] on input "Original Smash Beef Burger" at bounding box center [677, 198] width 172 height 26
paste input "AA Chapli-Kabab"
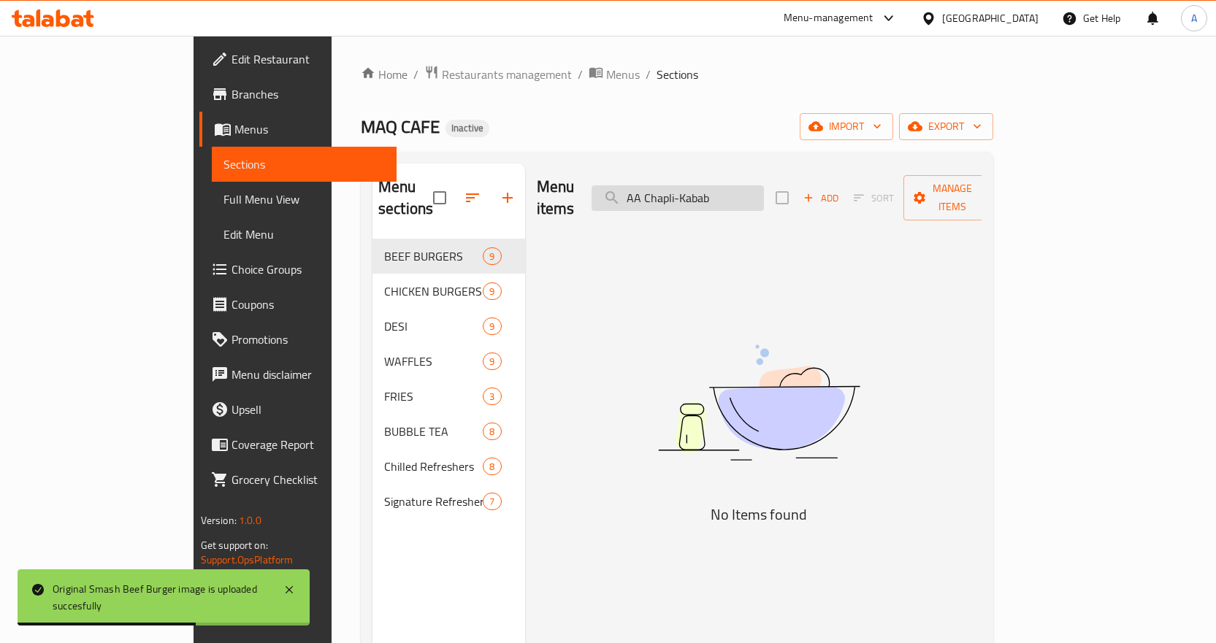
drag, startPoint x: 708, startPoint y: 185, endPoint x: 672, endPoint y: 191, distance: 36.3
click at [672, 191] on input "AA Chapli-Kabab" at bounding box center [677, 198] width 172 height 26
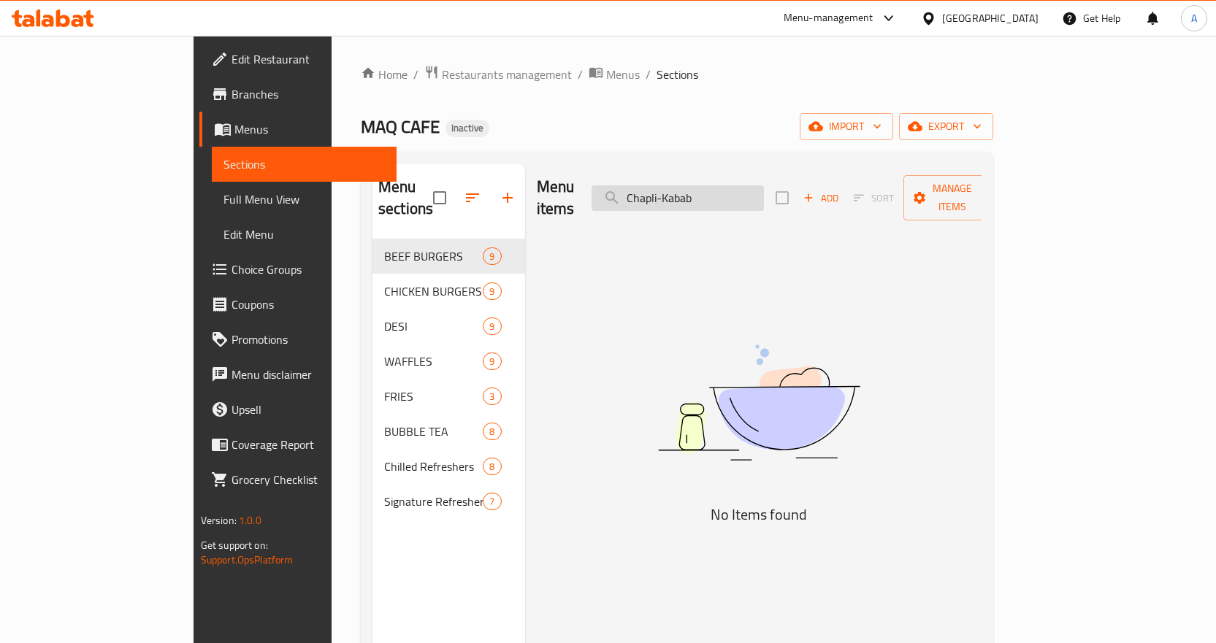
click at [752, 186] on input "Chapli-Kabab" at bounding box center [677, 198] width 172 height 26
click at [764, 194] on input "Chapli-Kabab" at bounding box center [677, 198] width 172 height 26
drag, startPoint x: 778, startPoint y: 187, endPoint x: 726, endPoint y: 188, distance: 52.6
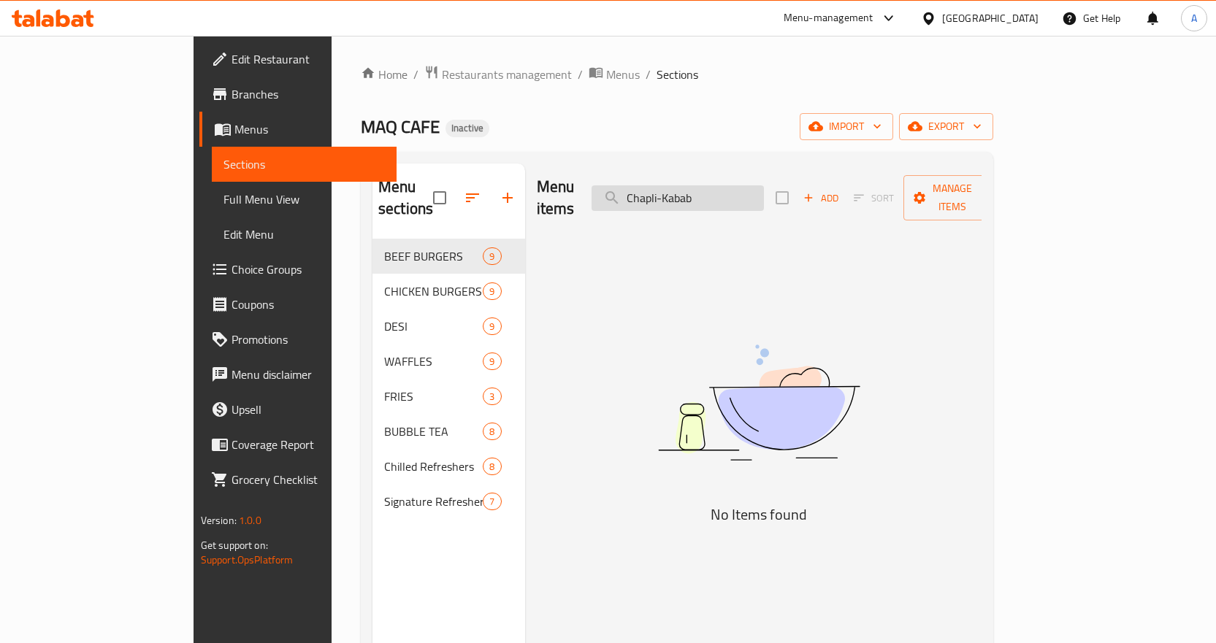
click at [726, 188] on input "Chapli-Kabab" at bounding box center [677, 198] width 172 height 26
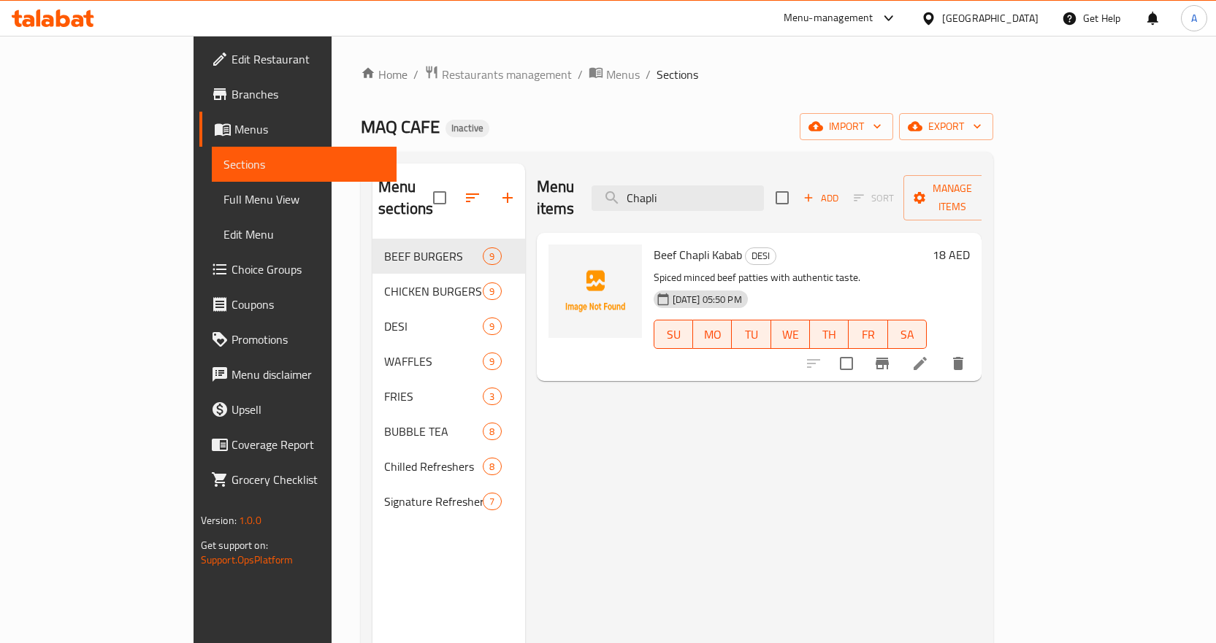
click at [982, 490] on div "Menu items Chapli Add Sort Manage items Beef Chapli Kabab DESI Spiced minced be…" at bounding box center [753, 485] width 457 height 643
click at [982, 381] on div "Menu items Chapli Add Sort Manage items Beef Chapli Kabab DESI Spiced minced be…" at bounding box center [753, 485] width 457 height 643
click at [683, 269] on p "Spiced minced beef patties with authentic taste." at bounding box center [790, 278] width 274 height 18
click at [686, 244] on span "Beef Chapli Kabab" at bounding box center [697, 255] width 88 height 22
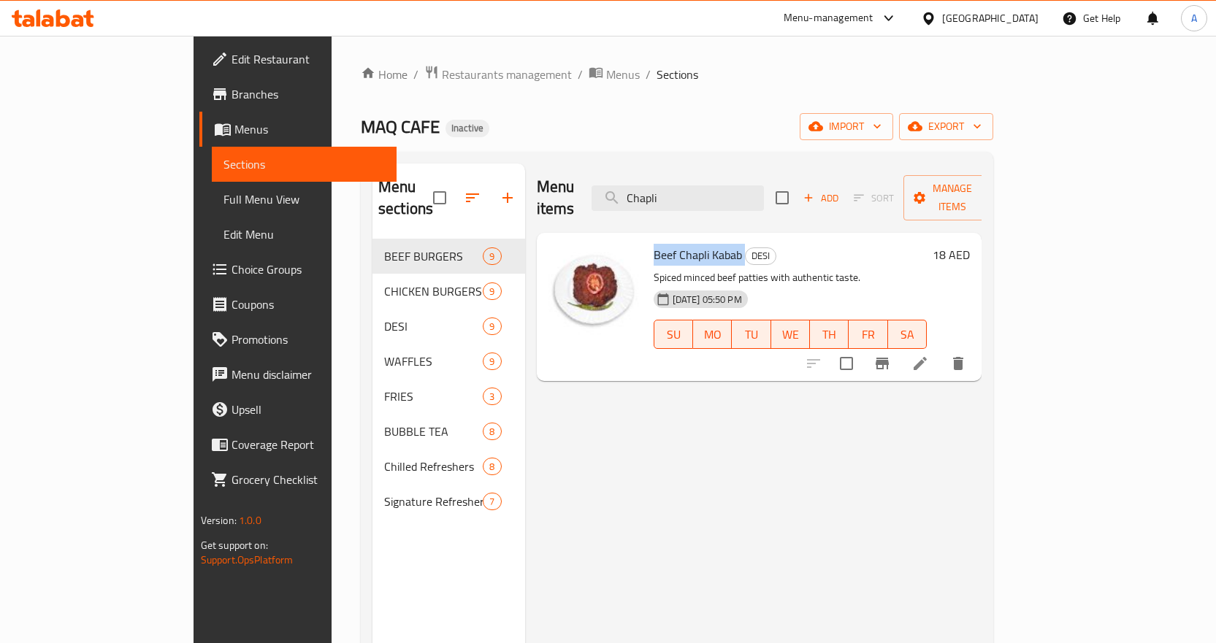
click at [686, 244] on span "Beef Chapli Kabab" at bounding box center [697, 255] width 88 height 22
click at [764, 193] on input "Chapli" at bounding box center [677, 198] width 172 height 26
paste input "AB Khubz-traditionnel 1"
click at [764, 193] on input "Chapli" at bounding box center [677, 198] width 172 height 26
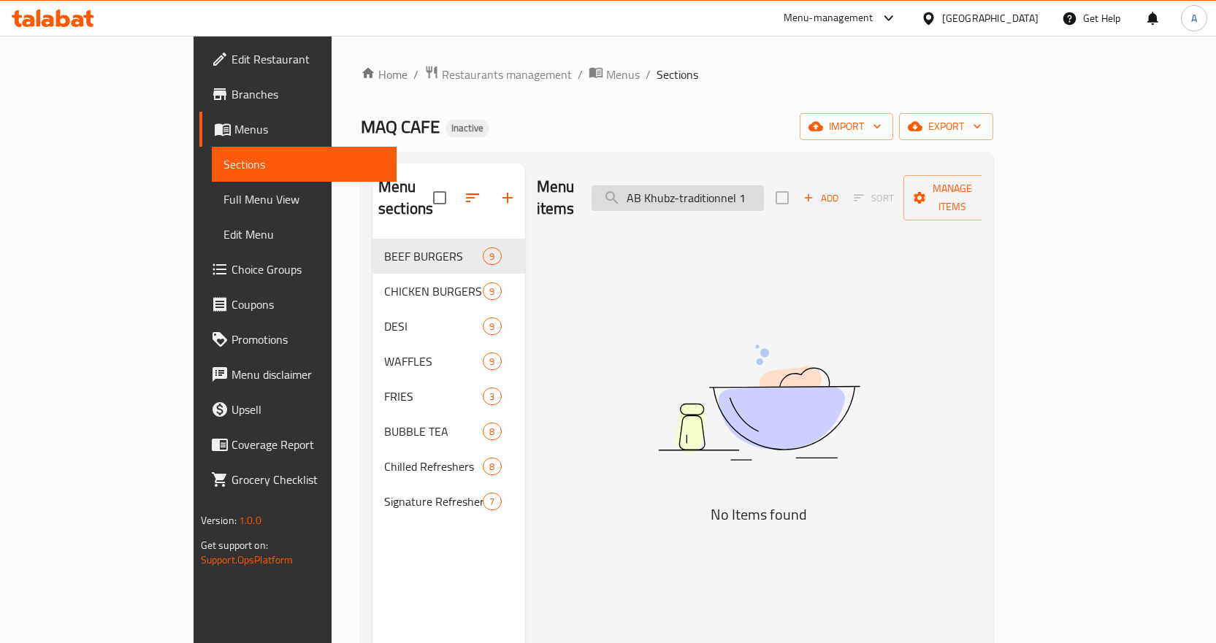
drag, startPoint x: 713, startPoint y: 188, endPoint x: 662, endPoint y: 193, distance: 51.4
click at [662, 193] on input "AB Khubz-traditionnel 1" at bounding box center [677, 198] width 172 height 26
click at [764, 186] on input "Khubz-traditionnel 1" at bounding box center [677, 198] width 172 height 26
click at [732, 190] on input "Khubz-traditionnel" at bounding box center [677, 198] width 172 height 26
click at [729, 187] on input "Khubz-traditionnel" at bounding box center [677, 198] width 172 height 26
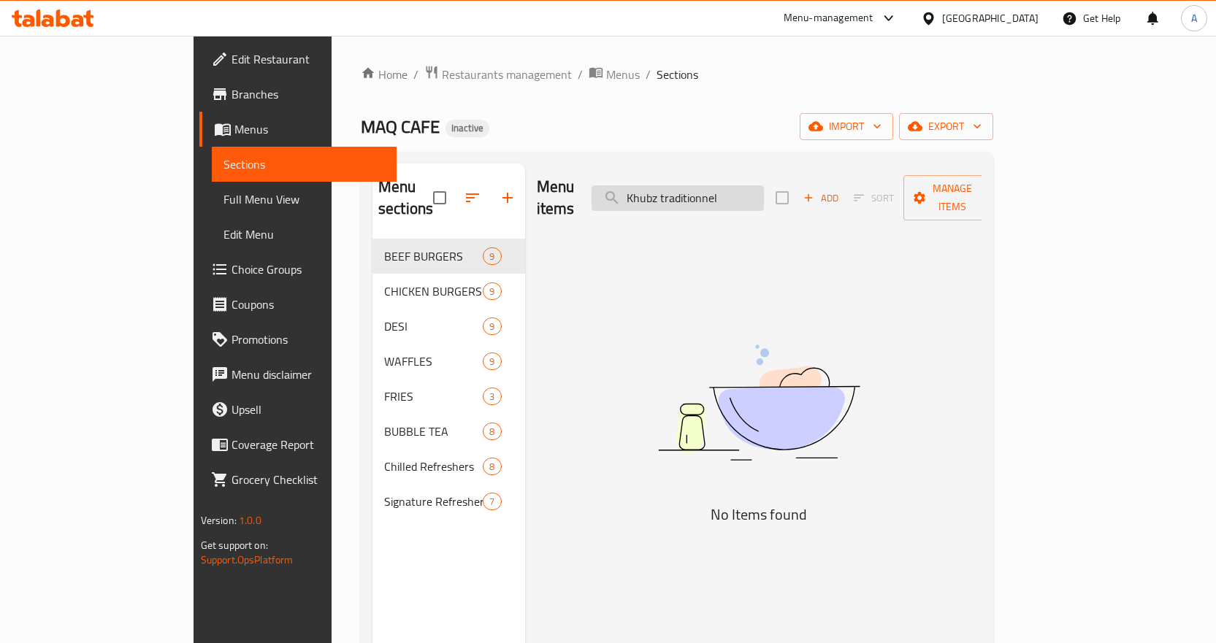
drag, startPoint x: 728, startPoint y: 185, endPoint x: 668, endPoint y: 191, distance: 60.1
click at [668, 191] on input "Khubz traditionnel" at bounding box center [677, 198] width 172 height 26
click at [764, 194] on input "traditionnel" at bounding box center [677, 198] width 172 height 26
drag, startPoint x: 696, startPoint y: 188, endPoint x: 689, endPoint y: 191, distance: 7.9
click at [689, 191] on input "traditionnel" at bounding box center [677, 198] width 172 height 26
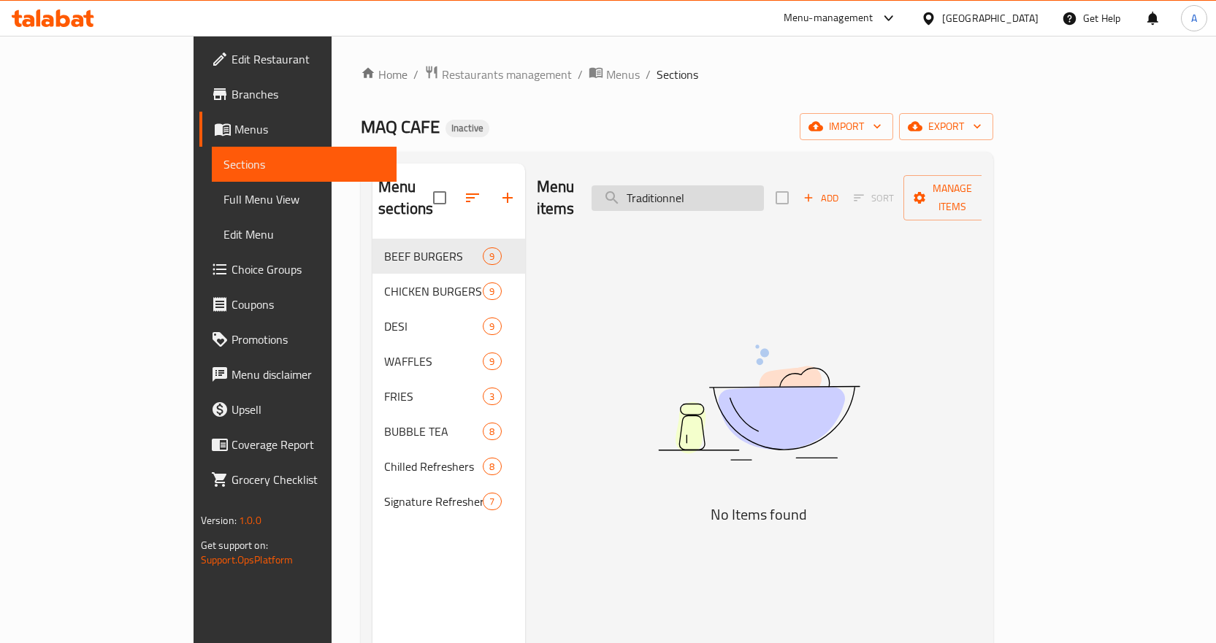
type input "raditionnel"
click at [759, 192] on input "raditionnel" at bounding box center [677, 198] width 172 height 26
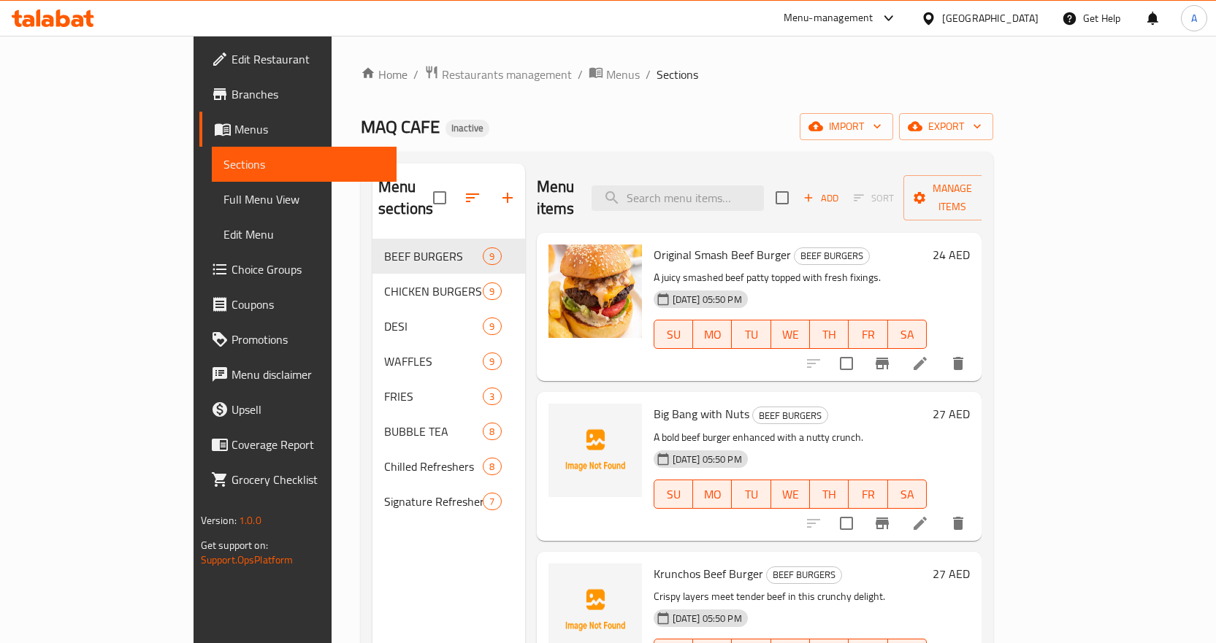
click at [771, 204] on div "Menu items Add Sort Manage items" at bounding box center [759, 198] width 445 height 69
click at [764, 185] on input "search" at bounding box center [677, 198] width 172 height 26
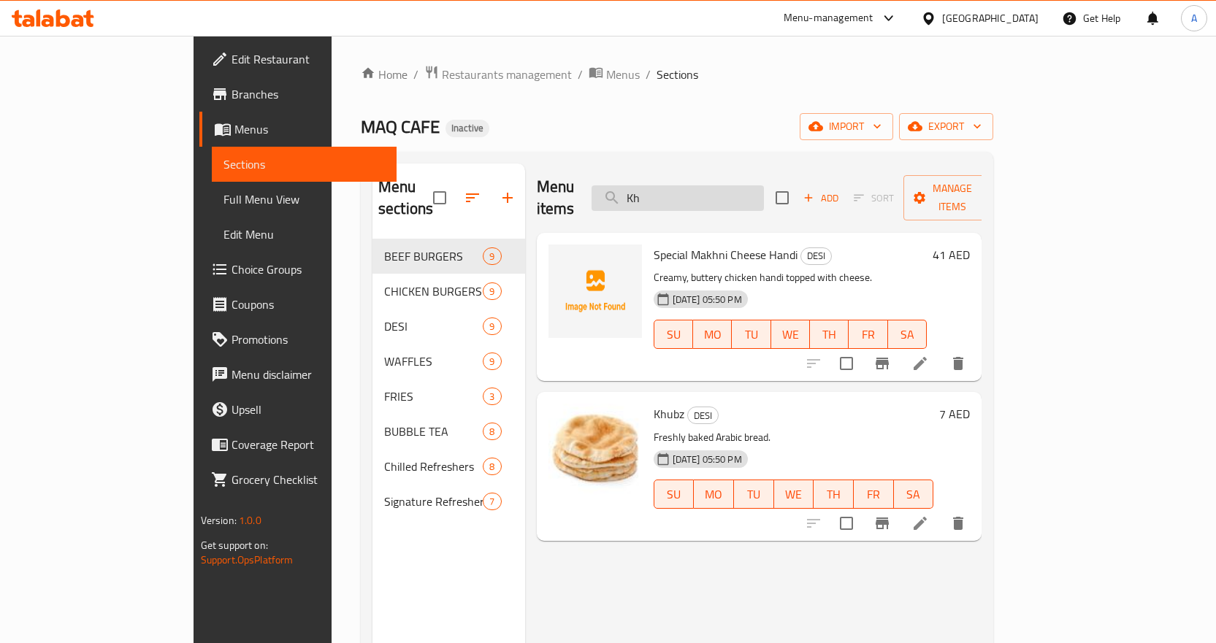
click at [740, 185] on input "Kh" at bounding box center [677, 198] width 172 height 26
paste input "AC Naan 2"
click at [740, 185] on input "AC Naan 2" at bounding box center [677, 198] width 172 height 26
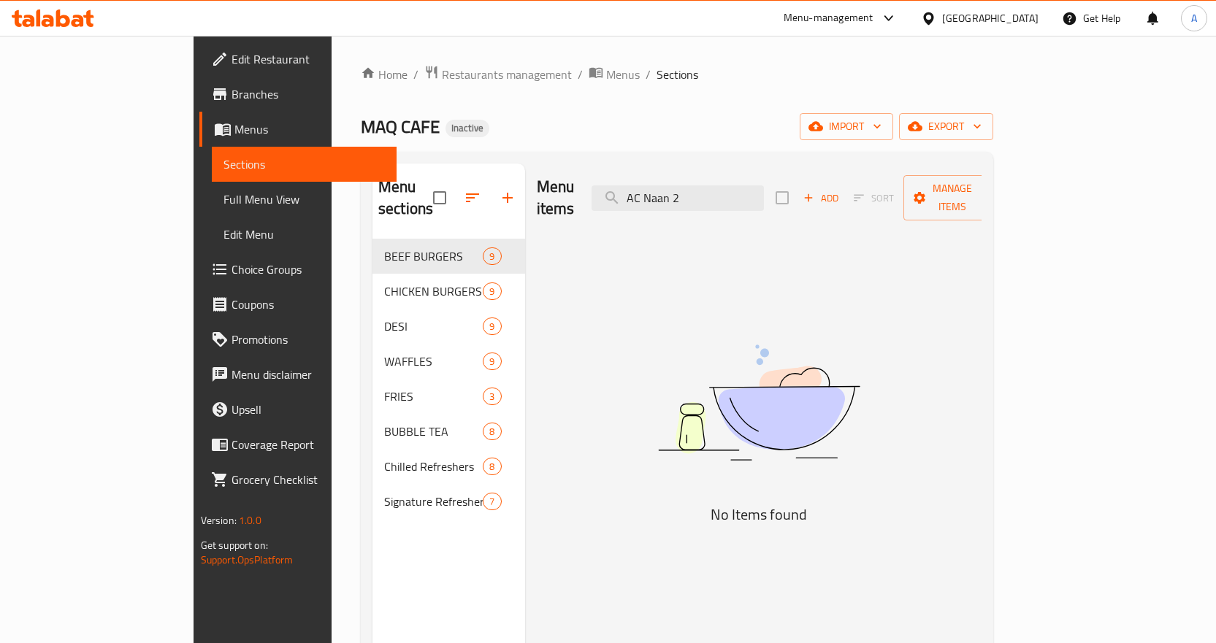
drag, startPoint x: 713, startPoint y: 187, endPoint x: 658, endPoint y: 187, distance: 54.8
click at [658, 187] on div "Menu items AC Naan 2 Add Sort Manage items" at bounding box center [759, 198] width 445 height 69
click at [754, 187] on input "Naan 2" at bounding box center [677, 198] width 172 height 26
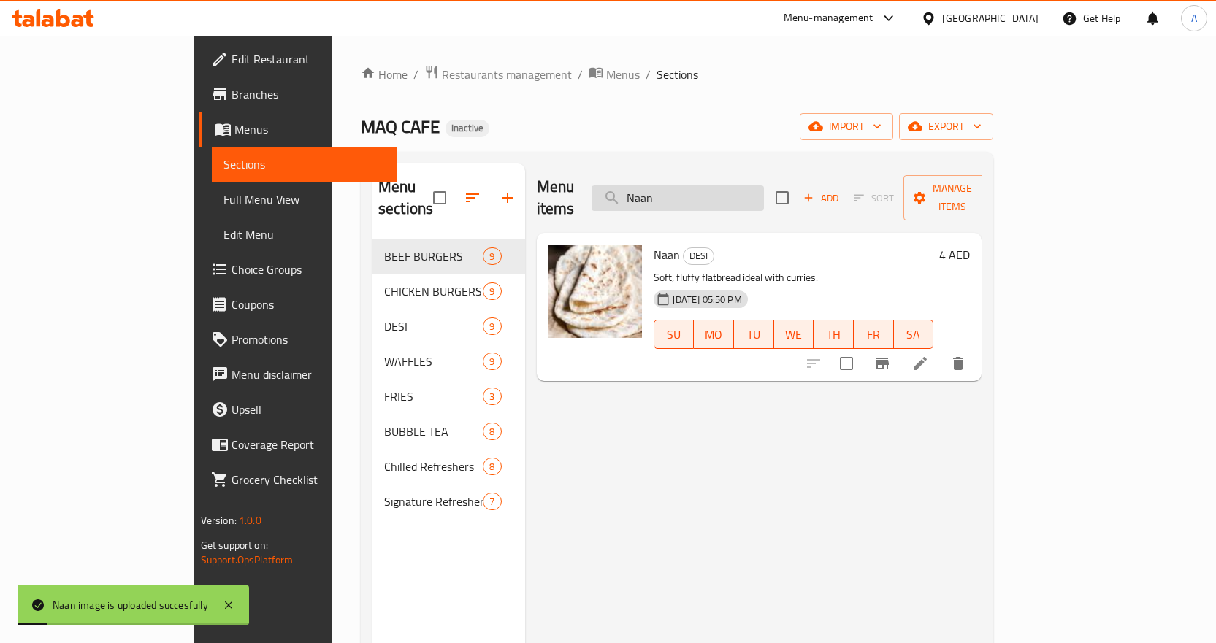
click at [764, 189] on input "Naan" at bounding box center [677, 198] width 172 height 26
paste input "AD Chapati"
click at [764, 189] on input "AD Chapati" at bounding box center [677, 198] width 172 height 26
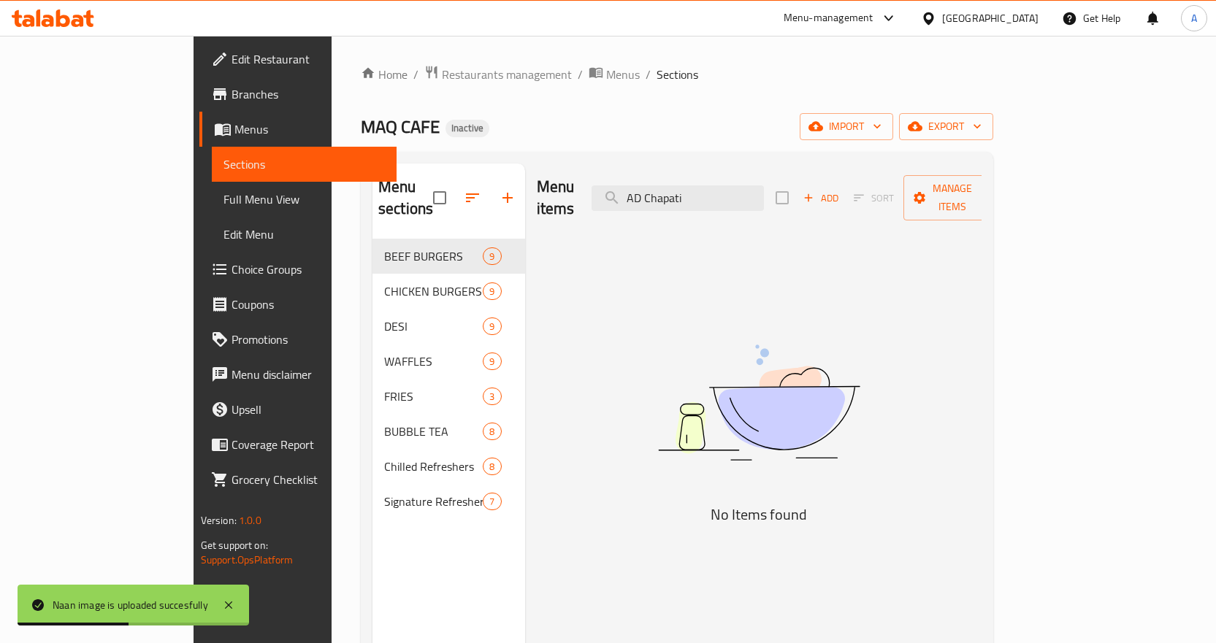
drag, startPoint x: 713, startPoint y: 189, endPoint x: 608, endPoint y: 204, distance: 105.5
click at [629, 199] on div "Menu items AD Chapati Add Sort Manage items" at bounding box center [759, 198] width 445 height 69
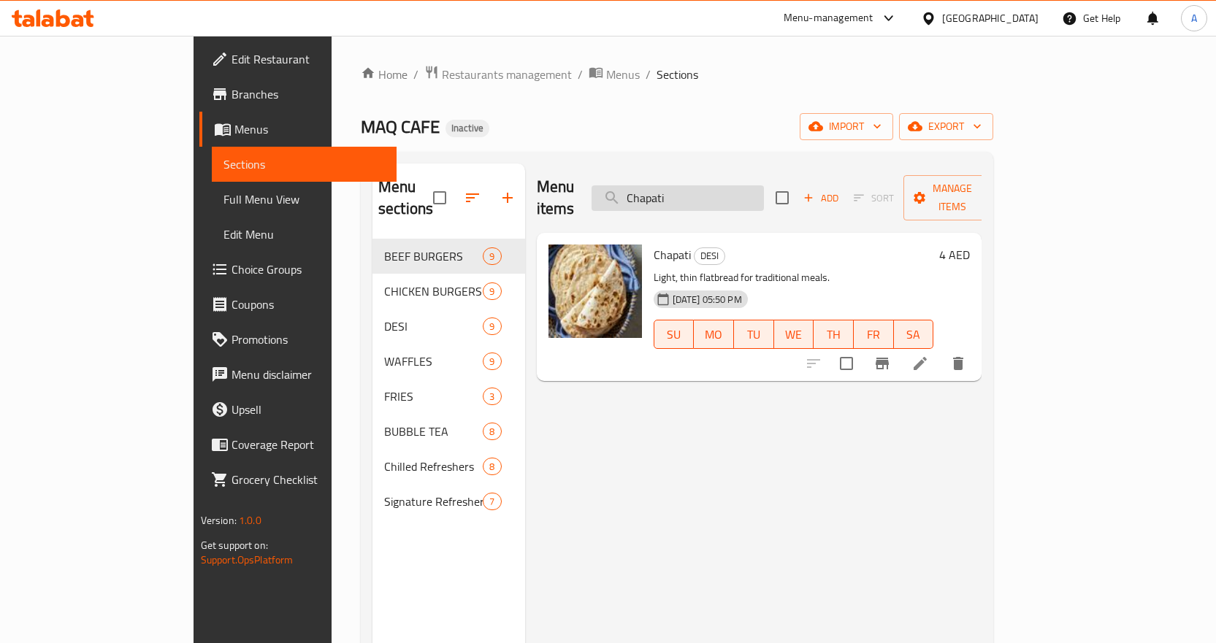
click at [764, 188] on input "Chapati" at bounding box center [677, 198] width 172 height 26
paste input "AE Chocolate Heaven Waffle"
click at [764, 188] on input "Chapati" at bounding box center [677, 198] width 172 height 26
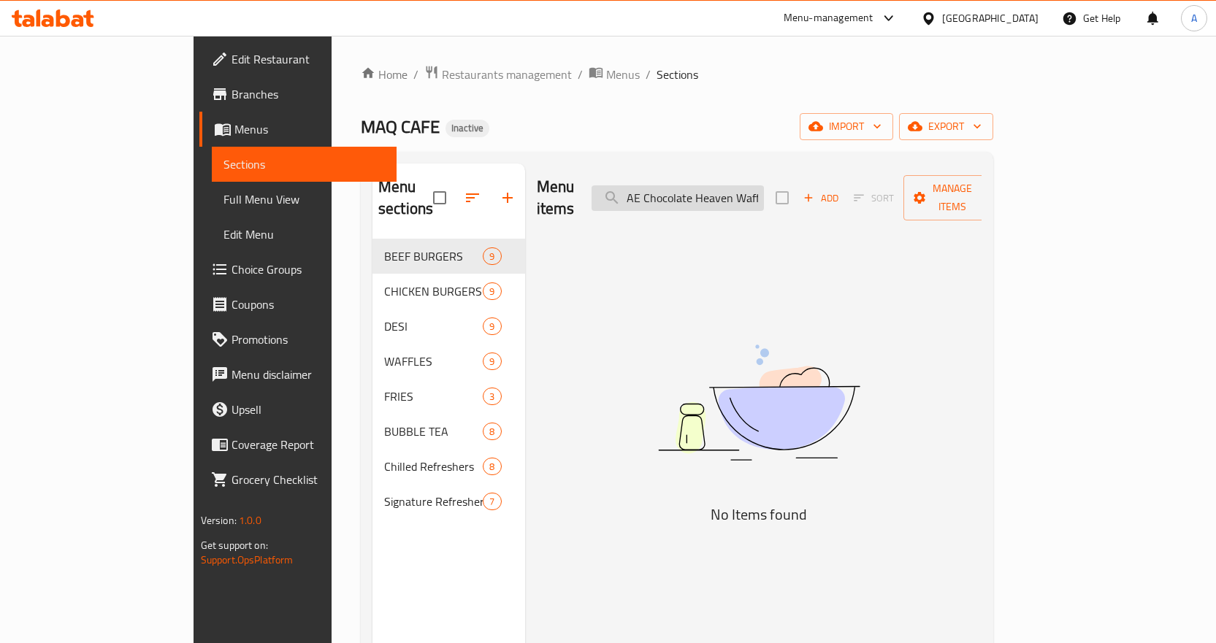
drag, startPoint x: 704, startPoint y: 191, endPoint x: 662, endPoint y: 196, distance: 42.6
click at [662, 196] on input "AE Chocolate Heaven Waffle" at bounding box center [677, 198] width 172 height 26
click at [764, 188] on input "Chocolate Heaven Waffle" at bounding box center [677, 198] width 172 height 26
click at [764, 193] on input "Chocolate Heaven Waffle" at bounding box center [677, 198] width 172 height 26
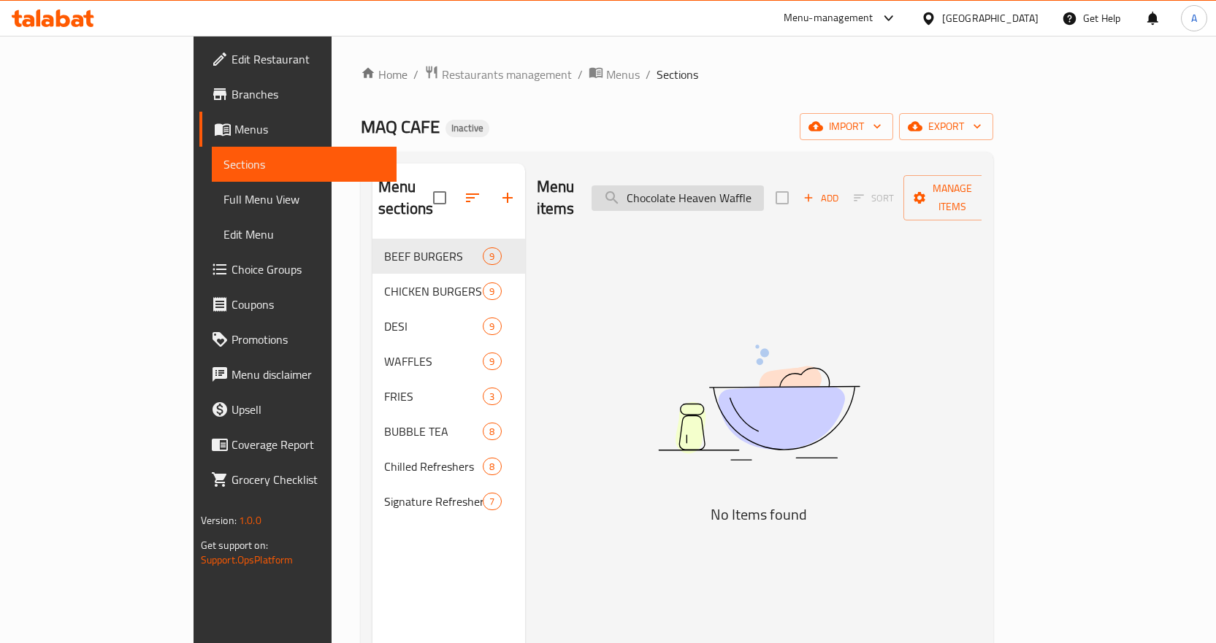
click at [764, 189] on input "Chocolate Heaven Waffle" at bounding box center [677, 198] width 172 height 26
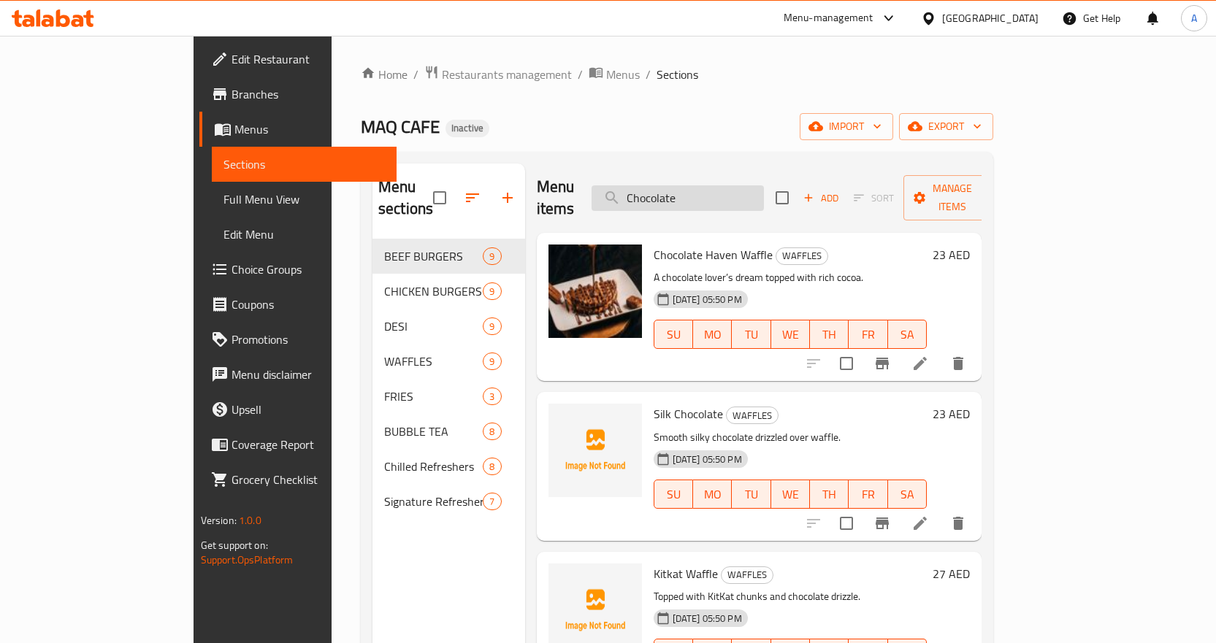
click at [762, 185] on input "Chocolate" at bounding box center [677, 198] width 172 height 26
paste input "AG Chocolate Waffl"
click at [762, 185] on input "AG Chocolate Waffle" at bounding box center [677, 198] width 172 height 26
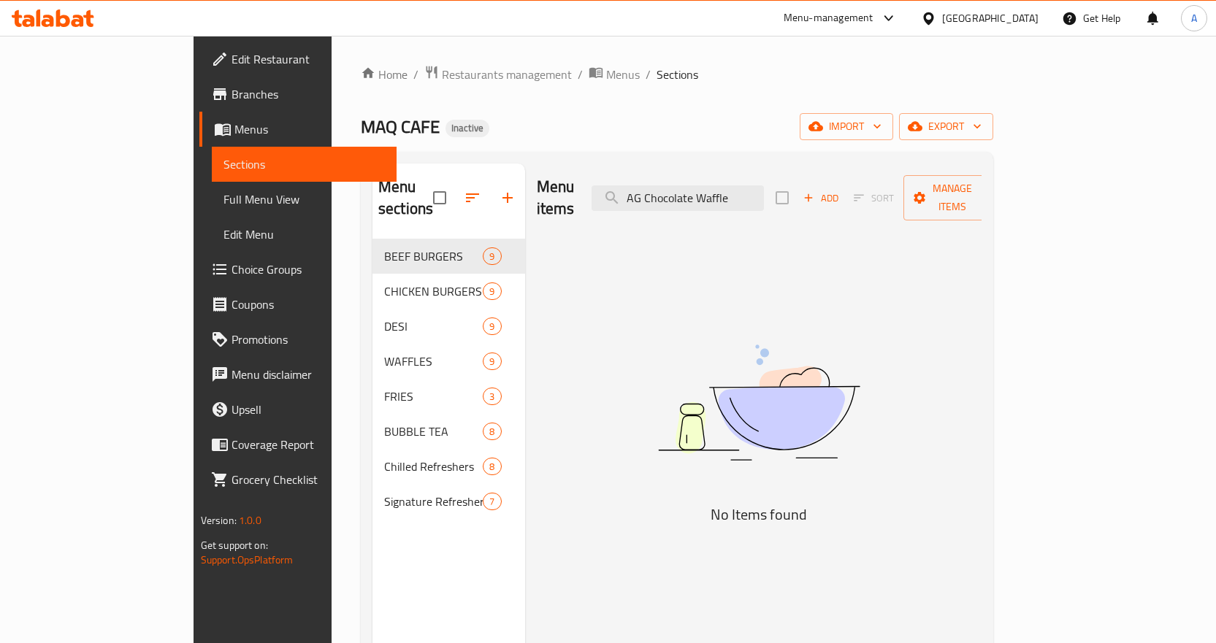
drag, startPoint x: 715, startPoint y: 182, endPoint x: 656, endPoint y: 202, distance: 62.6
click at [656, 202] on div "Menu items AG Chocolate Waffle Add Sort Manage items" at bounding box center [759, 198] width 445 height 69
click at [709, 188] on input "AG Chocolate Waffle" at bounding box center [677, 198] width 172 height 26
click at [714, 188] on input "AG Chocolate Waffle" at bounding box center [677, 198] width 172 height 26
click at [721, 193] on input "Chocolate Waffle" at bounding box center [677, 198] width 172 height 26
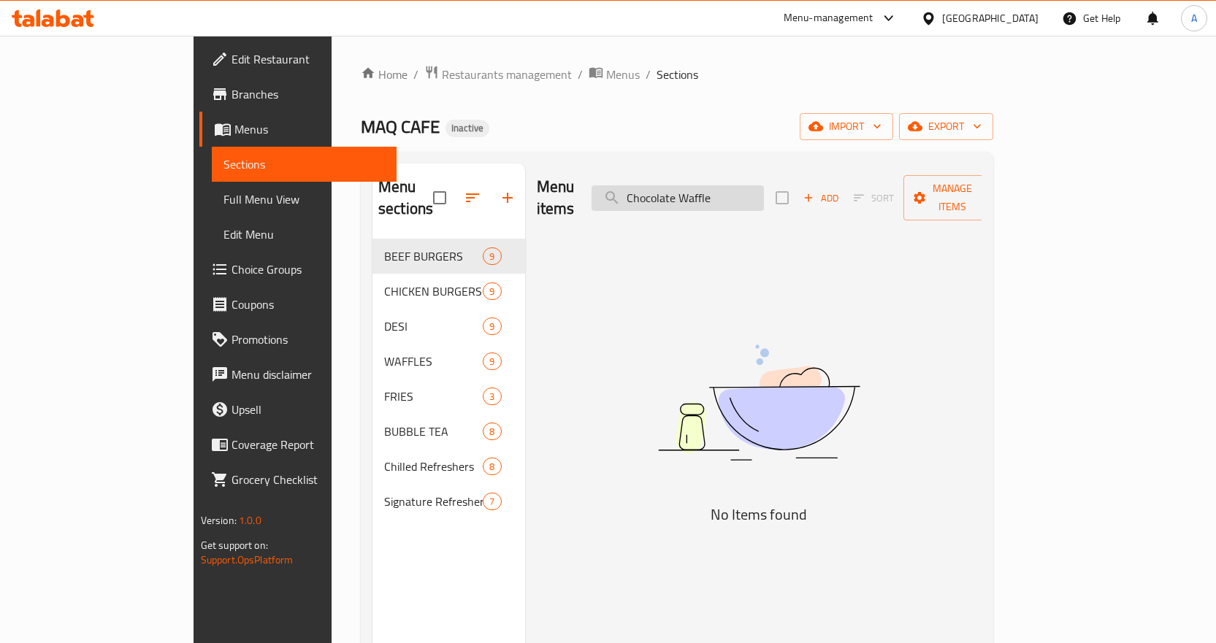
click at [721, 193] on input "Chocolate Waffle" at bounding box center [677, 198] width 172 height 26
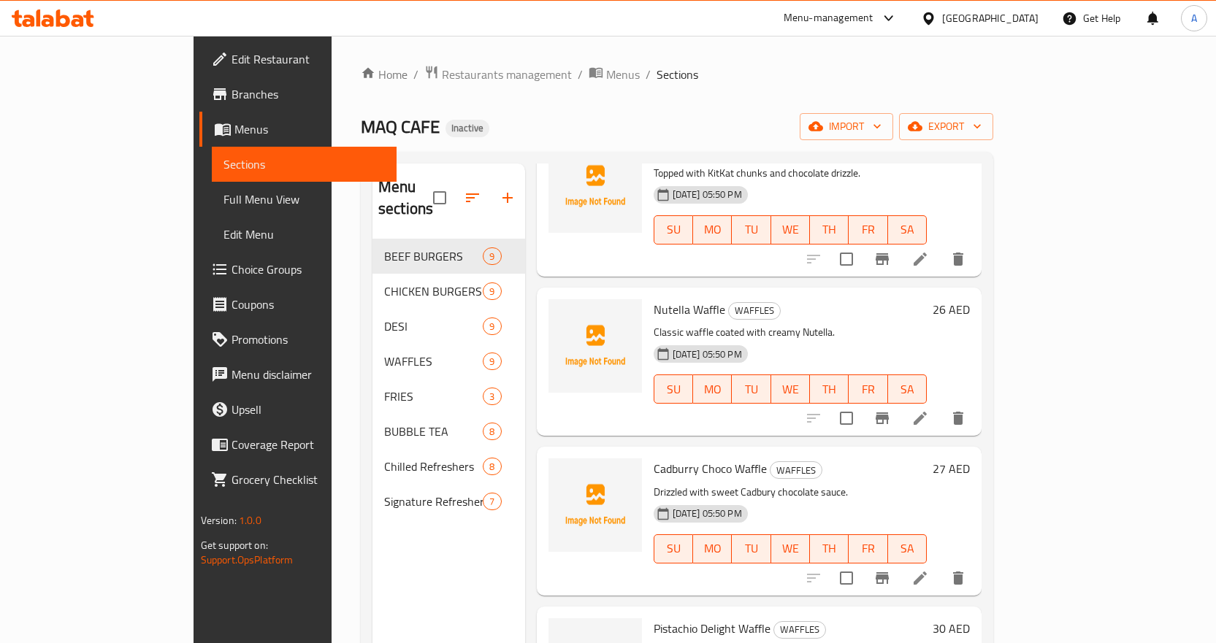
scroll to position [584, 0]
type input "Waffle"
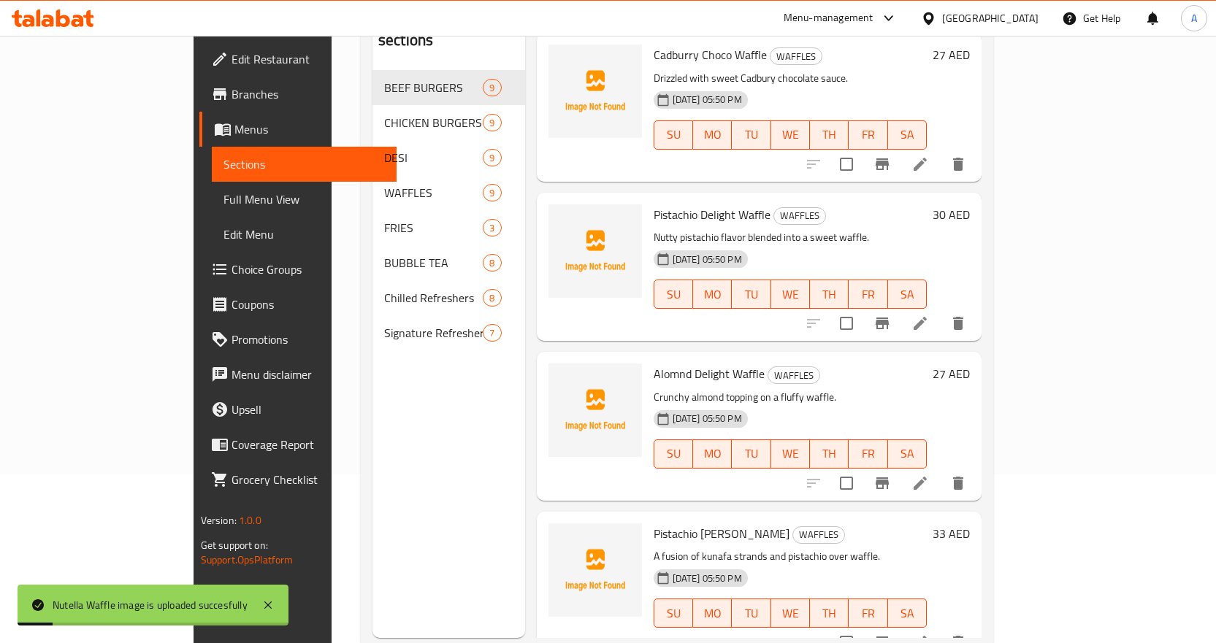
scroll to position [204, 0]
